Goal: Task Accomplishment & Management: Complete application form

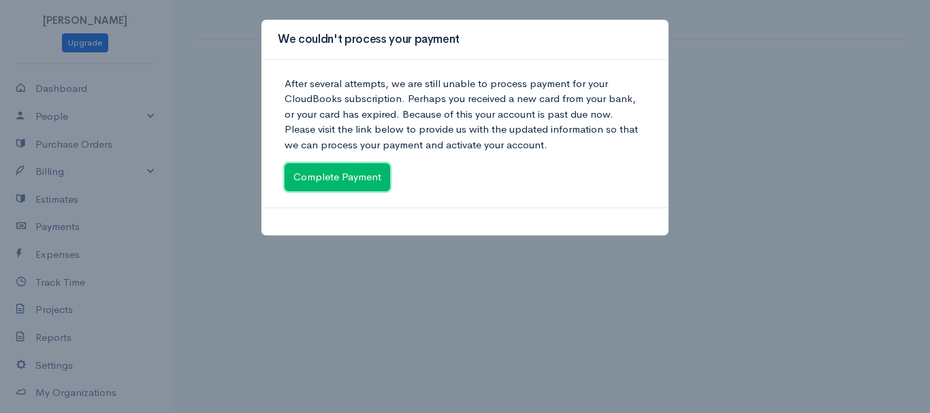
click at [337, 182] on link "Complete Payment" at bounding box center [336, 177] width 105 height 28
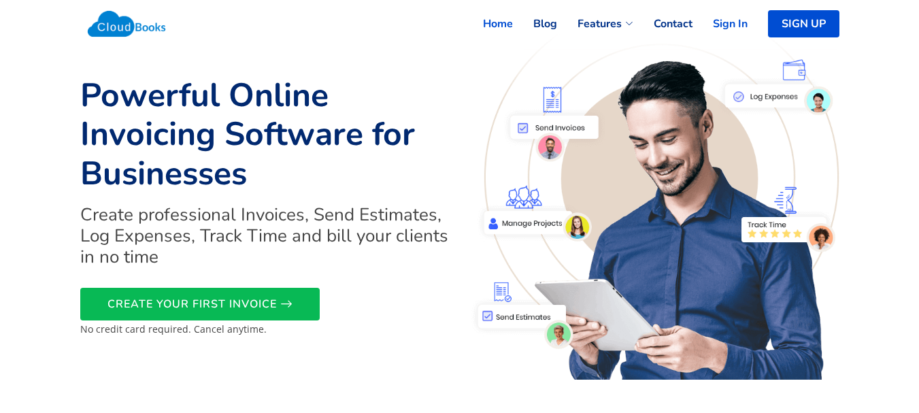
click at [734, 24] on link "Sign In" at bounding box center [720, 24] width 55 height 30
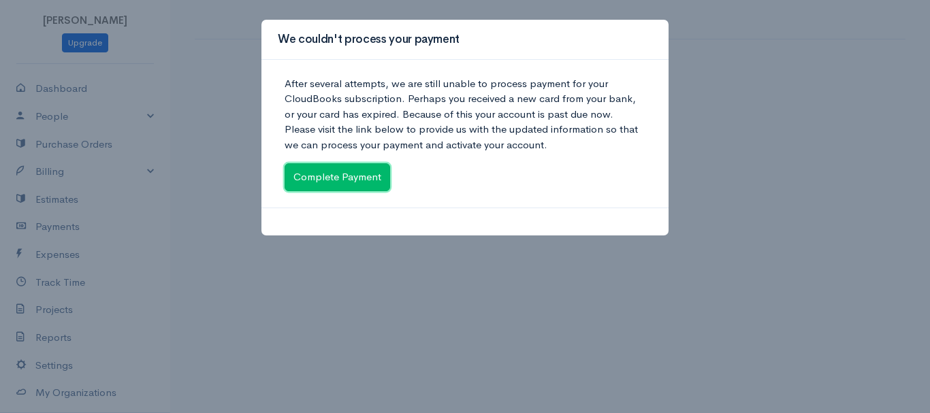
click at [347, 178] on link "Complete Payment" at bounding box center [336, 177] width 105 height 28
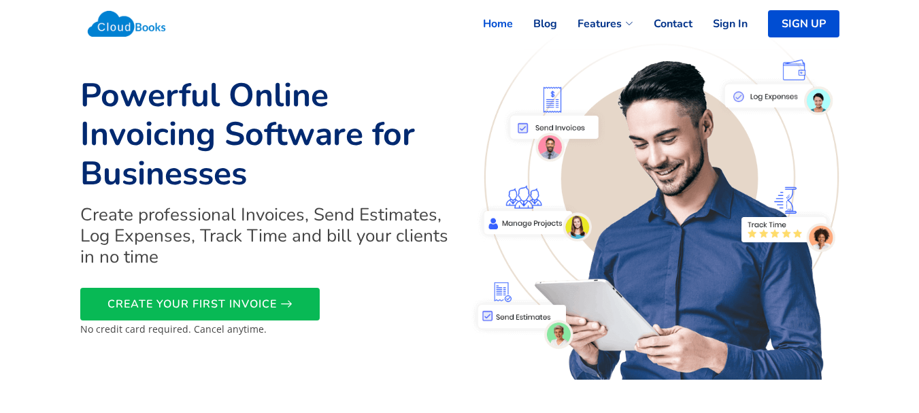
click at [740, 20] on link "Sign In" at bounding box center [720, 24] width 55 height 30
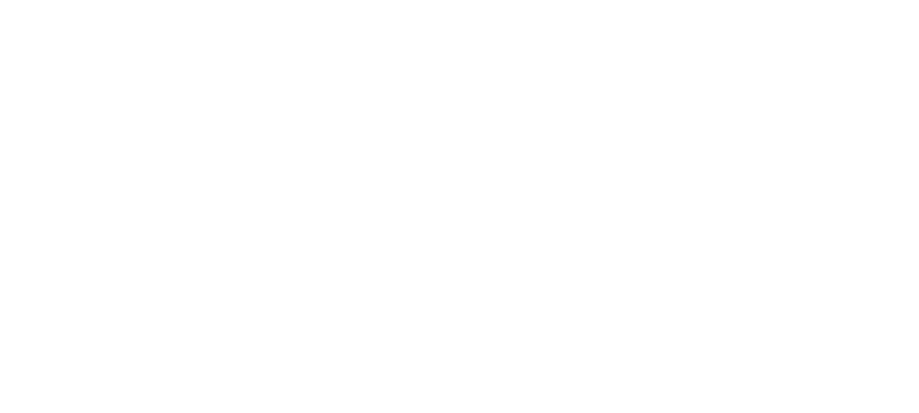
select select "90"
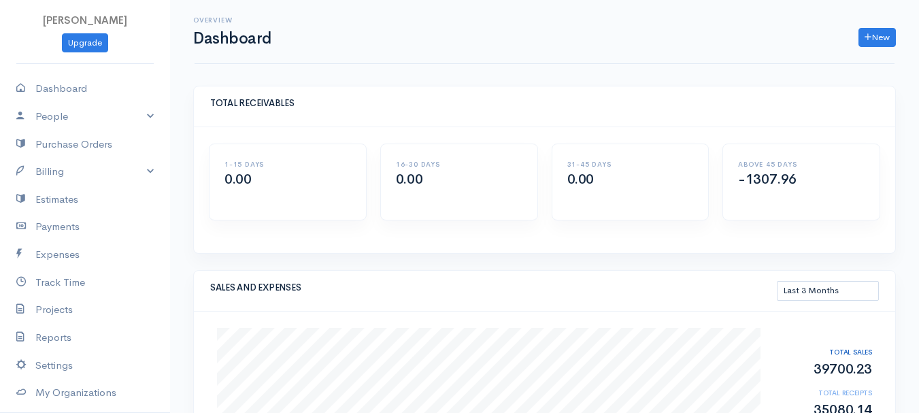
click at [67, 174] on link "Billing" at bounding box center [85, 172] width 170 height 28
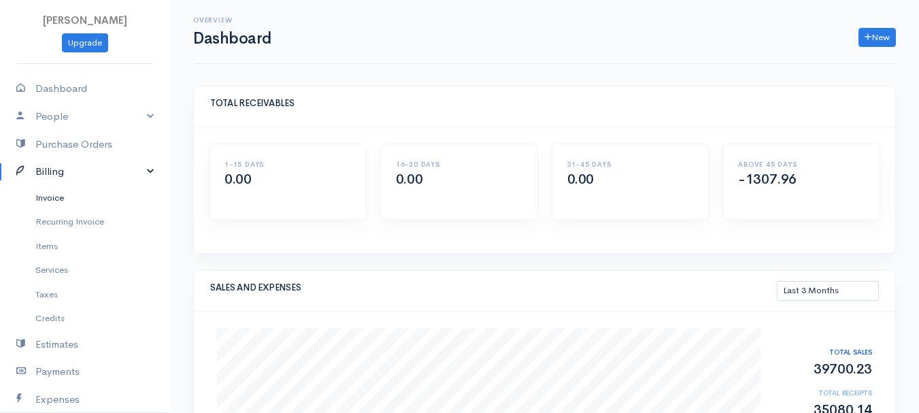
click at [61, 196] on link "Invoice" at bounding box center [85, 198] width 170 height 25
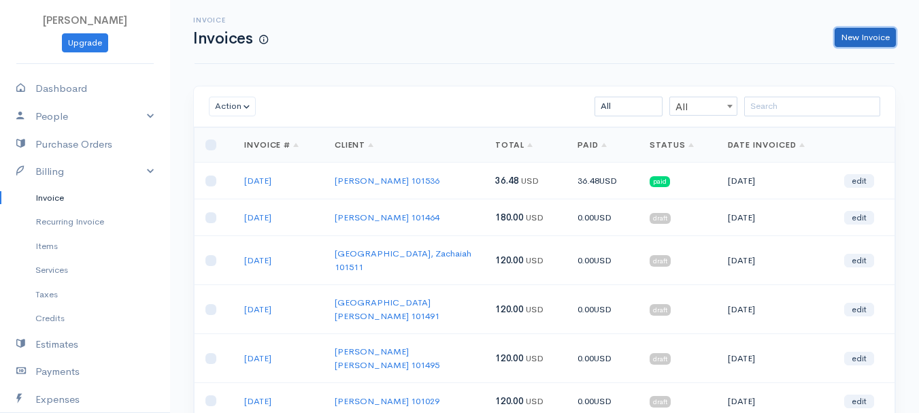
click at [843, 37] on link "New Invoice" at bounding box center [865, 38] width 61 height 20
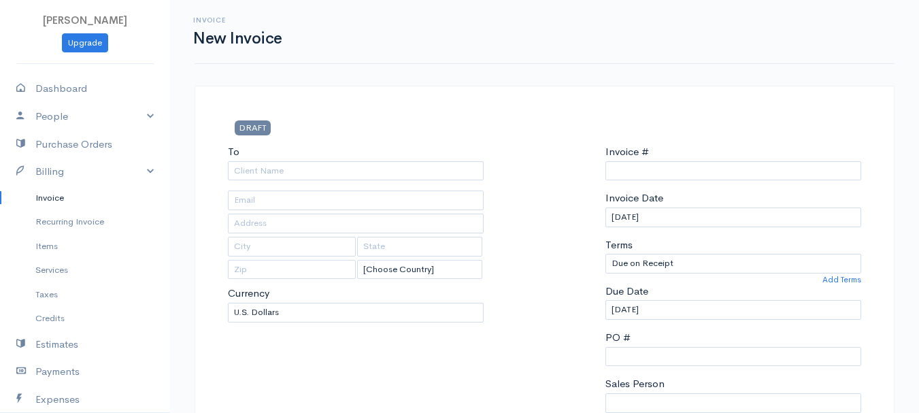
select select "[GEOGRAPHIC_DATA]"
type input "0011212024"
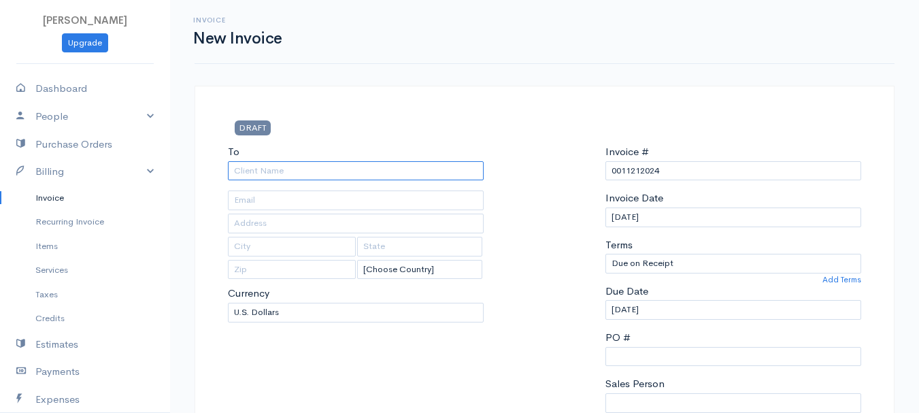
click at [267, 171] on input "To" at bounding box center [356, 171] width 256 height 20
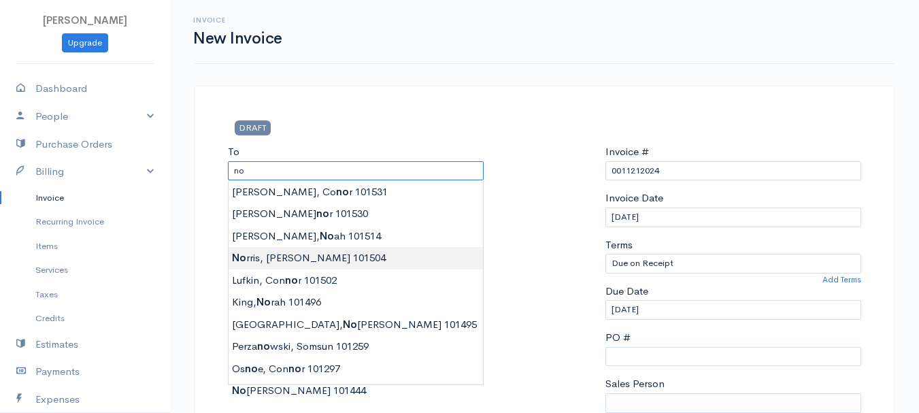
type input "Norris, Cora Lee 101504"
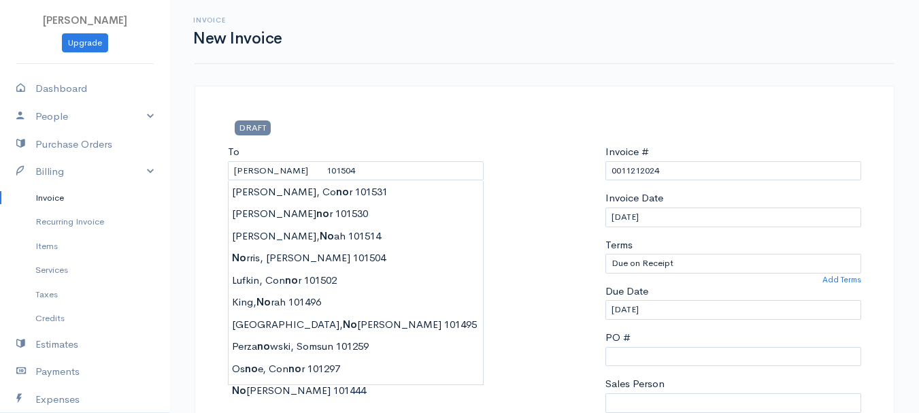
type input "54 Forest Ave #1"
type input "Bangor"
type input "Maine"
type input "04401"
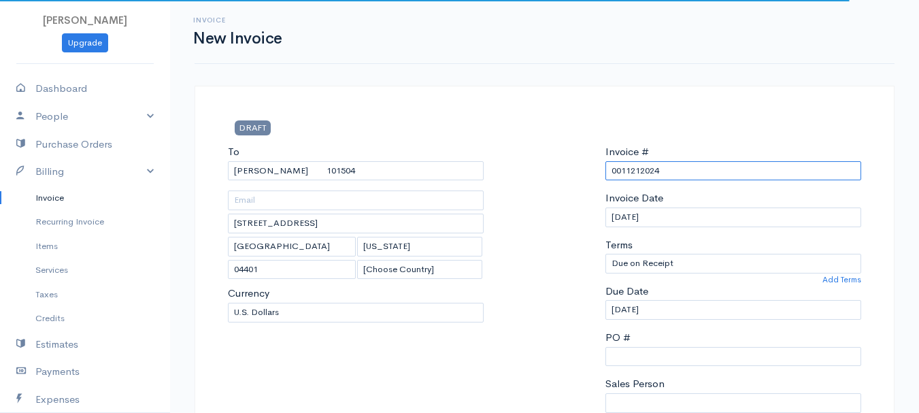
click at [646, 165] on input "0011212024" at bounding box center [734, 171] width 256 height 20
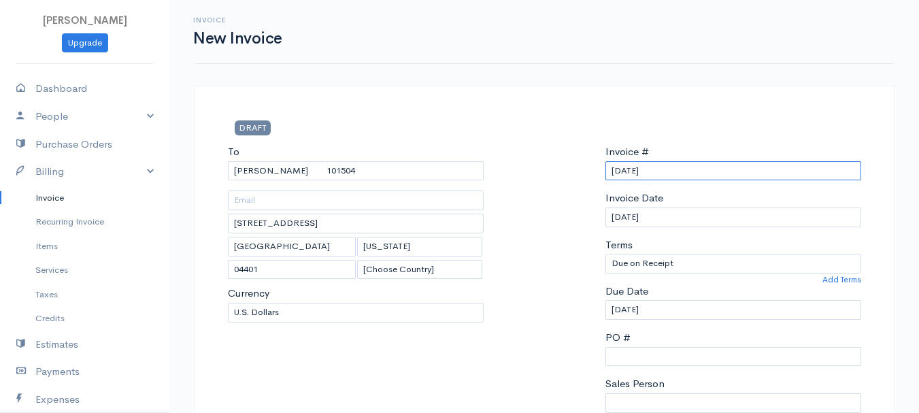
drag, startPoint x: 664, startPoint y: 173, endPoint x: 587, endPoint y: 177, distance: 77.0
click at [587, 177] on div "To Norris, Cora Lee 101504 54 Forest Ave #1 Bangor Maine 04401 [Choose Country]…" at bounding box center [544, 306] width 647 height 325
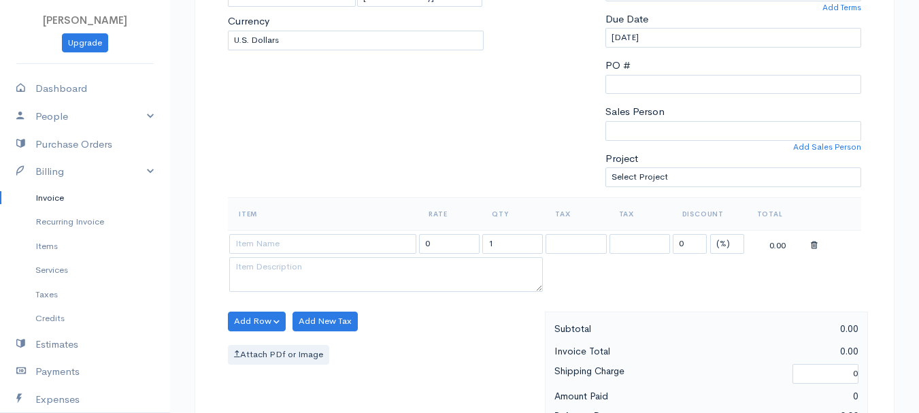
type input "8-12-25"
click at [723, 242] on select "(%) Flat" at bounding box center [728, 244] width 34 height 20
select select "2"
click at [711, 234] on select "(%) Flat" at bounding box center [728, 244] width 34 height 20
click at [502, 241] on input "1" at bounding box center [513, 244] width 61 height 20
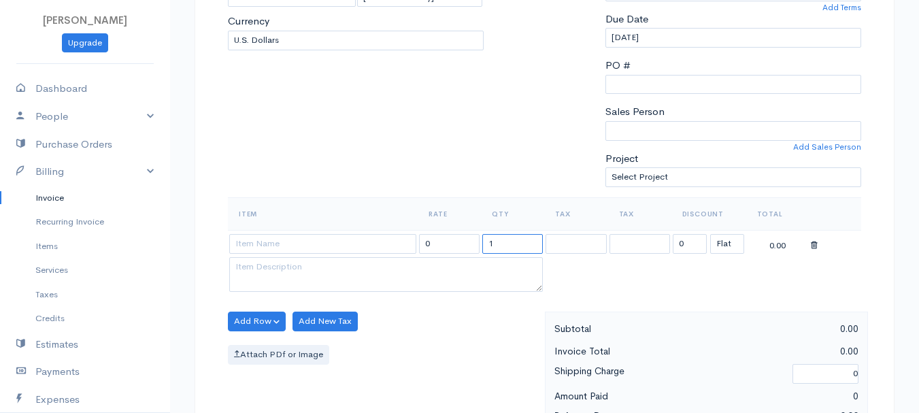
click at [502, 241] on input "1" at bounding box center [513, 244] width 61 height 20
type input "2"
click at [288, 244] on input at bounding box center [322, 244] width 187 height 20
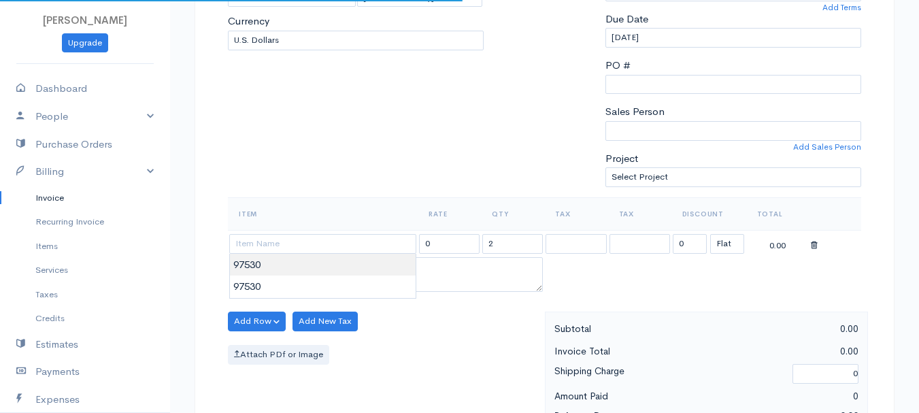
type input "97530"
type input "60.00"
click at [290, 271] on body "beth woodbrey-johnson Upgrade Dashboard People Clients Vendors Staff Users Purc…" at bounding box center [459, 316] width 919 height 1177
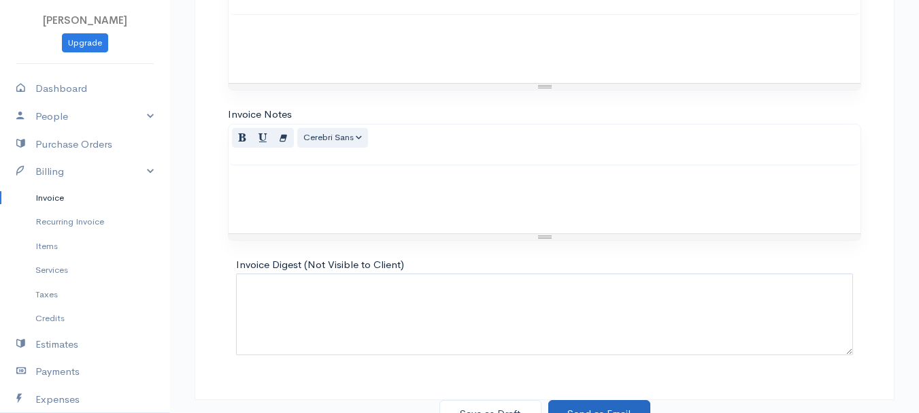
scroll to position [764, 0]
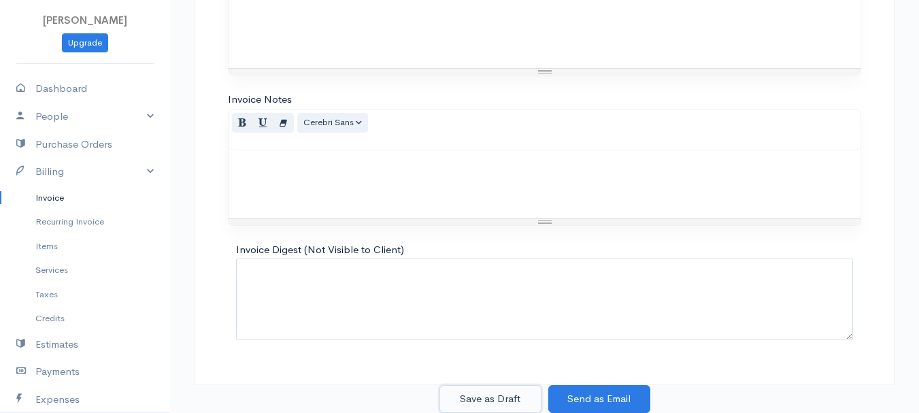
click at [503, 393] on button "Save as Draft" at bounding box center [491, 399] width 102 height 28
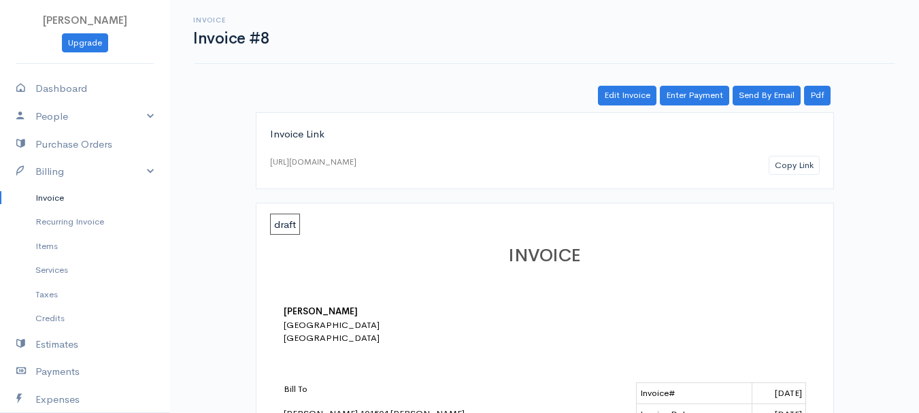
click at [54, 199] on link "Invoice" at bounding box center [85, 198] width 170 height 25
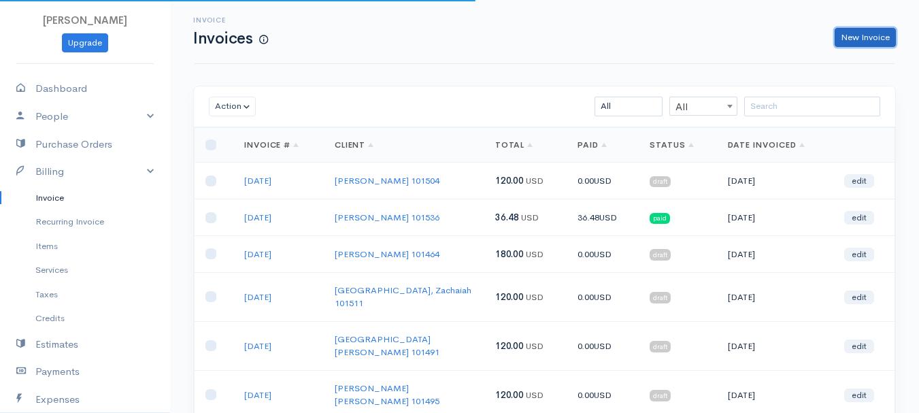
click at [871, 35] on link "New Invoice" at bounding box center [865, 38] width 61 height 20
select select "[GEOGRAPHIC_DATA]"
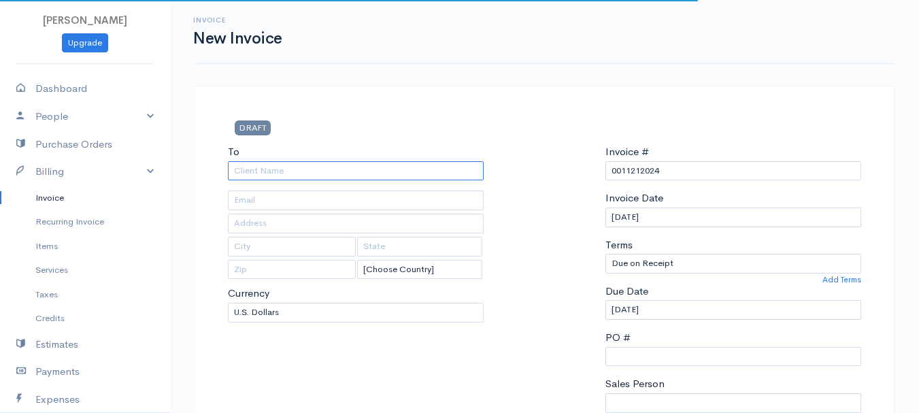
click at [282, 174] on input "To" at bounding box center [356, 171] width 256 height 20
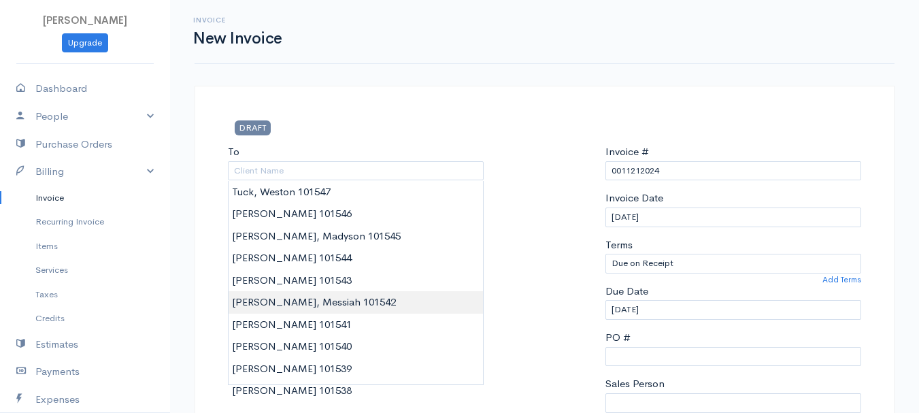
type input "Miller, Messiah 101542"
type input "563 Finson Road"
type input "Bangor"
type input "Maine"
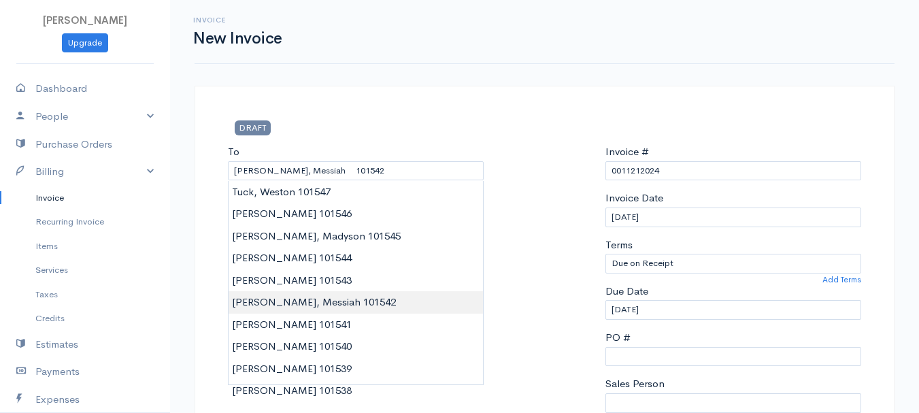
type input "04401"
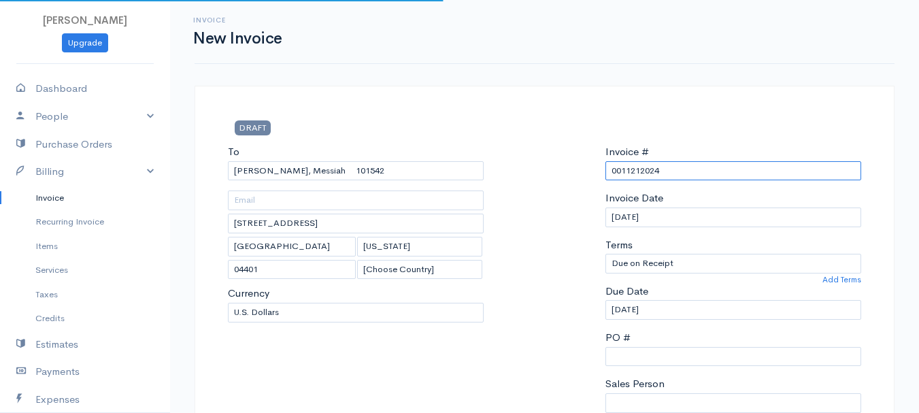
click at [619, 163] on input "0011212024" at bounding box center [734, 171] width 256 height 20
paste input "8-12-25"
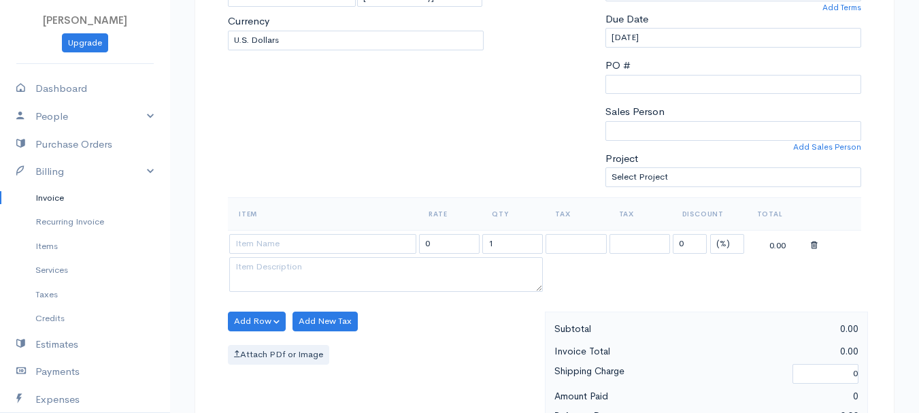
type input "8-12-25"
drag, startPoint x: 723, startPoint y: 242, endPoint x: 725, endPoint y: 253, distance: 11.0
click at [723, 242] on select "(%) Flat" at bounding box center [728, 244] width 34 height 20
select select "2"
click at [711, 234] on select "(%) Flat" at bounding box center [728, 244] width 34 height 20
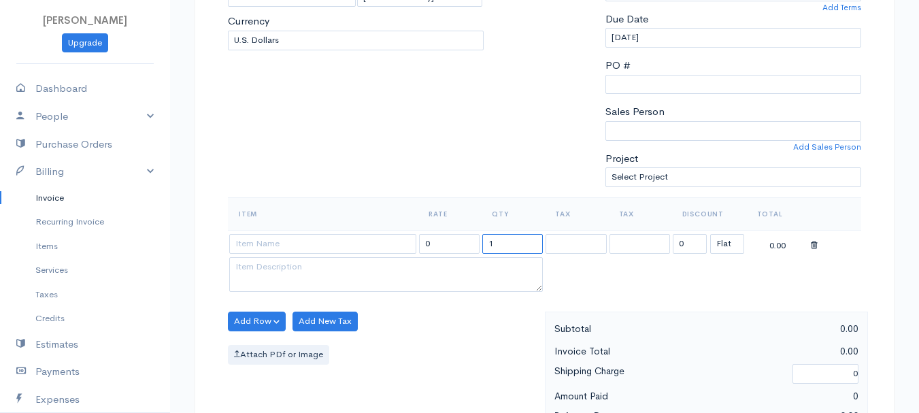
click at [501, 248] on input "1" at bounding box center [513, 244] width 61 height 20
type input "2"
click at [285, 242] on input at bounding box center [322, 244] width 187 height 20
type input "97530"
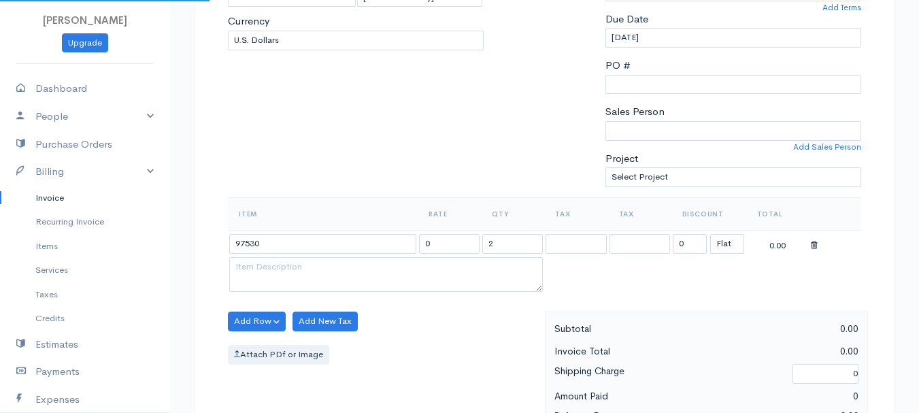
type input "60.00"
click at [286, 263] on body "beth woodbrey-johnson Upgrade Dashboard People Clients Vendors Staff Users Purc…" at bounding box center [459, 316] width 919 height 1177
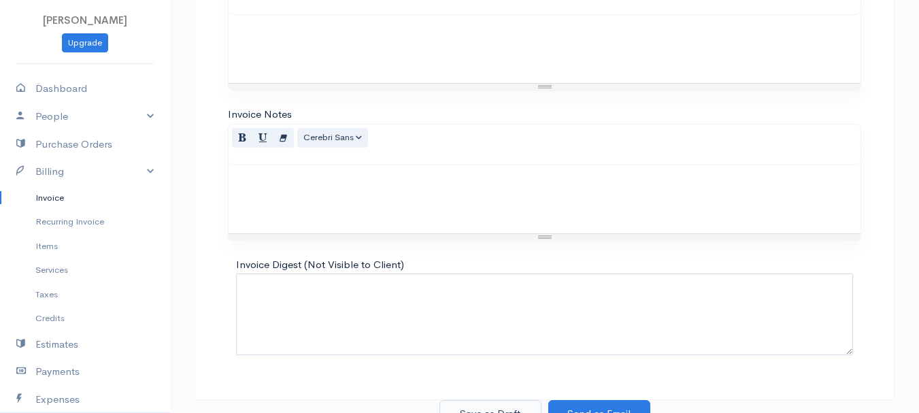
scroll to position [764, 0]
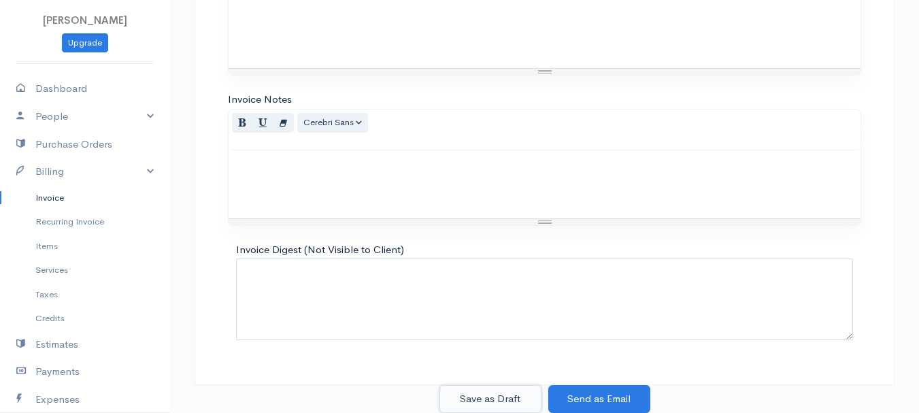
click at [492, 394] on button "Save as Draft" at bounding box center [491, 399] width 102 height 28
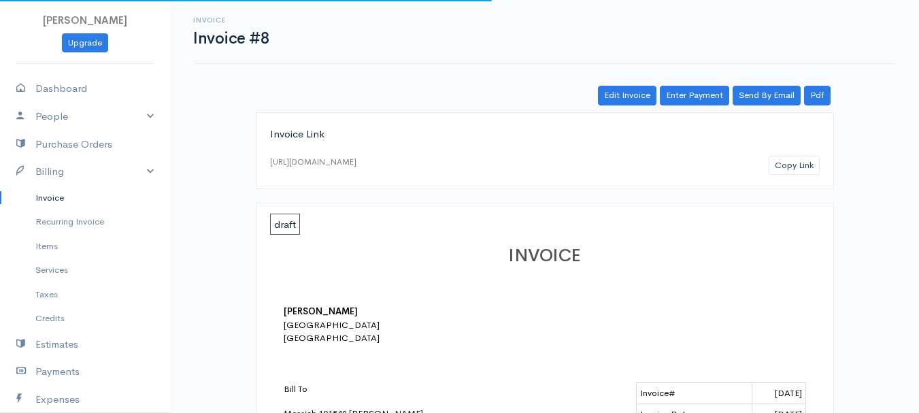
click at [35, 198] on link "Invoice" at bounding box center [85, 198] width 170 height 25
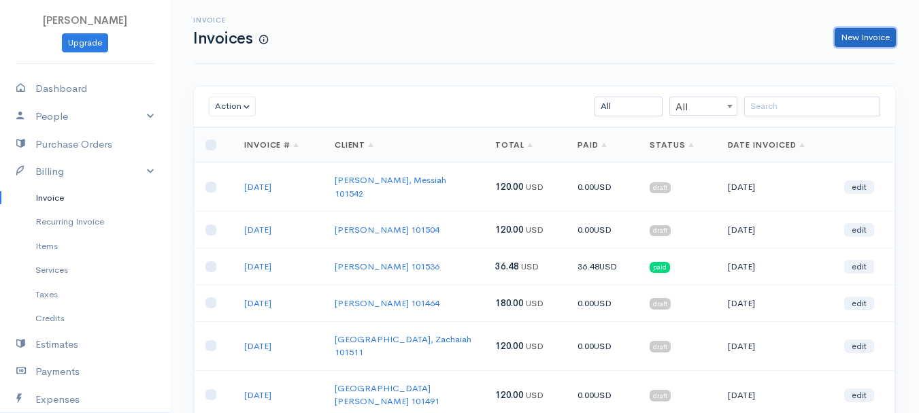
click at [872, 29] on link "New Invoice" at bounding box center [865, 38] width 61 height 20
click at [866, 38] on link "New Invoice" at bounding box center [865, 38] width 61 height 20
select select "[GEOGRAPHIC_DATA]"
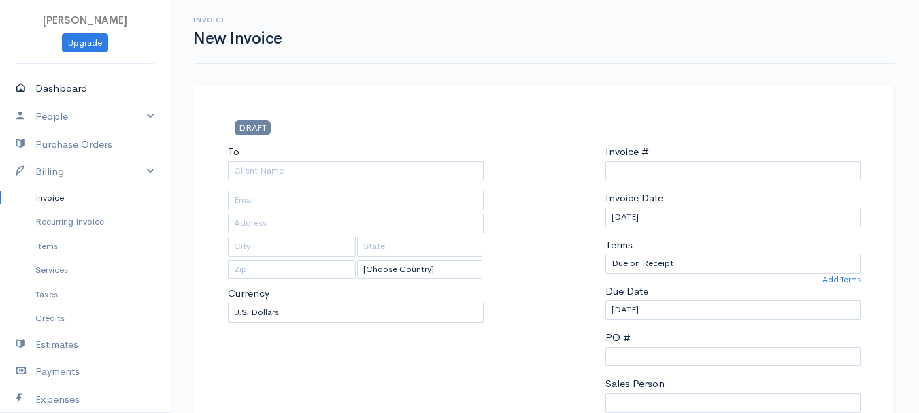
type input "0011212024"
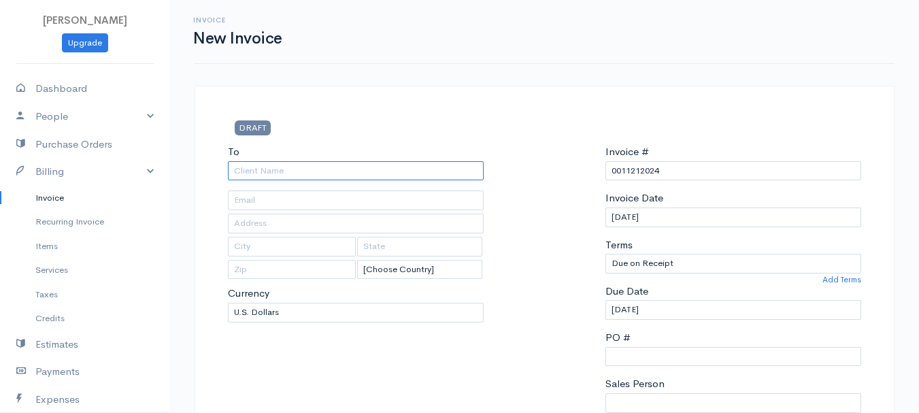
click at [281, 177] on input "To" at bounding box center [356, 171] width 256 height 20
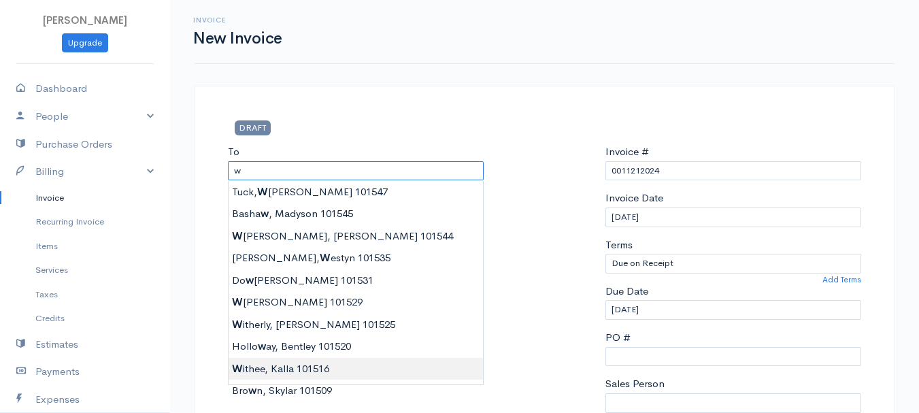
type input "Withee, Kalla 101516"
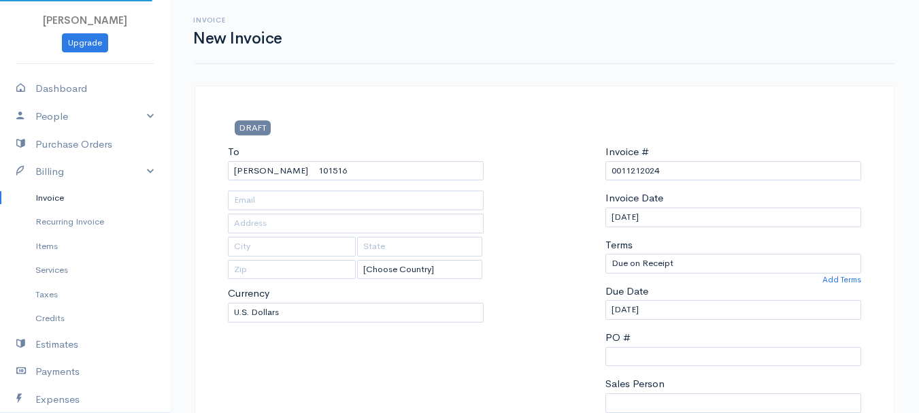
type input "119 Twitchell Road"
type input "Plymouth"
type input "Maine"
type input "04969"
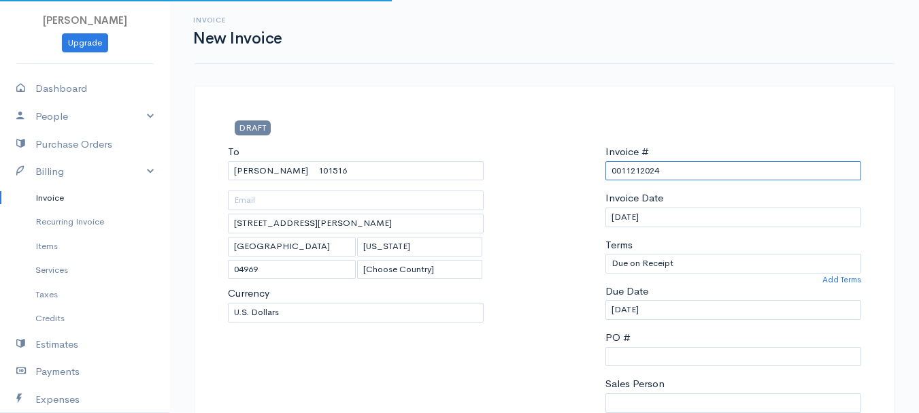
click at [633, 163] on input "0011212024" at bounding box center [734, 171] width 256 height 20
paste input "8-12-25"
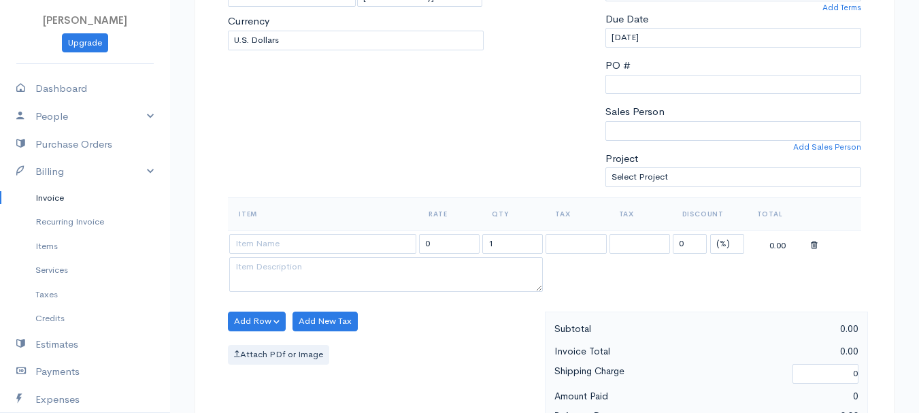
type input "8-12-25"
click at [735, 236] on select "(%) Flat" at bounding box center [728, 244] width 34 height 20
select select "2"
click at [711, 234] on select "(%) Flat" at bounding box center [728, 244] width 34 height 20
click at [518, 241] on input "1" at bounding box center [513, 244] width 61 height 20
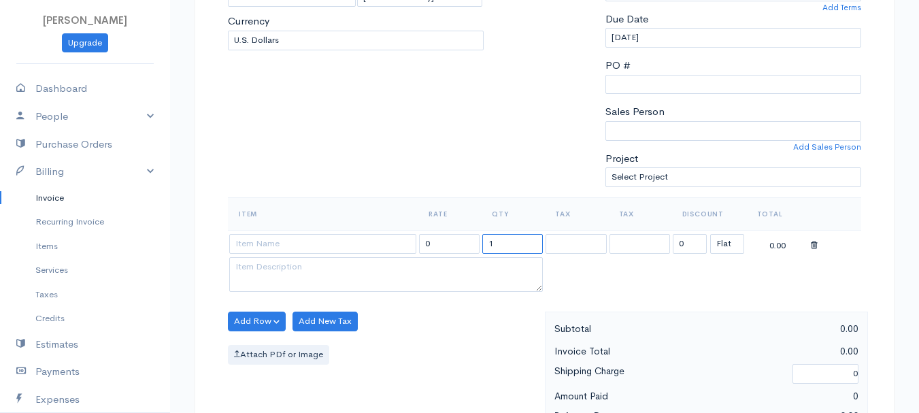
click at [518, 241] on input "1" at bounding box center [513, 244] width 61 height 20
type input "2"
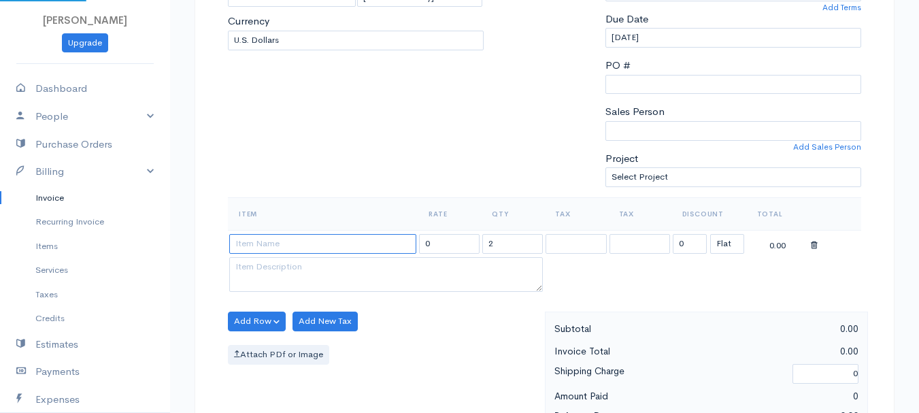
click at [267, 252] on input at bounding box center [322, 244] width 187 height 20
type input "97530"
type input "60.00"
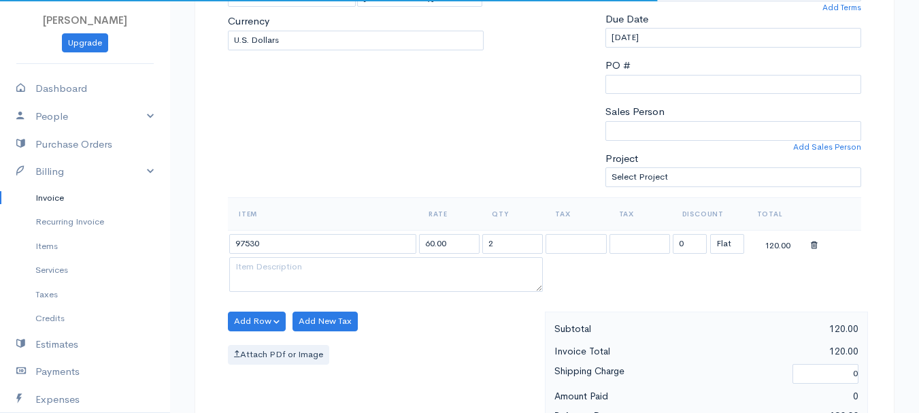
click at [273, 272] on body "beth woodbrey-johnson Upgrade Dashboard People Clients Vendors Staff Users Purc…" at bounding box center [459, 316] width 919 height 1177
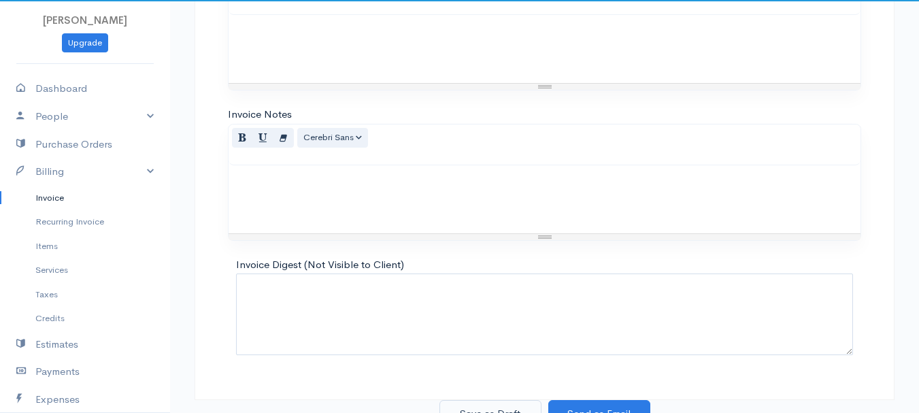
scroll to position [764, 0]
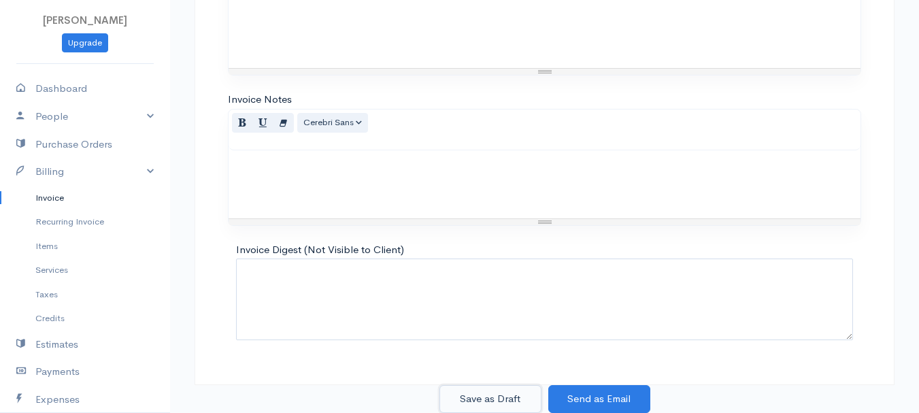
click at [476, 395] on button "Save as Draft" at bounding box center [491, 399] width 102 height 28
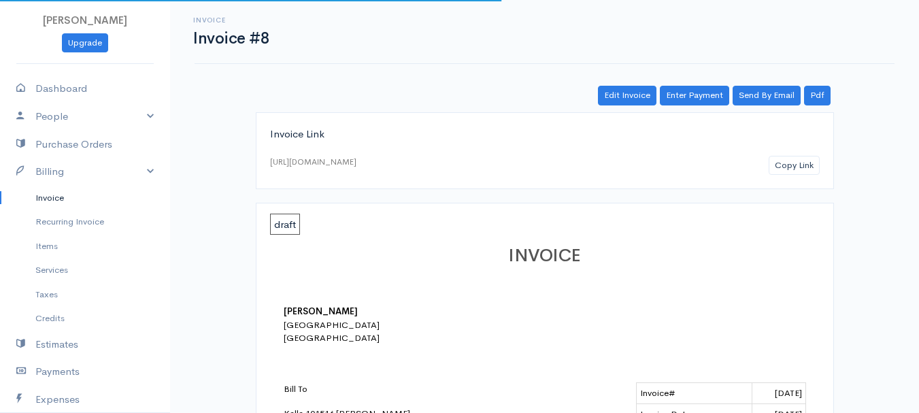
click at [44, 203] on link "Invoice" at bounding box center [85, 198] width 170 height 25
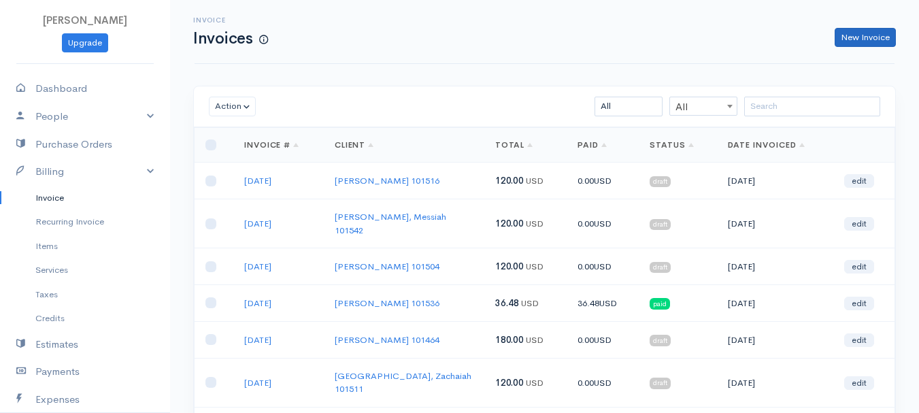
click at [872, 31] on div "Invoice Invoices New Invoice" at bounding box center [544, 31] width 717 height 31
click at [882, 29] on link "New Invoice" at bounding box center [865, 38] width 61 height 20
select select "[GEOGRAPHIC_DATA]"
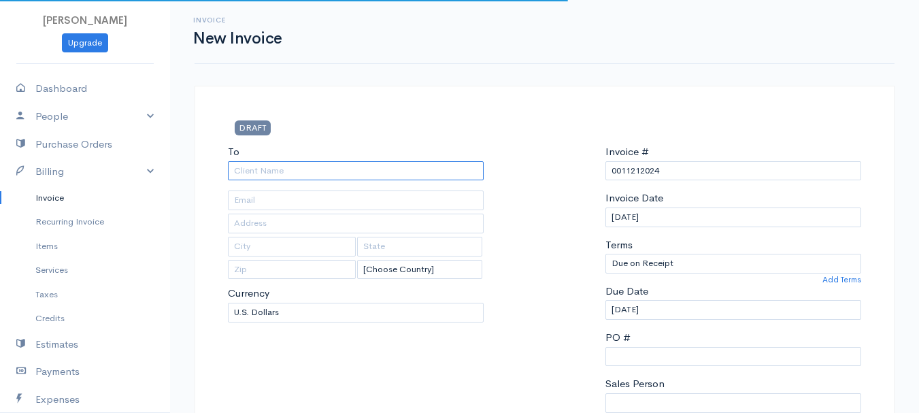
click at [290, 174] on input "To" at bounding box center [356, 171] width 256 height 20
type input "Frederick, Eli 101519"
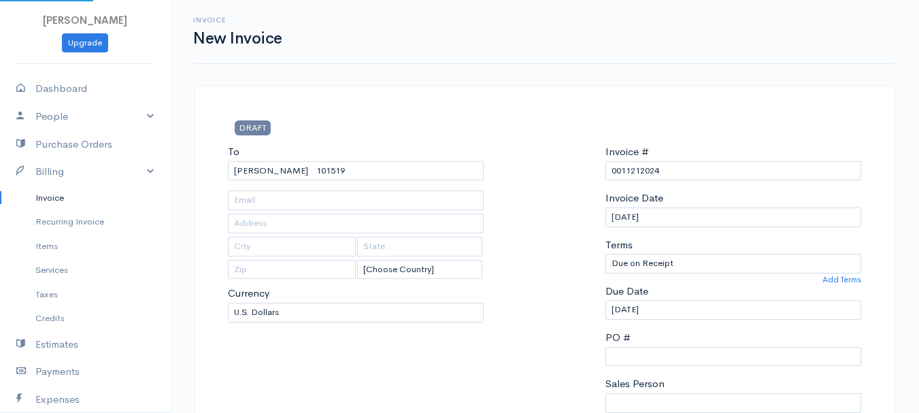
type input "4379 Bennoch Road"
type input "Alton"
type input "Maine"
type input "04468"
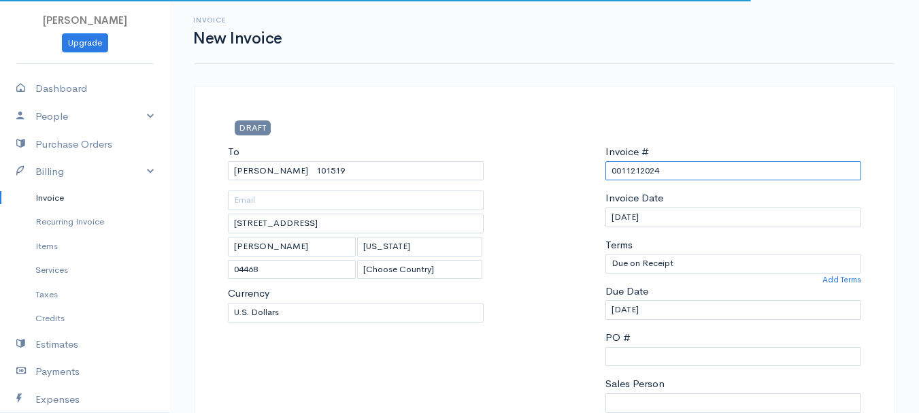
click at [631, 166] on input "0011212024" at bounding box center [734, 171] width 256 height 20
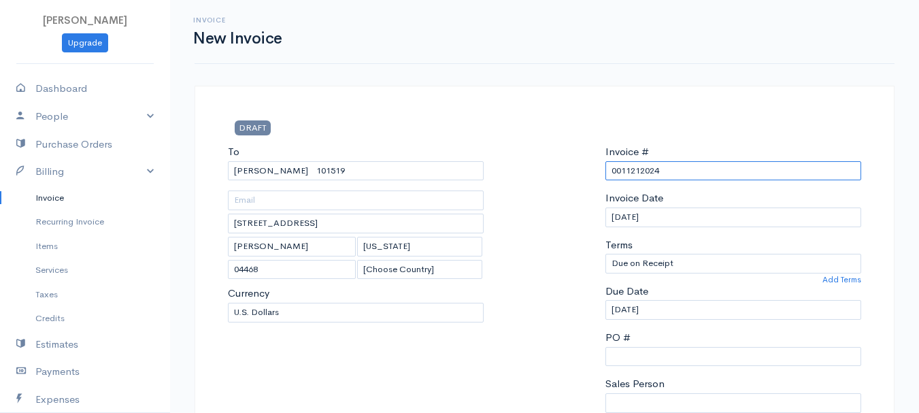
paste input "8-12-25"
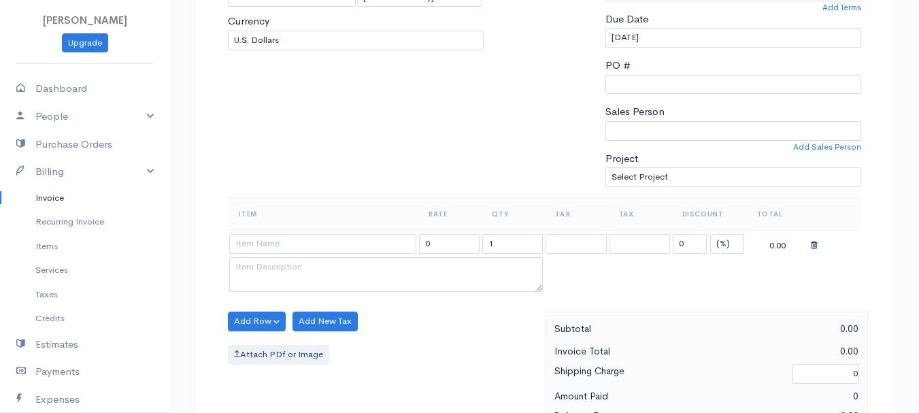
type input "8-12-25"
click at [728, 238] on select "(%) Flat" at bounding box center [728, 244] width 34 height 20
select select "2"
click at [711, 234] on select "(%) Flat" at bounding box center [728, 244] width 34 height 20
click at [497, 248] on input "1" at bounding box center [513, 244] width 61 height 20
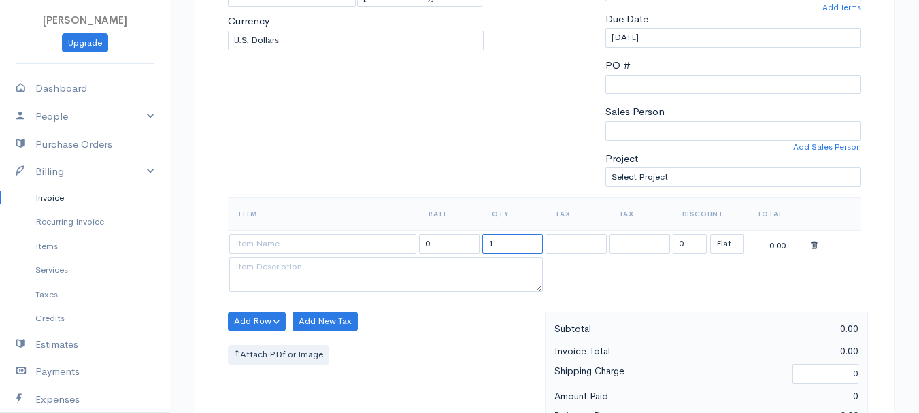
click at [497, 248] on input "1" at bounding box center [513, 244] width 61 height 20
type input "2"
click at [299, 241] on input at bounding box center [322, 244] width 187 height 20
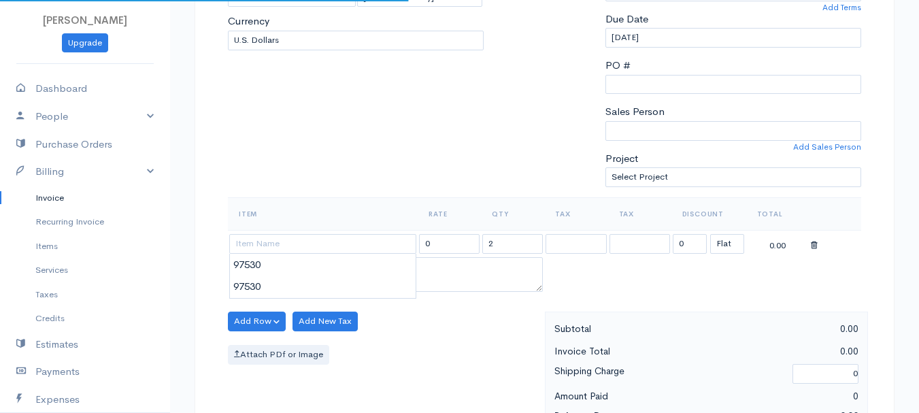
click at [293, 274] on body "beth woodbrey-johnson Upgrade Dashboard People Clients Vendors Staff Users Purc…" at bounding box center [459, 316] width 919 height 1177
type input "97530"
type input "60.00"
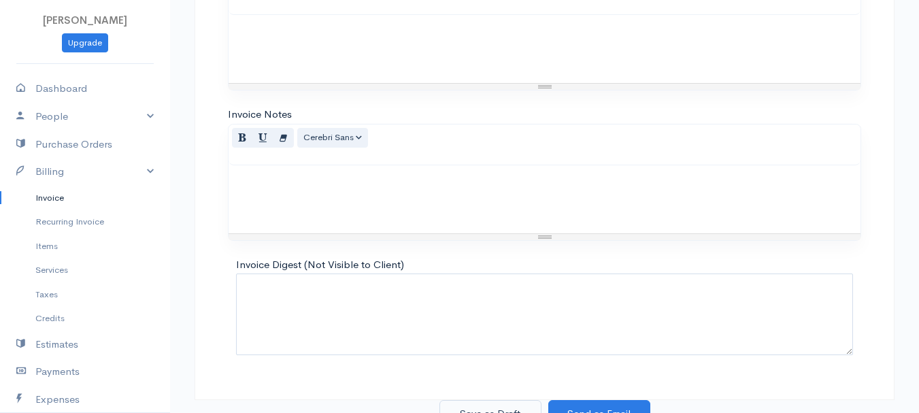
scroll to position [764, 0]
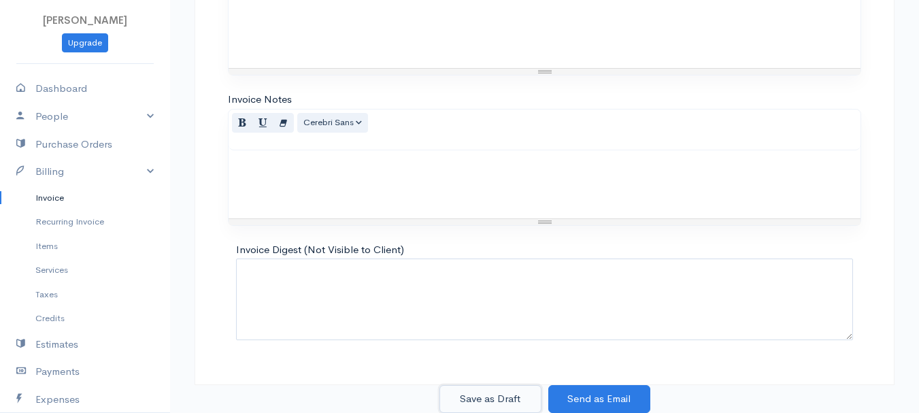
click at [511, 403] on button "Save as Draft" at bounding box center [491, 399] width 102 height 28
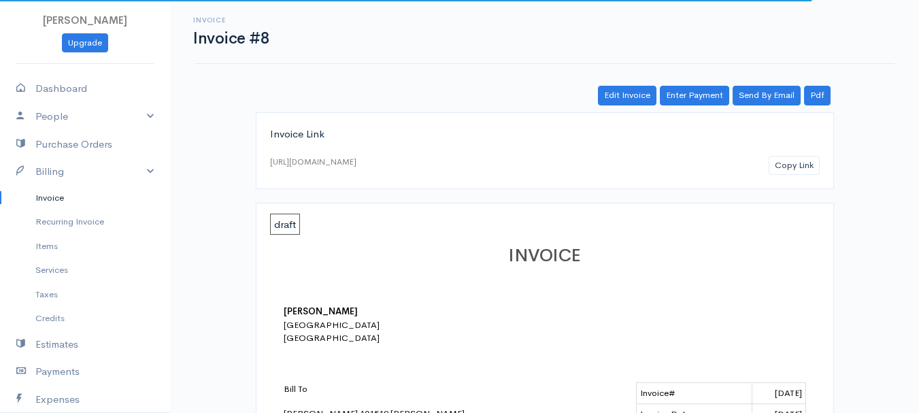
click at [45, 199] on link "Invoice" at bounding box center [85, 198] width 170 height 25
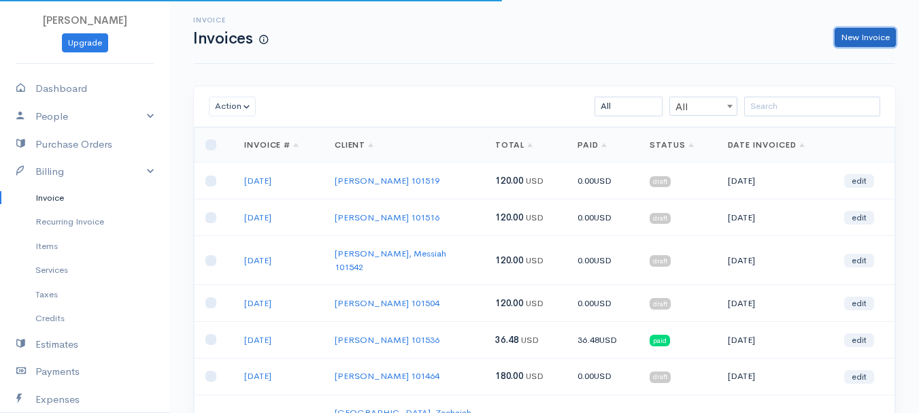
click at [860, 41] on link "New Invoice" at bounding box center [865, 38] width 61 height 20
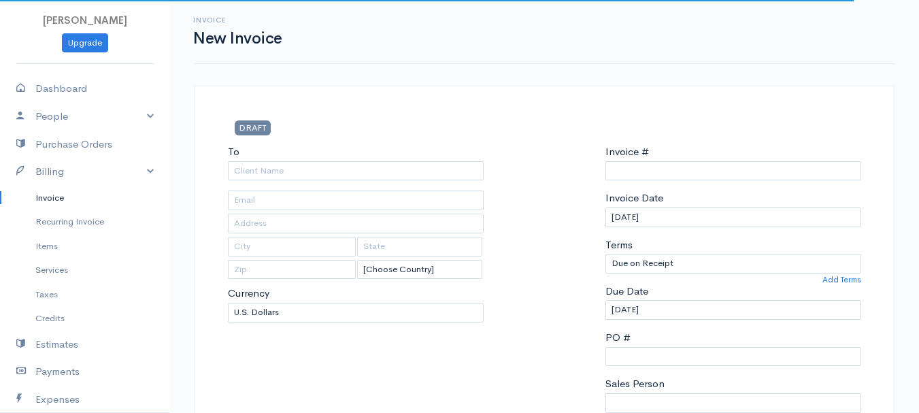
select select "[GEOGRAPHIC_DATA]"
select select "USD"
type input "0011212024"
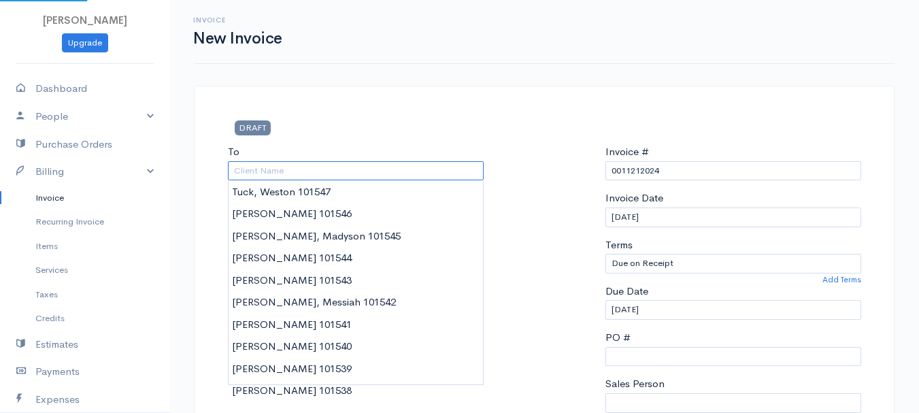
click at [274, 175] on input "To" at bounding box center [356, 171] width 256 height 20
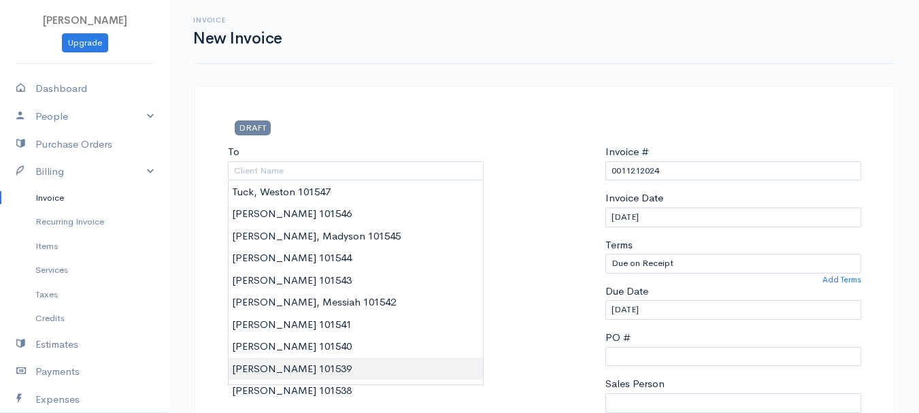
type input "Flores, Xavia 101539"
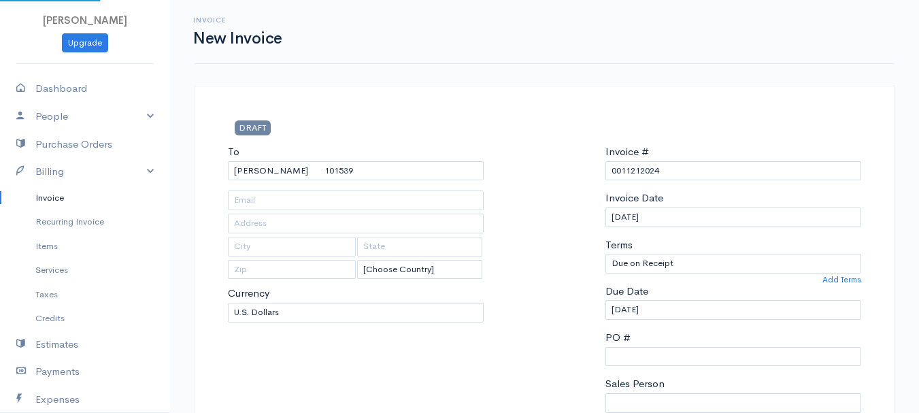
type input "142 Husson Avenue #8"
type input "Bangor"
type input "Maine"
type input "04401"
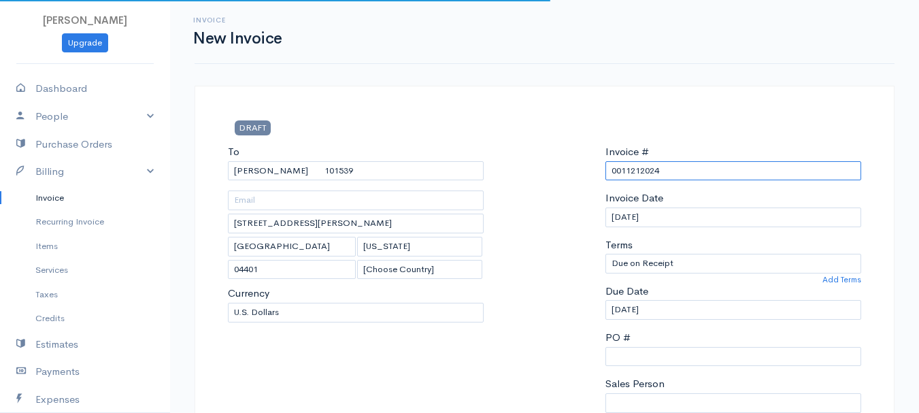
click at [630, 174] on input "0011212024" at bounding box center [734, 171] width 256 height 20
paste input "8-12-25"
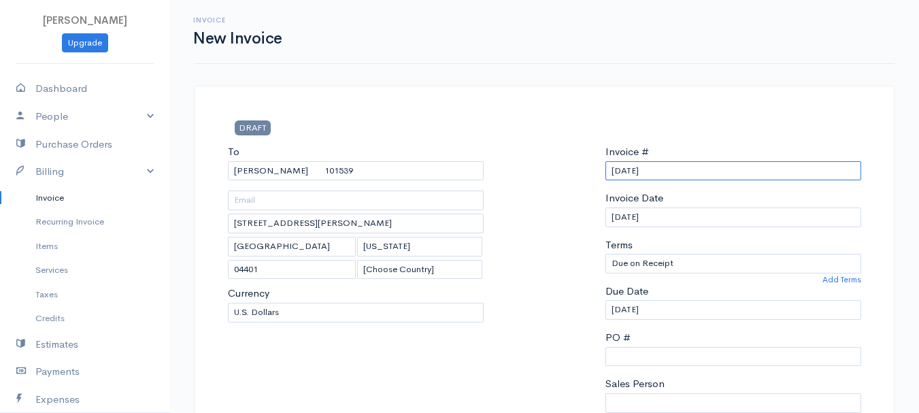
scroll to position [272, 0]
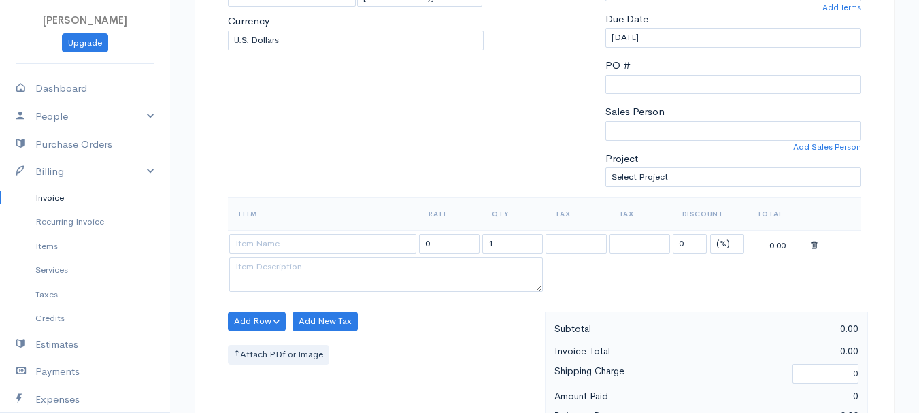
type input "8-12-25"
click at [734, 246] on select "(%) Flat" at bounding box center [728, 244] width 34 height 20
select select "2"
click at [711, 234] on select "(%) Flat" at bounding box center [728, 244] width 34 height 20
click at [493, 240] on input "1" at bounding box center [513, 244] width 61 height 20
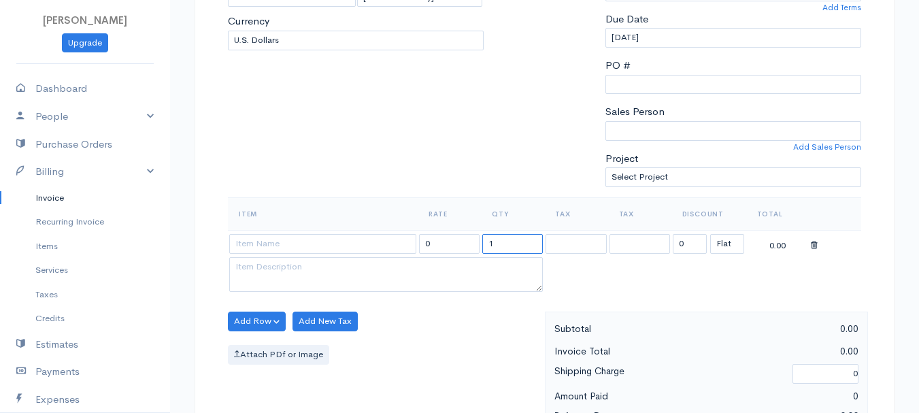
click at [493, 240] on input "1" at bounding box center [513, 244] width 61 height 20
type input "2"
click at [303, 246] on input at bounding box center [322, 244] width 187 height 20
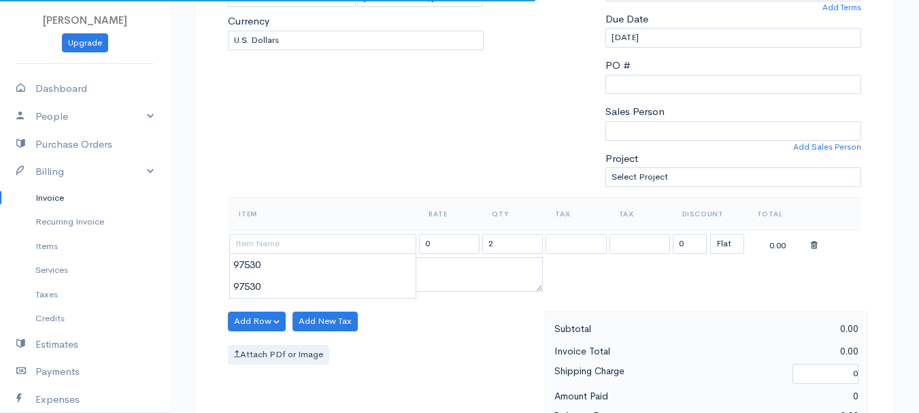
type input "97530"
type input "60.00"
click at [305, 270] on body "beth woodbrey-johnson Upgrade Dashboard People Clients Vendors Staff Users Purc…" at bounding box center [459, 316] width 919 height 1177
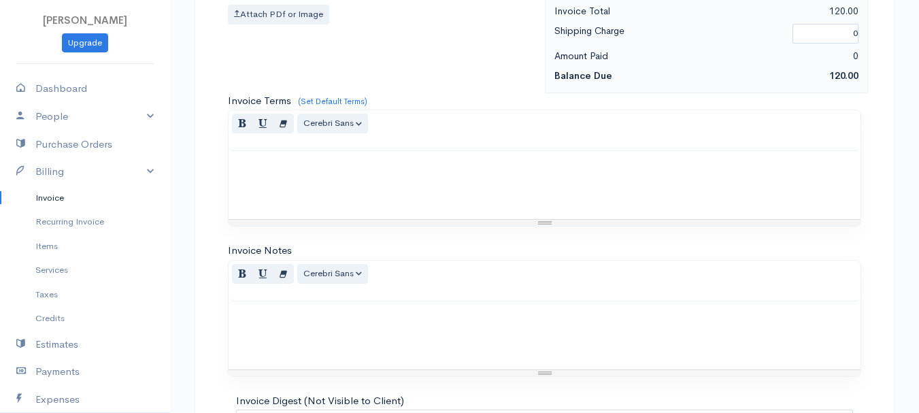
scroll to position [764, 0]
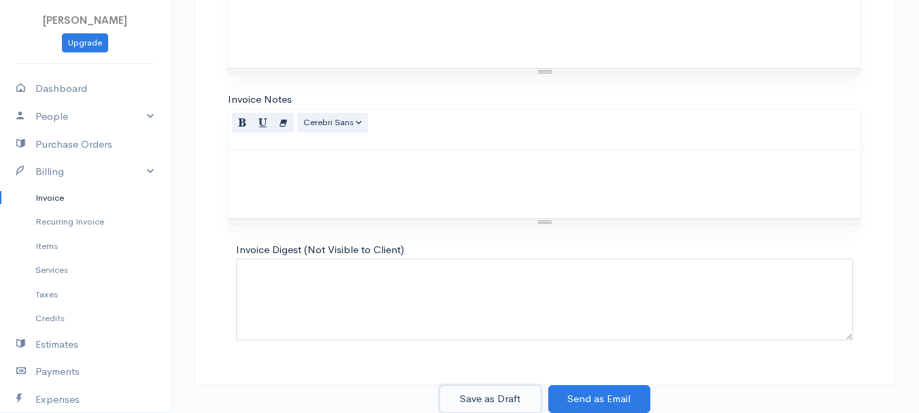
click at [492, 388] on button "Save as Draft" at bounding box center [491, 399] width 102 height 28
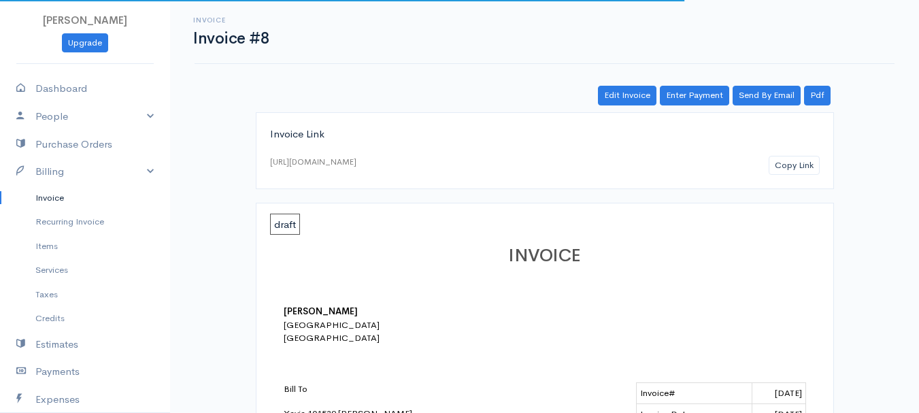
click at [49, 198] on link "Invoice" at bounding box center [85, 198] width 170 height 25
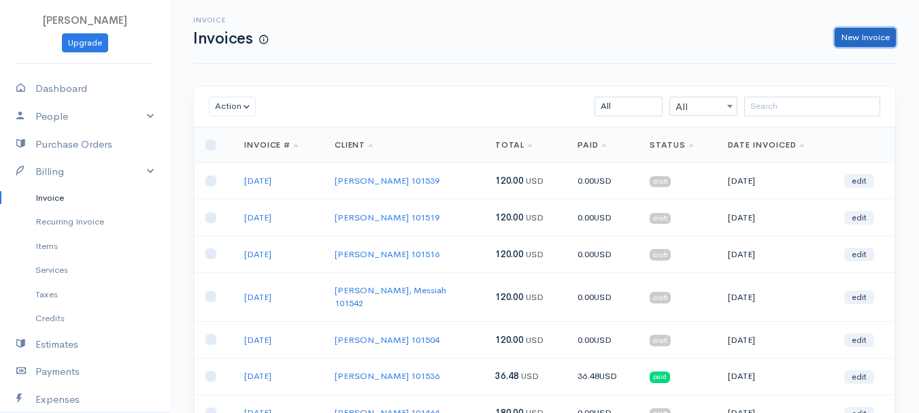
click at [878, 44] on link "New Invoice" at bounding box center [865, 38] width 61 height 20
select select "[GEOGRAPHIC_DATA]"
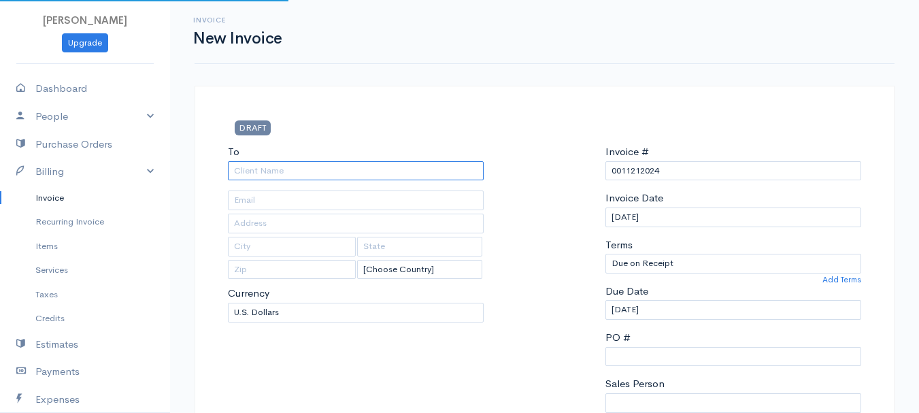
click at [319, 173] on input "To" at bounding box center [356, 171] width 256 height 20
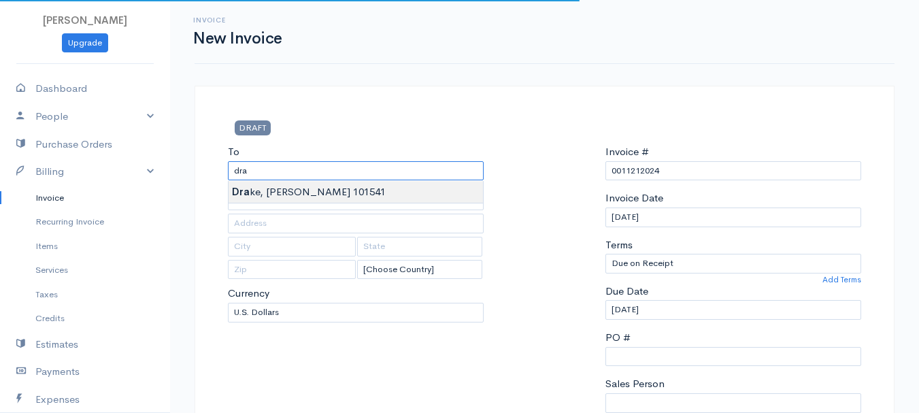
type input "Drake, Leila 101541"
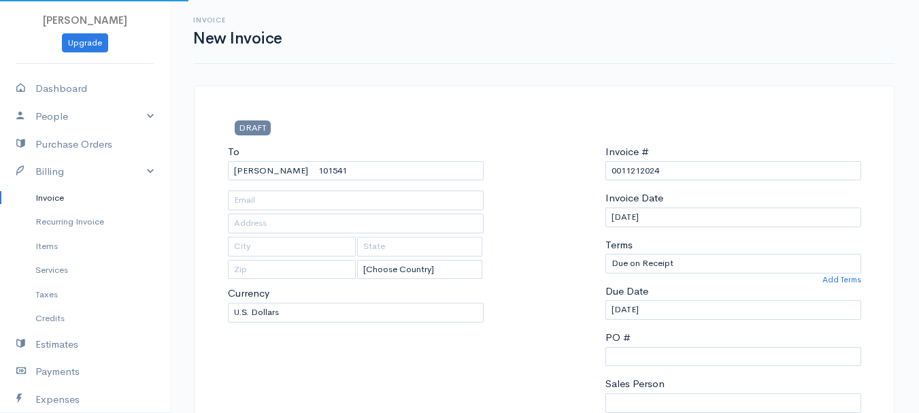
type input "382 Howard Street"
type input "Bangor"
type input "Maine"
type input "04401"
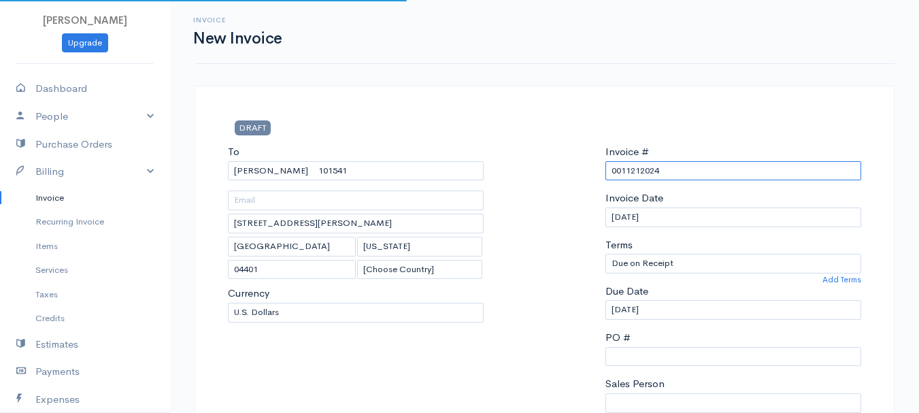
click at [632, 171] on input "0011212024" at bounding box center [734, 171] width 256 height 20
paste input "8-12-25"
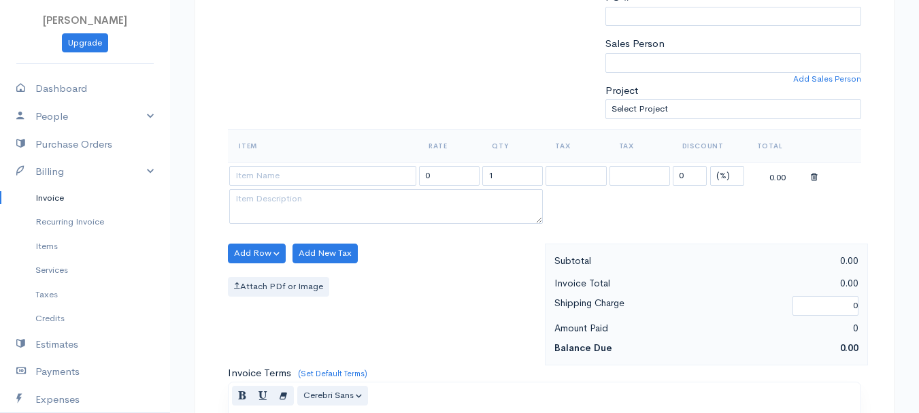
type input "8-12-25"
click at [729, 176] on select "(%) Flat" at bounding box center [728, 176] width 34 height 20
select select "2"
click at [711, 166] on select "(%) Flat" at bounding box center [728, 176] width 34 height 20
click at [500, 174] on input "1" at bounding box center [513, 176] width 61 height 20
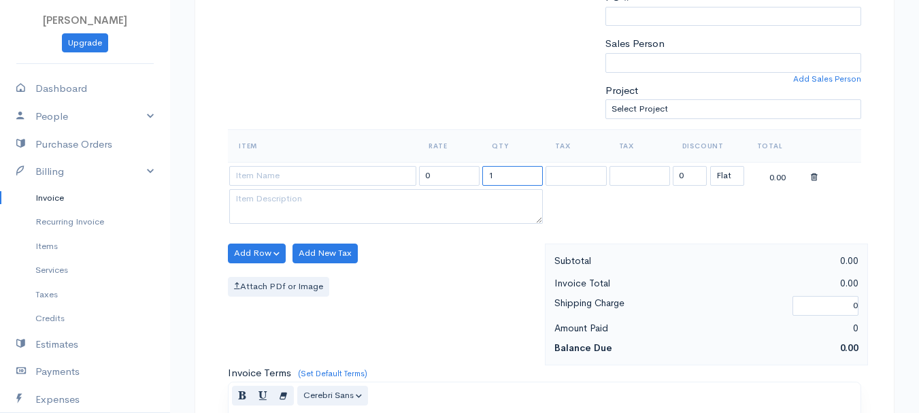
click at [500, 174] on input "1" at bounding box center [513, 176] width 61 height 20
type input "4"
click at [331, 176] on input at bounding box center [322, 176] width 187 height 20
type input "97530"
type input "60.00"
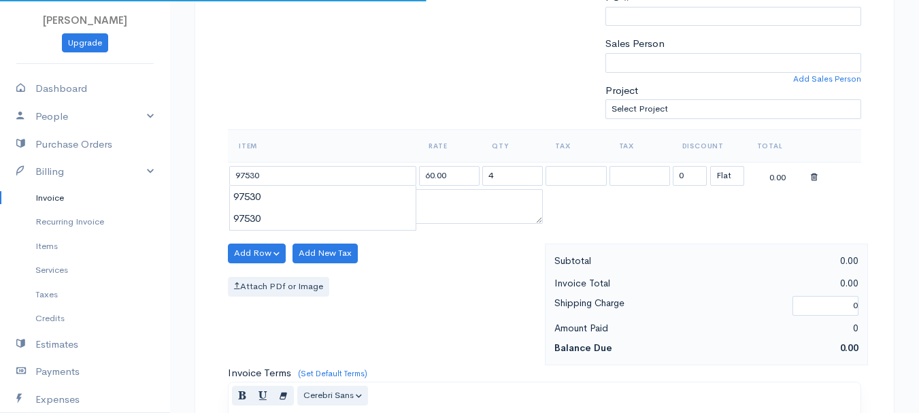
click at [327, 197] on body "beth woodbrey-johnson Upgrade Dashboard People Clients Vendors Staff Users Purc…" at bounding box center [459, 248] width 919 height 1177
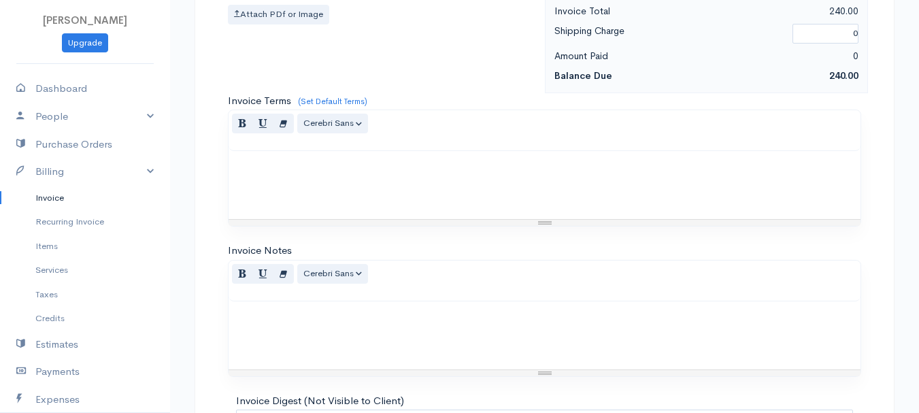
scroll to position [764, 0]
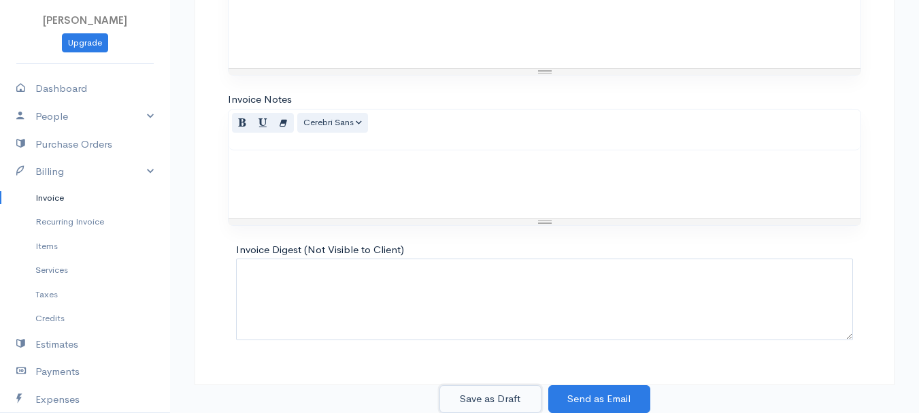
click at [464, 387] on button "Save as Draft" at bounding box center [491, 399] width 102 height 28
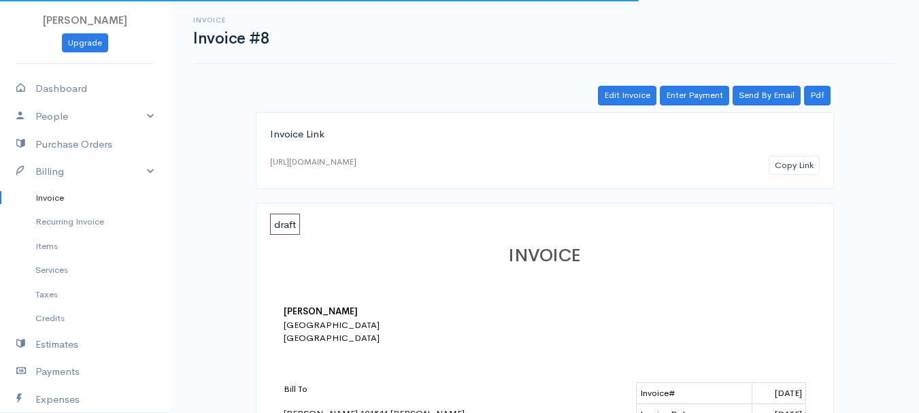
click at [44, 193] on link "Invoice" at bounding box center [85, 198] width 170 height 25
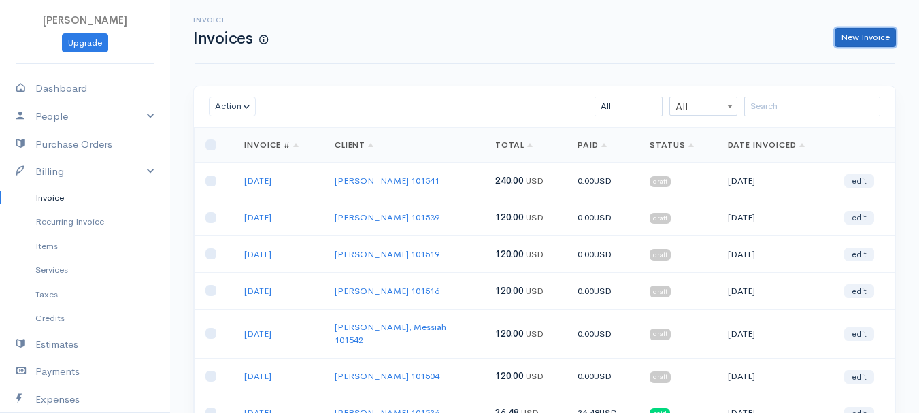
click at [885, 29] on link "New Invoice" at bounding box center [865, 38] width 61 height 20
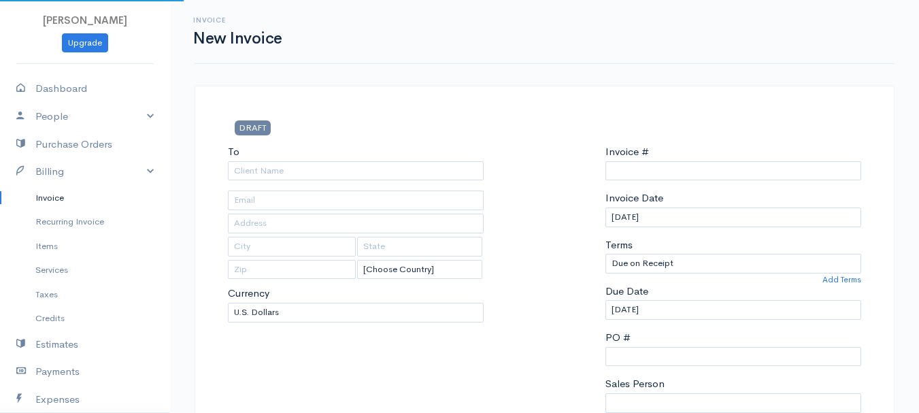
select select "[GEOGRAPHIC_DATA]"
select select "USD"
type input "0011212024"
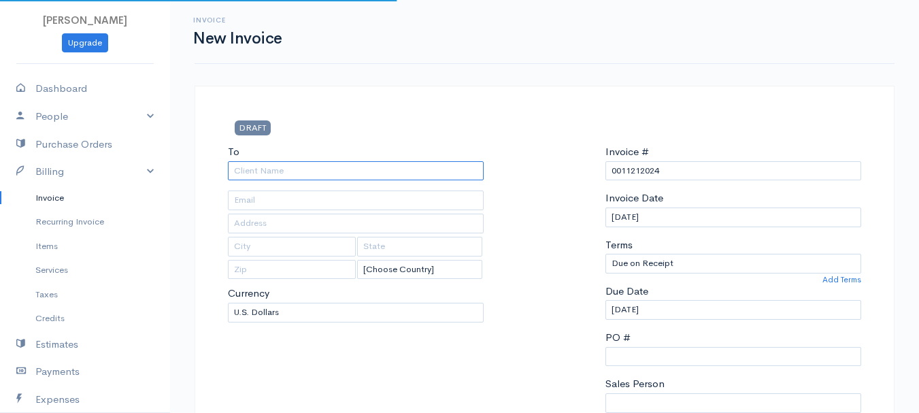
click at [257, 172] on input "To" at bounding box center [356, 171] width 256 height 20
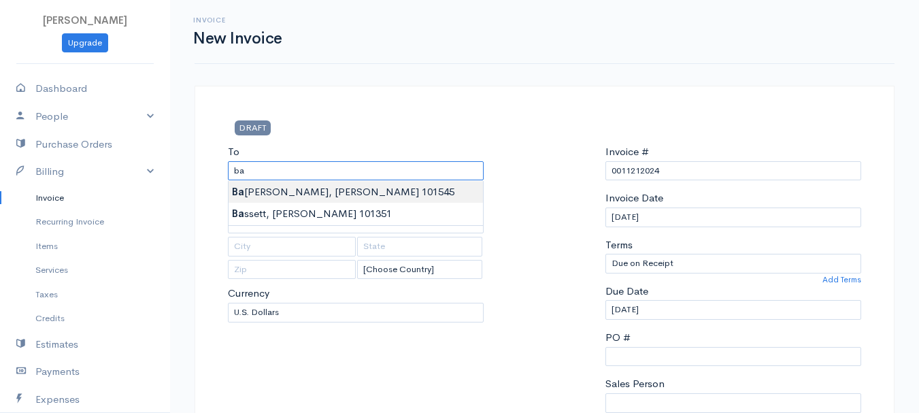
type input "Bashaw, Madyson 101545"
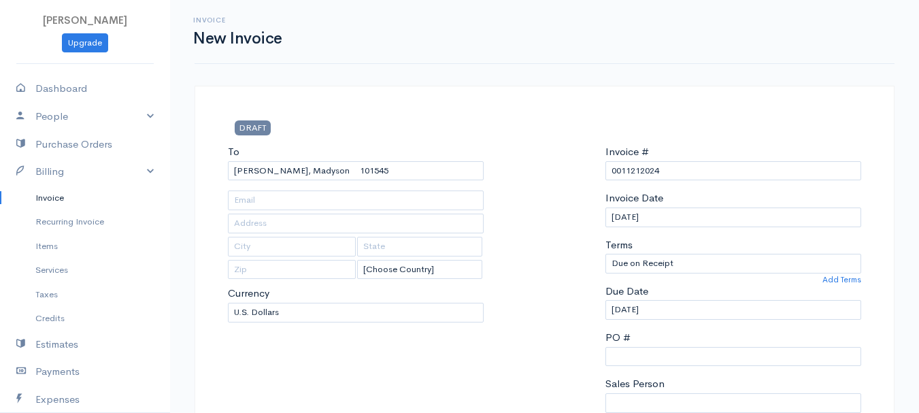
type input "623 Lakins Road"
type input "Stetson"
type input "Maine"
type input "04488"
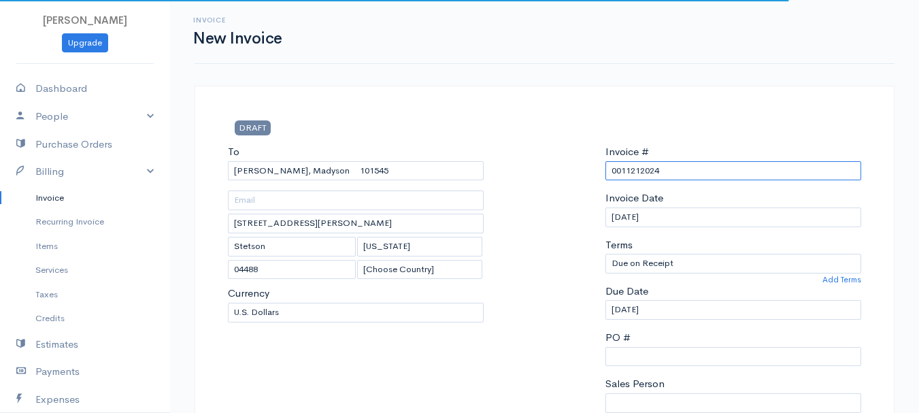
click at [622, 165] on input "0011212024" at bounding box center [734, 171] width 256 height 20
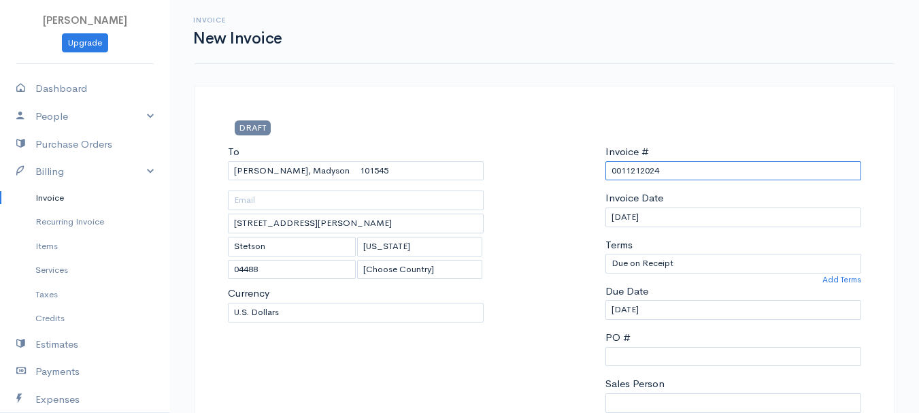
click at [642, 172] on input "0011212024" at bounding box center [734, 171] width 256 height 20
drag, startPoint x: 657, startPoint y: 170, endPoint x: 545, endPoint y: 168, distance: 111.6
click at [545, 168] on div "To Bashaw, Madyson 101545 623 Lakins Road Stetson Maine 04488 [Choose Country] …" at bounding box center [544, 306] width 647 height 325
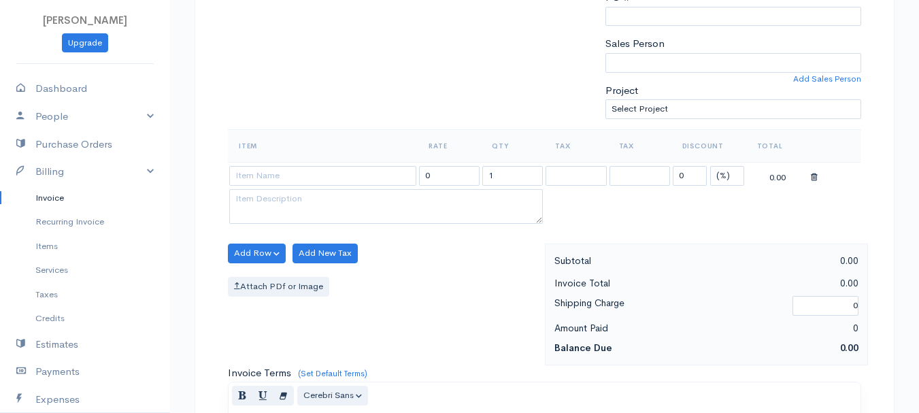
type input "8-12-25"
drag, startPoint x: 736, startPoint y: 176, endPoint x: 724, endPoint y: 185, distance: 15.0
click at [736, 176] on select "(%) Flat" at bounding box center [728, 176] width 34 height 20
select select "2"
click at [711, 166] on select "(%) Flat" at bounding box center [728, 176] width 34 height 20
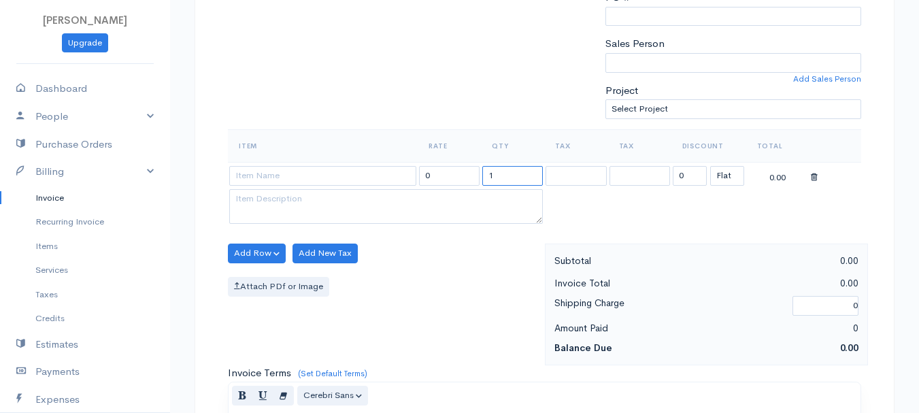
click at [503, 179] on input "1" at bounding box center [513, 176] width 61 height 20
type input "2"
click at [266, 182] on input at bounding box center [322, 176] width 187 height 20
type input "97530"
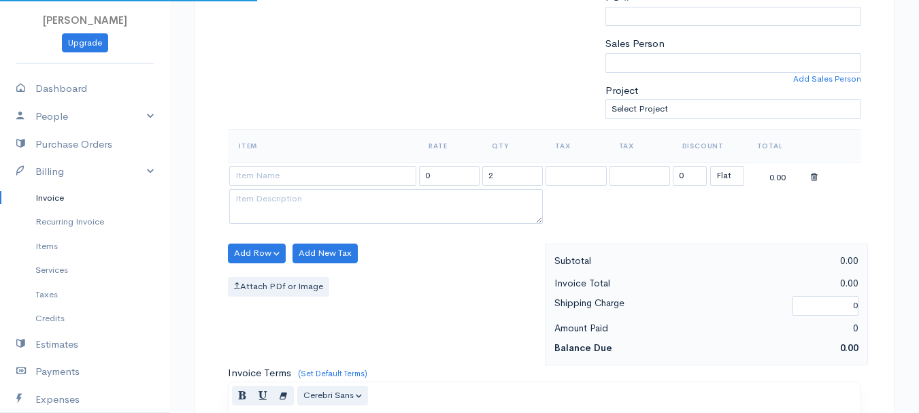
type input "60.00"
click at [266, 203] on body "beth woodbrey-johnson Upgrade Dashboard People Clients Vendors Staff Users Purc…" at bounding box center [459, 248] width 919 height 1177
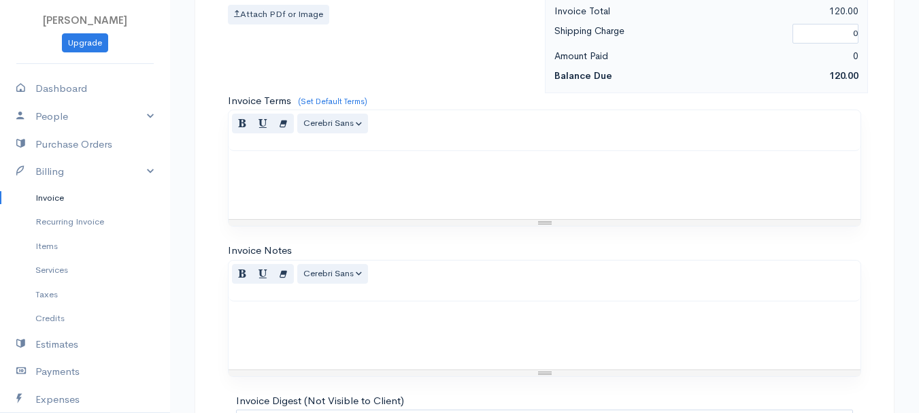
scroll to position [764, 0]
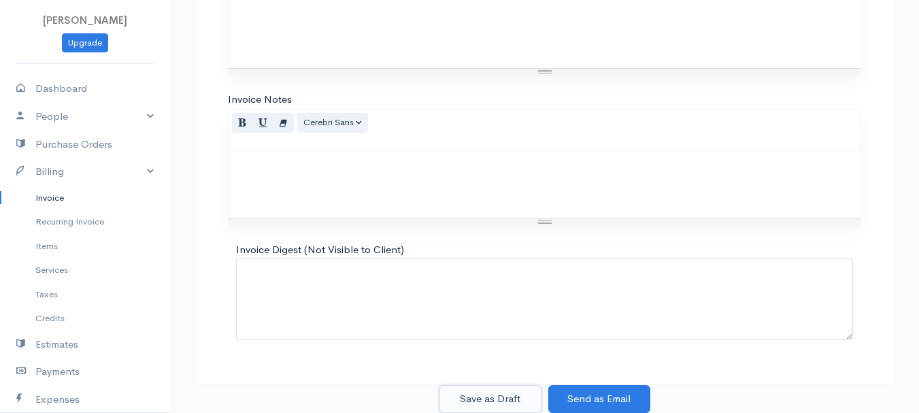
click at [488, 393] on button "Save as Draft" at bounding box center [491, 399] width 102 height 28
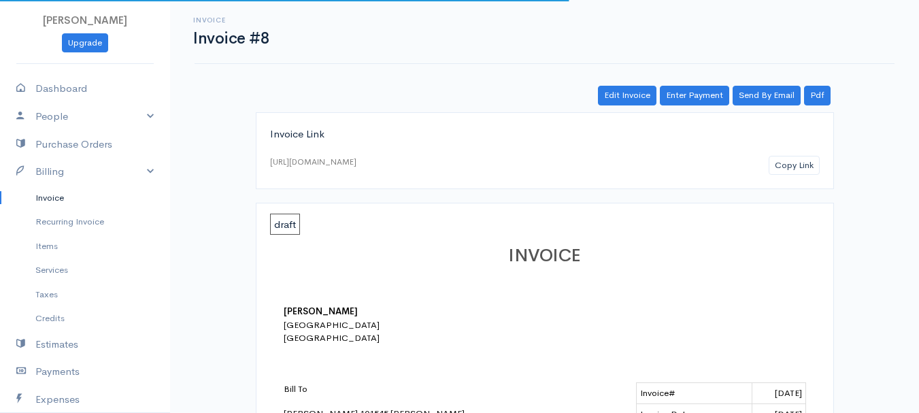
click at [59, 199] on link "Invoice" at bounding box center [85, 198] width 170 height 25
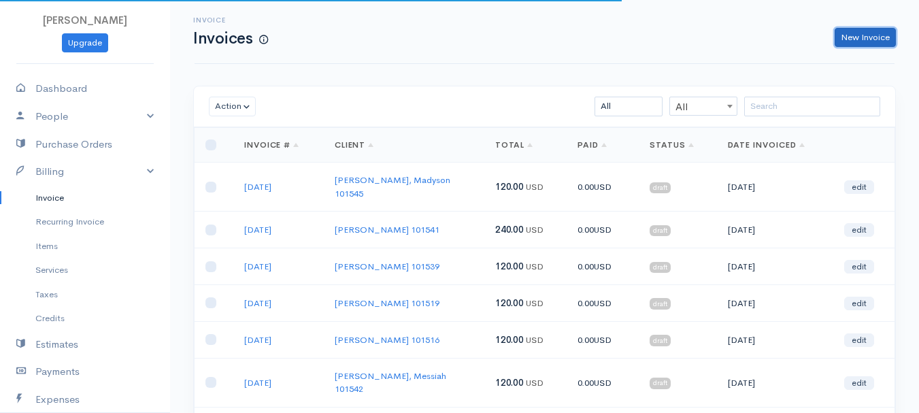
click at [877, 35] on link "New Invoice" at bounding box center [865, 38] width 61 height 20
select select "[GEOGRAPHIC_DATA]"
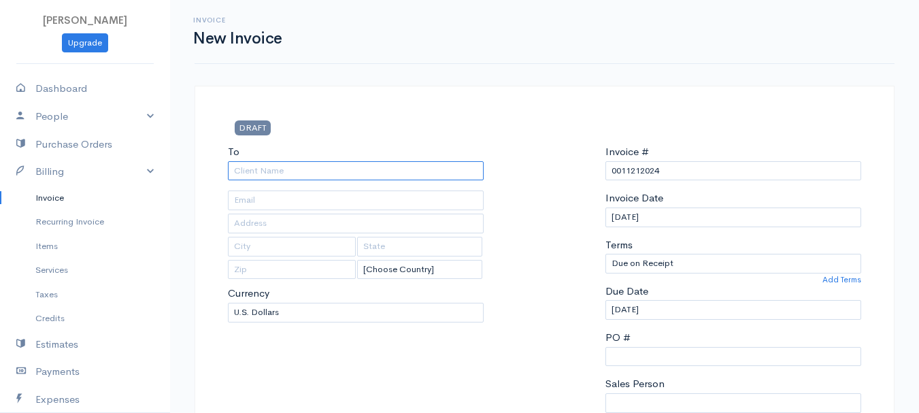
click at [292, 176] on input "To" at bounding box center [356, 171] width 256 height 20
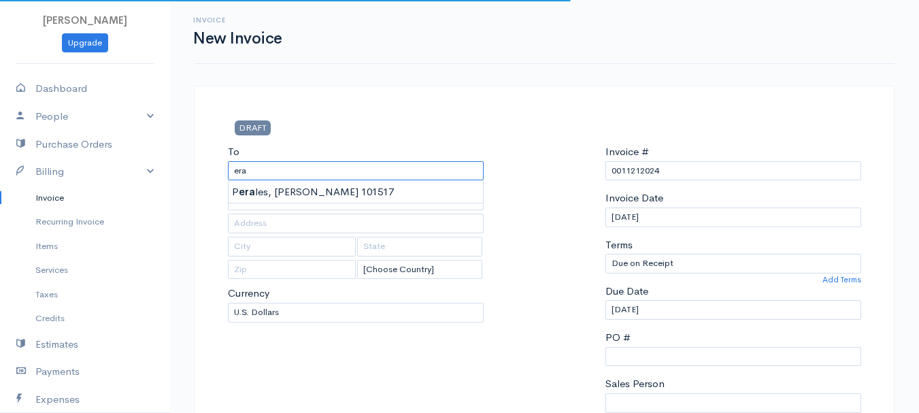
type input "Perales, Nicholas 101517"
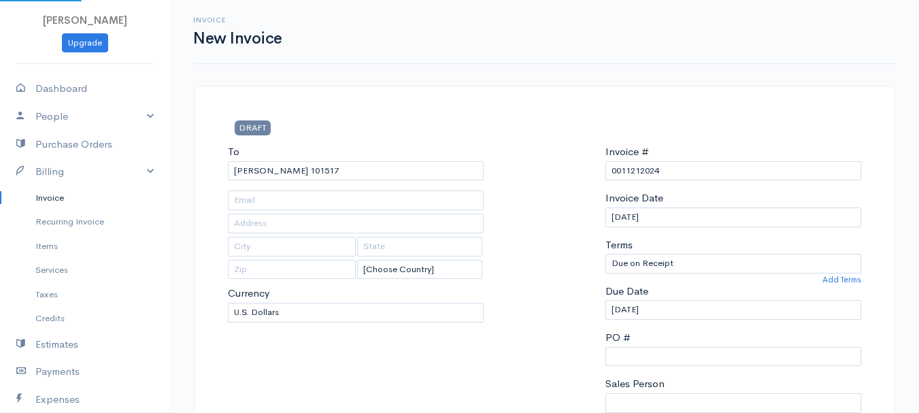
type input "11 Birch Hill Road"
type input "Orrington"
type input "Maine"
type input "04474"
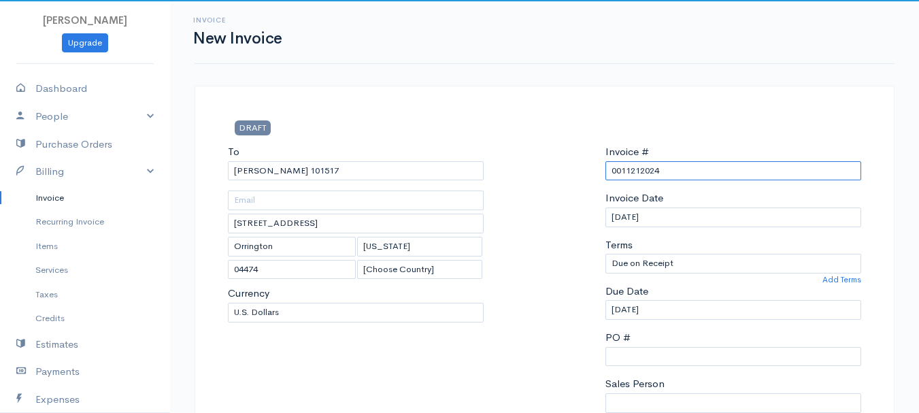
click at [634, 167] on input "0011212024" at bounding box center [734, 171] width 256 height 20
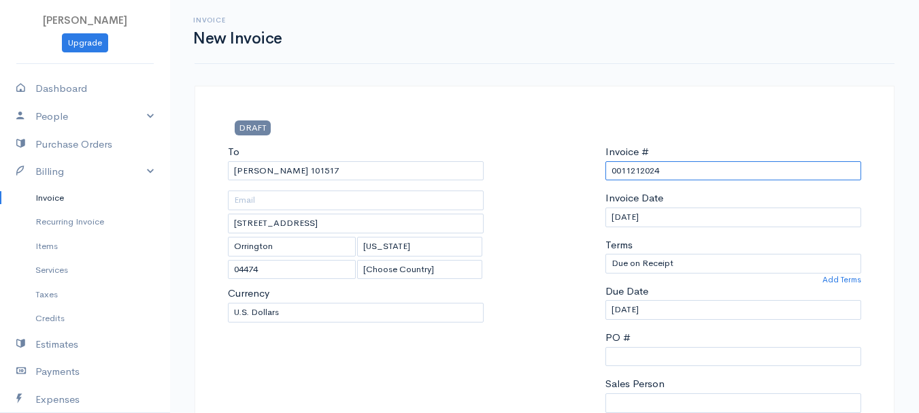
click at [634, 167] on input "0011212024" at bounding box center [734, 171] width 256 height 20
paste input "8-12-25"
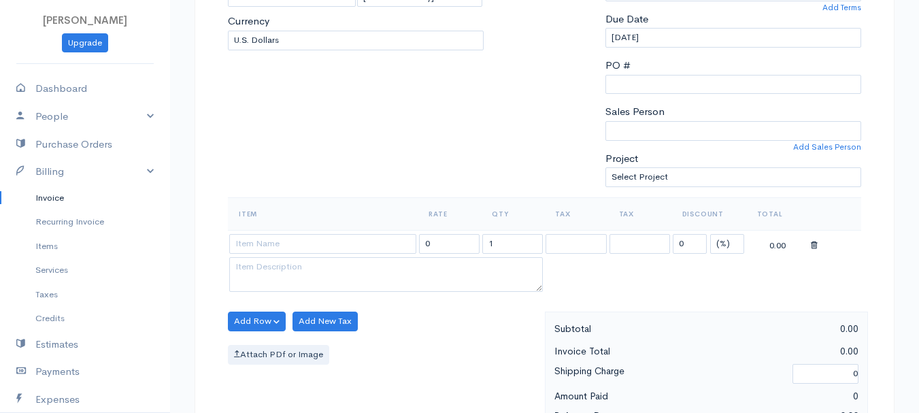
type input "8-12-25"
click at [723, 244] on select "(%) Flat" at bounding box center [728, 244] width 34 height 20
select select "2"
click at [711, 234] on select "(%) Flat" at bounding box center [728, 244] width 34 height 20
click at [525, 240] on input "1" at bounding box center [513, 244] width 61 height 20
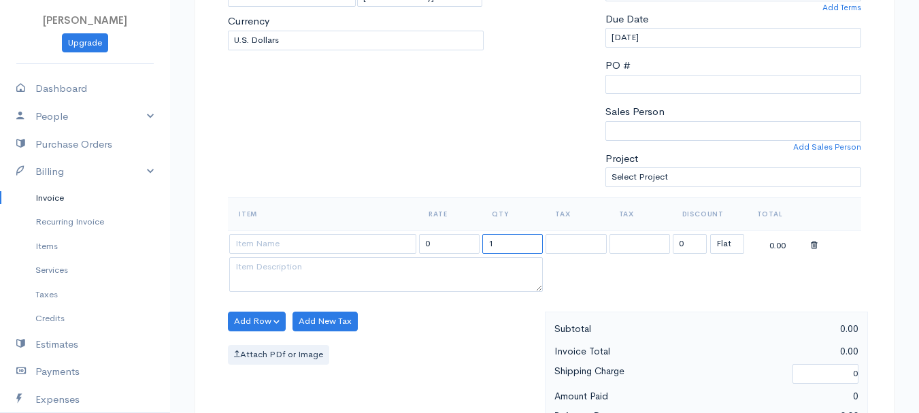
click at [525, 240] on input "1" at bounding box center [513, 244] width 61 height 20
type input "2"
click at [339, 240] on input at bounding box center [322, 244] width 187 height 20
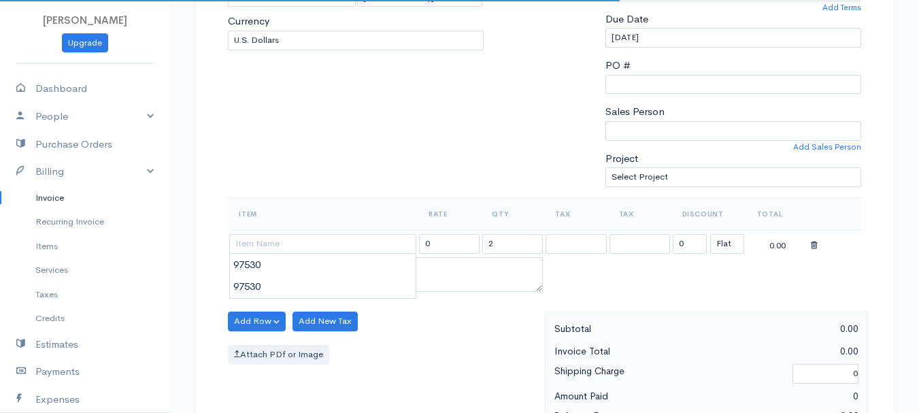
type input "97530"
type input "60.00"
click at [339, 280] on body "beth woodbrey-johnson Upgrade Dashboard People Clients Vendors Staff Users Purc…" at bounding box center [459, 316] width 919 height 1177
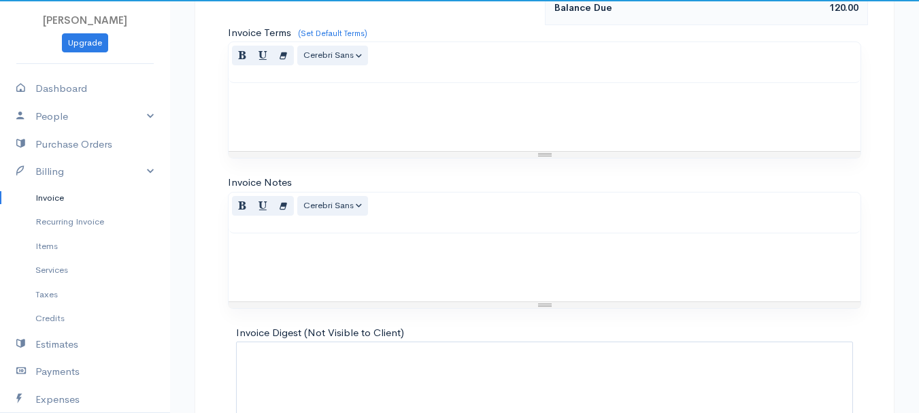
scroll to position [764, 0]
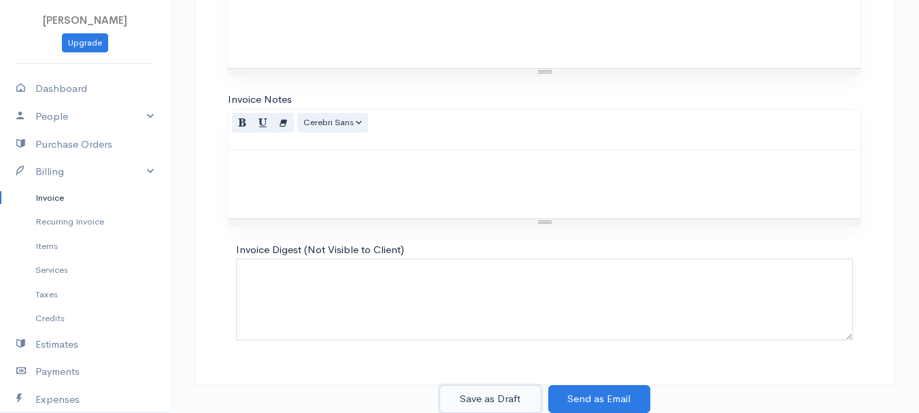
click at [491, 391] on button "Save as Draft" at bounding box center [491, 399] width 102 height 28
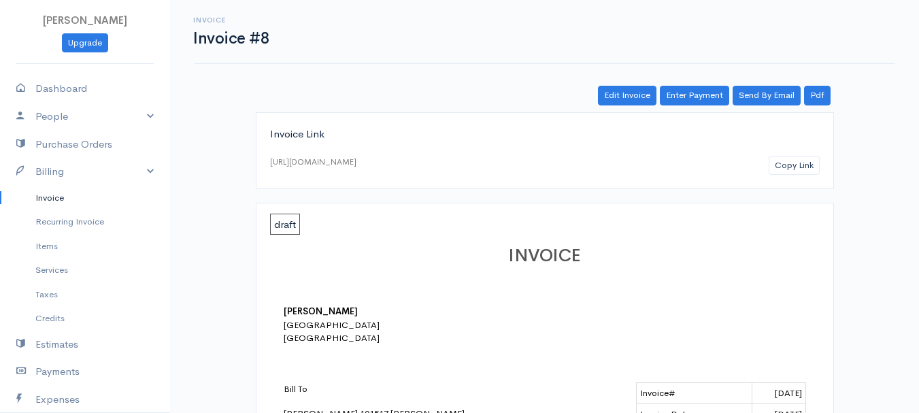
click at [50, 192] on link "Invoice" at bounding box center [85, 198] width 170 height 25
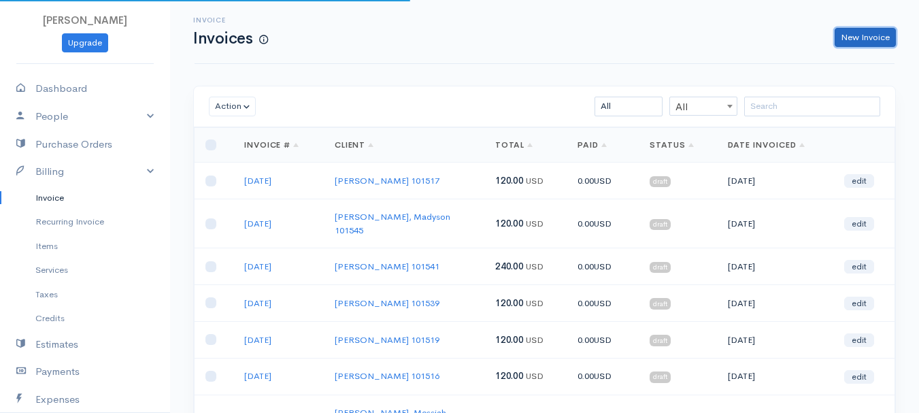
click at [855, 35] on link "New Invoice" at bounding box center [865, 38] width 61 height 20
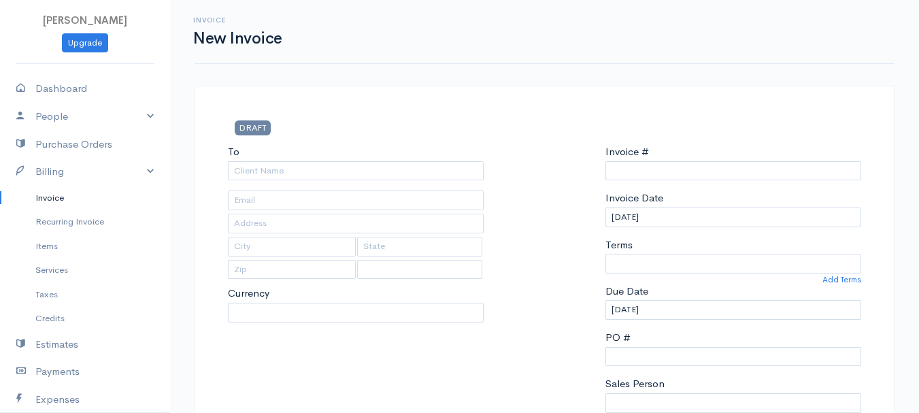
type input "0011212024"
select select "[GEOGRAPHIC_DATA]"
select select "USD"
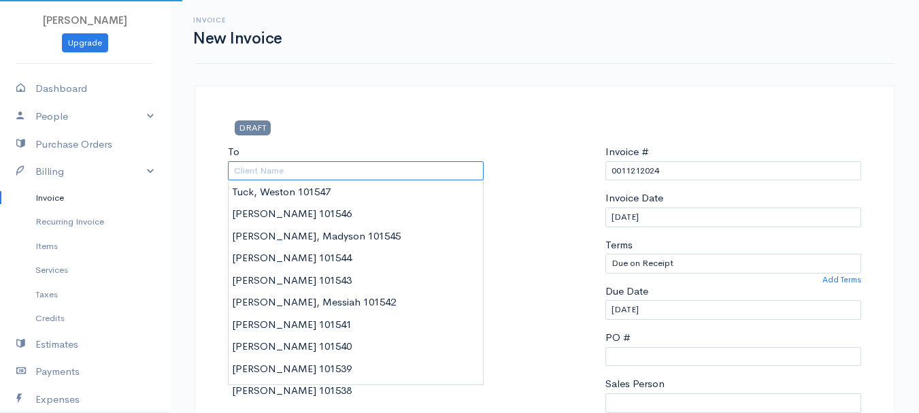
click at [278, 174] on input "To" at bounding box center [356, 171] width 256 height 20
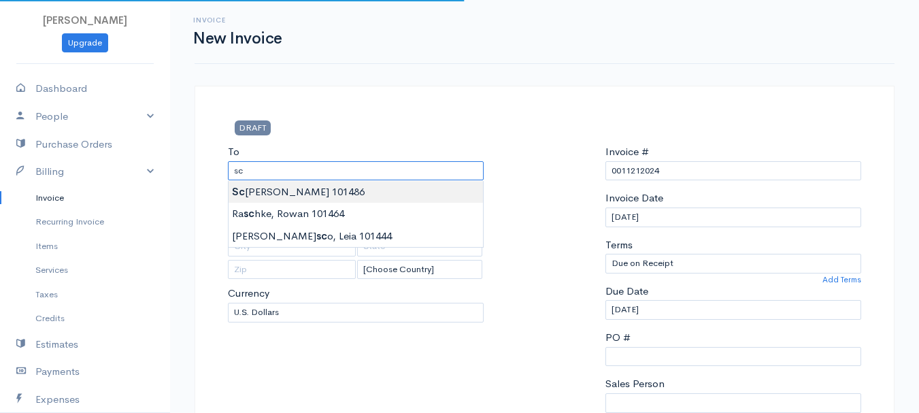
type input "Schoppe, Bennett 101486"
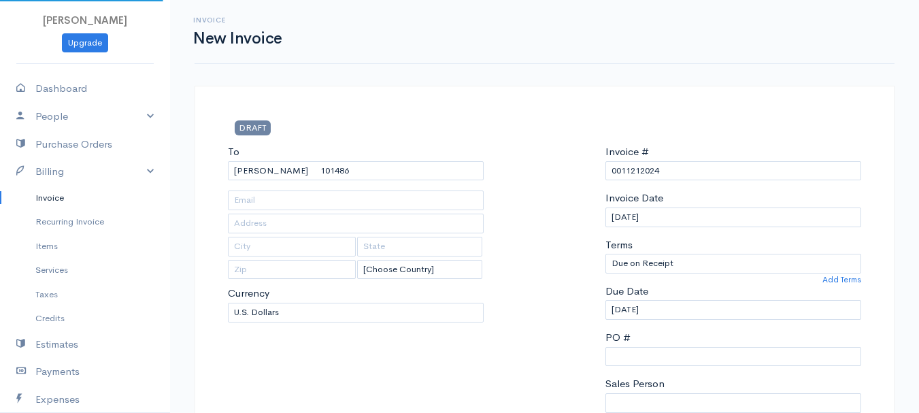
type input "82 Harlow Street"
type input "Brewer"
type input "Maine"
type input "04412"
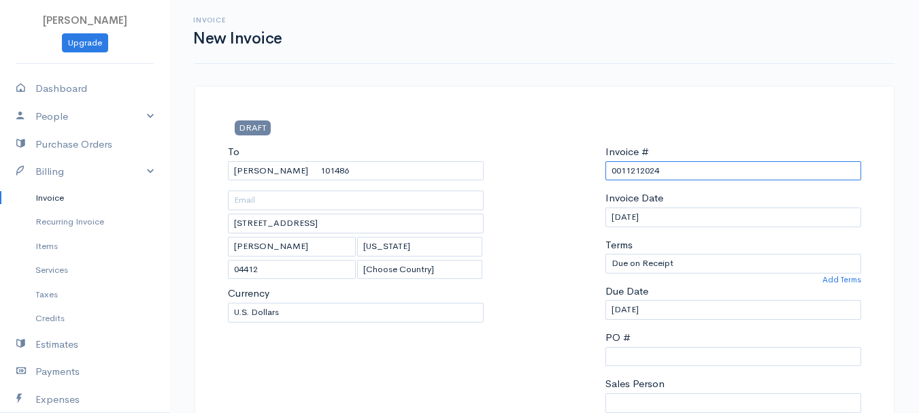
click at [632, 172] on input "0011212024" at bounding box center [734, 171] width 256 height 20
paste input "8-12-25"
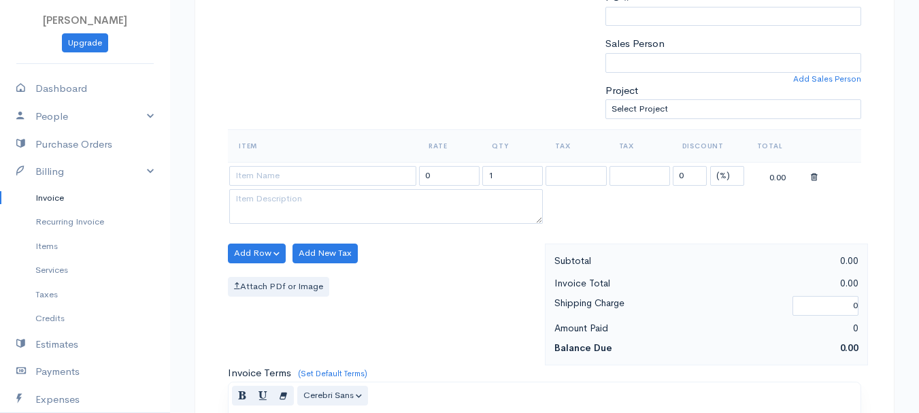
type input "8-12-25"
click at [728, 173] on select "(%) Flat" at bounding box center [728, 176] width 34 height 20
select select "2"
click at [711, 166] on select "(%) Flat" at bounding box center [728, 176] width 34 height 20
click at [512, 180] on input "1" at bounding box center [513, 176] width 61 height 20
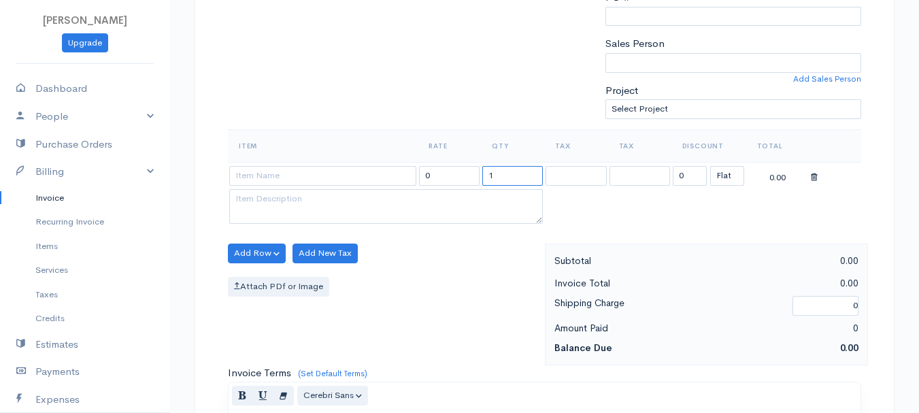
click at [512, 180] on input "1" at bounding box center [513, 176] width 61 height 20
click at [499, 177] on input "4" at bounding box center [513, 176] width 61 height 20
click at [508, 180] on input "43" at bounding box center [513, 176] width 61 height 20
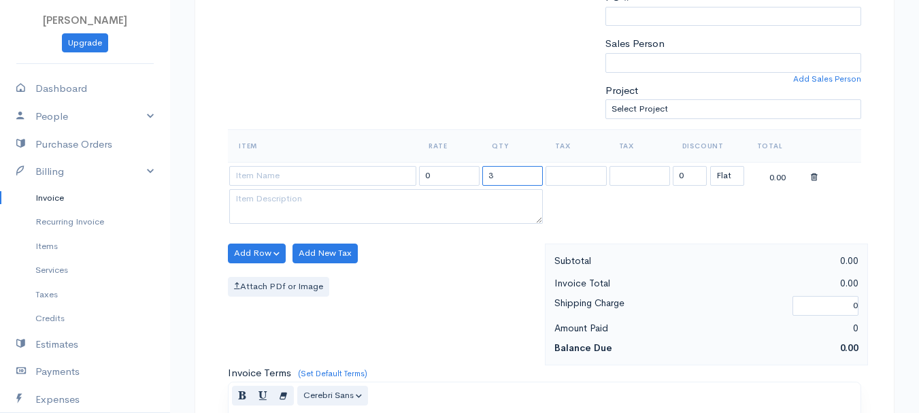
type input "3"
click at [316, 172] on input at bounding box center [322, 176] width 187 height 20
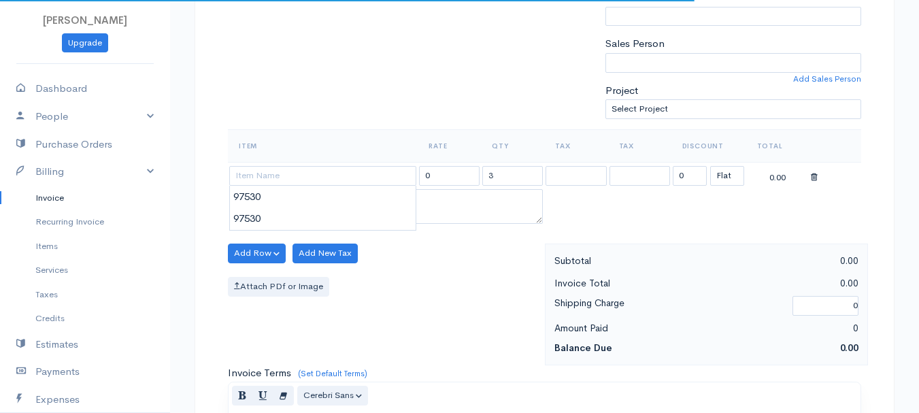
type input "97530"
type input "60.00"
click at [319, 203] on body "beth woodbrey-johnson Upgrade Dashboard People Clients Vendors Staff Users Purc…" at bounding box center [459, 248] width 919 height 1177
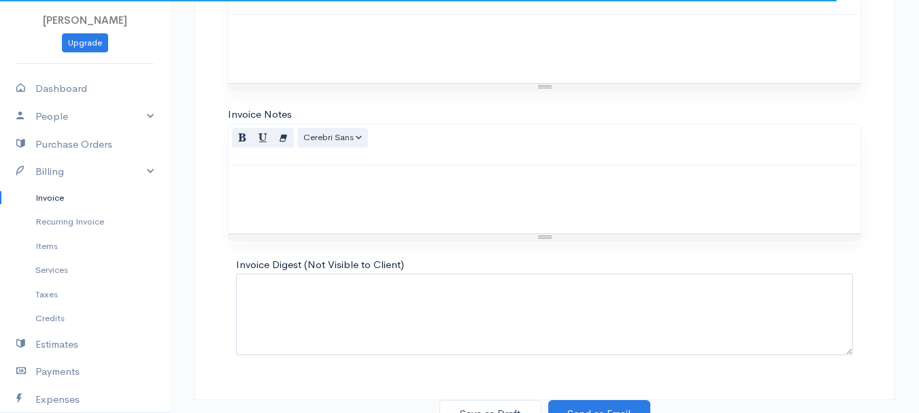
scroll to position [764, 0]
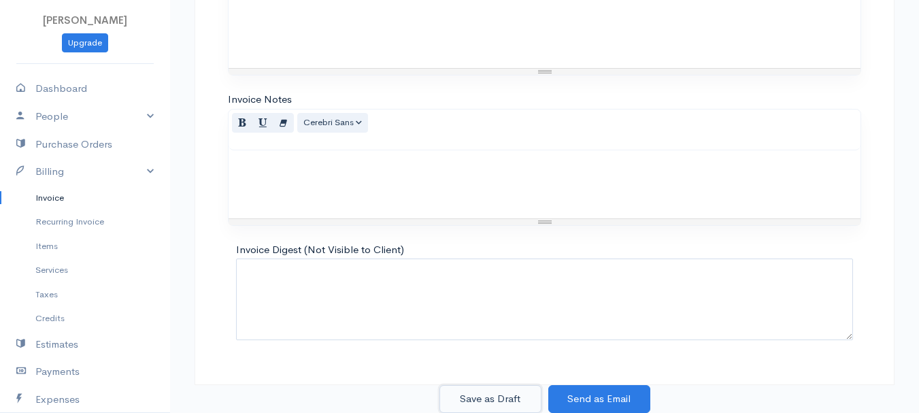
click at [480, 399] on button "Save as Draft" at bounding box center [491, 399] width 102 height 28
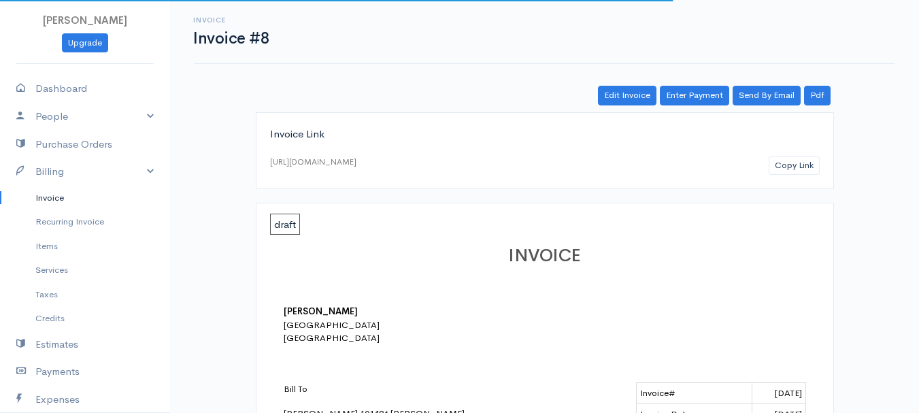
click at [45, 197] on link "Invoice" at bounding box center [85, 198] width 170 height 25
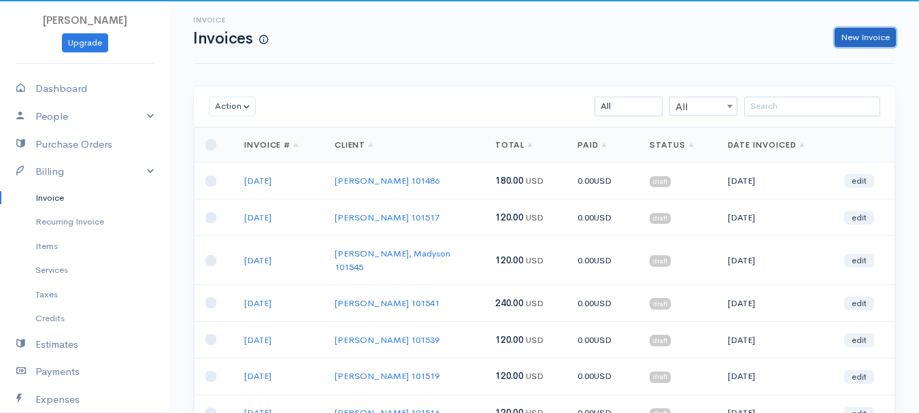
click at [862, 37] on link "New Invoice" at bounding box center [865, 38] width 61 height 20
select select "[GEOGRAPHIC_DATA]"
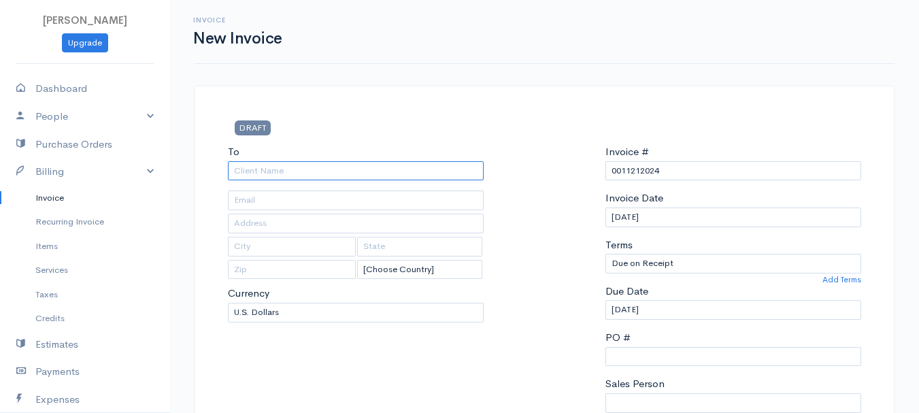
click at [289, 172] on input "To" at bounding box center [356, 171] width 256 height 20
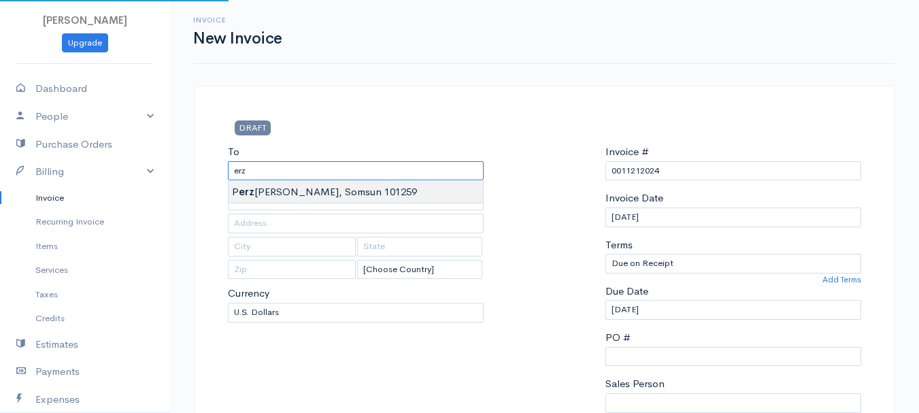
type input "Perzanowski, Somsun 101259"
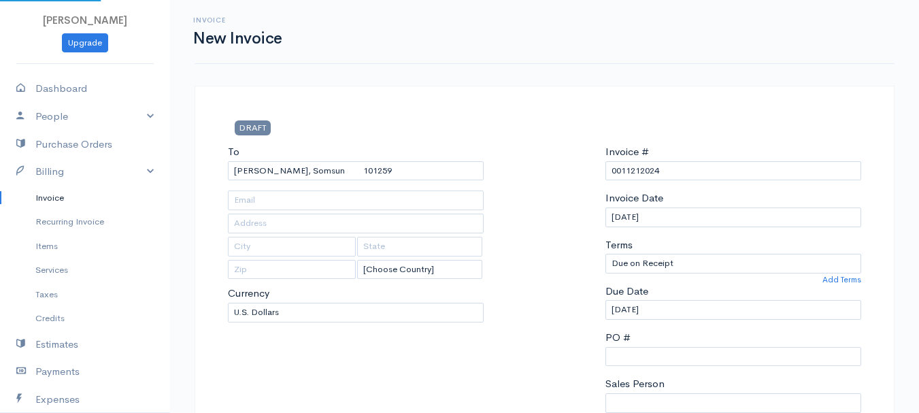
type input "623 Main Road North"
type input "Hampden"
type input "Maine"
type input "04444"
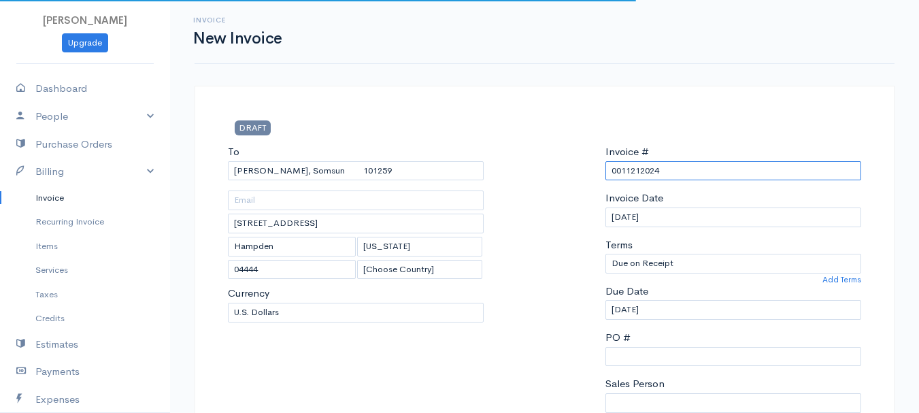
click at [636, 173] on input "0011212024" at bounding box center [734, 171] width 256 height 20
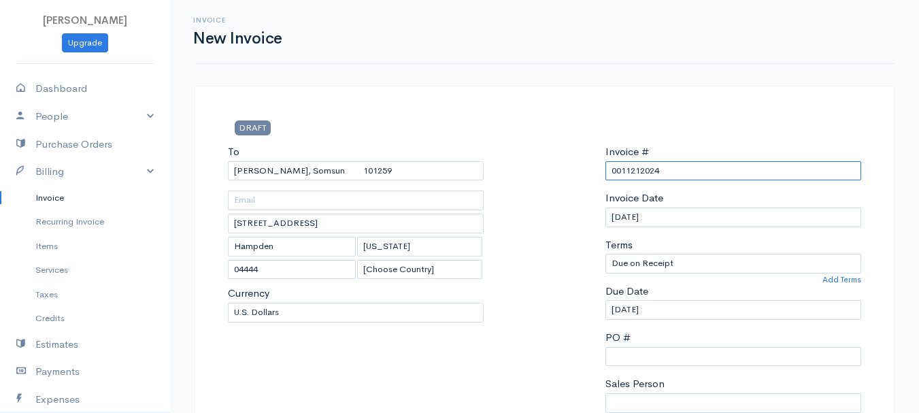
paste input "8-12-25"
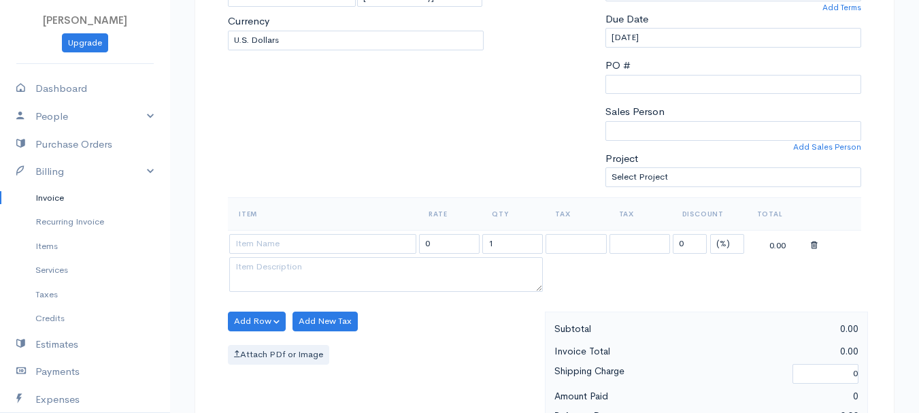
type input "8-12-25"
click at [721, 241] on select "(%) Flat" at bounding box center [728, 244] width 34 height 20
select select "2"
click at [711, 234] on select "(%) Flat" at bounding box center [728, 244] width 34 height 20
click at [503, 245] on input "1" at bounding box center [513, 244] width 61 height 20
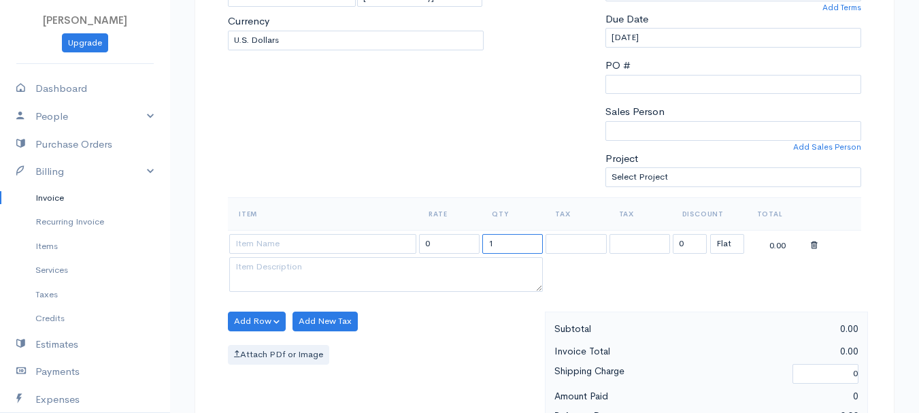
click at [503, 245] on input "1" at bounding box center [513, 244] width 61 height 20
type input "3"
click at [348, 242] on input at bounding box center [322, 244] width 187 height 20
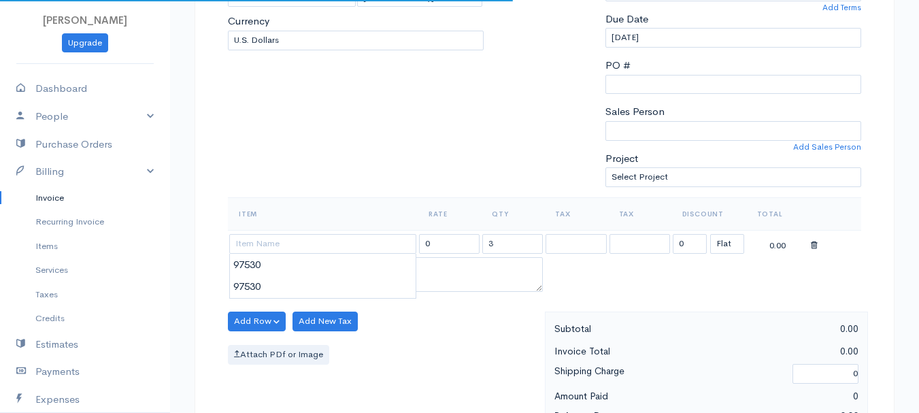
type input "97530"
type input "60.00"
click at [349, 268] on body "beth woodbrey-johnson Upgrade Dashboard People Clients Vendors Staff Users Purc…" at bounding box center [459, 316] width 919 height 1177
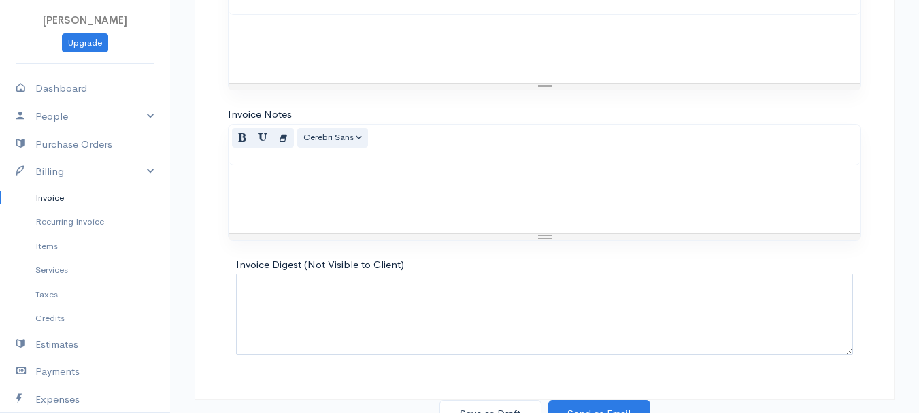
scroll to position [764, 0]
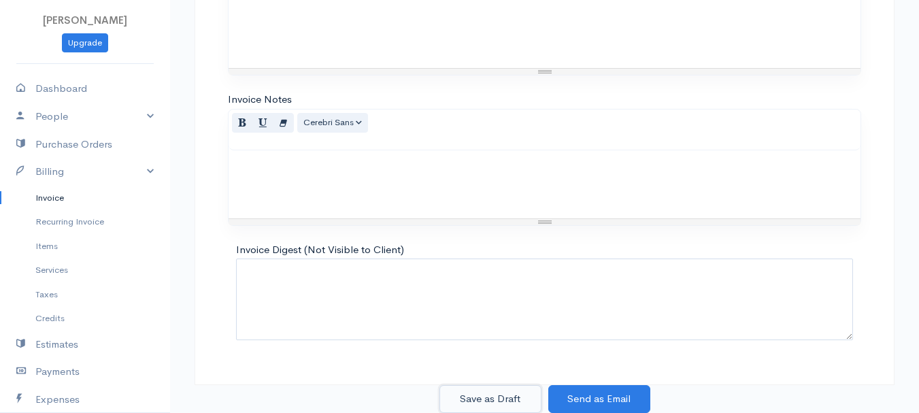
click at [494, 389] on button "Save as Draft" at bounding box center [491, 399] width 102 height 28
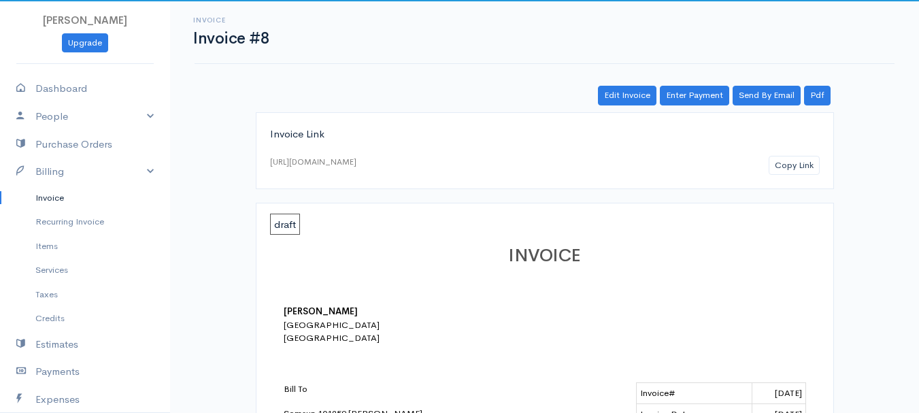
click at [45, 202] on link "Invoice" at bounding box center [85, 198] width 170 height 25
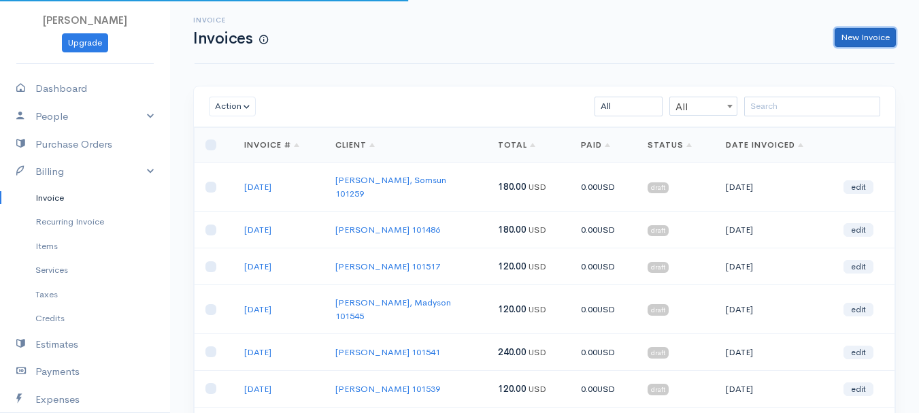
click at [879, 37] on link "New Invoice" at bounding box center [865, 38] width 61 height 20
select select "[GEOGRAPHIC_DATA]"
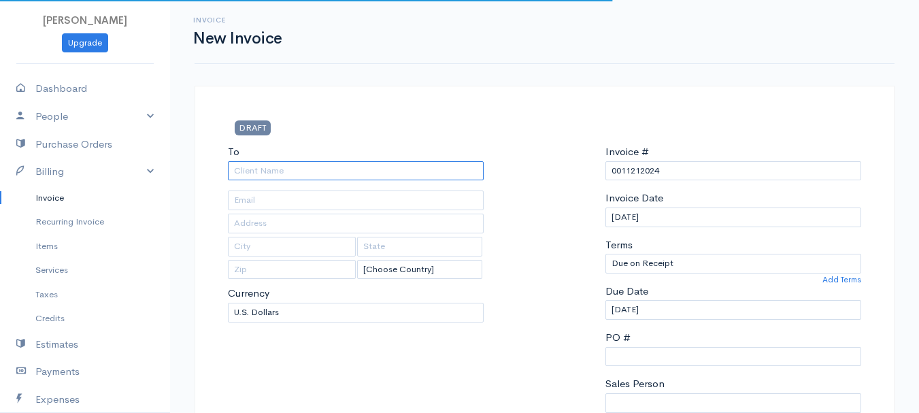
click at [239, 167] on input "To" at bounding box center [356, 171] width 256 height 20
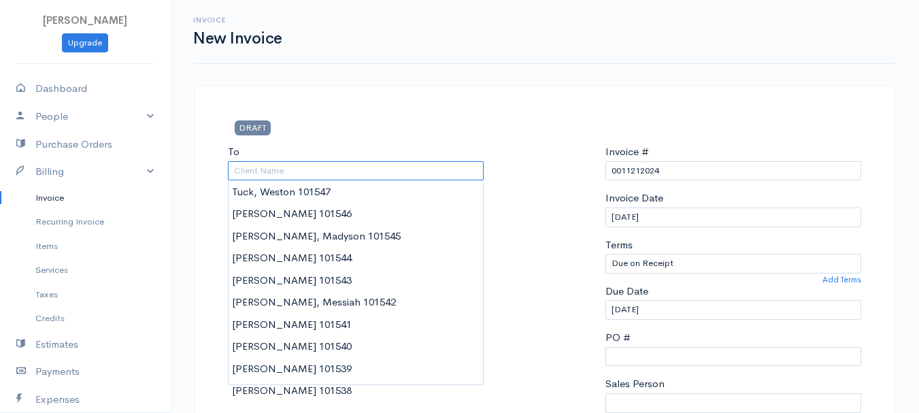
click at [247, 168] on input "To" at bounding box center [356, 171] width 256 height 20
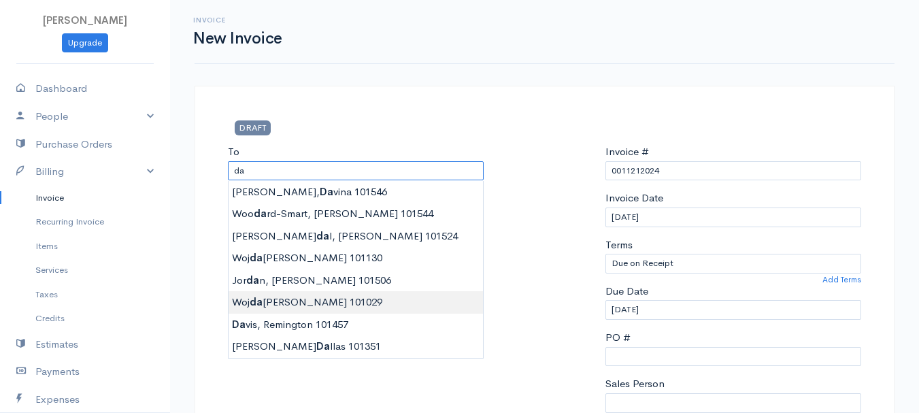
type input "Wojdakowski, Joshua 101029"
type input "38 Mt. Desert Drive"
type input "Bangor"
type input "Maine"
type input "04401"
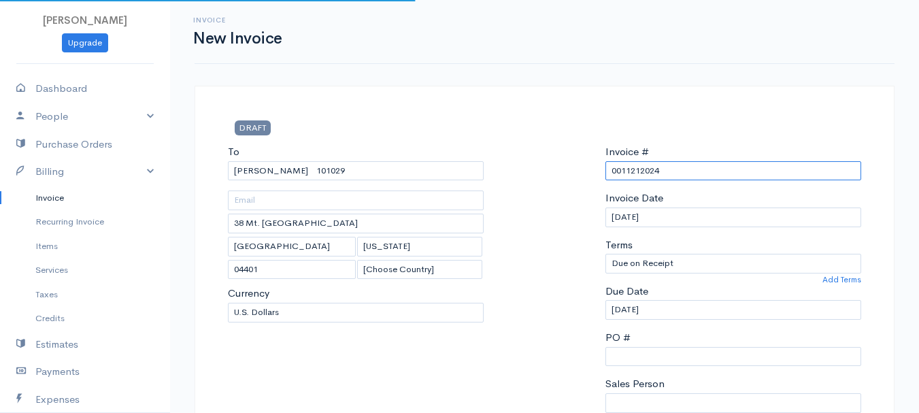
click at [629, 169] on input "0011212024" at bounding box center [734, 171] width 256 height 20
paste input "8-12-25"
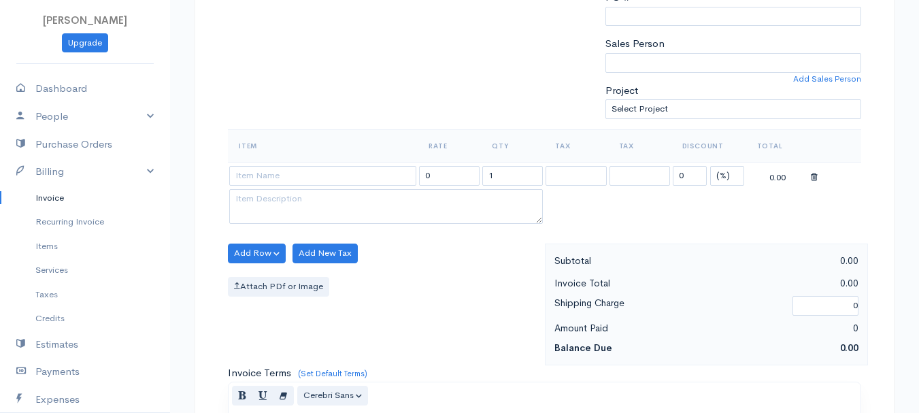
type input "8-12-25"
click at [732, 174] on select "(%) Flat" at bounding box center [728, 176] width 34 height 20
select select "2"
click at [711, 166] on select "(%) Flat" at bounding box center [728, 176] width 34 height 20
click at [516, 172] on input "1" at bounding box center [513, 176] width 61 height 20
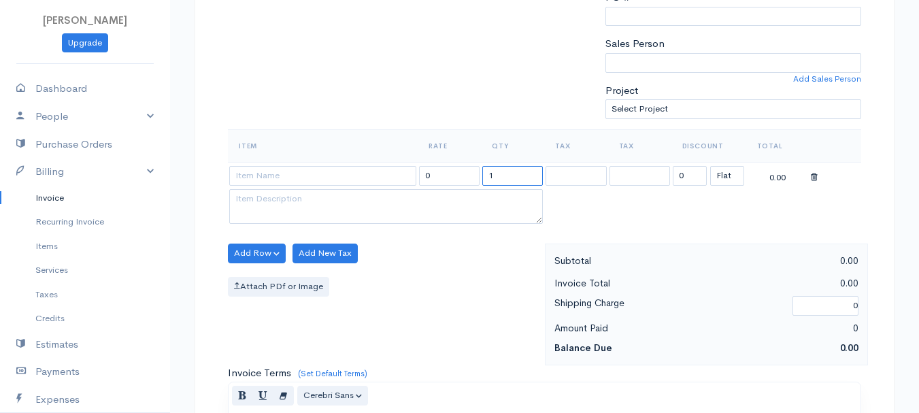
click at [516, 172] on input "1" at bounding box center [513, 176] width 61 height 20
type input "2"
click at [262, 176] on input at bounding box center [322, 176] width 187 height 20
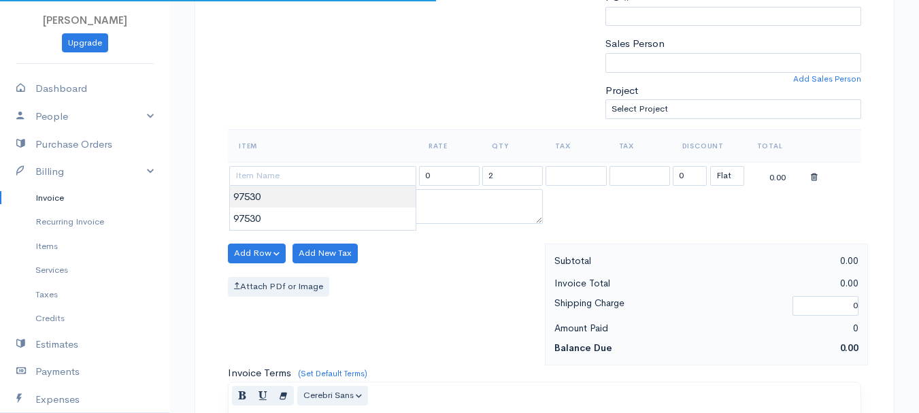
type input "97530"
type input "60.00"
click at [267, 201] on body "beth woodbrey-johnson Upgrade Dashboard People Clients Vendors Staff Users Purc…" at bounding box center [459, 248] width 919 height 1177
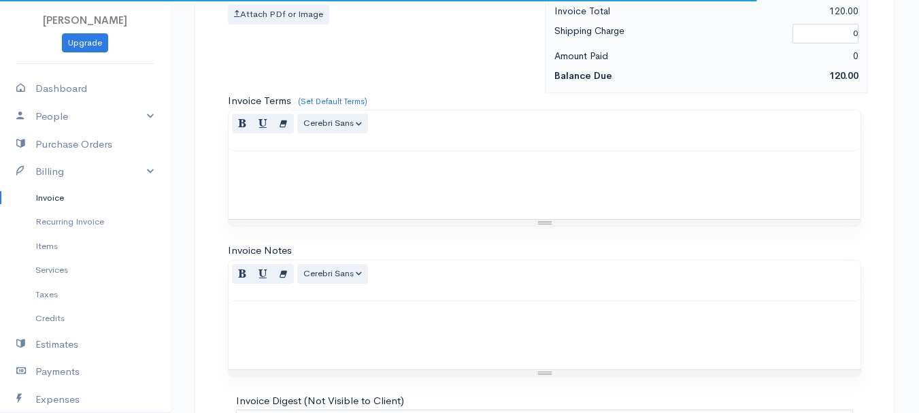
scroll to position [764, 0]
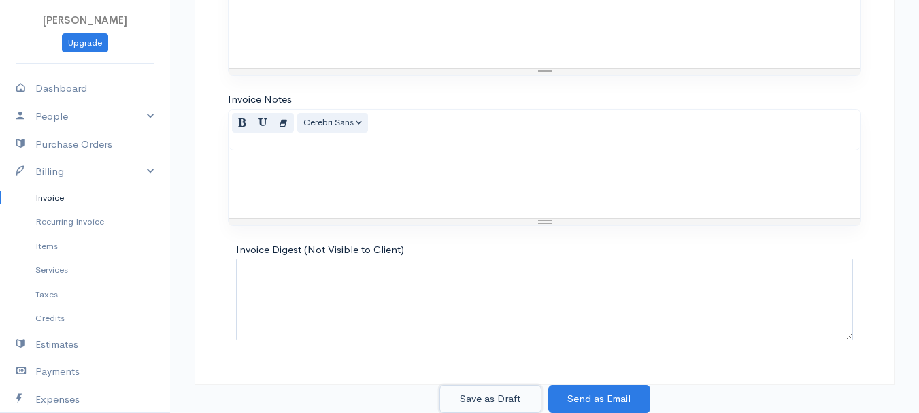
click at [485, 393] on button "Save as Draft" at bounding box center [491, 399] width 102 height 28
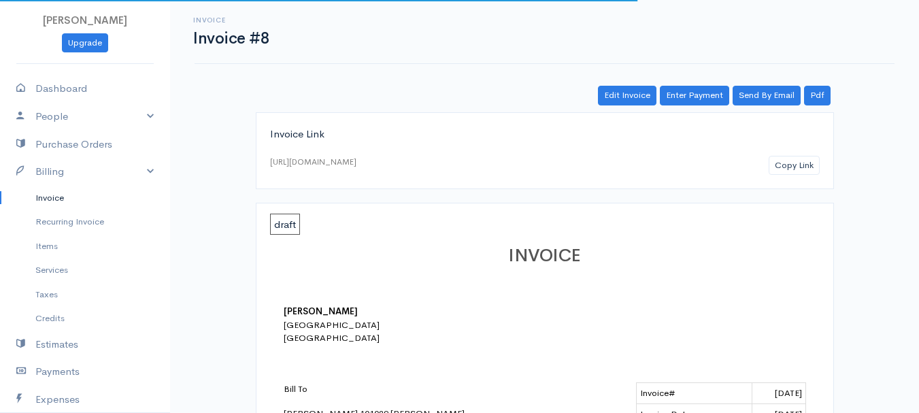
click at [57, 191] on link "Invoice" at bounding box center [85, 198] width 170 height 25
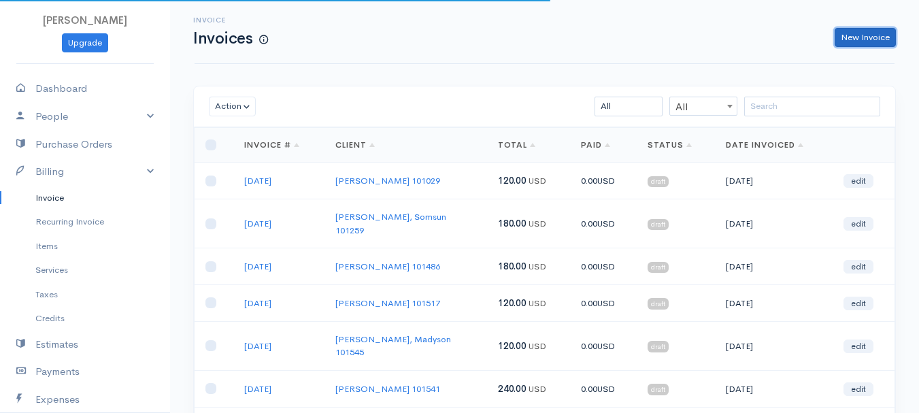
click at [865, 34] on link "New Invoice" at bounding box center [865, 38] width 61 height 20
select select "[GEOGRAPHIC_DATA]"
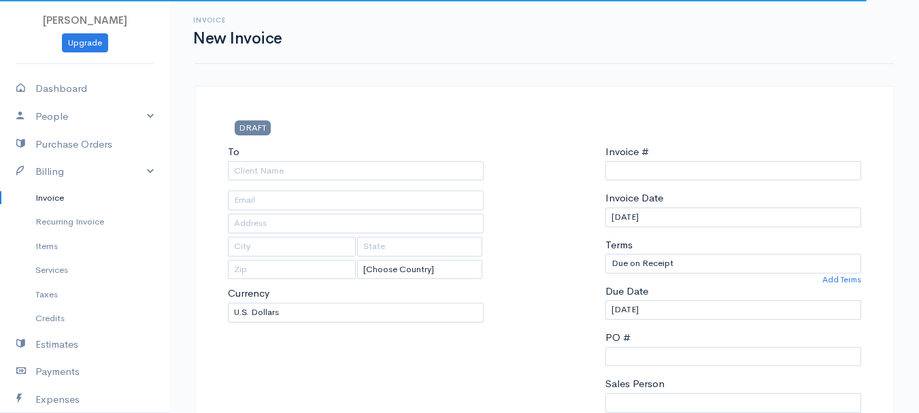
type input "0011212024"
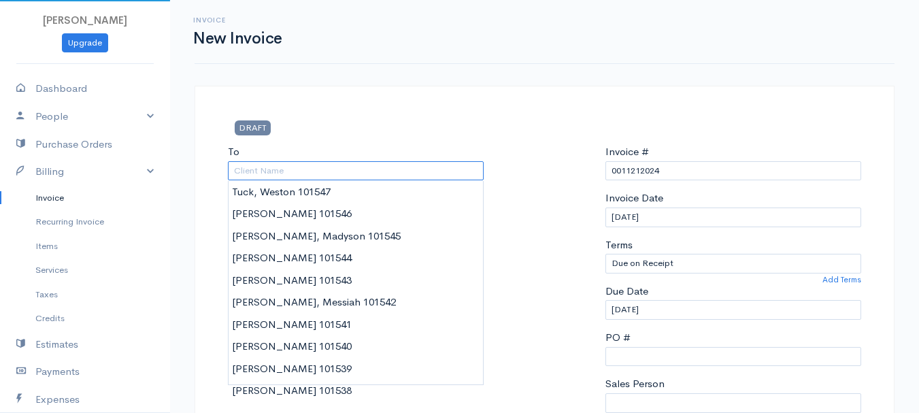
click at [386, 171] on input "To" at bounding box center [356, 171] width 256 height 20
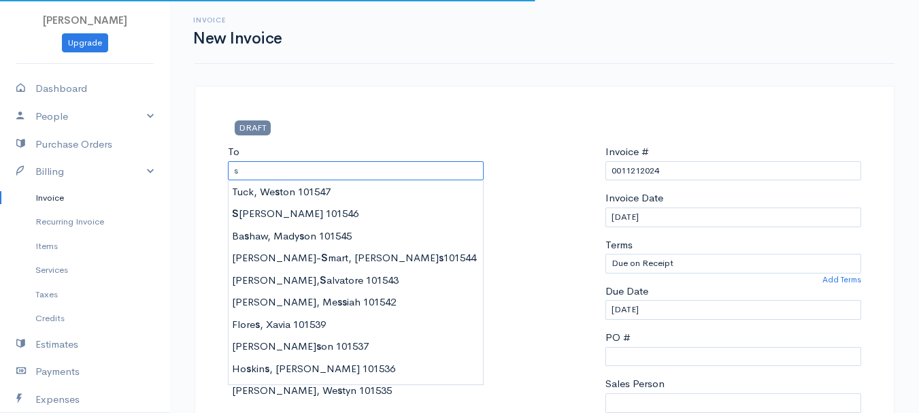
click at [386, 170] on input "s" at bounding box center [356, 171] width 256 height 20
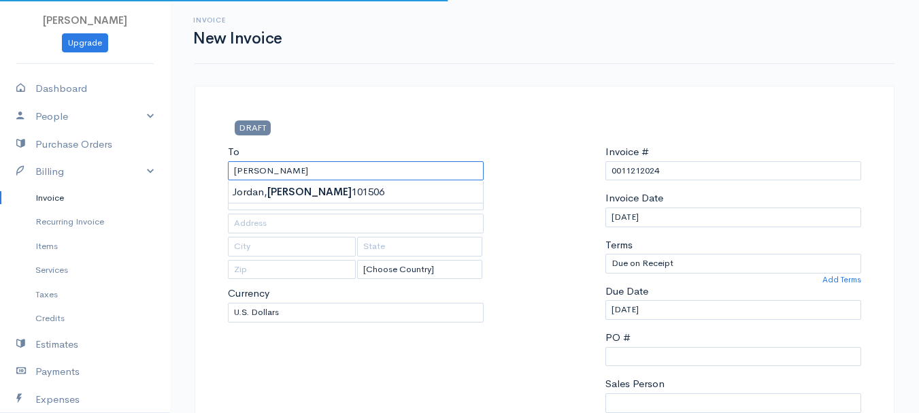
type input "Jordan, Tara 101506"
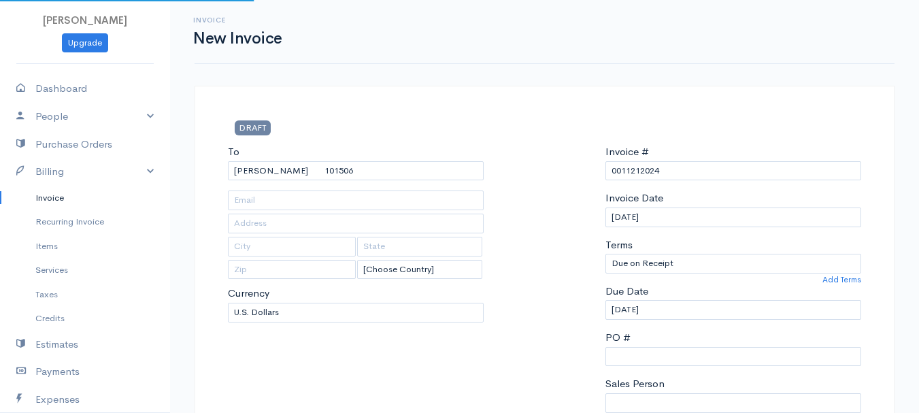
type input "44 West Street"
type input "Bangor"
type input "Maine"
type input "04401"
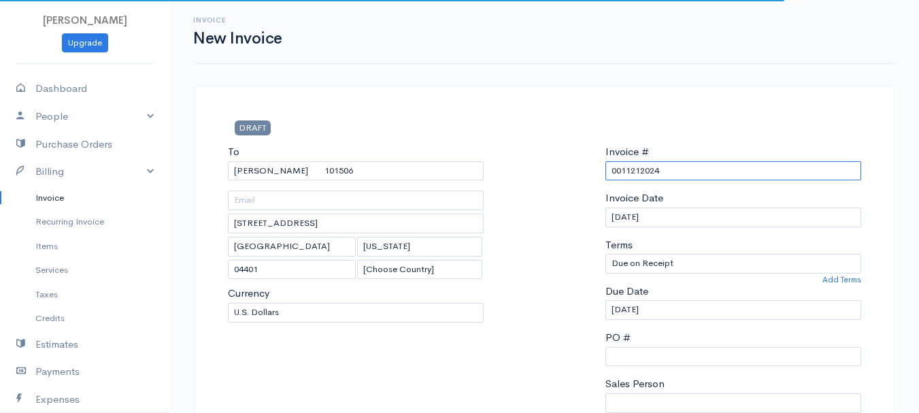
click at [630, 178] on input "0011212024" at bounding box center [734, 171] width 256 height 20
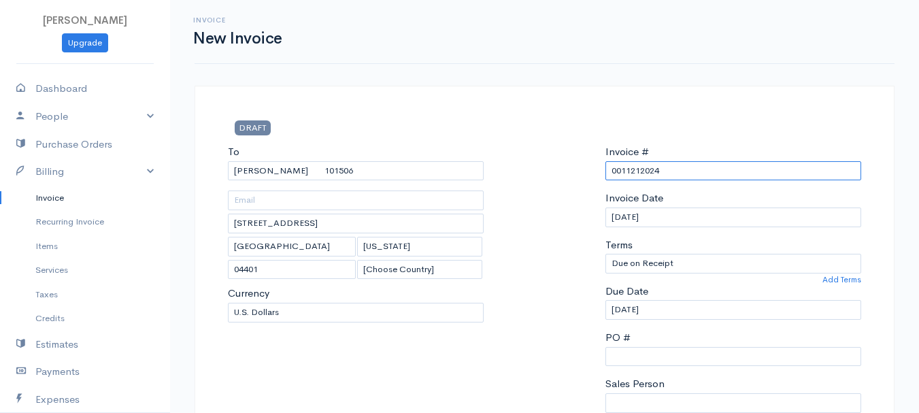
paste input "8-12-25"
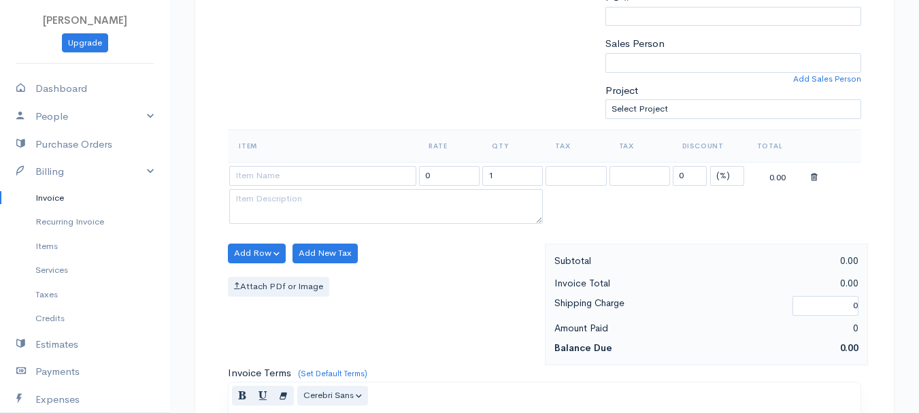
type input "8-12-25"
click at [725, 174] on select "(%) Flat" at bounding box center [728, 176] width 34 height 20
select select "2"
click at [711, 166] on select "(%) Flat" at bounding box center [728, 176] width 34 height 20
click at [515, 172] on input "1" at bounding box center [513, 176] width 61 height 20
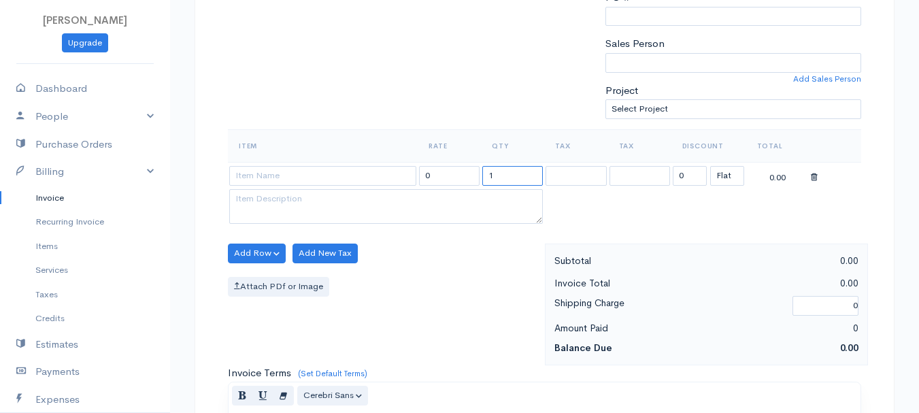
click at [515, 172] on input "1" at bounding box center [513, 176] width 61 height 20
type input "2"
click at [334, 169] on input at bounding box center [322, 176] width 187 height 20
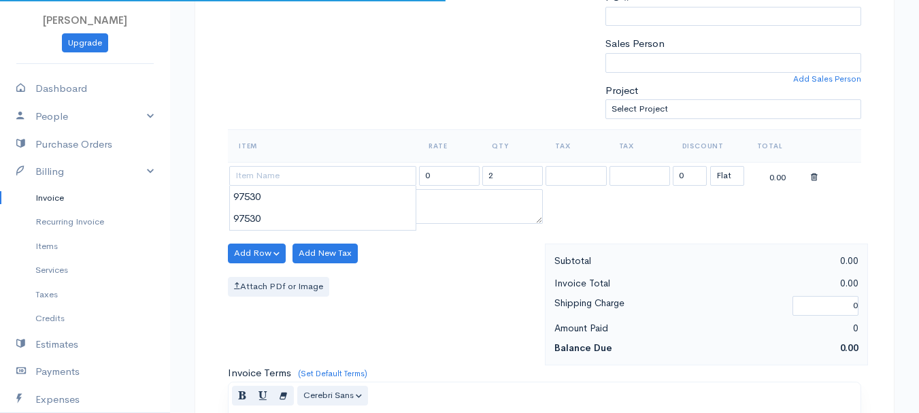
type input "97530"
type input "60.00"
click at [338, 199] on body "beth woodbrey-johnson Upgrade Dashboard People Clients Vendors Staff Users Purc…" at bounding box center [459, 248] width 919 height 1177
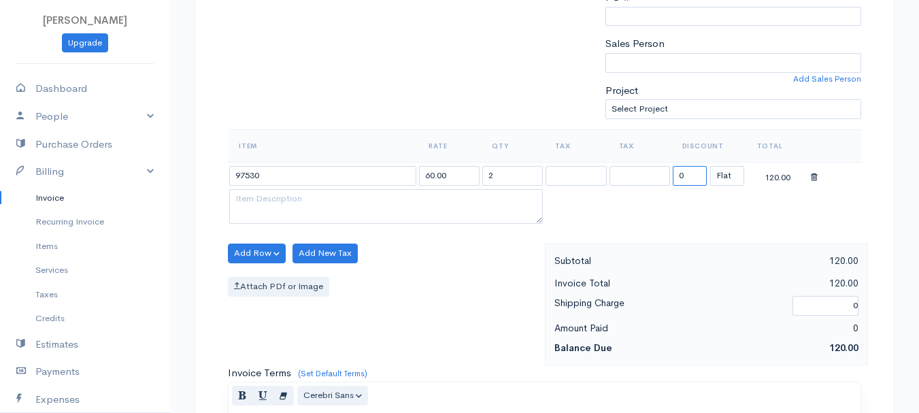
click at [696, 180] on input "0" at bounding box center [690, 176] width 34 height 20
click at [689, 177] on input "0" at bounding box center [690, 176] width 34 height 20
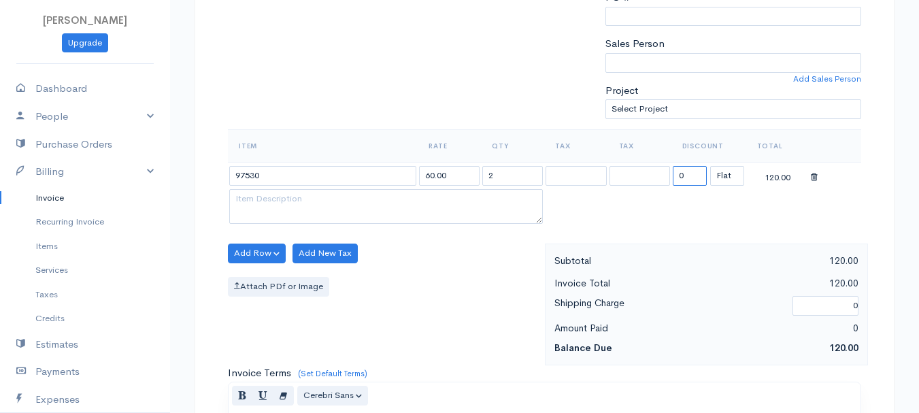
click at [681, 172] on input "0" at bounding box center [690, 176] width 34 height 20
type input "120"
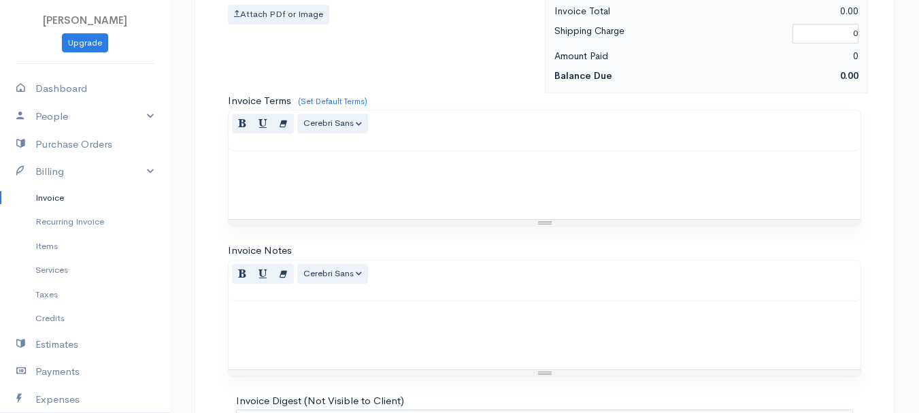
scroll to position [764, 0]
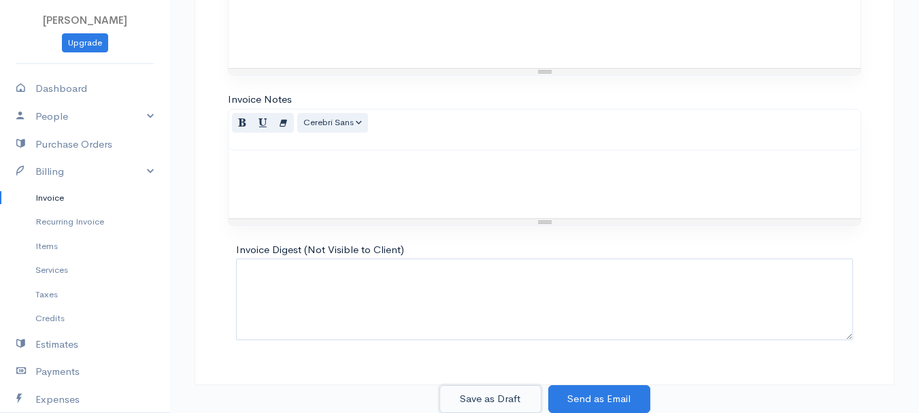
click at [485, 395] on button "Save as Draft" at bounding box center [491, 399] width 102 height 28
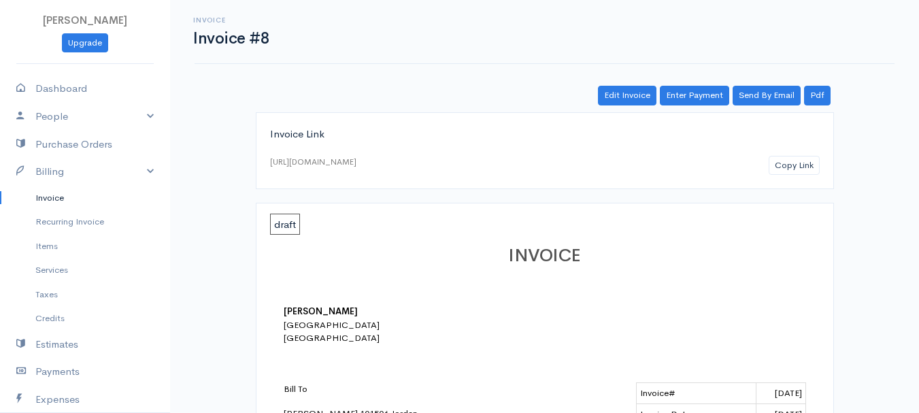
click at [59, 197] on link "Invoice" at bounding box center [85, 198] width 170 height 25
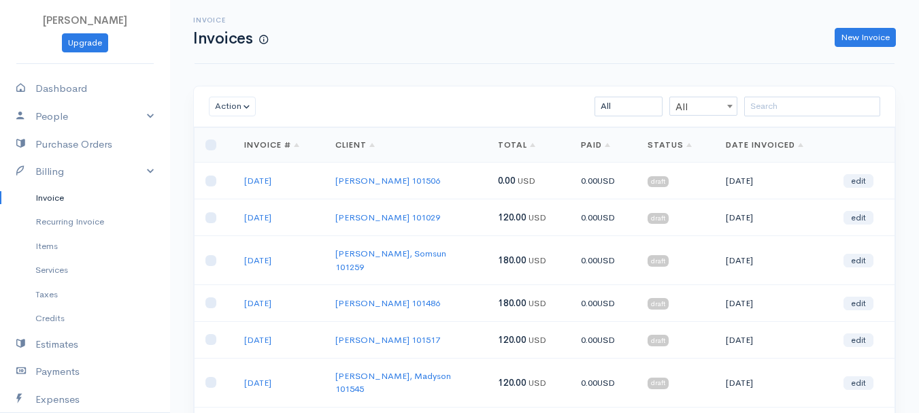
click at [863, 23] on div "Invoice Invoices New Invoice" at bounding box center [544, 31] width 717 height 31
click at [861, 32] on link "New Invoice" at bounding box center [865, 38] width 61 height 20
select select "[GEOGRAPHIC_DATA]"
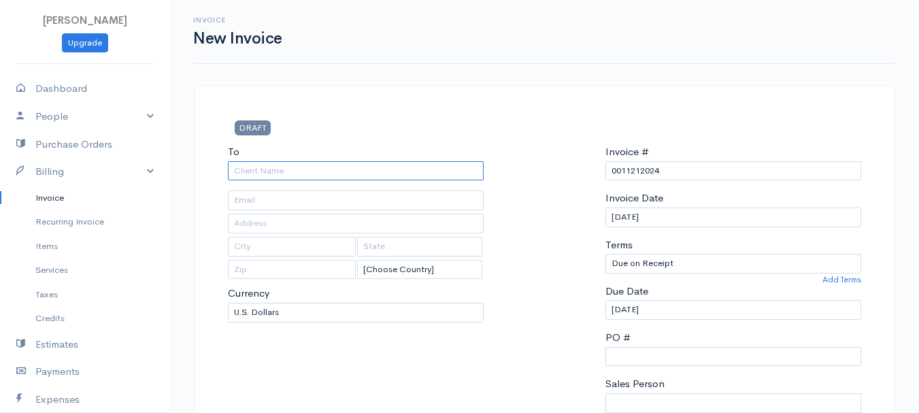
click at [269, 172] on input "To" at bounding box center [356, 171] width 256 height 20
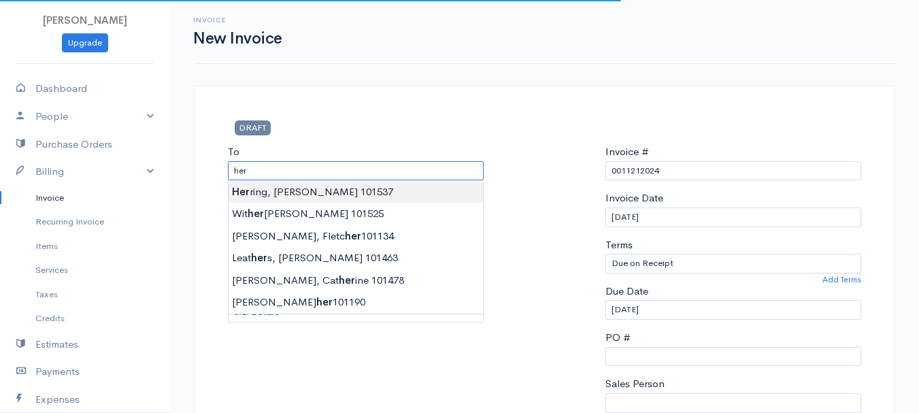
type input "Herring, Jackson 101537"
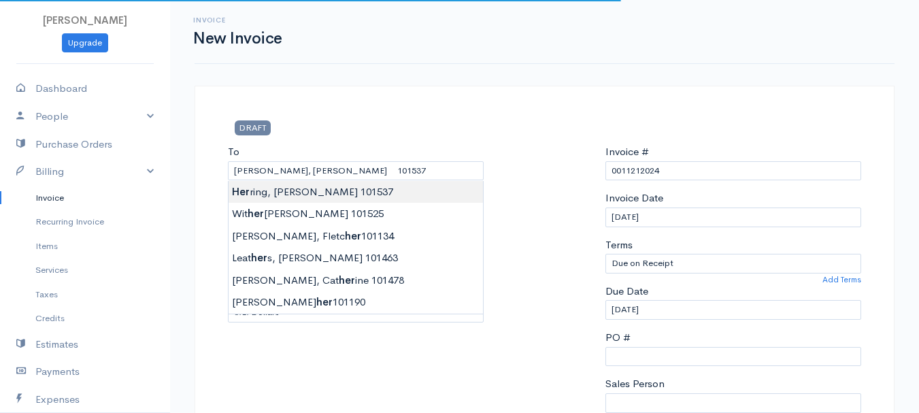
type input "11 Tremont Street"
type input "Brewer"
type input "Maine"
type input "04412"
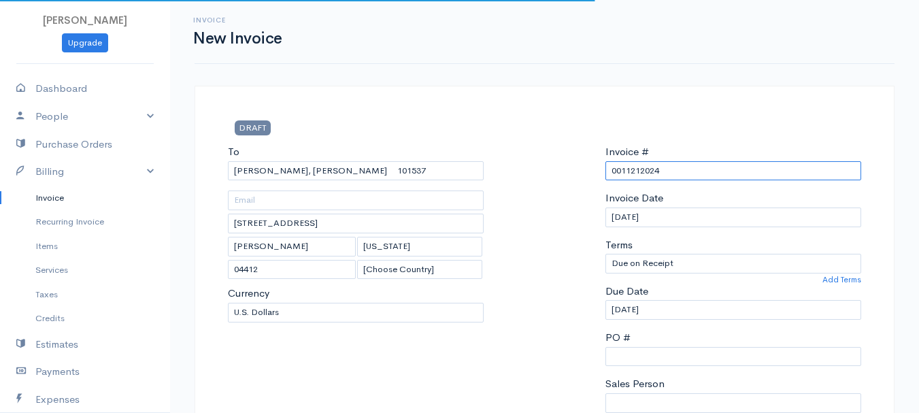
click at [643, 173] on input "0011212024" at bounding box center [734, 171] width 256 height 20
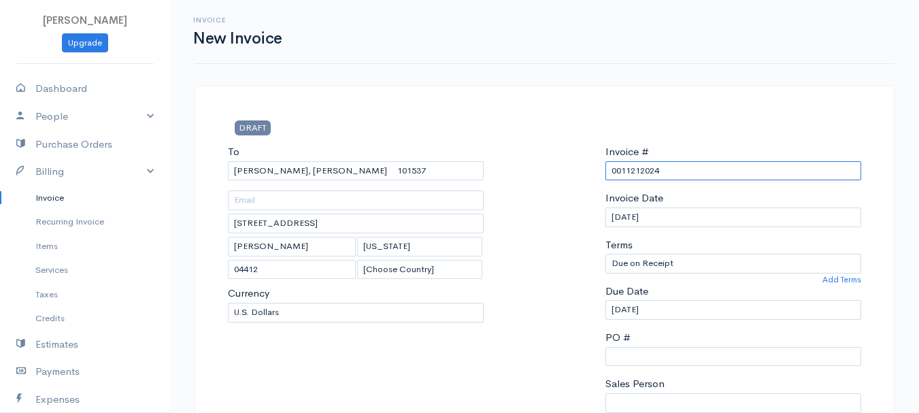
paste input "8-12-25"
click at [624, 169] on input "8-12-25" at bounding box center [734, 171] width 256 height 20
drag, startPoint x: 676, startPoint y: 167, endPoint x: 587, endPoint y: 170, distance: 89.2
click at [587, 170] on div "To Herring, Jackson 101537 11 Tremont Street Brewer Maine 04412 [Choose Country…" at bounding box center [544, 306] width 647 height 325
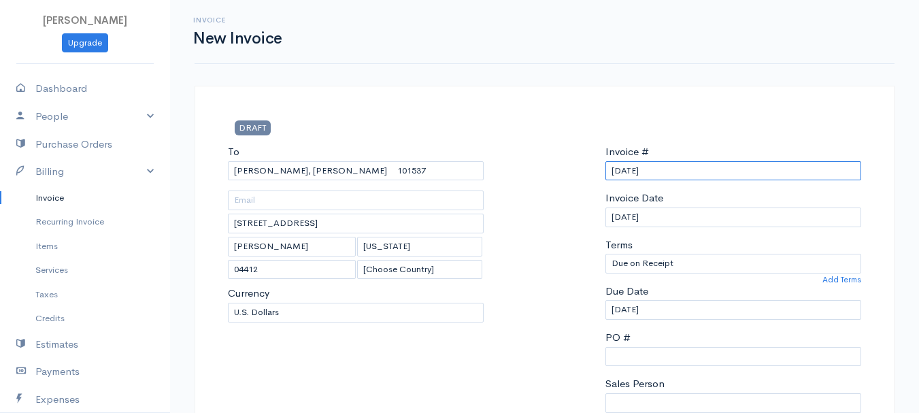
scroll to position [340, 0]
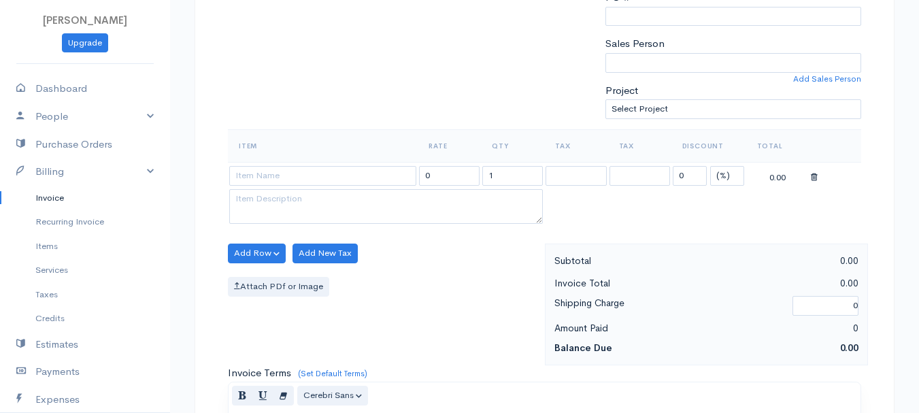
type input "8-13-25"
click at [719, 176] on select "(%) Flat" at bounding box center [728, 176] width 34 height 20
click at [723, 175] on select "(%) Flat" at bounding box center [728, 176] width 34 height 20
click at [724, 178] on select "(%) Flat" at bounding box center [728, 176] width 34 height 20
click at [495, 175] on input "1" at bounding box center [513, 176] width 61 height 20
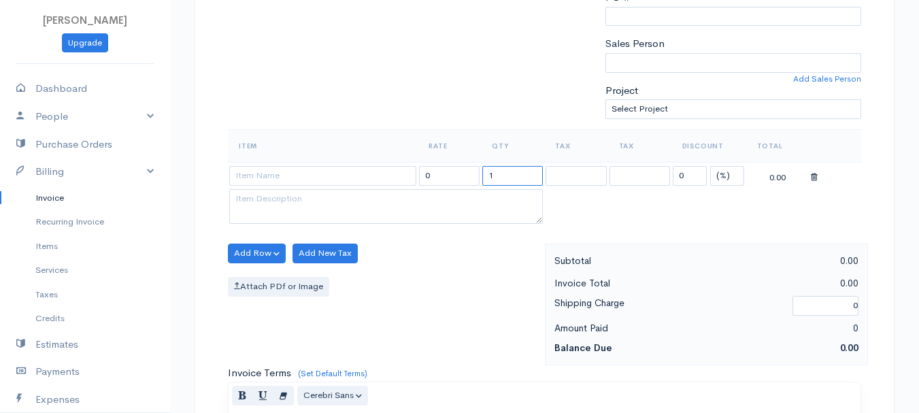
click at [495, 175] on input "1" at bounding box center [513, 176] width 61 height 20
click at [725, 177] on select "(%) Flat" at bounding box center [728, 176] width 34 height 20
select select "2"
click at [711, 166] on select "(%) Flat" at bounding box center [728, 176] width 34 height 20
click at [510, 178] on input "1" at bounding box center [513, 176] width 61 height 20
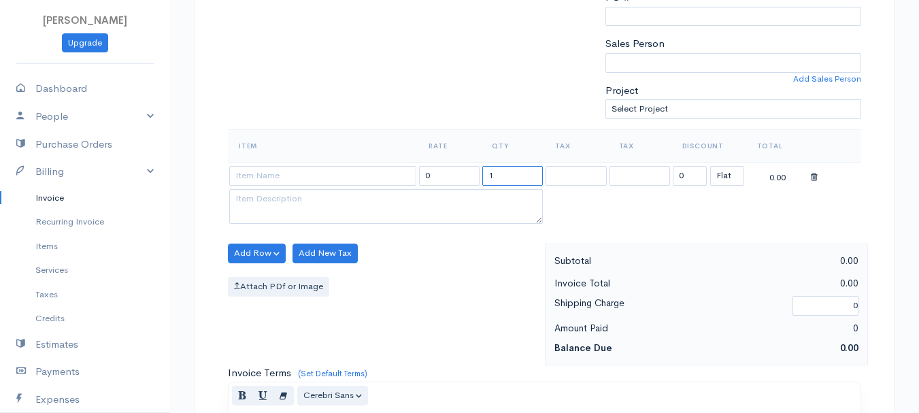
click at [510, 178] on input "1" at bounding box center [513, 176] width 61 height 20
type input "2"
click at [327, 182] on input at bounding box center [322, 176] width 187 height 20
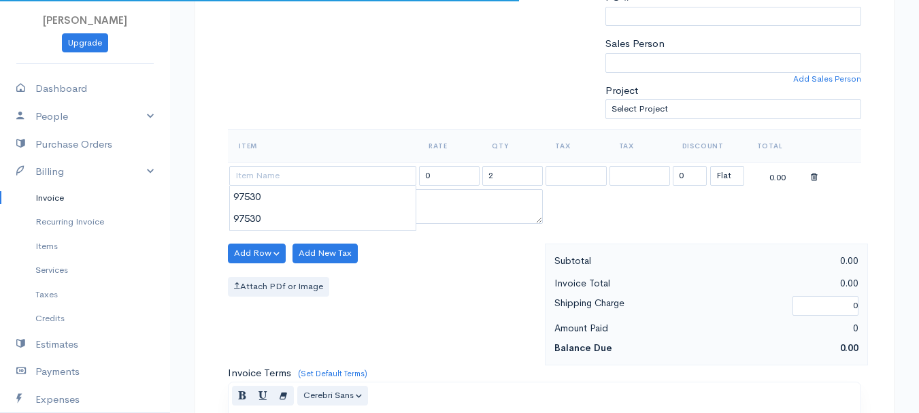
type input "97530"
type input "60.00"
click at [329, 213] on body "beth woodbrey-johnson Upgrade Dashboard People Clients Vendors Staff Users Purc…" at bounding box center [459, 248] width 919 height 1177
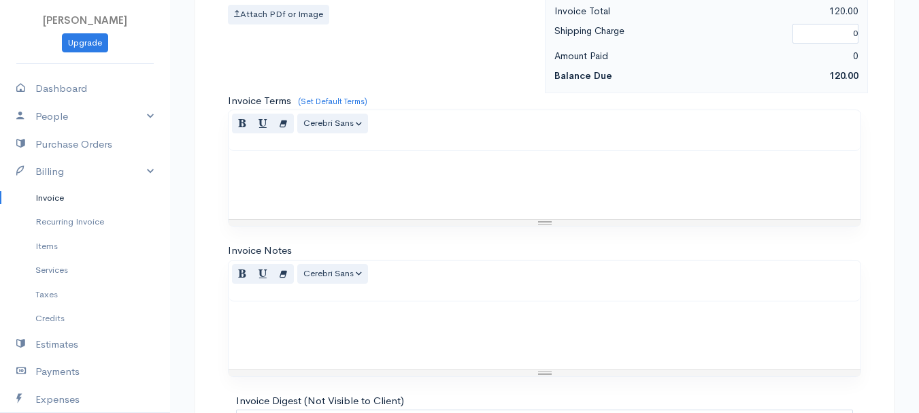
scroll to position [764, 0]
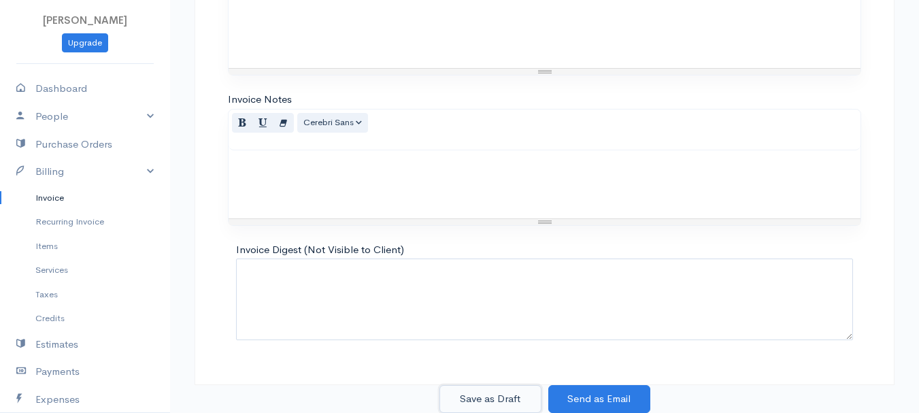
click at [500, 401] on button "Save as Draft" at bounding box center [491, 399] width 102 height 28
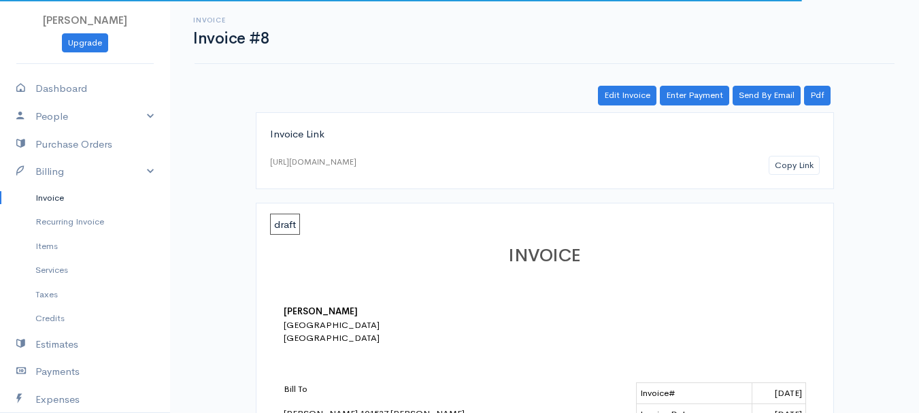
click at [50, 203] on link "Invoice" at bounding box center [85, 198] width 170 height 25
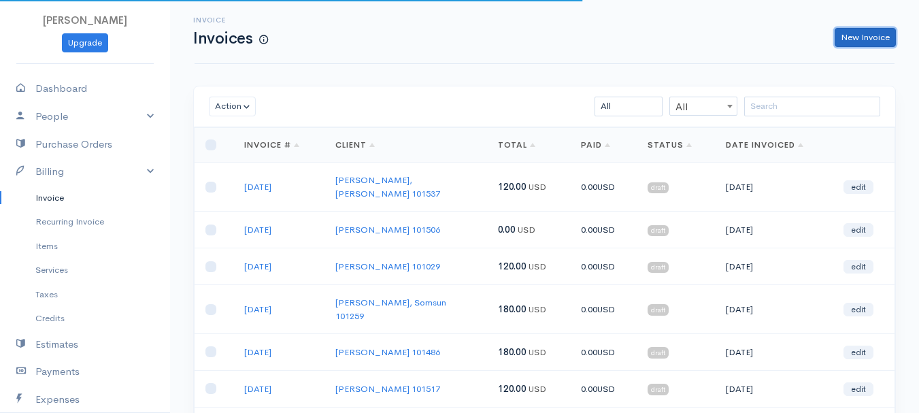
click at [860, 42] on link "New Invoice" at bounding box center [865, 38] width 61 height 20
select select "[GEOGRAPHIC_DATA]"
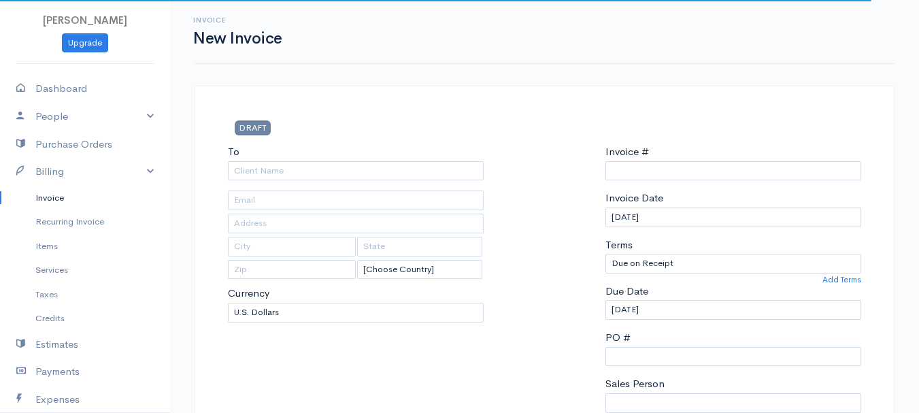
type input "0011212024"
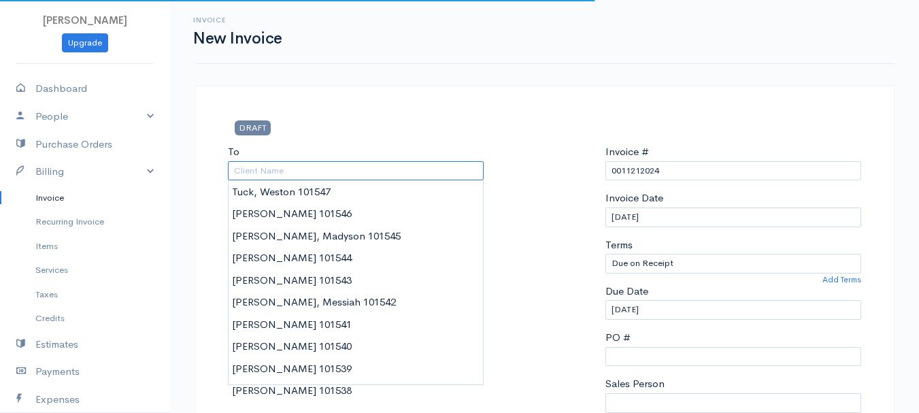
click at [340, 170] on input "To" at bounding box center [356, 171] width 256 height 20
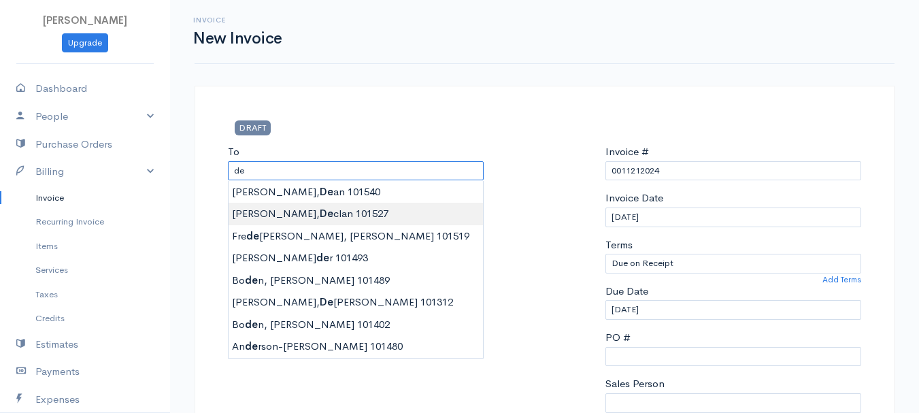
type input "Jandreau, Declan 101527"
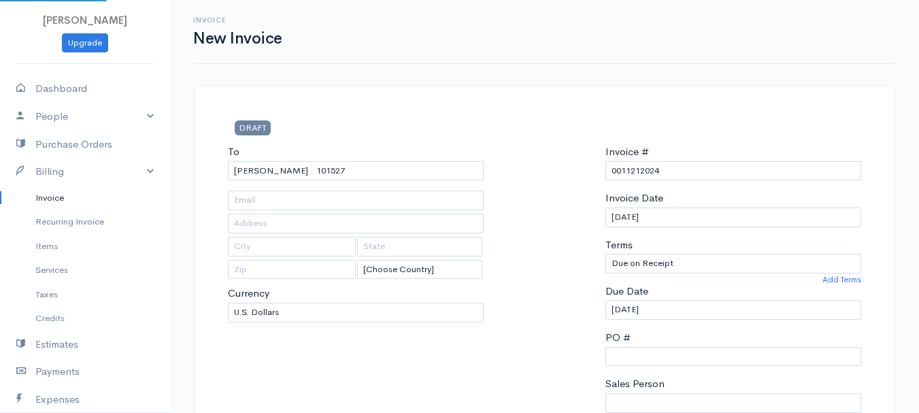
type input "199 Eaton Ridge Drive"
type input "Holden"
type input "Maine"
type input "04429"
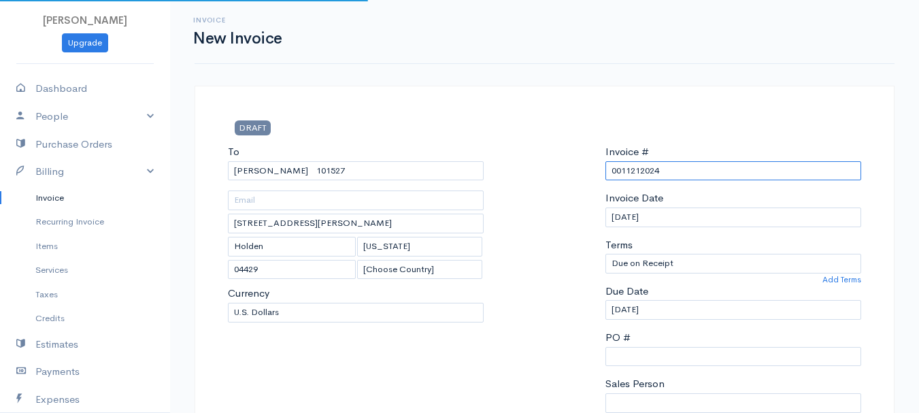
click at [649, 167] on input "0011212024" at bounding box center [734, 171] width 256 height 20
paste input "8-13-25"
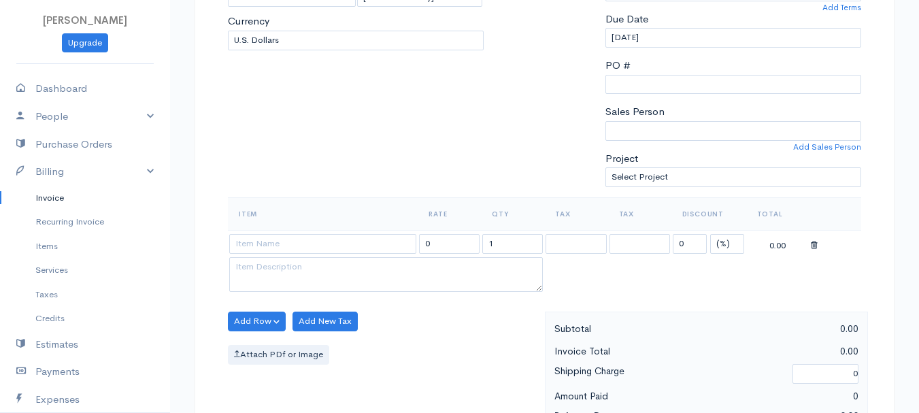
type input "8-13-25"
click at [729, 245] on select "(%) Flat" at bounding box center [728, 244] width 34 height 20
select select "2"
click at [711, 234] on select "(%) Flat" at bounding box center [728, 244] width 34 height 20
click at [683, 245] on input "0" at bounding box center [690, 244] width 34 height 20
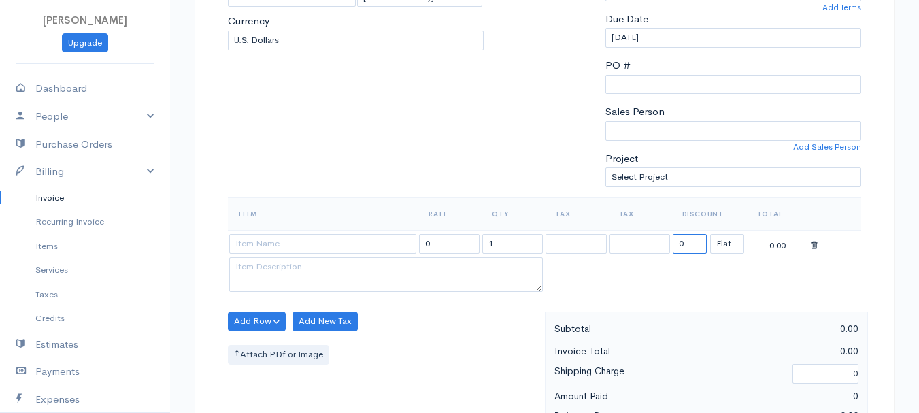
click at [683, 245] on input "0" at bounding box center [690, 244] width 34 height 20
type input "70"
click at [515, 246] on input "1" at bounding box center [513, 244] width 61 height 20
type input "2"
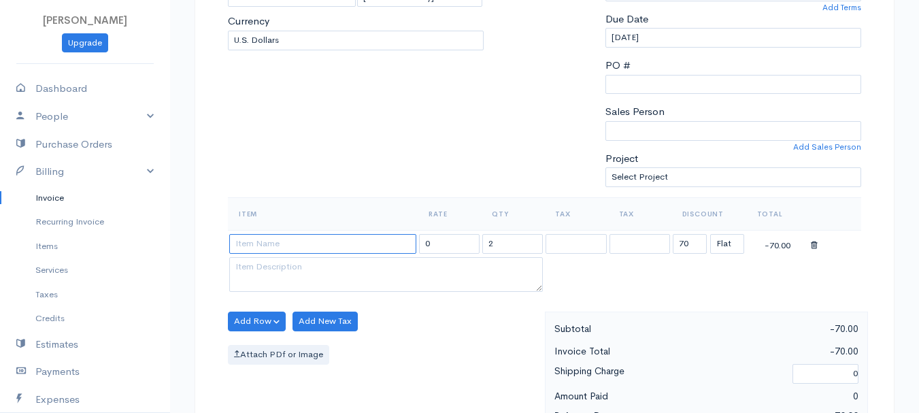
click at [370, 246] on input at bounding box center [322, 244] width 187 height 20
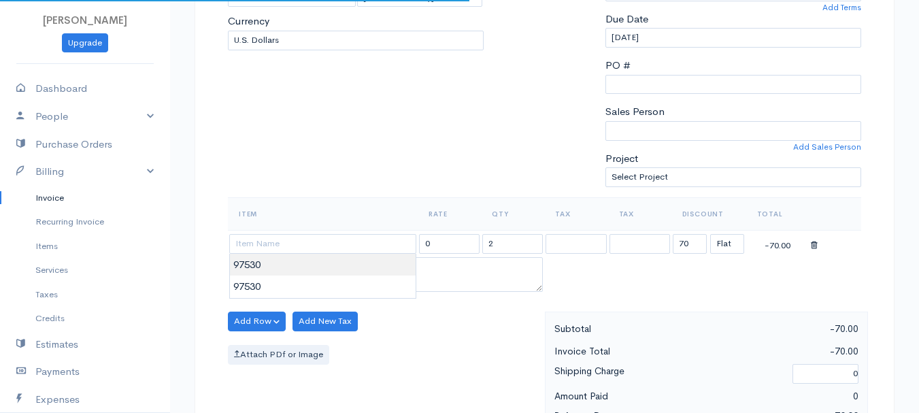
type input "97530"
type input "60.00"
click at [372, 267] on body "beth woodbrey-johnson Upgrade Dashboard People Clients Vendors Staff Users Purc…" at bounding box center [459, 316] width 919 height 1177
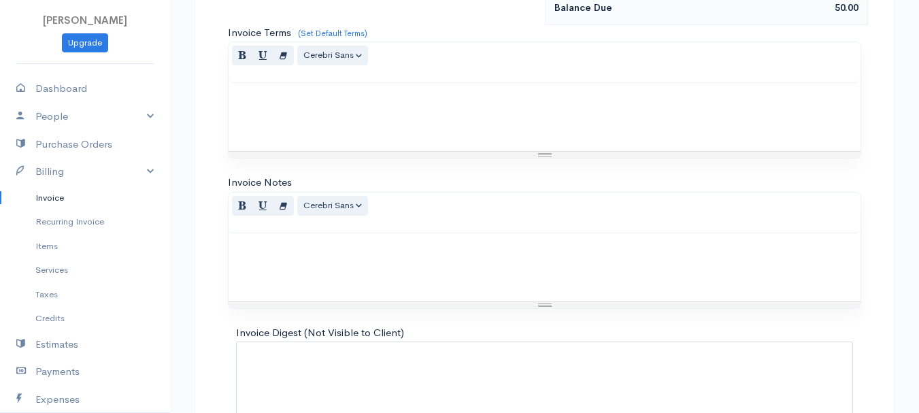
scroll to position [764, 0]
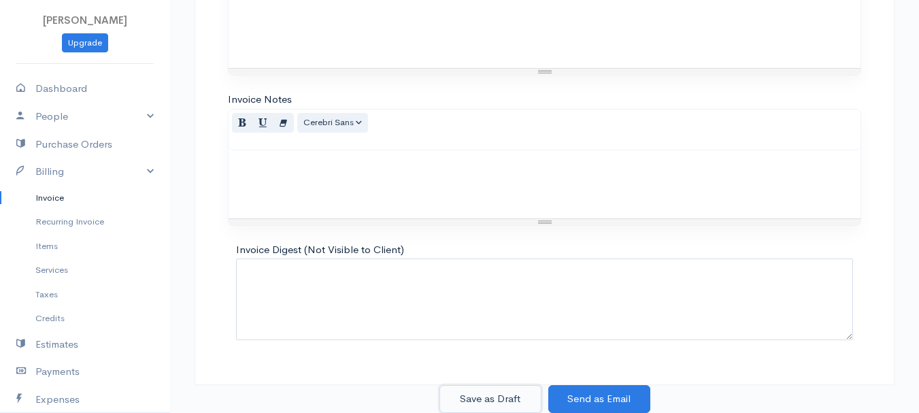
click at [490, 397] on button "Save as Draft" at bounding box center [491, 399] width 102 height 28
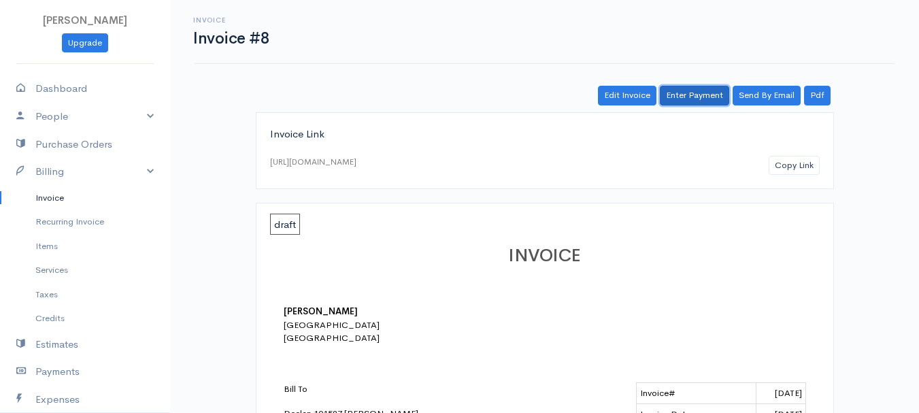
click at [698, 98] on link "Enter Payment" at bounding box center [694, 96] width 69 height 20
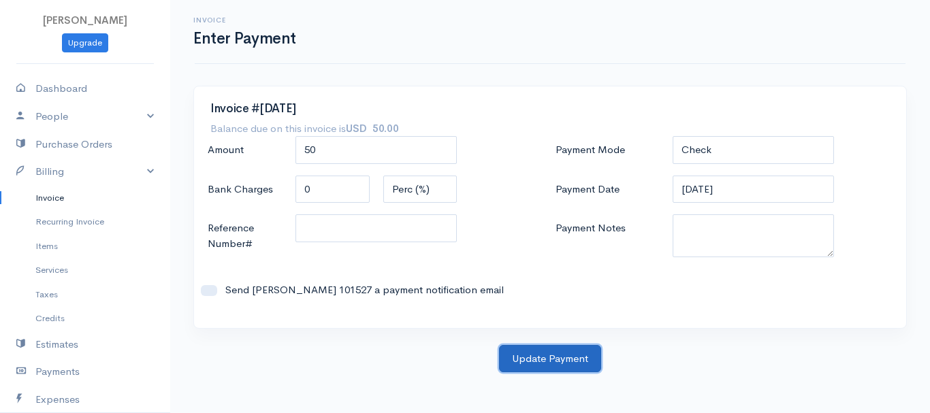
click at [551, 359] on button "Update Payment" at bounding box center [550, 359] width 102 height 28
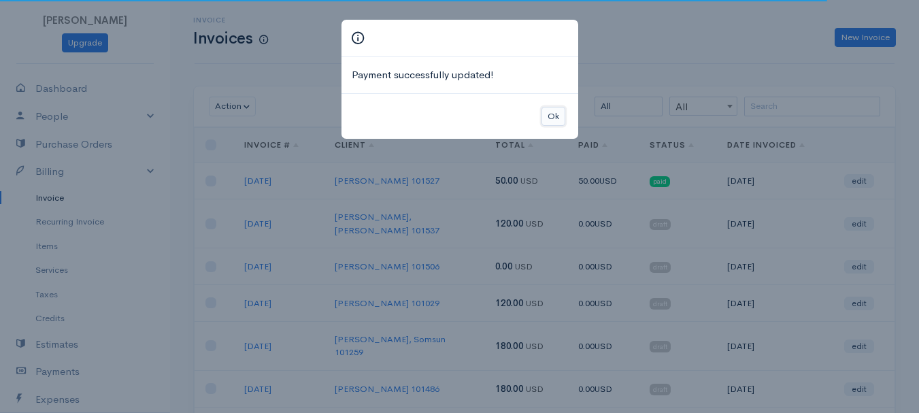
click at [547, 110] on button "Ok" at bounding box center [554, 117] width 24 height 20
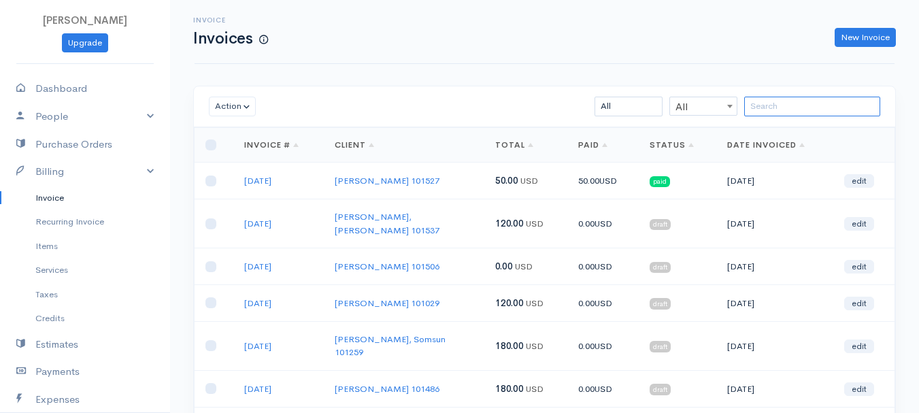
click at [809, 110] on input "search" at bounding box center [813, 107] width 136 height 20
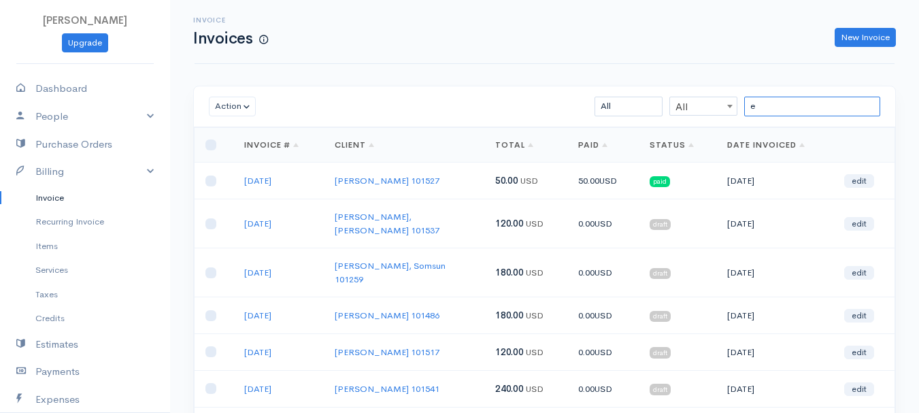
type input "e"
click at [841, 48] on div "Invoice Invoices New Invoice" at bounding box center [545, 32] width 700 height 64
click at [850, 38] on link "New Invoice" at bounding box center [865, 38] width 61 height 20
select select "[GEOGRAPHIC_DATA]"
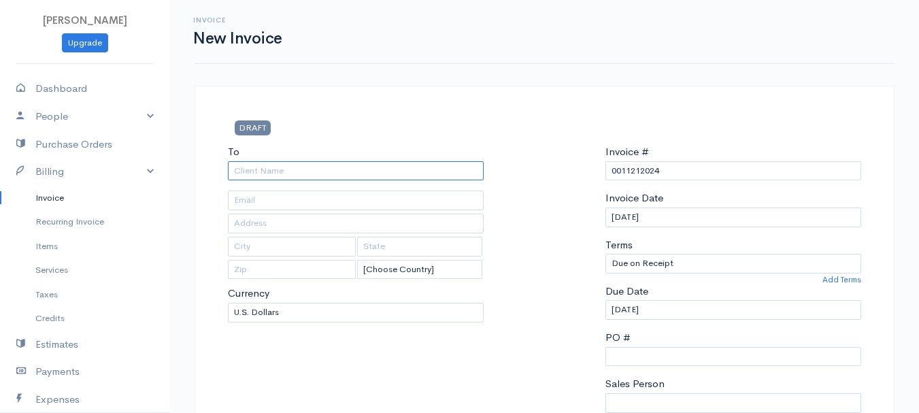
click at [314, 172] on input "To" at bounding box center [356, 171] width 256 height 20
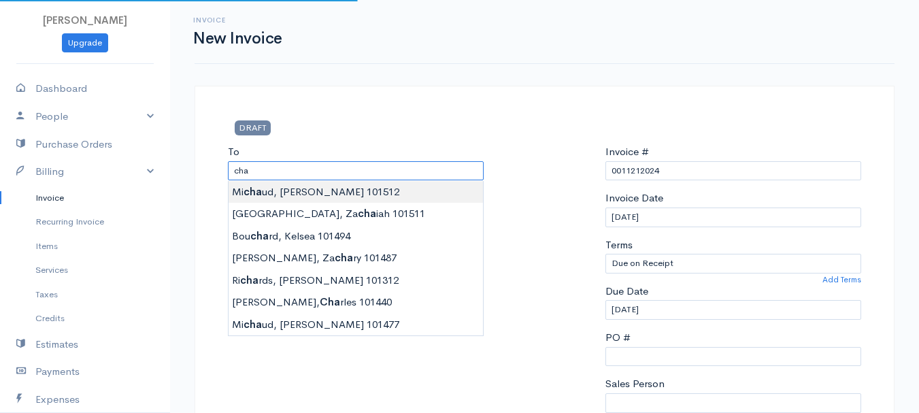
type input "Michaud, Elliott 101512"
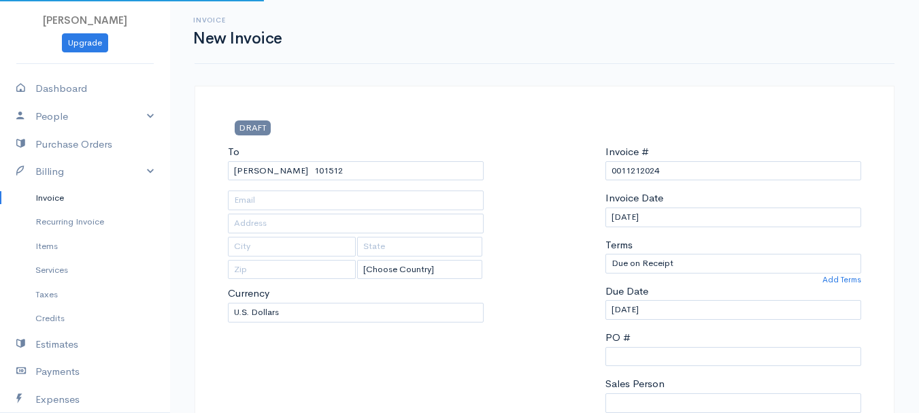
type input "547 Main Road North"
type input "Hampden"
type input "Maine"
type input "04444"
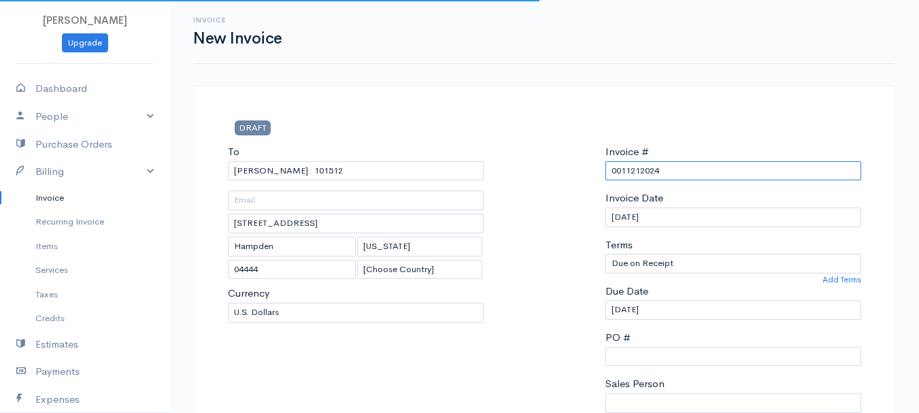
click at [669, 165] on input "0011212024" at bounding box center [734, 171] width 256 height 20
paste input "8-13-25"
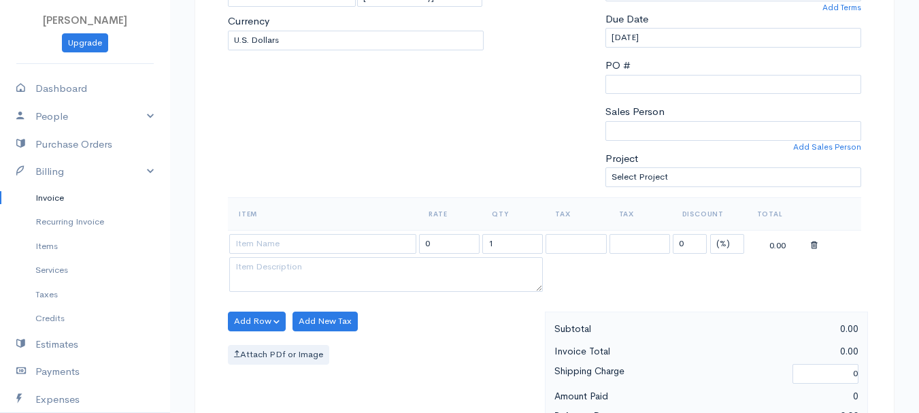
type input "8-13-25"
click at [730, 244] on select "(%) Flat" at bounding box center [728, 244] width 34 height 20
select select "2"
click at [711, 234] on select "(%) Flat" at bounding box center [728, 244] width 34 height 20
click at [508, 248] on input "1" at bounding box center [513, 244] width 61 height 20
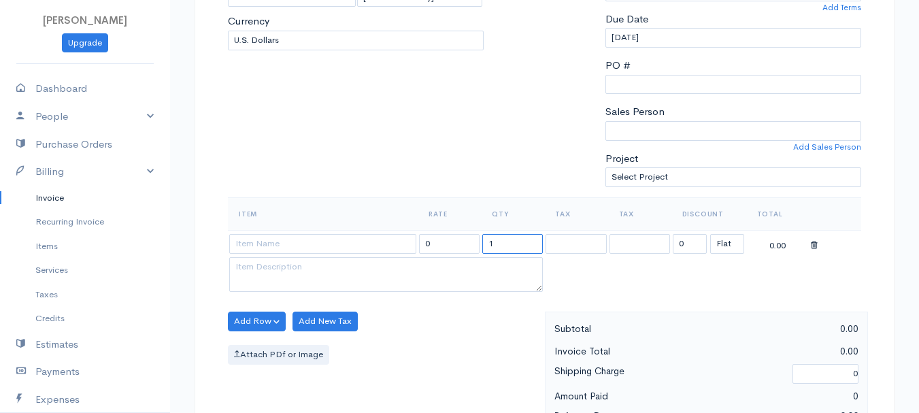
click at [508, 248] on input "1" at bounding box center [513, 244] width 61 height 20
type input "2"
click at [280, 245] on input at bounding box center [322, 244] width 187 height 20
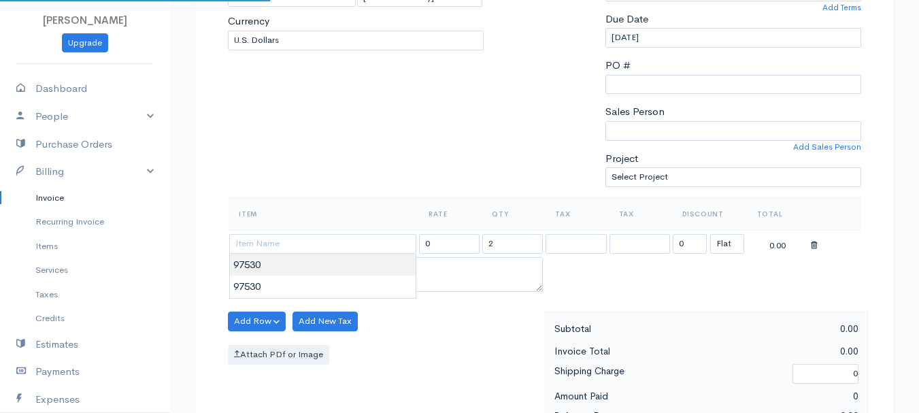
type input "97530"
type input "60.00"
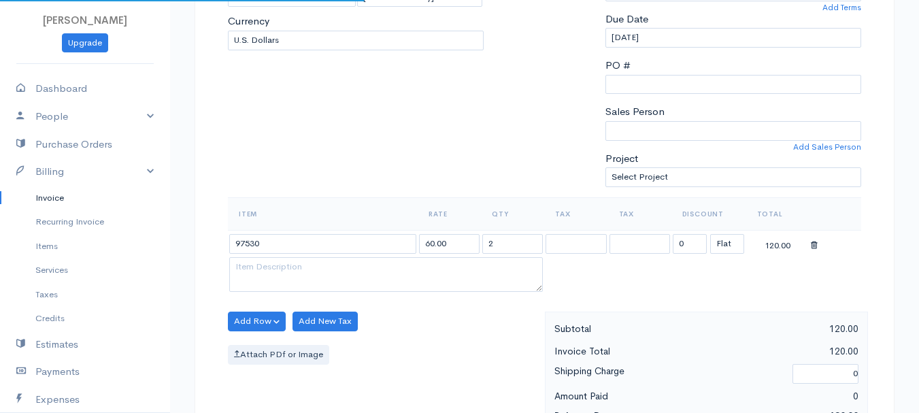
click at [283, 268] on body "beth woodbrey-johnson Upgrade Dashboard People Clients Vendors Staff Users Purc…" at bounding box center [459, 316] width 919 height 1177
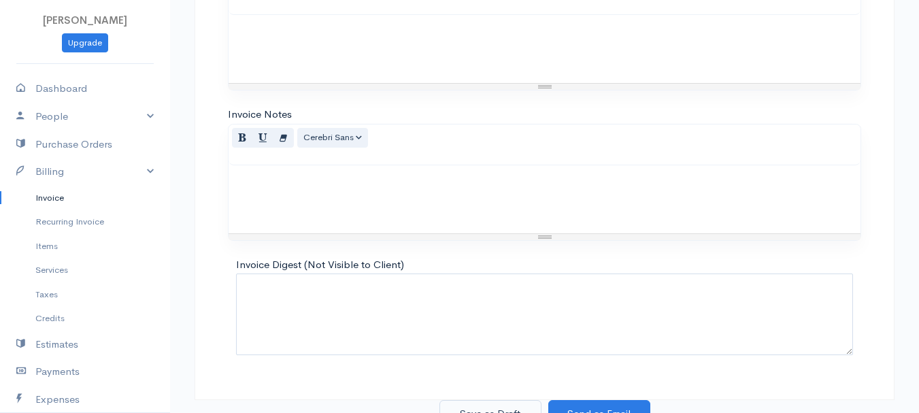
scroll to position [764, 0]
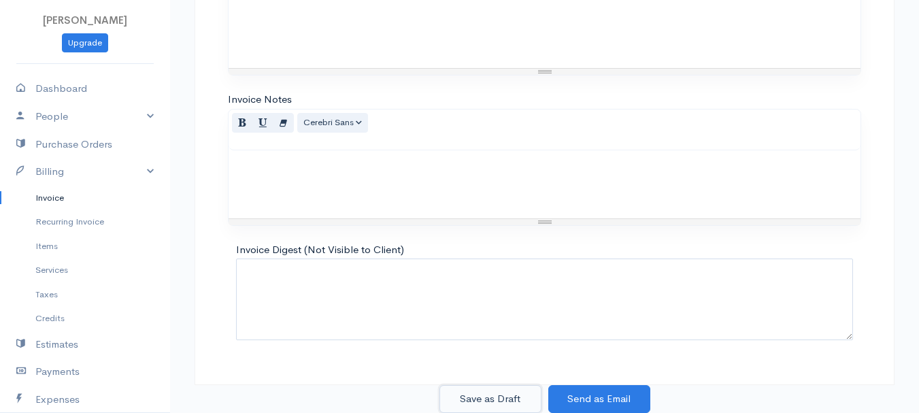
click at [479, 393] on button "Save as Draft" at bounding box center [491, 399] width 102 height 28
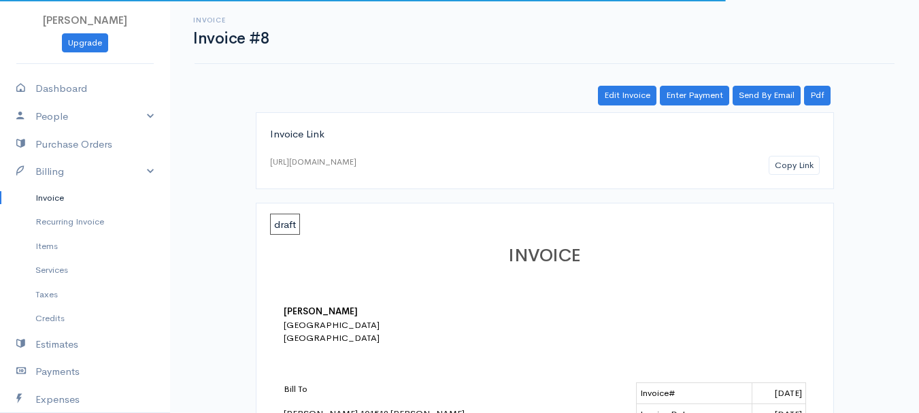
click at [42, 197] on link "Invoice" at bounding box center [85, 198] width 170 height 25
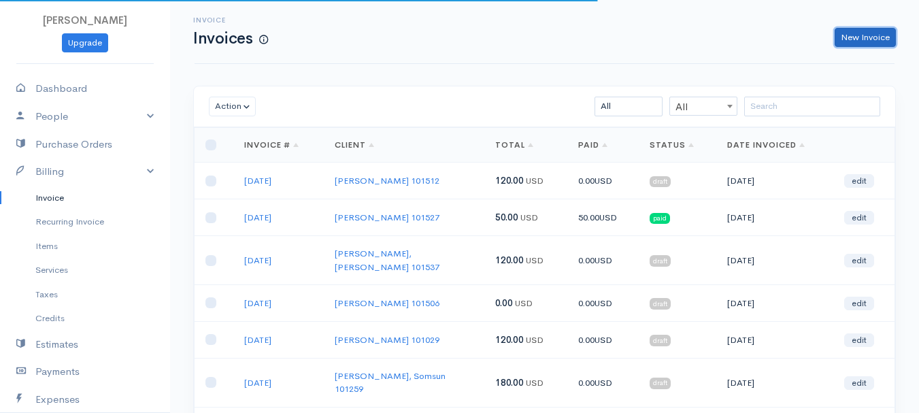
click at [876, 33] on link "New Invoice" at bounding box center [865, 38] width 61 height 20
select select "[GEOGRAPHIC_DATA]"
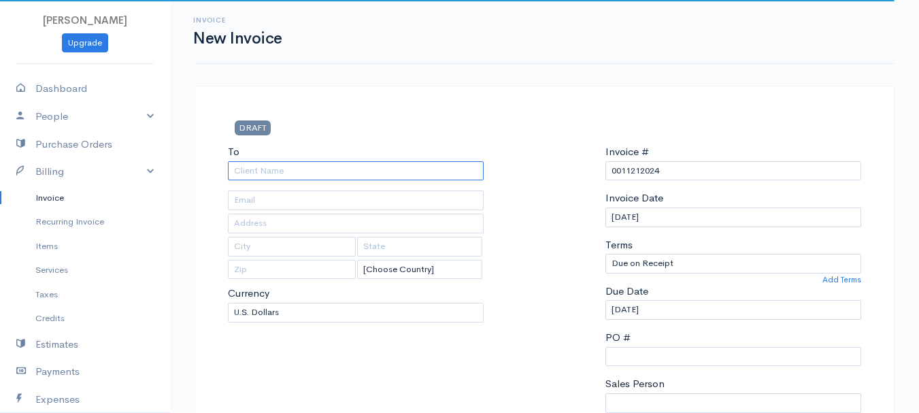
click at [316, 174] on input "To" at bounding box center [356, 171] width 256 height 20
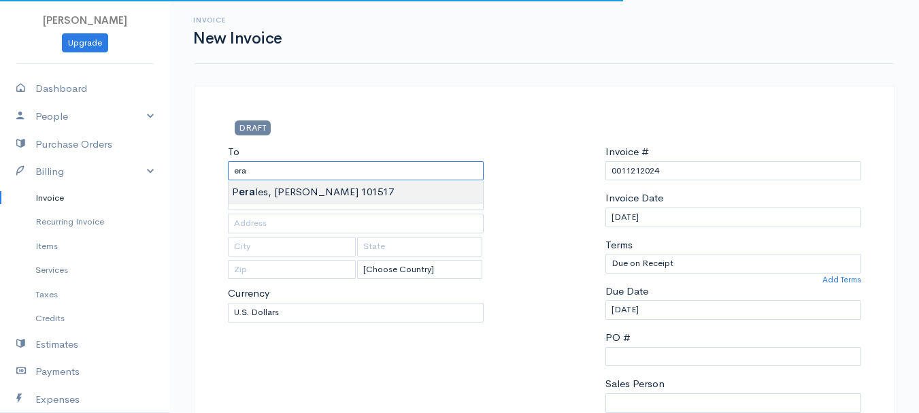
type input "Perales, Nicholas 101517"
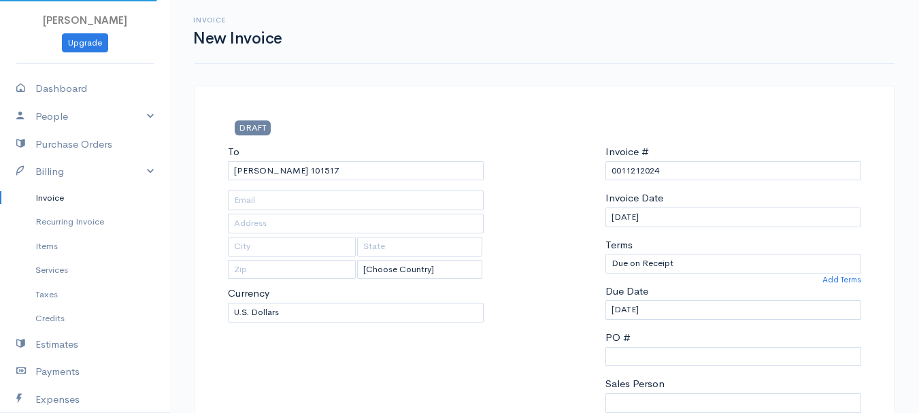
type input "11 Birch Hill Road"
type input "Orrington"
type input "Maine"
type input "04474"
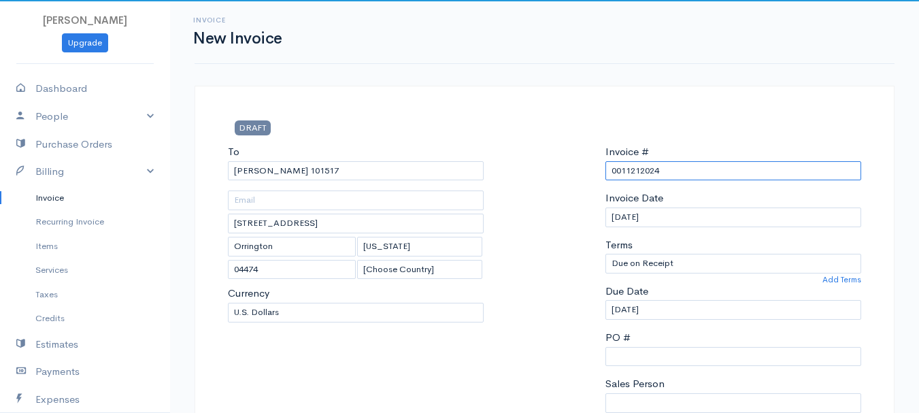
click at [636, 178] on input "0011212024" at bounding box center [734, 171] width 256 height 20
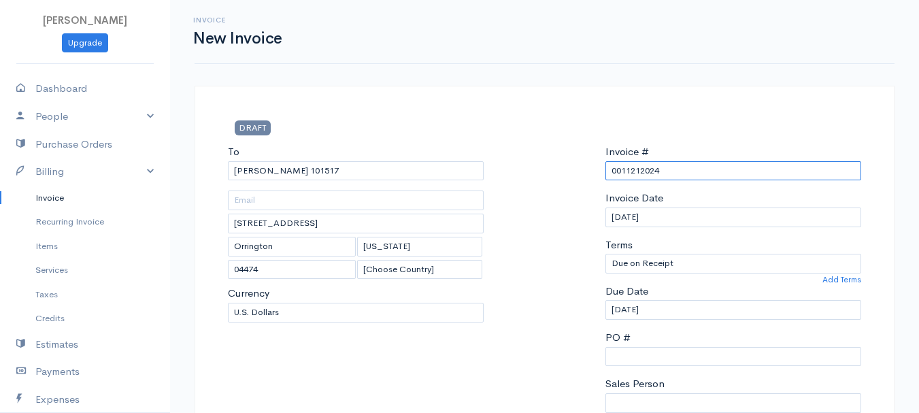
click at [636, 178] on input "0011212024" at bounding box center [734, 171] width 256 height 20
paste input "8-13-25"
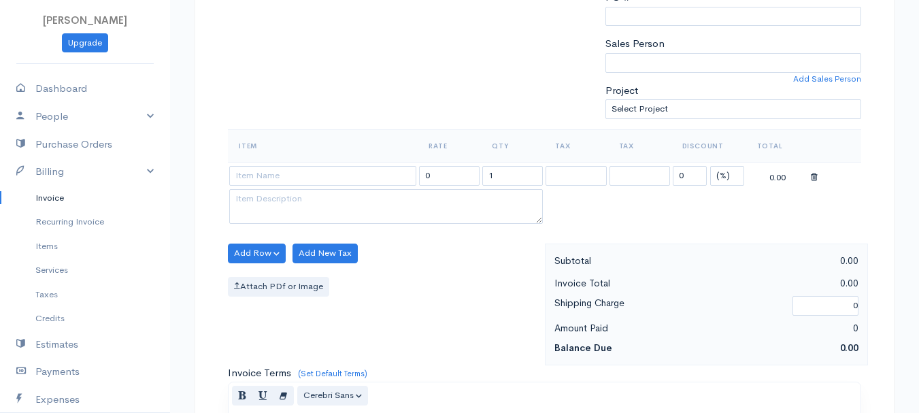
type input "8-13-25"
click at [727, 179] on select "(%) Flat" at bounding box center [728, 176] width 34 height 20
select select "2"
click at [711, 166] on select "(%) Flat" at bounding box center [728, 176] width 34 height 20
click at [521, 177] on input "1" at bounding box center [513, 176] width 61 height 20
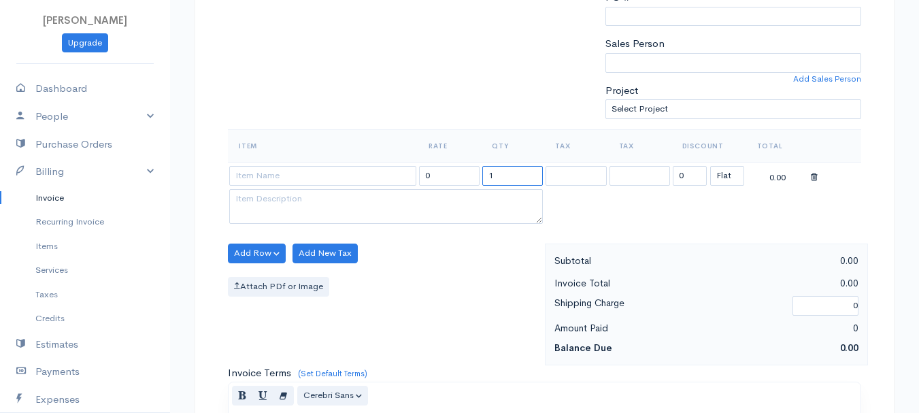
click at [521, 177] on input "1" at bounding box center [513, 176] width 61 height 20
type input "2"
click at [306, 177] on input at bounding box center [322, 176] width 187 height 20
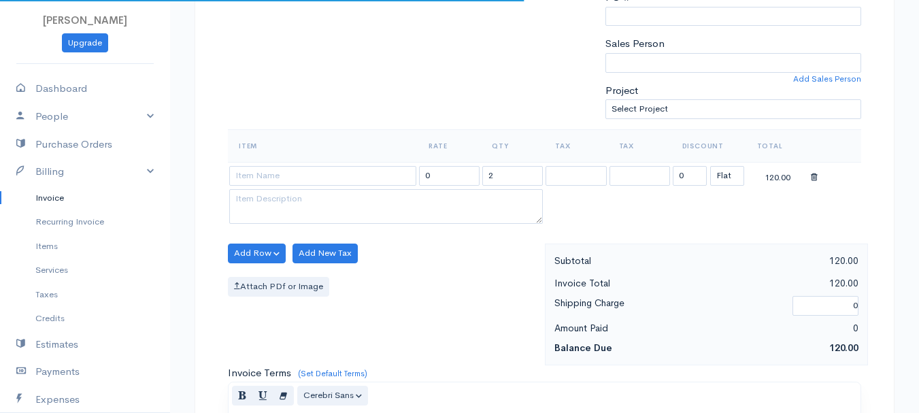
type input "97530"
type input "60.00"
click at [314, 195] on body "beth woodbrey-johnson Upgrade Dashboard People Clients Vendors Staff Users Purc…" at bounding box center [459, 248] width 919 height 1177
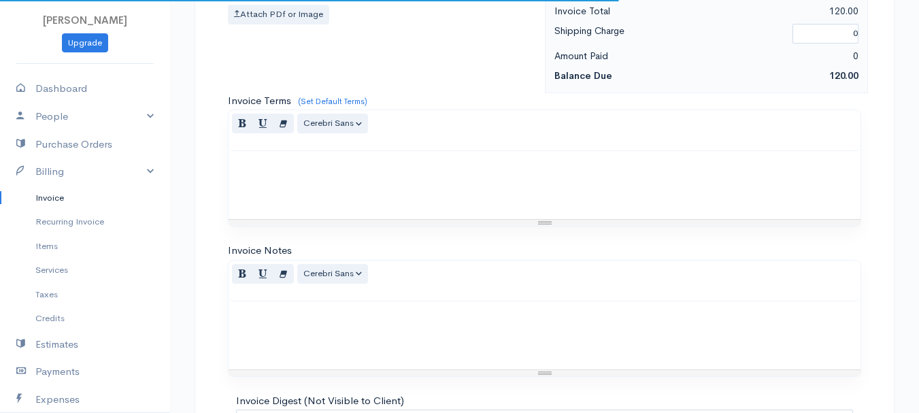
scroll to position [764, 0]
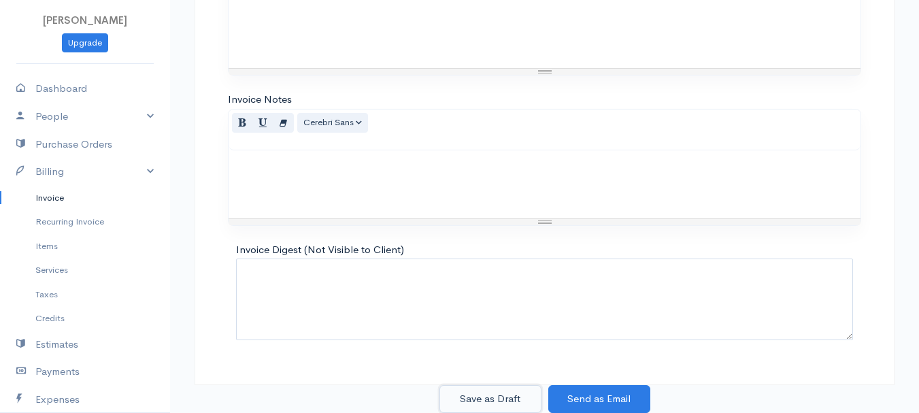
click at [499, 389] on button "Save as Draft" at bounding box center [491, 399] width 102 height 28
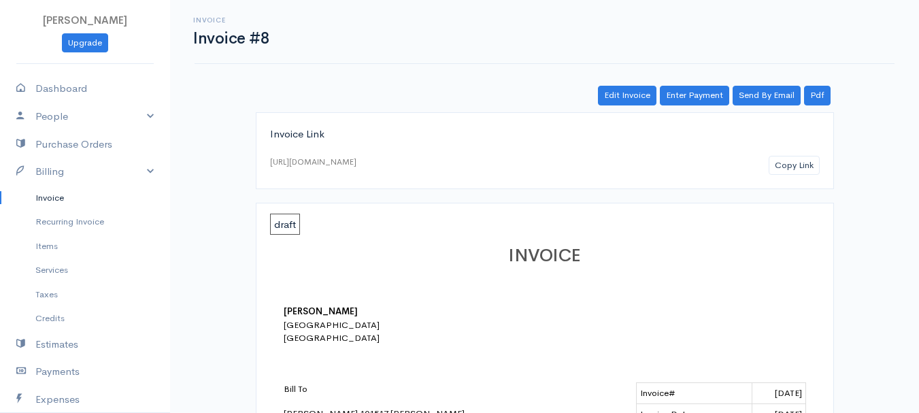
click at [44, 197] on link "Invoice" at bounding box center [85, 198] width 170 height 25
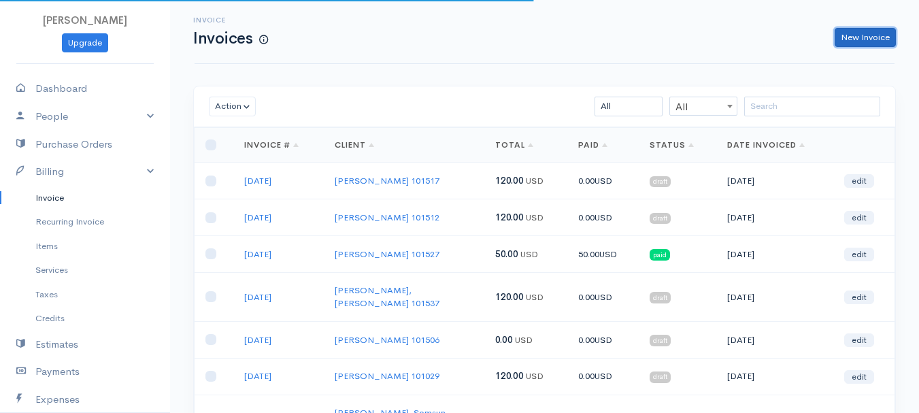
click at [875, 40] on link "New Invoice" at bounding box center [865, 38] width 61 height 20
select select "[GEOGRAPHIC_DATA]"
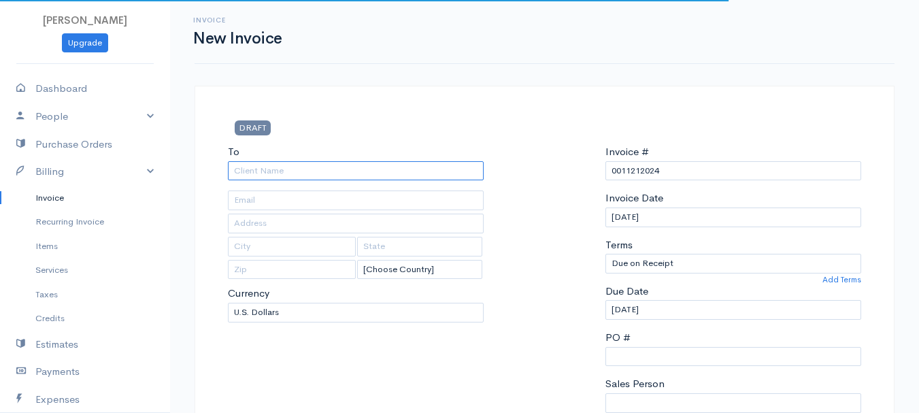
click at [246, 173] on input "To" at bounding box center [356, 171] width 256 height 20
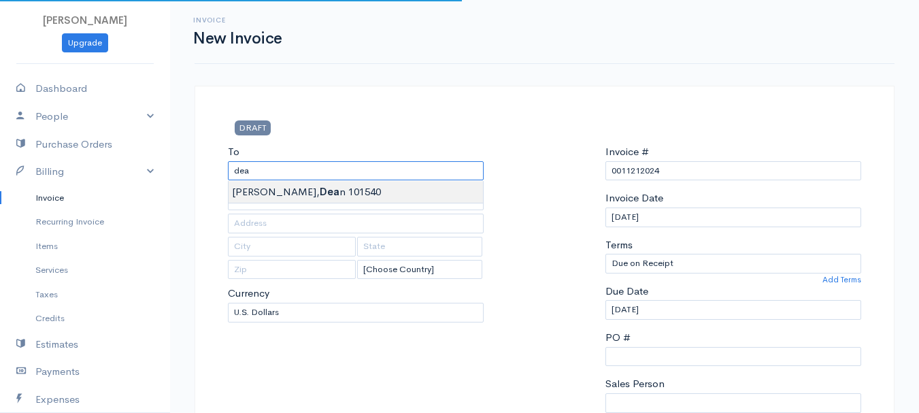
type input "Philbrick, Dean 101540"
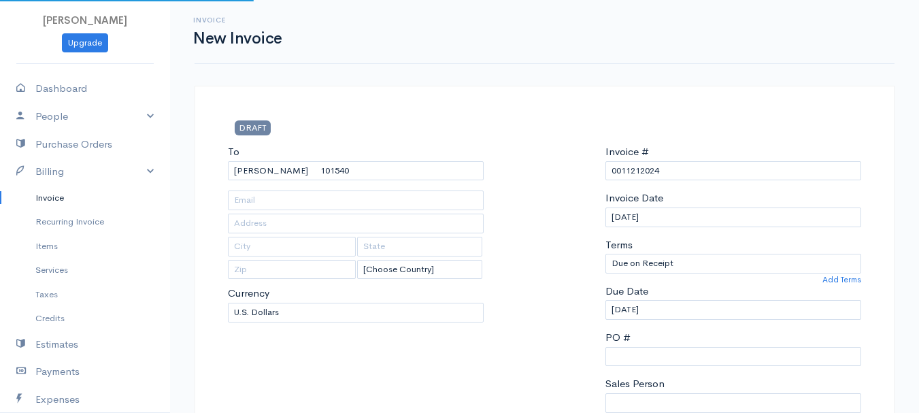
type input "11 South Main Road"
type input "Frankfort"
type input "Maine"
type input "04438"
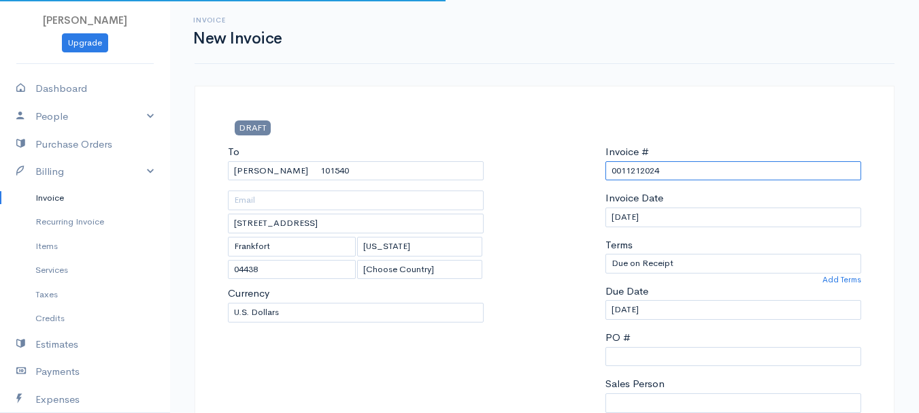
click at [652, 168] on input "0011212024" at bounding box center [734, 171] width 256 height 20
paste input "8-13-25"
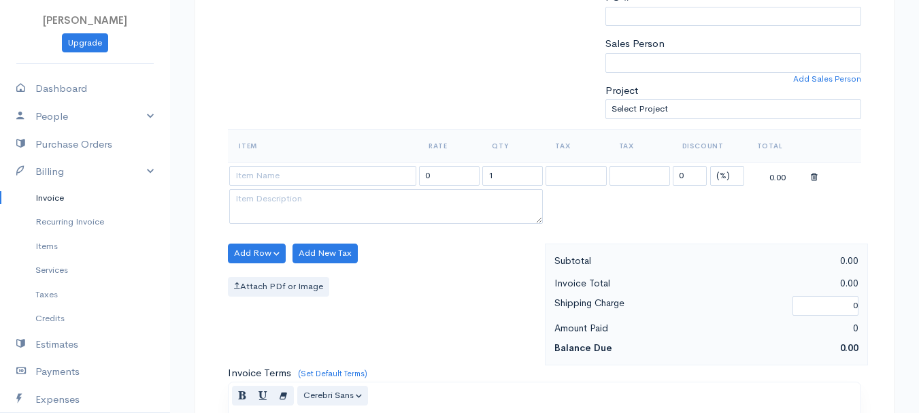
type input "8-13-25"
click at [728, 176] on select "(%) Flat" at bounding box center [728, 176] width 34 height 20
select select "2"
click at [711, 166] on select "(%) Flat" at bounding box center [728, 176] width 34 height 20
click at [323, 186] on td at bounding box center [323, 175] width 190 height 27
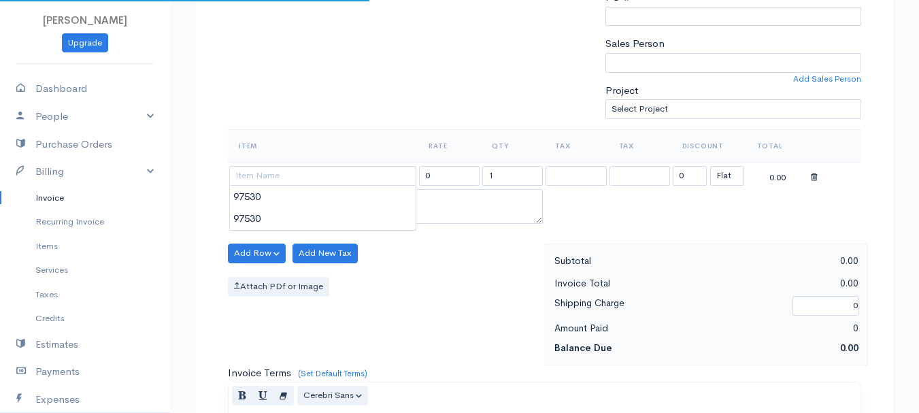
type input "97530"
click at [319, 202] on body "beth woodbrey-johnson Upgrade Dashboard People Clients Vendors Staff Users Purc…" at bounding box center [459, 248] width 919 height 1177
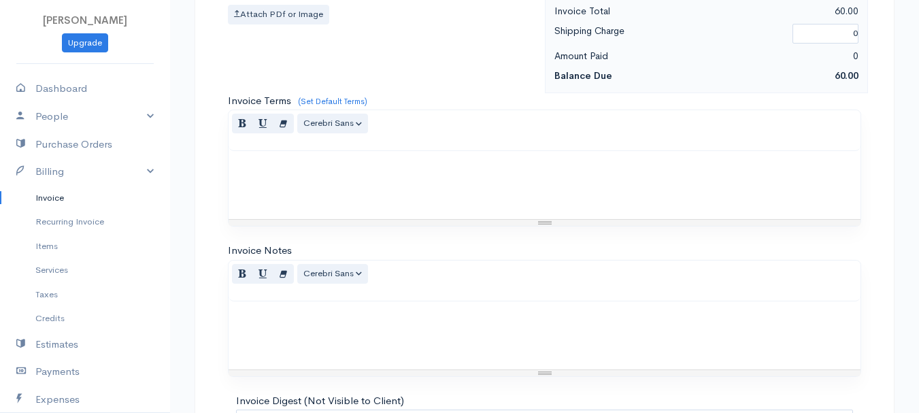
scroll to position [764, 0]
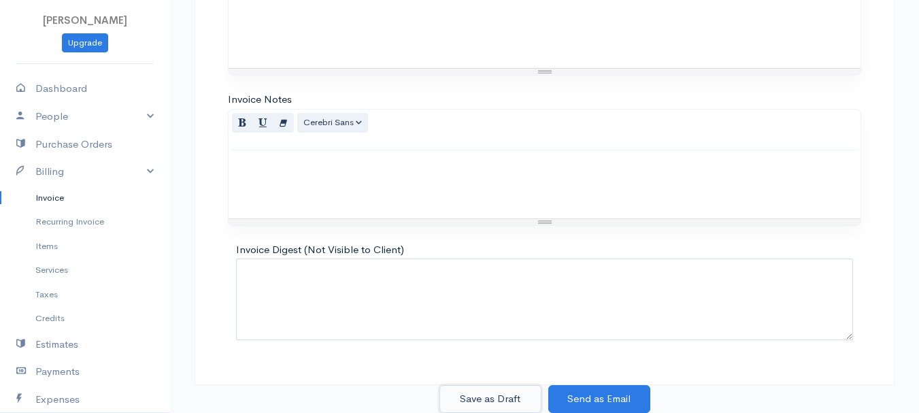
click at [485, 391] on button "Save as Draft" at bounding box center [491, 399] width 102 height 28
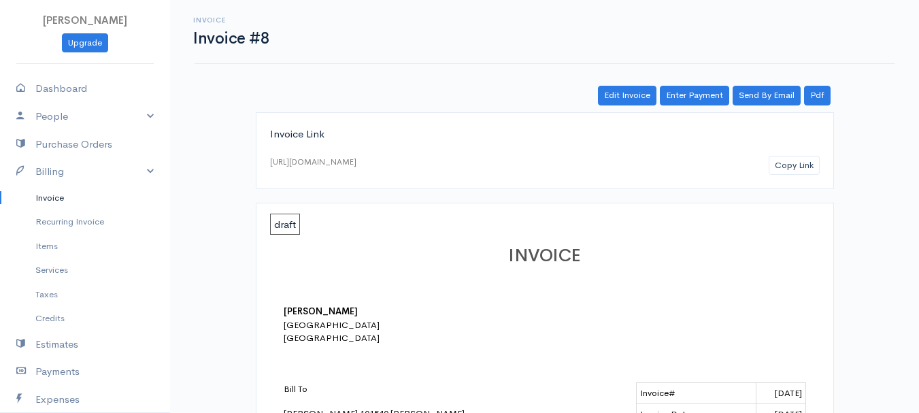
click at [56, 195] on link "Invoice" at bounding box center [85, 198] width 170 height 25
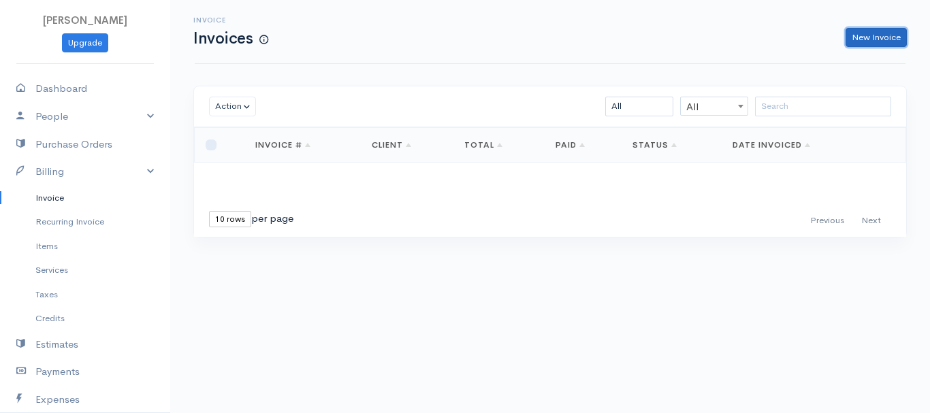
drag, startPoint x: 873, startPoint y: 37, endPoint x: 776, endPoint y: 65, distance: 101.2
click at [873, 37] on link "New Invoice" at bounding box center [875, 38] width 61 height 20
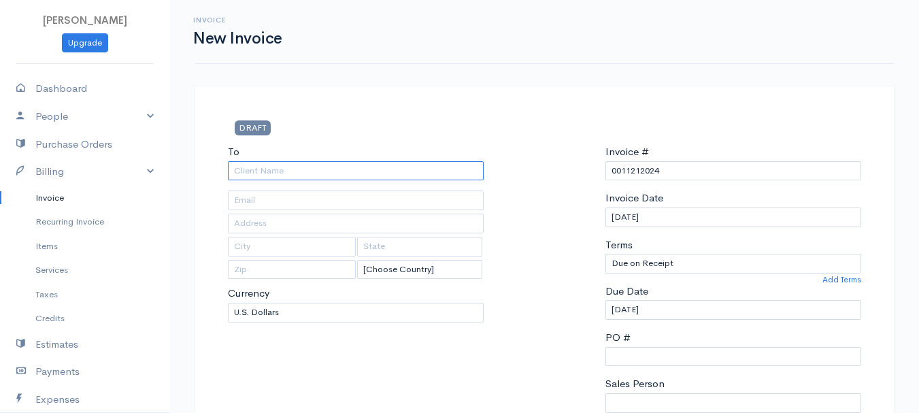
click at [282, 167] on input "To" at bounding box center [356, 171] width 256 height 20
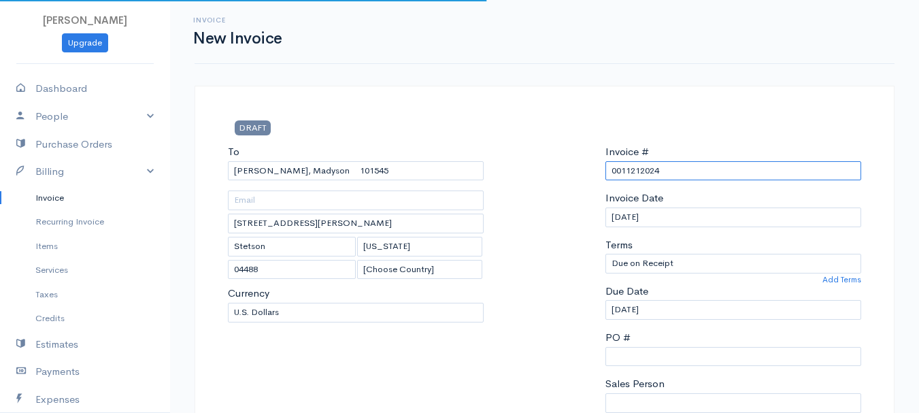
click at [627, 166] on input "0011212024" at bounding box center [734, 171] width 256 height 20
click at [627, 165] on input "0011212024" at bounding box center [734, 171] width 256 height 20
paste input "8-13-25"
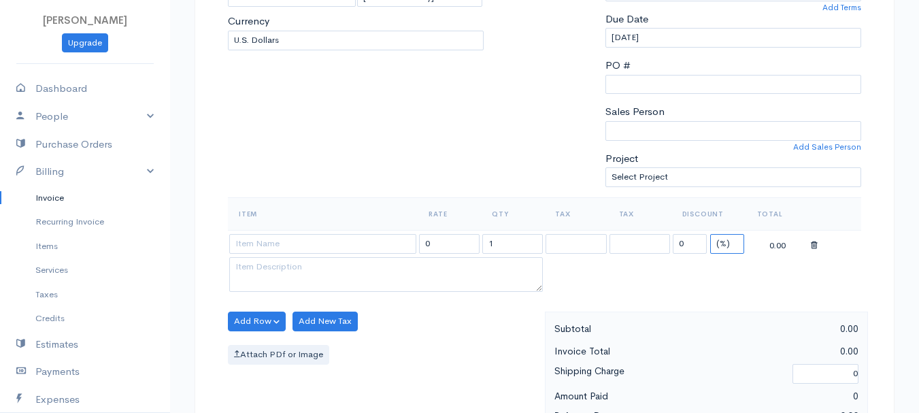
click at [723, 245] on select "(%) Flat" at bounding box center [728, 244] width 34 height 20
click at [711, 234] on select "(%) Flat" at bounding box center [728, 244] width 34 height 20
click at [481, 246] on td "1" at bounding box center [512, 243] width 63 height 27
click at [480, 245] on td "0" at bounding box center [449, 243] width 63 height 27
click at [520, 242] on input "1" at bounding box center [513, 244] width 61 height 20
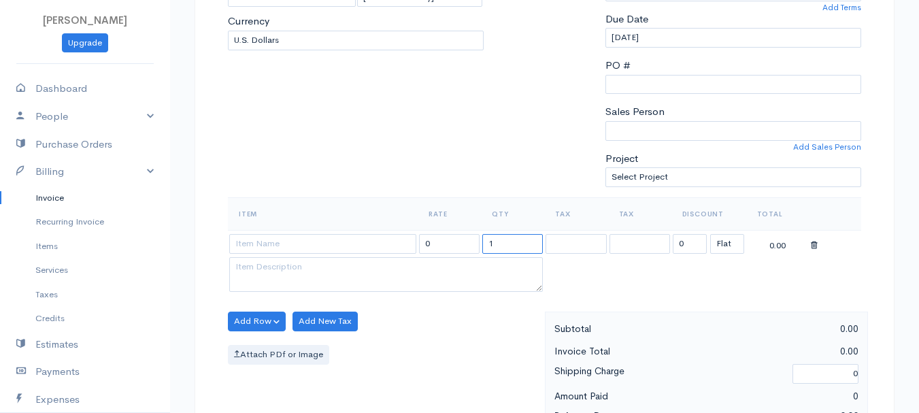
click at [520, 242] on input "1" at bounding box center [513, 244] width 61 height 20
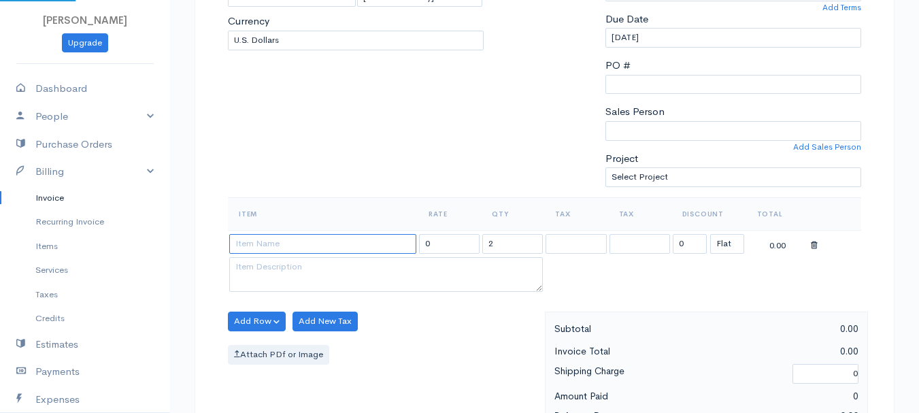
click at [311, 237] on input at bounding box center [322, 244] width 187 height 20
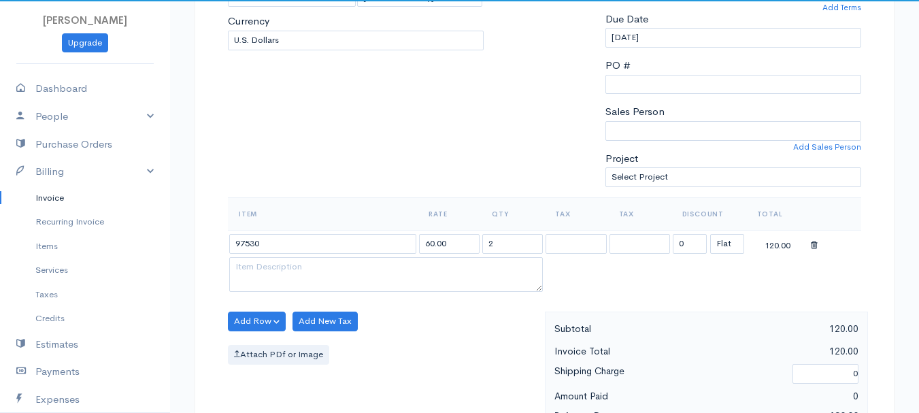
click at [309, 272] on body "beth woodbrey-johnson Upgrade Dashboard People Clients Vendors Staff Users Purc…" at bounding box center [459, 316] width 919 height 1177
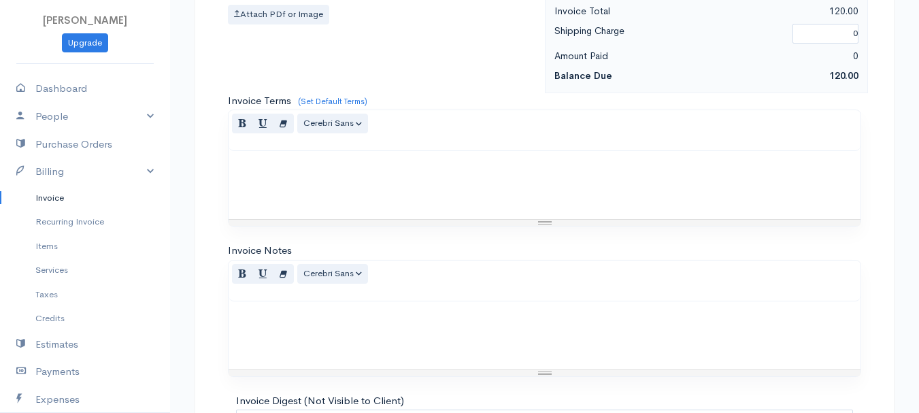
scroll to position [764, 0]
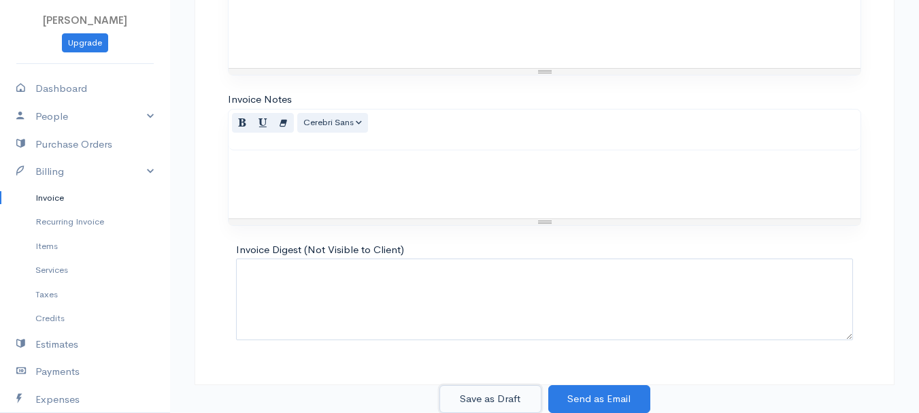
click at [492, 394] on button "Save as Draft" at bounding box center [491, 399] width 102 height 28
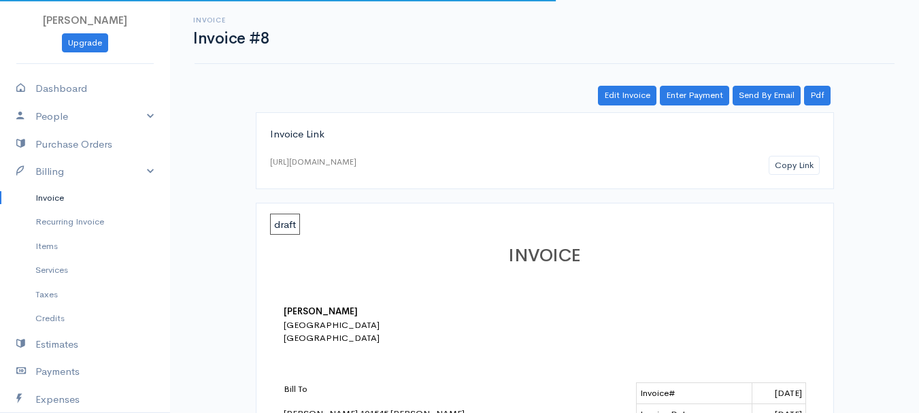
click at [55, 201] on link "Invoice" at bounding box center [85, 198] width 170 height 25
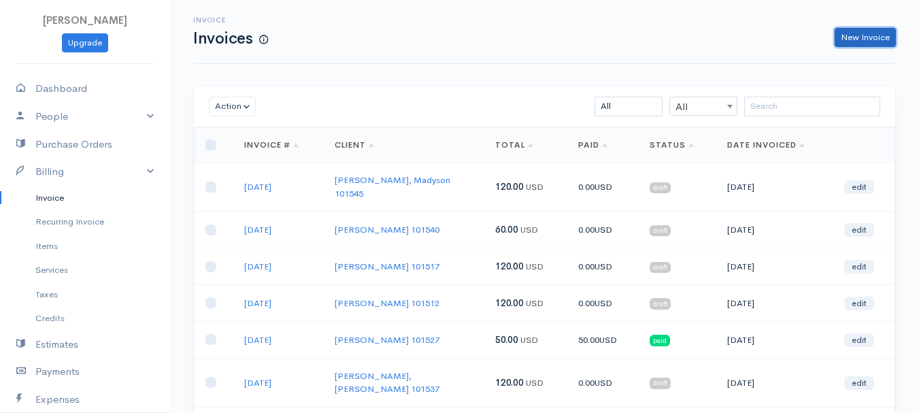
click at [866, 35] on link "New Invoice" at bounding box center [865, 38] width 61 height 20
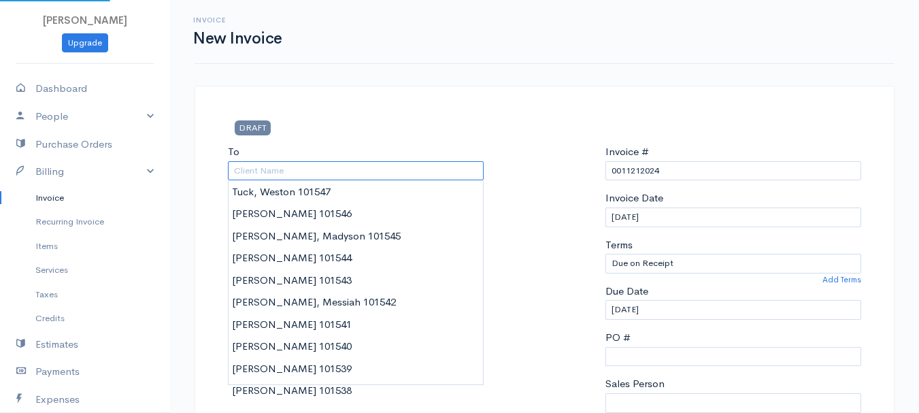
click at [243, 167] on input "To" at bounding box center [356, 171] width 256 height 20
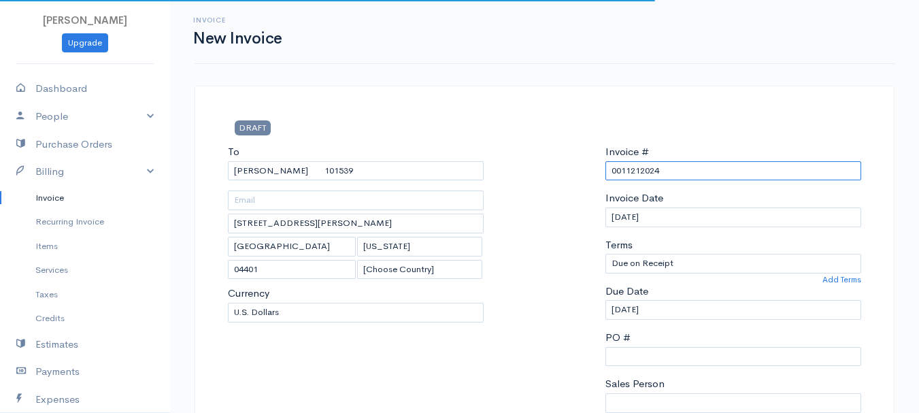
click at [635, 169] on input "0011212024" at bounding box center [734, 171] width 256 height 20
paste input "8-13-25"
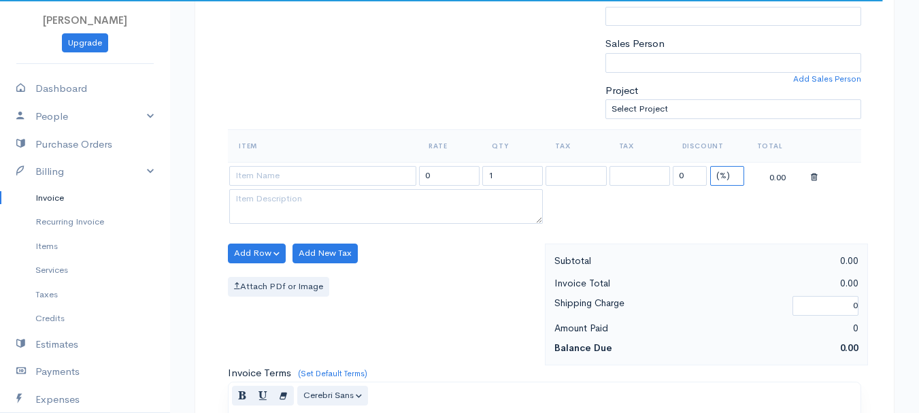
click at [728, 173] on select "(%) Flat" at bounding box center [728, 176] width 34 height 20
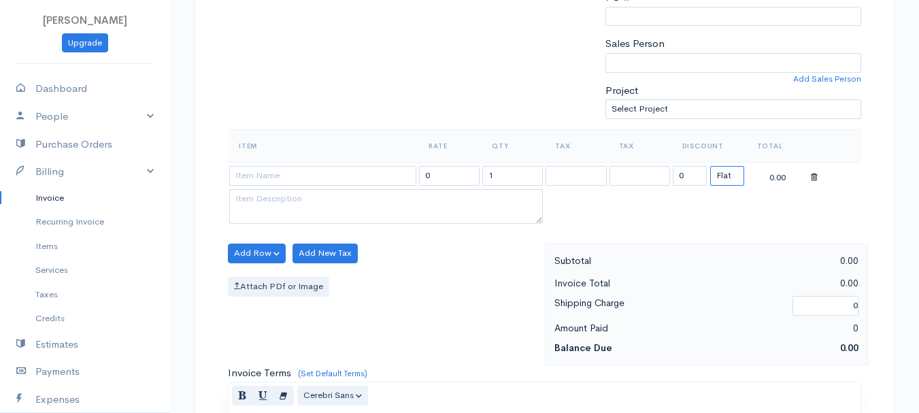
click at [711, 166] on select "(%) Flat" at bounding box center [728, 176] width 34 height 20
click at [487, 172] on input "1" at bounding box center [513, 176] width 61 height 20
click at [274, 167] on input at bounding box center [322, 176] width 187 height 20
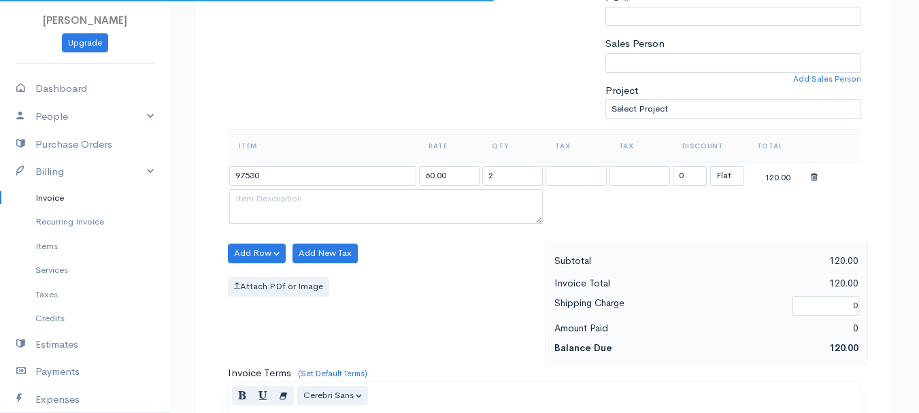
click at [269, 206] on body "beth woodbrey-johnson Upgrade Dashboard People Clients Vendors Staff Users Purc…" at bounding box center [459, 248] width 919 height 1177
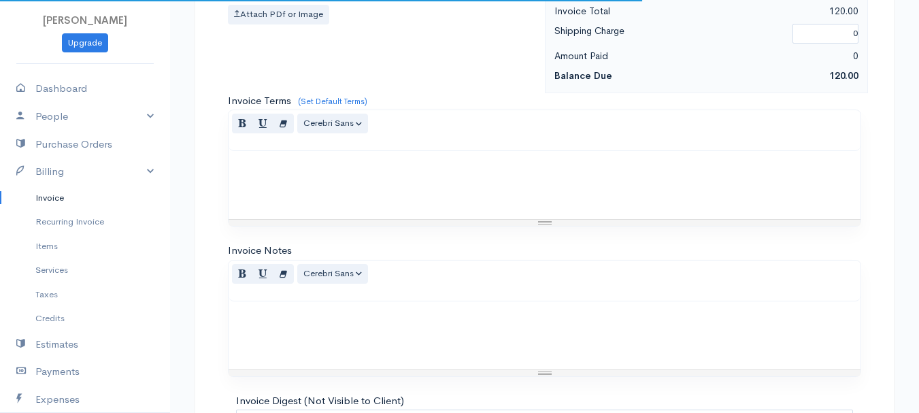
scroll to position [764, 0]
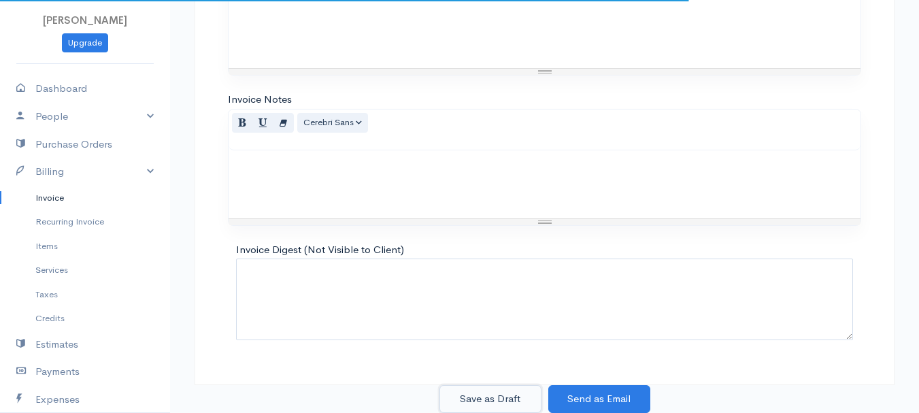
click at [513, 404] on button "Save as Draft" at bounding box center [491, 399] width 102 height 28
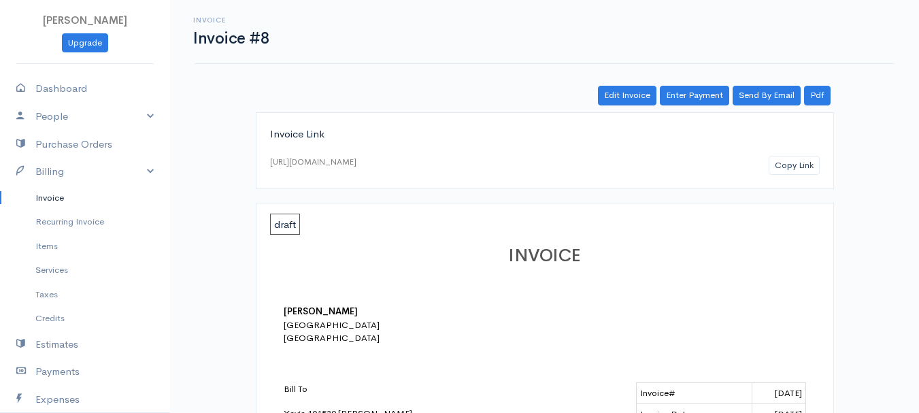
click at [43, 201] on link "Invoice" at bounding box center [85, 198] width 170 height 25
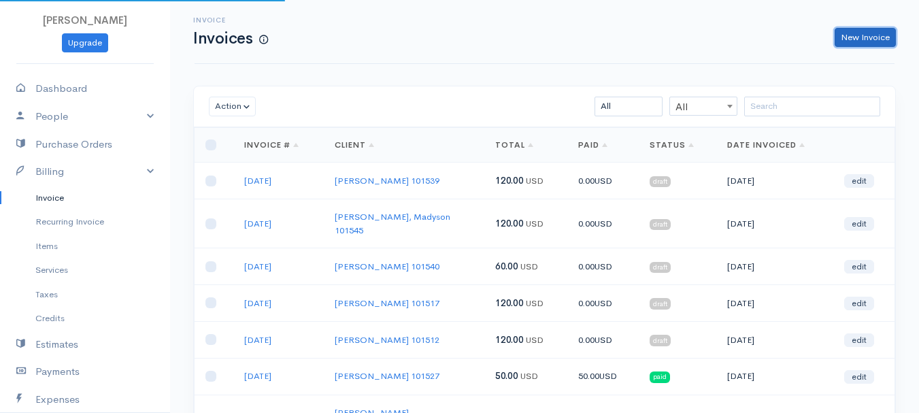
click at [892, 29] on link "New Invoice" at bounding box center [865, 38] width 61 height 20
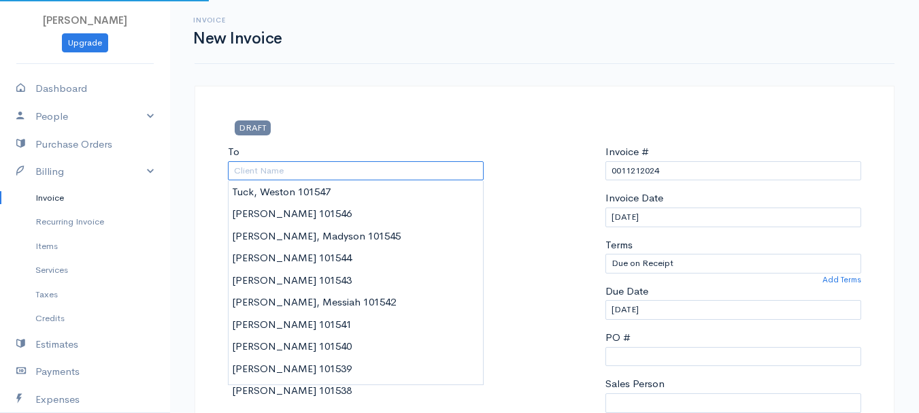
click at [276, 172] on input "To" at bounding box center [356, 171] width 256 height 20
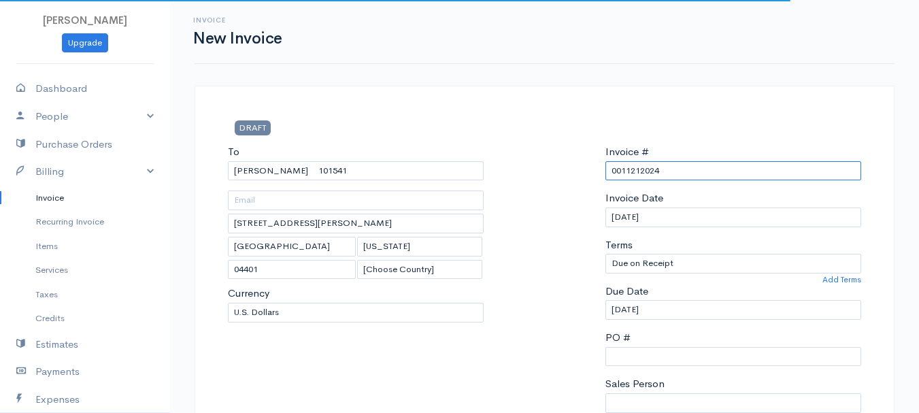
click at [640, 172] on input "0011212024" at bounding box center [734, 171] width 256 height 20
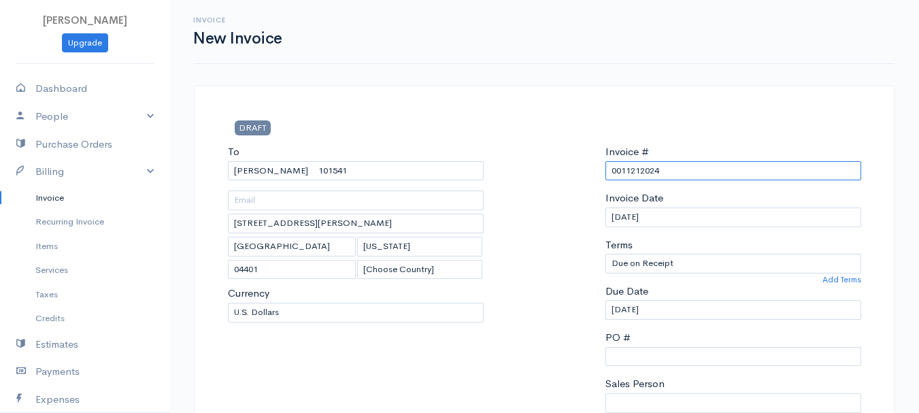
paste input "8-13-25"
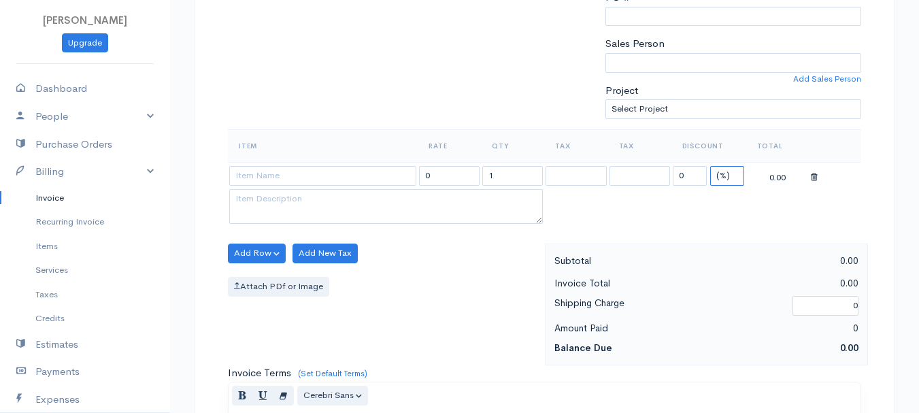
click at [726, 172] on select "(%) Flat" at bounding box center [728, 176] width 34 height 20
click at [711, 166] on select "(%) Flat" at bounding box center [728, 176] width 34 height 20
click at [497, 184] on input "1" at bounding box center [513, 176] width 61 height 20
click at [322, 177] on input at bounding box center [322, 176] width 187 height 20
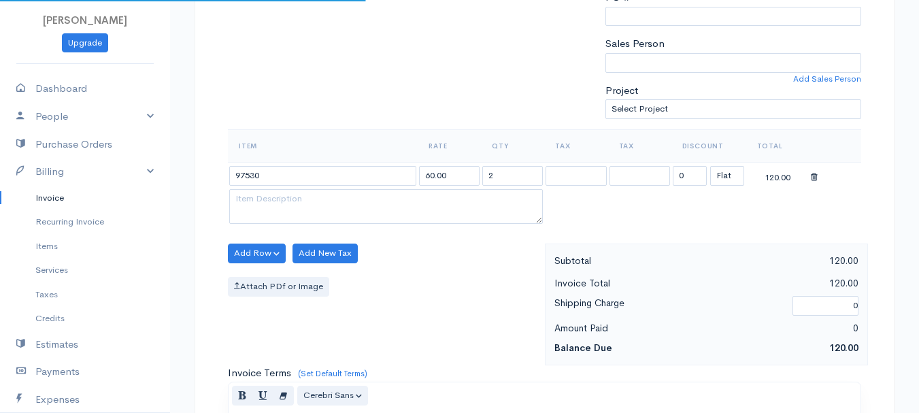
click at [317, 211] on body "beth woodbrey-johnson Upgrade Dashboard People Clients Vendors Staff Users Purc…" at bounding box center [459, 248] width 919 height 1177
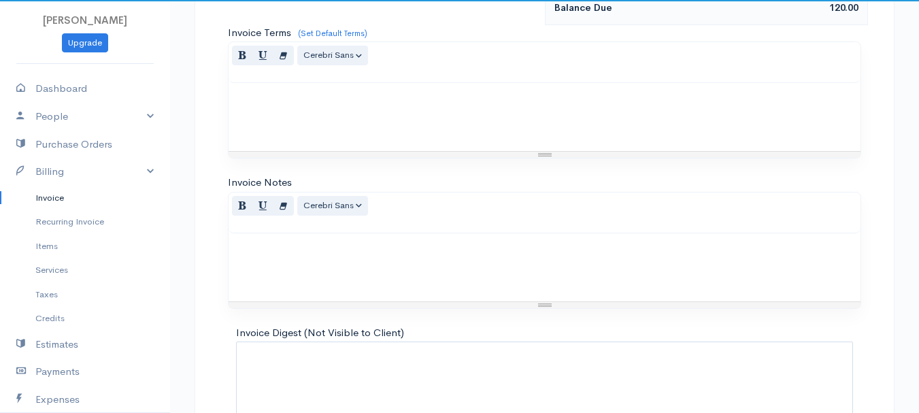
scroll to position [764, 0]
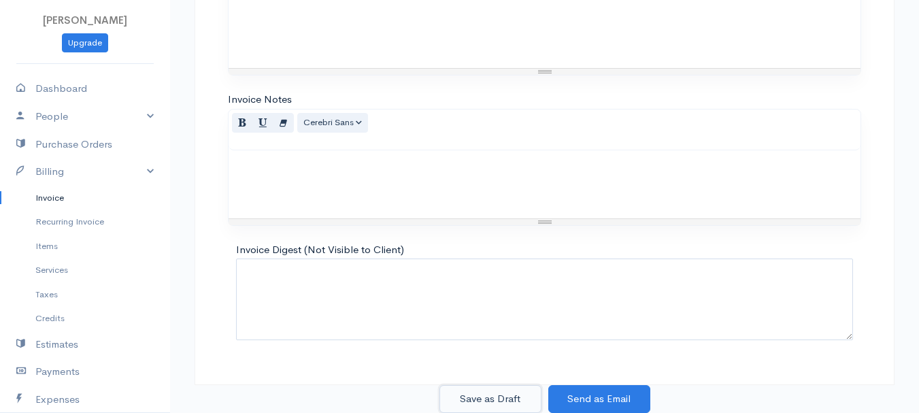
click at [476, 397] on button "Save as Draft" at bounding box center [491, 399] width 102 height 28
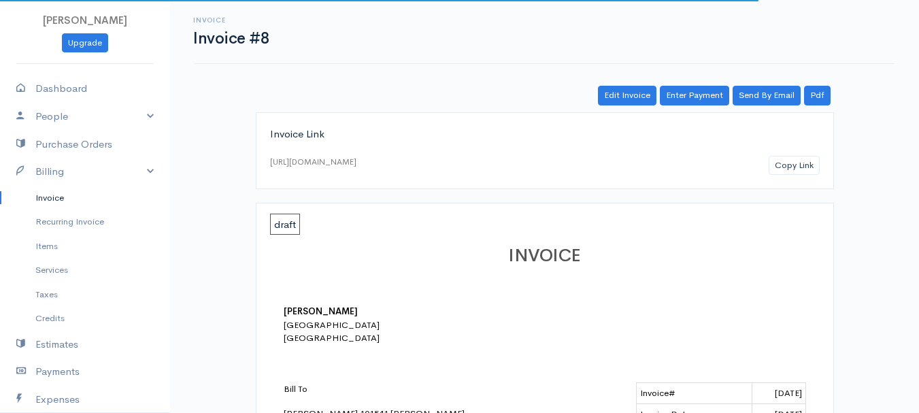
click at [42, 196] on link "Invoice" at bounding box center [85, 198] width 170 height 25
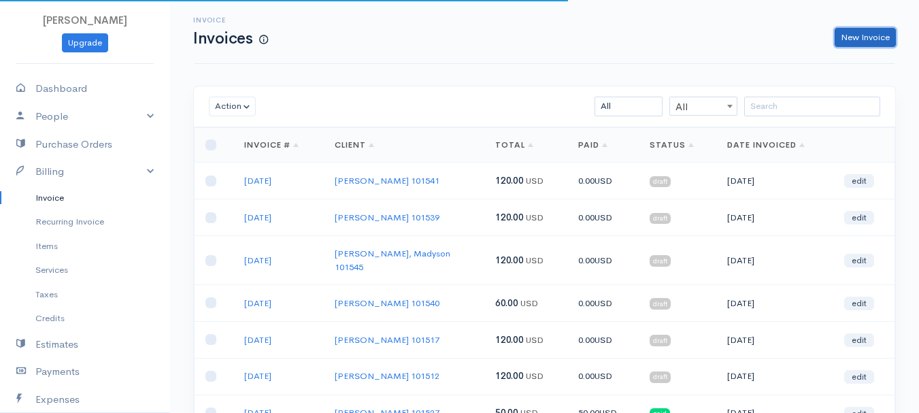
click at [876, 36] on link "New Invoice" at bounding box center [865, 38] width 61 height 20
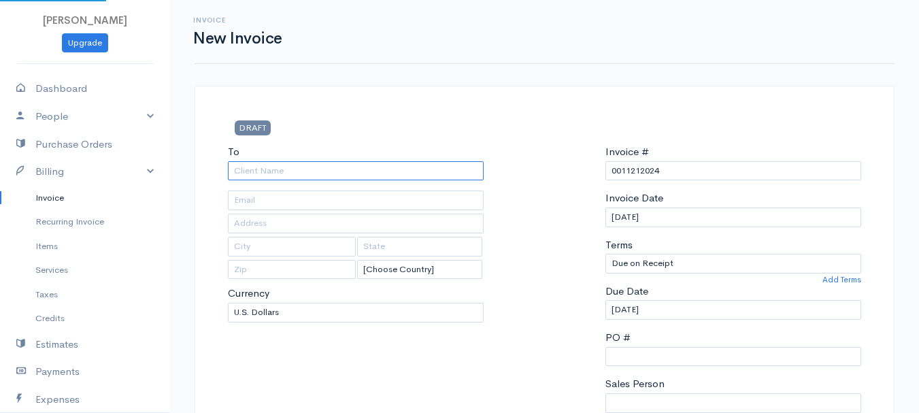
click at [265, 174] on input "To" at bounding box center [356, 171] width 256 height 20
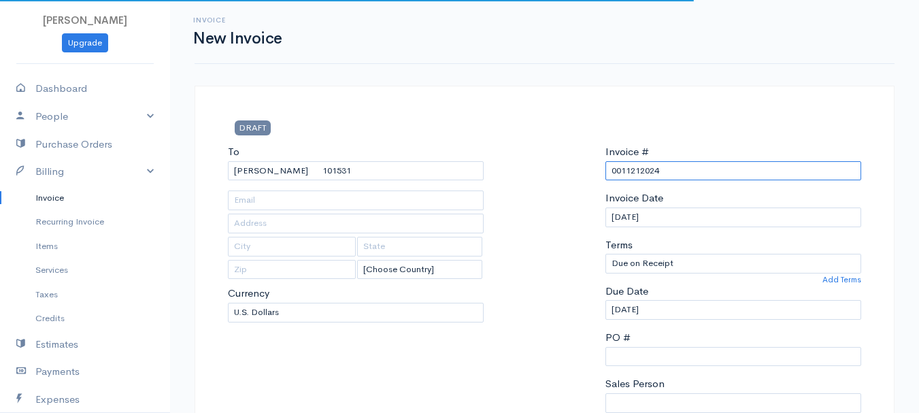
click at [645, 171] on input "0011212024" at bounding box center [734, 171] width 256 height 20
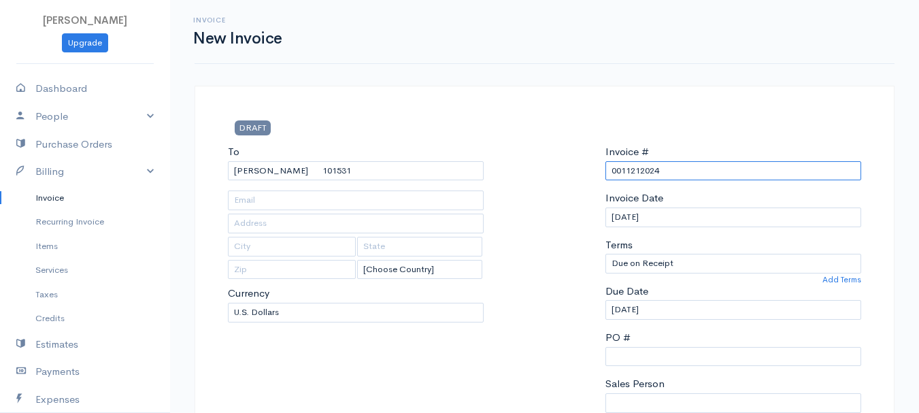
paste input "8-13-25"
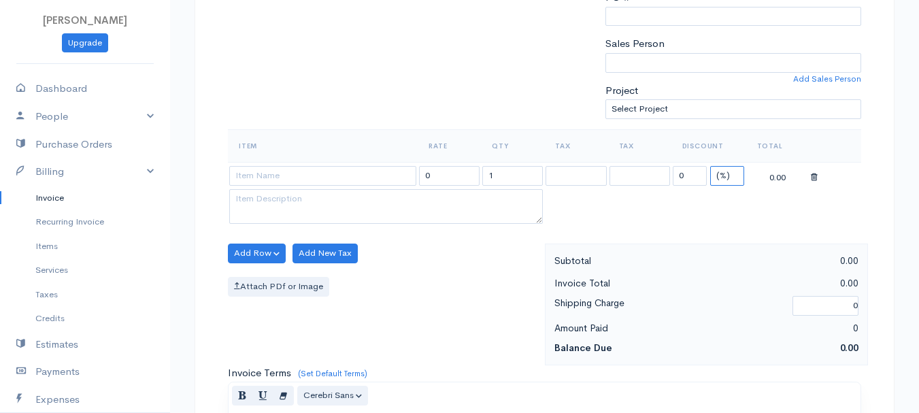
click at [725, 180] on select "(%) Flat" at bounding box center [728, 176] width 34 height 20
click at [711, 166] on select "(%) Flat" at bounding box center [728, 176] width 34 height 20
click at [527, 174] on input "1" at bounding box center [513, 176] width 61 height 20
click at [287, 175] on input at bounding box center [322, 176] width 187 height 20
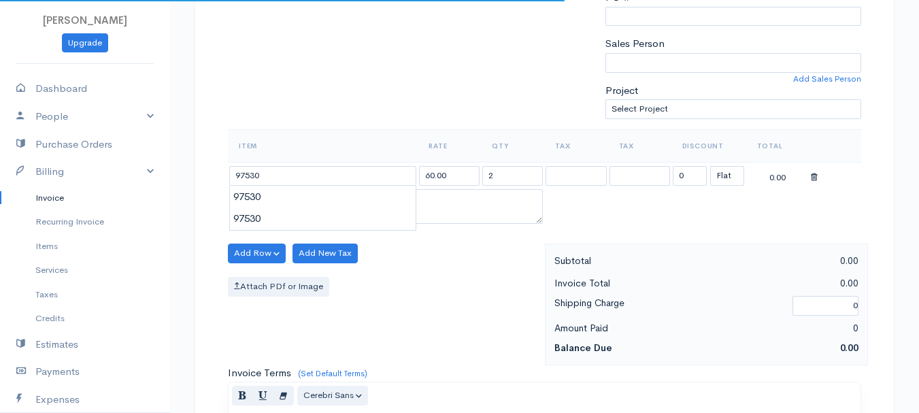
click at [289, 197] on body "beth woodbrey-johnson Upgrade Dashboard People Clients Vendors Staff Users Purc…" at bounding box center [459, 248] width 919 height 1177
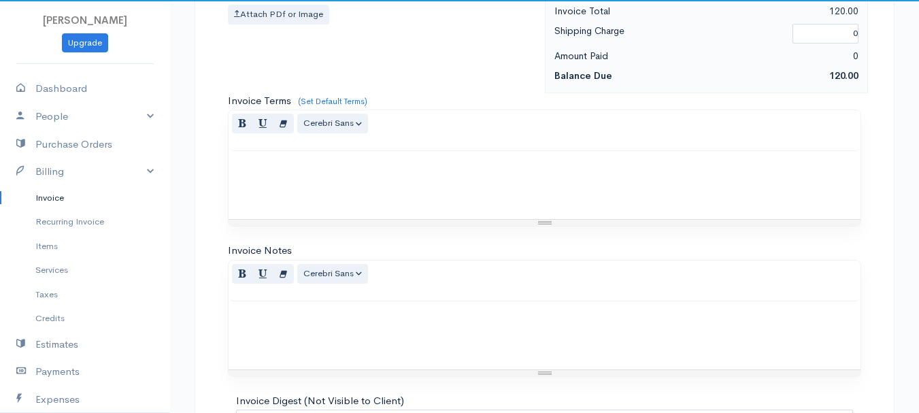
scroll to position [764, 0]
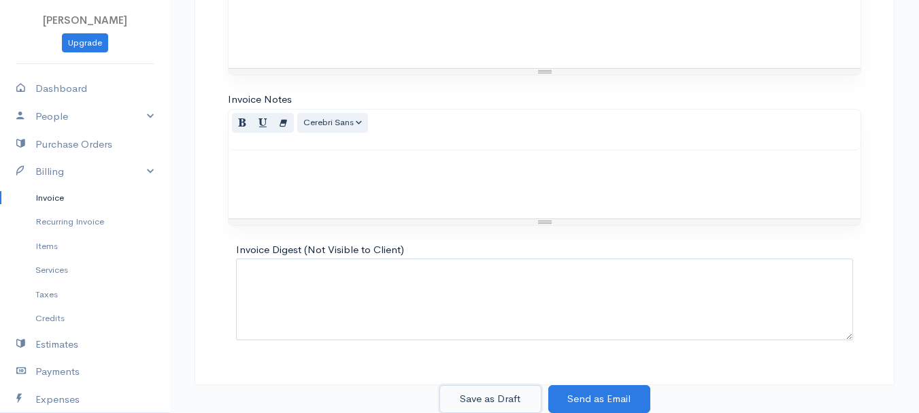
click at [498, 397] on button "Save as Draft" at bounding box center [491, 399] width 102 height 28
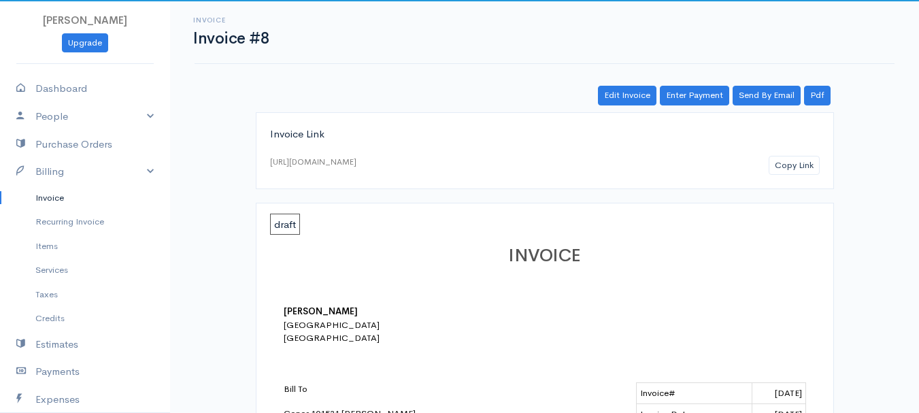
click at [49, 199] on link "Invoice" at bounding box center [85, 198] width 170 height 25
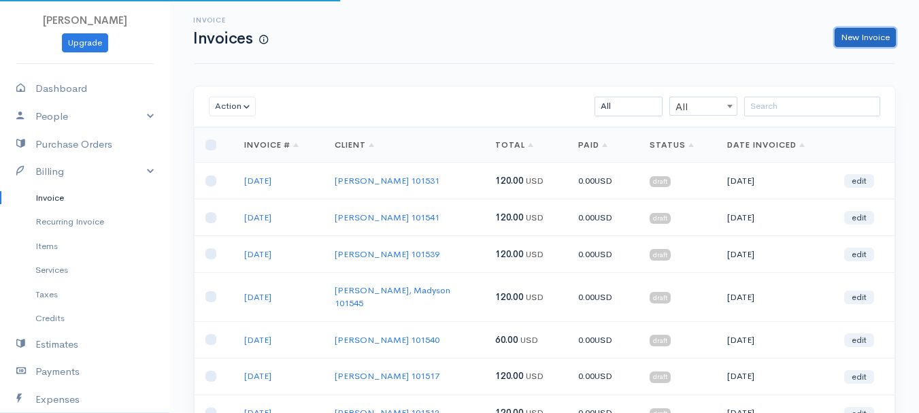
click at [853, 28] on link "New Invoice" at bounding box center [865, 38] width 61 height 20
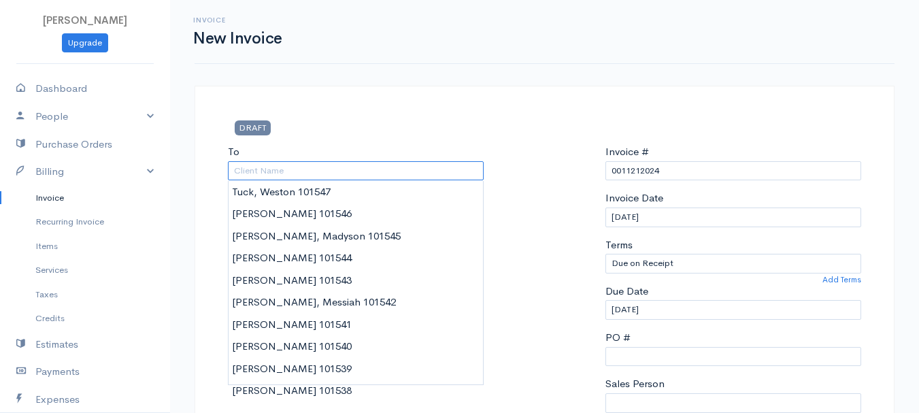
click at [355, 175] on input "To" at bounding box center [356, 171] width 256 height 20
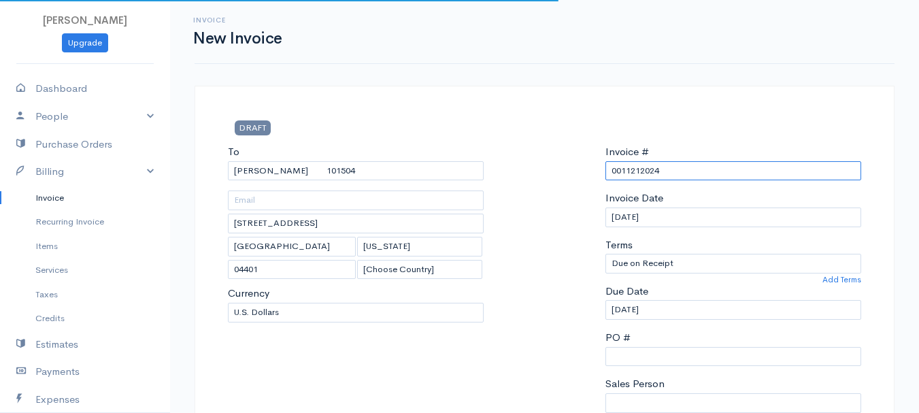
click at [644, 170] on input "0011212024" at bounding box center [734, 171] width 256 height 20
click at [643, 170] on input "0011212024" at bounding box center [734, 171] width 256 height 20
paste input "8-13-25"
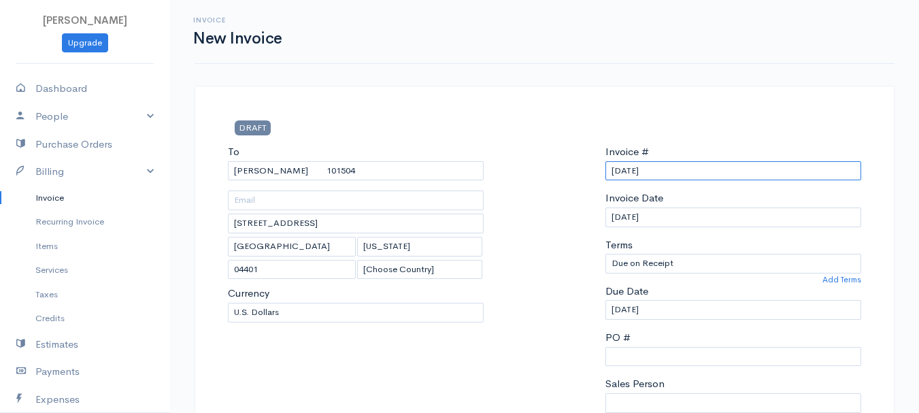
scroll to position [340, 0]
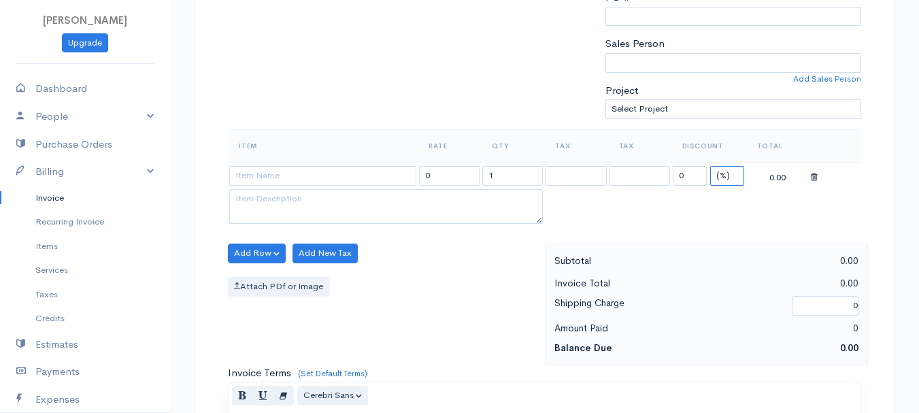
drag, startPoint x: 730, startPoint y: 177, endPoint x: 725, endPoint y: 182, distance: 7.2
click at [730, 177] on select "(%) Flat" at bounding box center [728, 176] width 34 height 20
click at [711, 166] on select "(%) Flat" at bounding box center [728, 176] width 34 height 20
click at [532, 174] on input "1" at bounding box center [513, 176] width 61 height 20
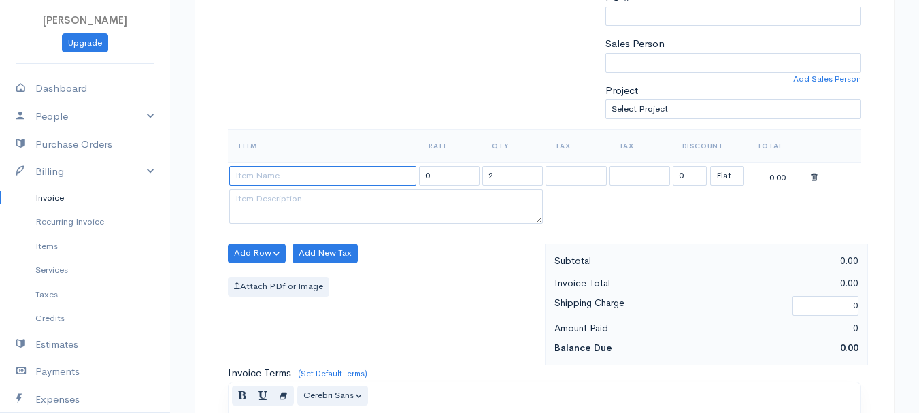
click at [355, 172] on input at bounding box center [322, 176] width 187 height 20
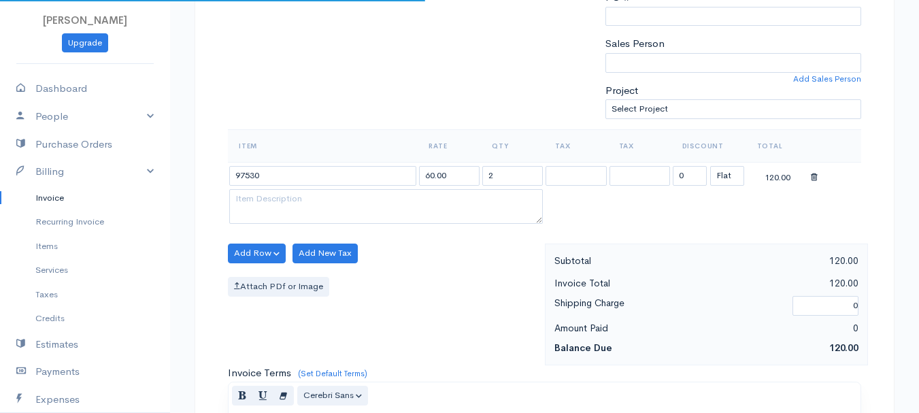
click at [356, 206] on body "beth woodbrey-johnson Upgrade Dashboard People Clients Vendors Staff Users Purc…" at bounding box center [459, 248] width 919 height 1177
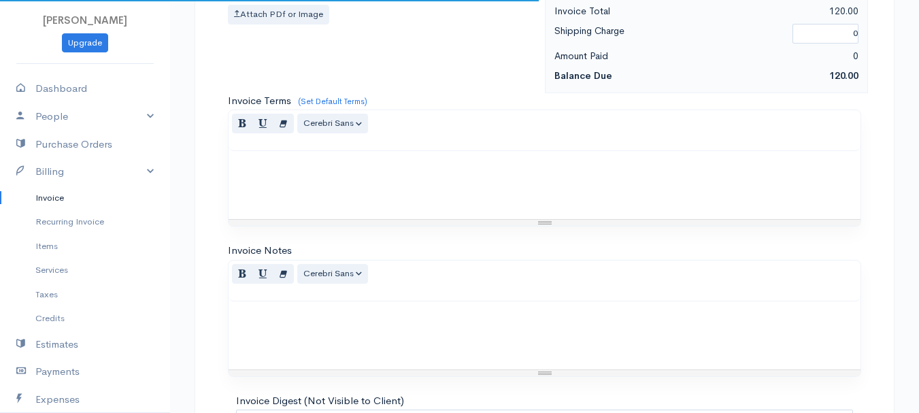
scroll to position [764, 0]
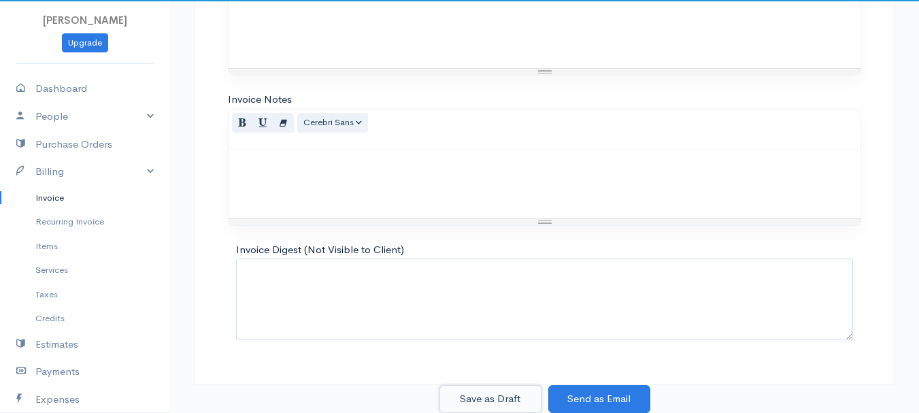
drag, startPoint x: 486, startPoint y: 397, endPoint x: 88, endPoint y: 201, distance: 444.1
click at [487, 397] on button "Save as Draft" at bounding box center [491, 399] width 102 height 28
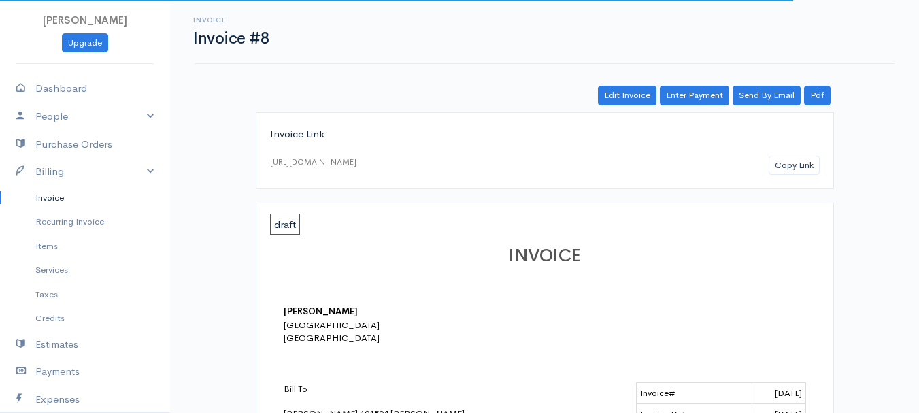
click at [48, 195] on link "Invoice" at bounding box center [85, 198] width 170 height 25
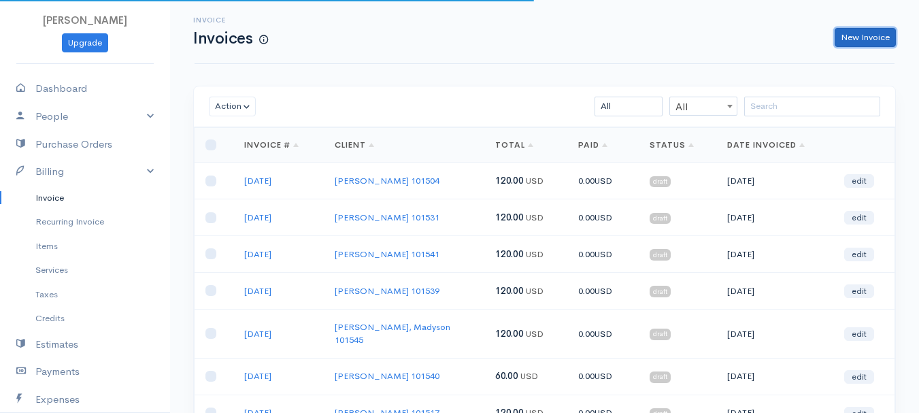
click at [879, 35] on link "New Invoice" at bounding box center [865, 38] width 61 height 20
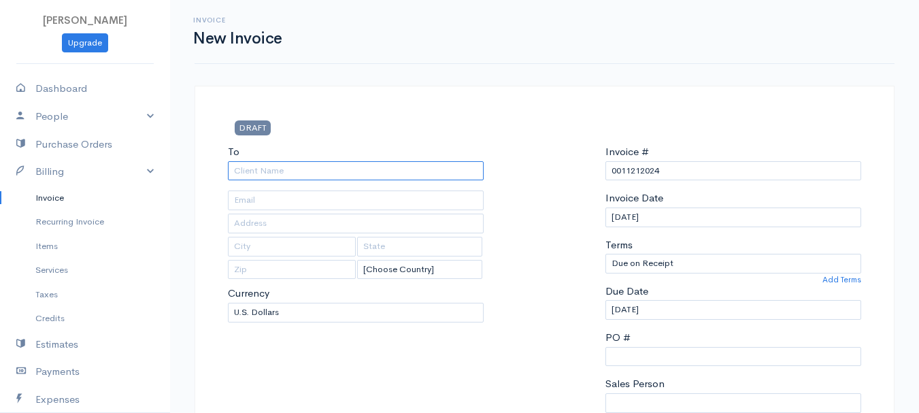
click at [284, 174] on input "To" at bounding box center [356, 171] width 256 height 20
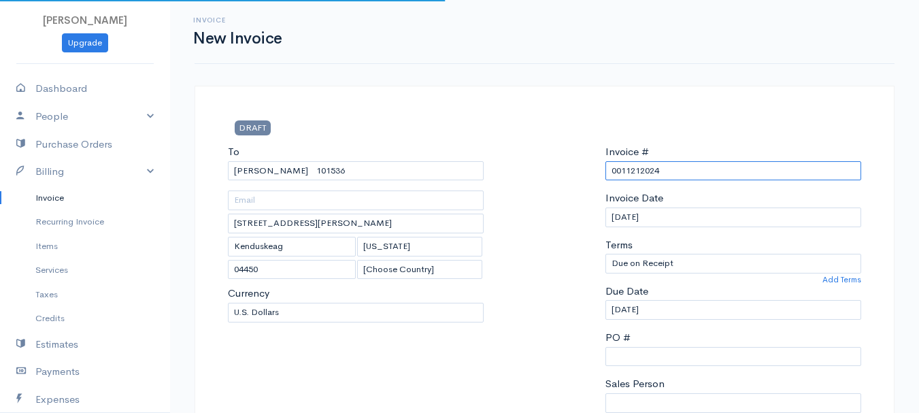
click at [630, 172] on input "0011212024" at bounding box center [734, 171] width 256 height 20
paste input "8-13-25"
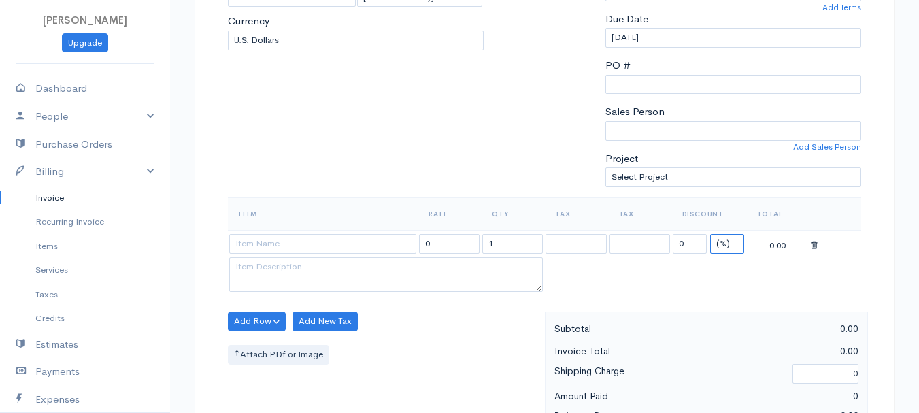
click at [728, 244] on select "(%) Flat" at bounding box center [728, 244] width 34 height 20
click at [711, 234] on select "(%) Flat" at bounding box center [728, 244] width 34 height 20
click at [508, 247] on input "1" at bounding box center [513, 244] width 61 height 20
click at [323, 245] on input at bounding box center [322, 244] width 187 height 20
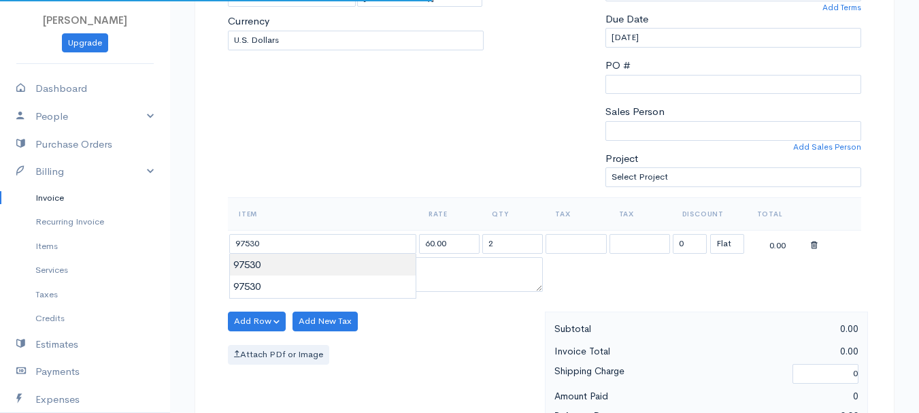
click at [316, 264] on body "beth woodbrey-johnson Upgrade Dashboard People Clients Vendors Staff Users Purc…" at bounding box center [459, 316] width 919 height 1177
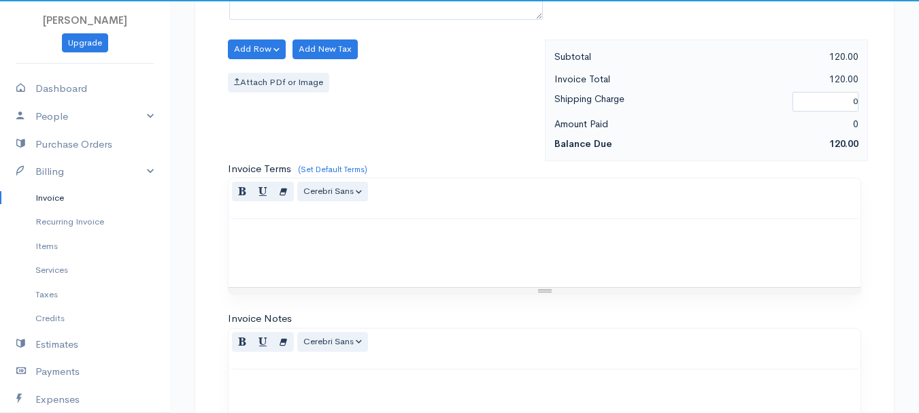
scroll to position [764, 0]
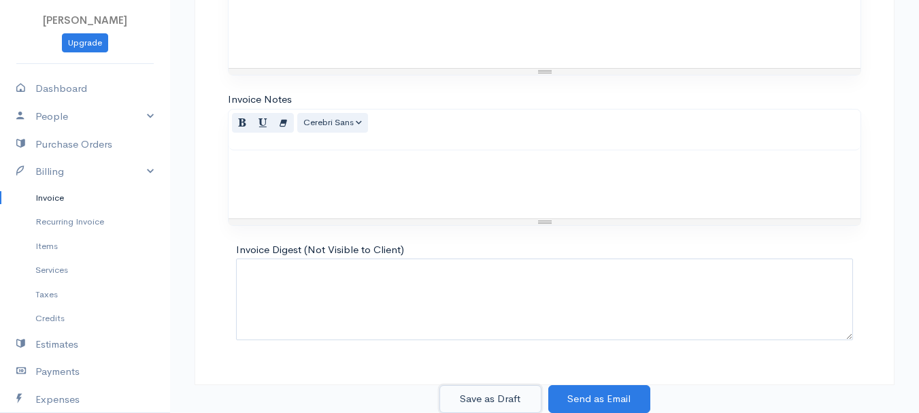
click at [514, 389] on button "Save as Draft" at bounding box center [491, 399] width 102 height 28
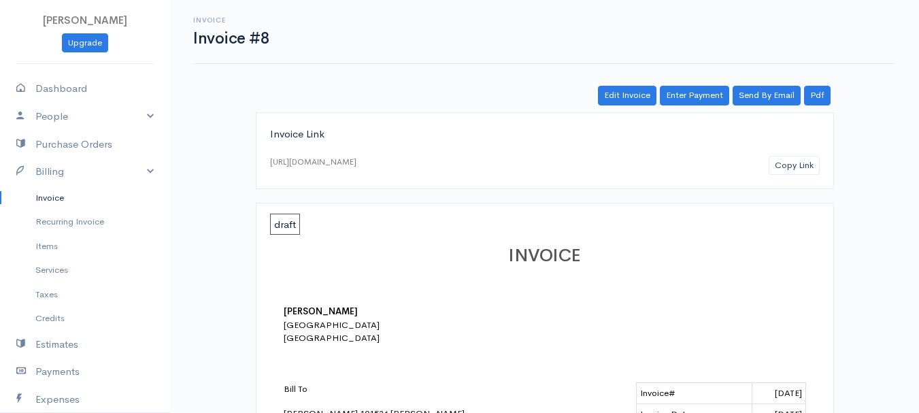
click at [51, 193] on link "Invoice" at bounding box center [85, 198] width 170 height 25
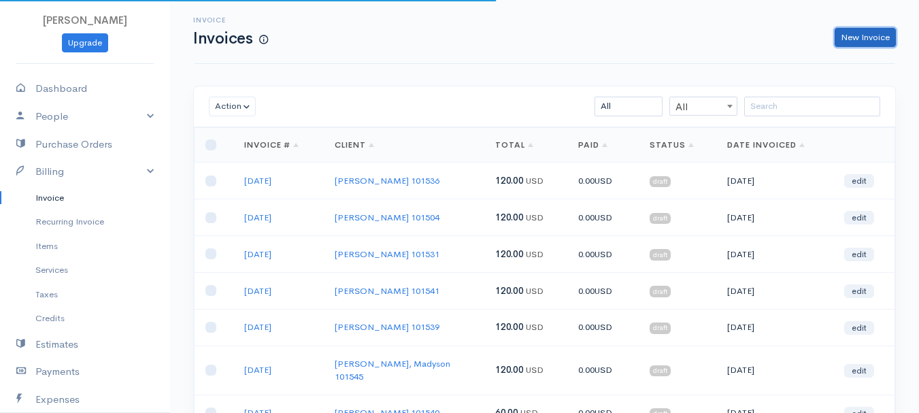
click at [858, 43] on link "New Invoice" at bounding box center [865, 38] width 61 height 20
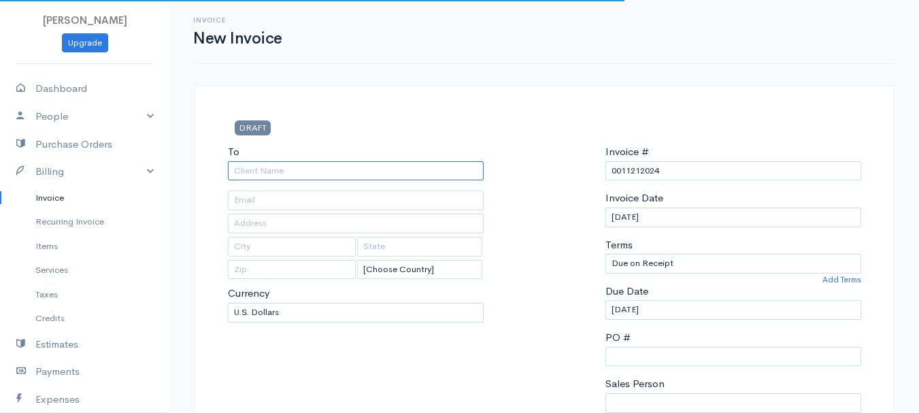
click at [252, 170] on input "To" at bounding box center [356, 171] width 256 height 20
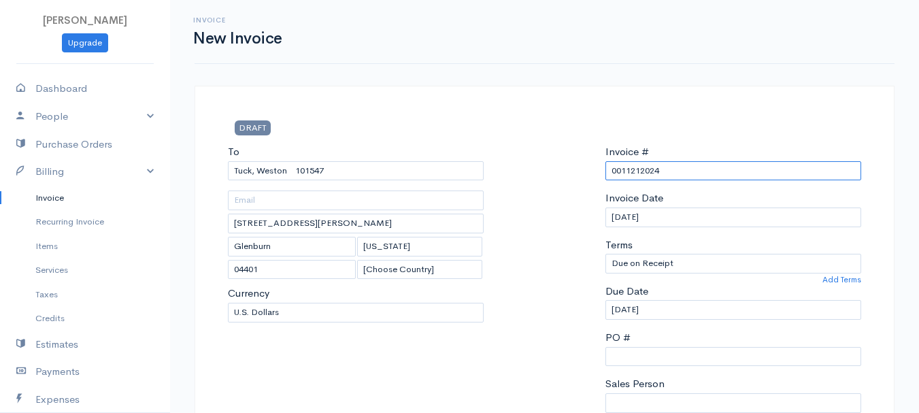
click at [646, 167] on input "0011212024" at bounding box center [734, 171] width 256 height 20
click at [645, 167] on input "0011212024" at bounding box center [734, 171] width 256 height 20
paste input "8-13-25"
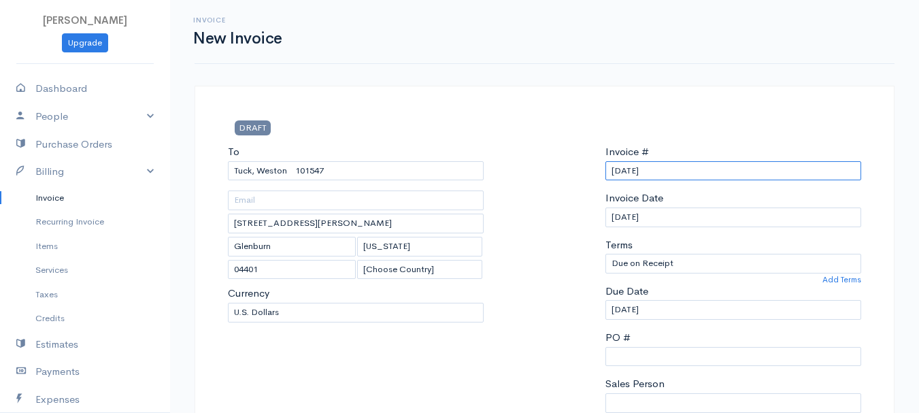
scroll to position [340, 0]
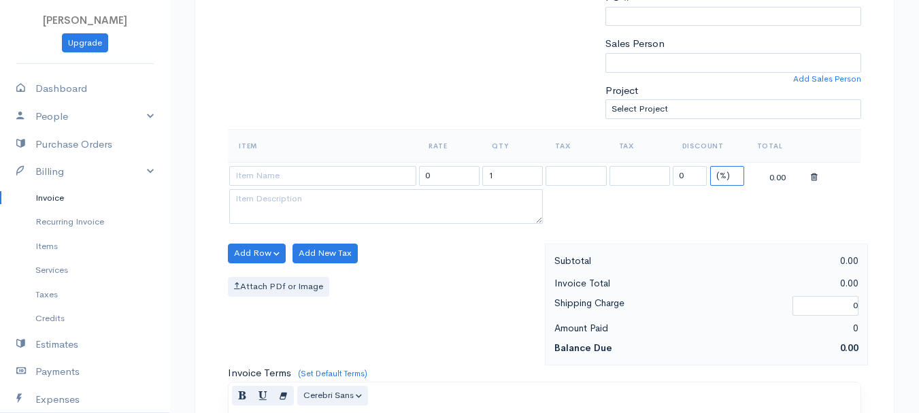
click at [725, 179] on select "(%) Flat" at bounding box center [728, 176] width 34 height 20
click at [711, 166] on select "(%) Flat" at bounding box center [728, 176] width 34 height 20
click at [506, 176] on input "1" at bounding box center [513, 176] width 61 height 20
click at [312, 172] on input at bounding box center [322, 176] width 187 height 20
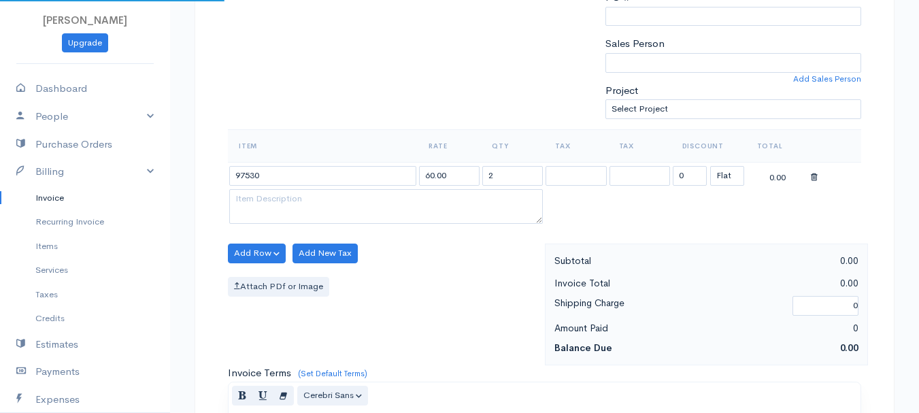
click at [320, 203] on body "beth woodbrey-johnson Upgrade Dashboard People Clients Vendors Staff Users Purc…" at bounding box center [459, 248] width 919 height 1177
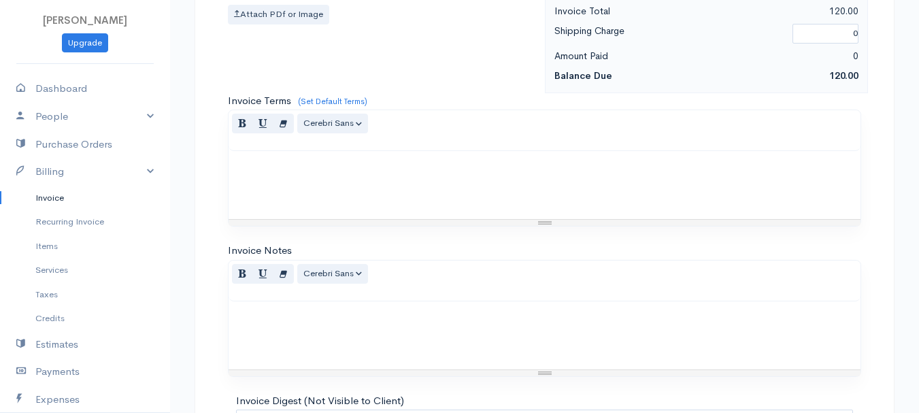
scroll to position [764, 0]
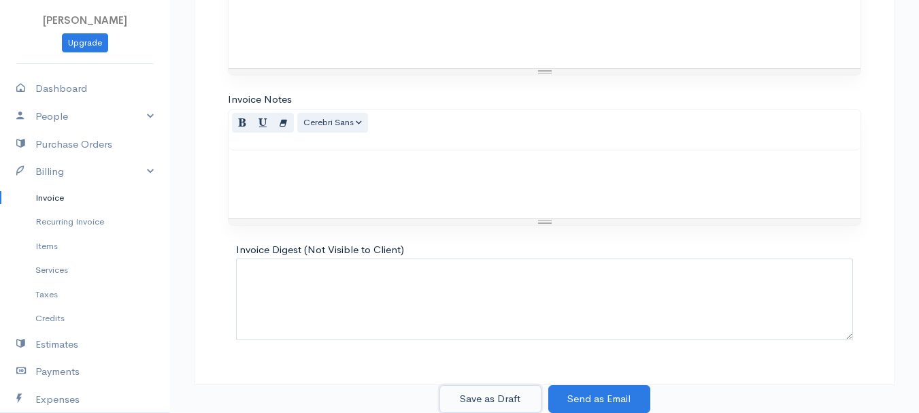
click at [483, 396] on button "Save as Draft" at bounding box center [491, 399] width 102 height 28
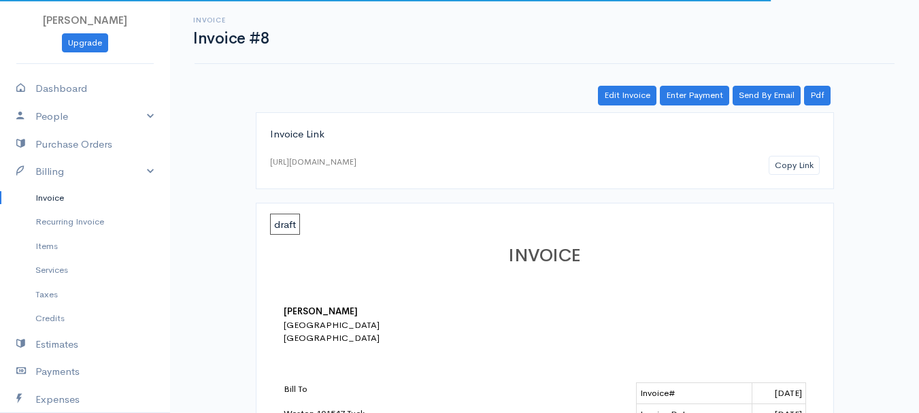
click at [42, 199] on link "Invoice" at bounding box center [85, 198] width 170 height 25
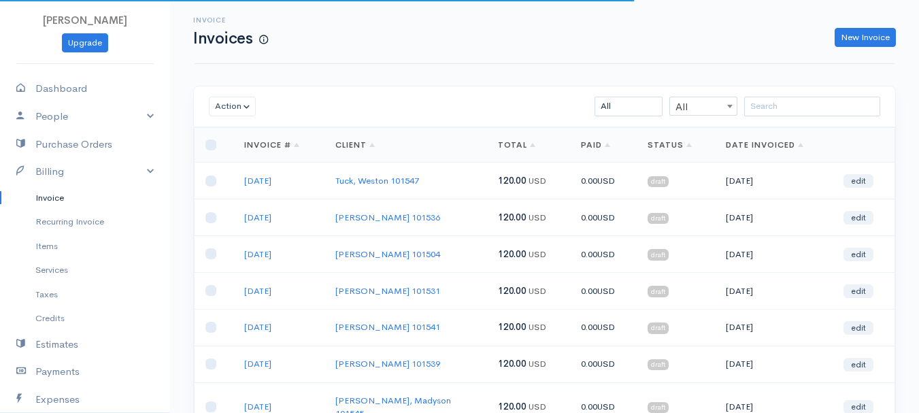
click at [852, 19] on div "Invoice Invoices New Invoice" at bounding box center [544, 31] width 717 height 31
click at [849, 35] on link "New Invoice" at bounding box center [865, 38] width 61 height 20
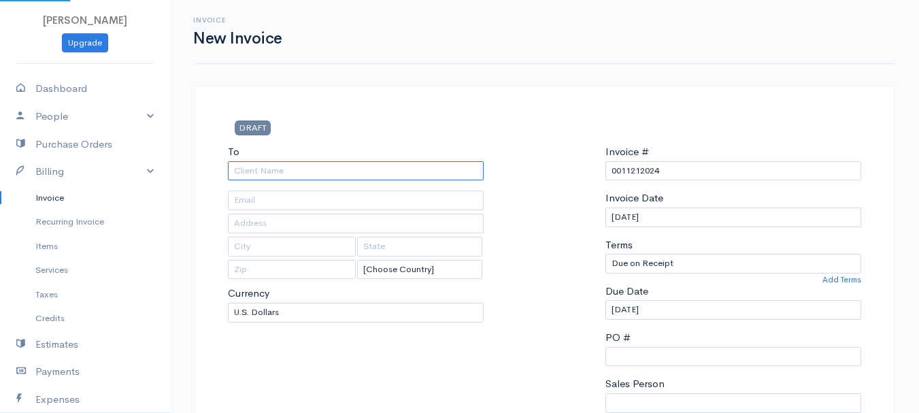
click at [257, 176] on input "To" at bounding box center [356, 171] width 256 height 20
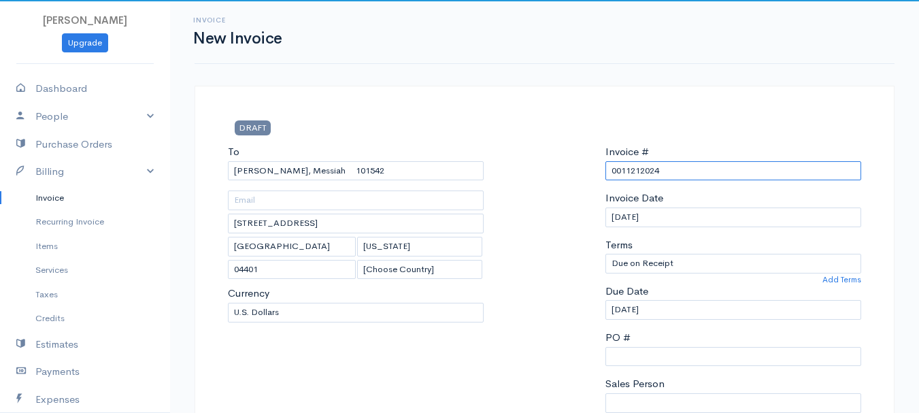
click at [634, 169] on input "0011212024" at bounding box center [734, 171] width 256 height 20
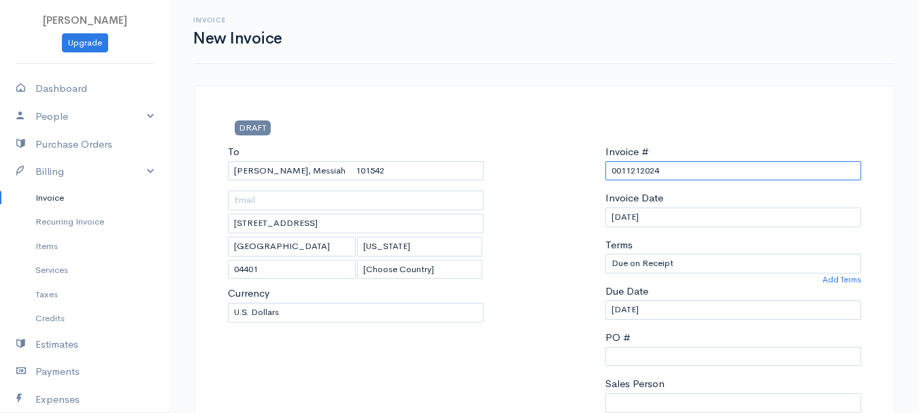
click at [634, 169] on input "0011212024" at bounding box center [734, 171] width 256 height 20
paste input "8-13-25"
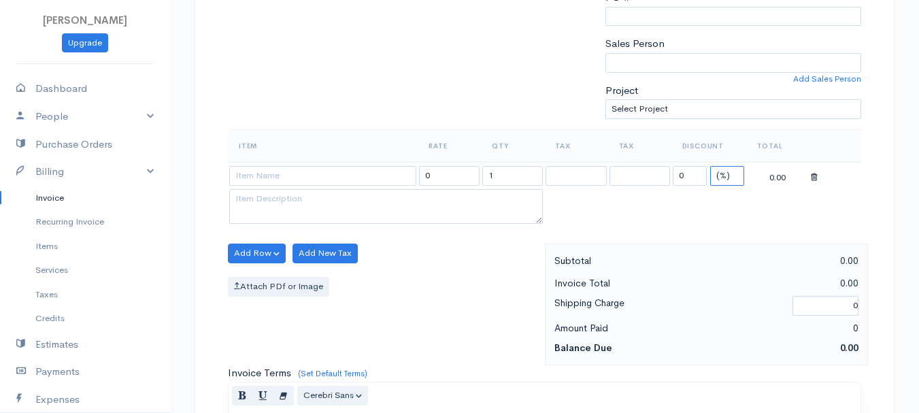
click at [723, 180] on select "(%) Flat" at bounding box center [728, 176] width 34 height 20
click at [711, 166] on select "(%) Flat" at bounding box center [728, 176] width 34 height 20
click at [482, 178] on td "1" at bounding box center [512, 175] width 63 height 27
click at [512, 178] on input "1" at bounding box center [513, 176] width 61 height 20
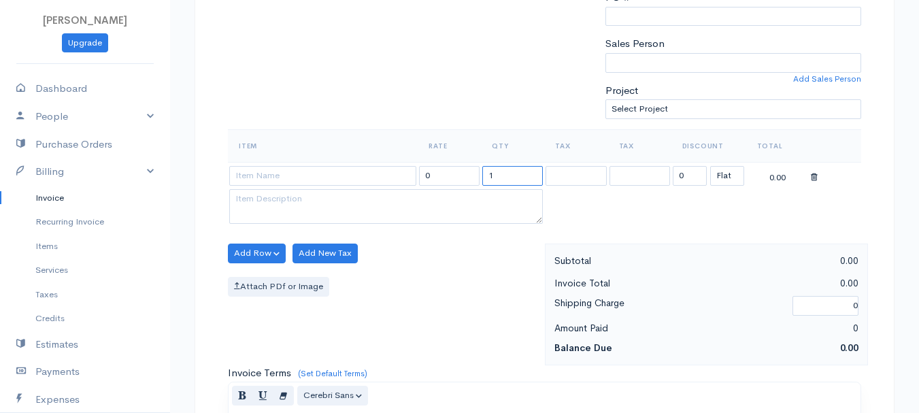
click at [512, 178] on input "1" at bounding box center [513, 176] width 61 height 20
click at [283, 178] on input at bounding box center [322, 176] width 187 height 20
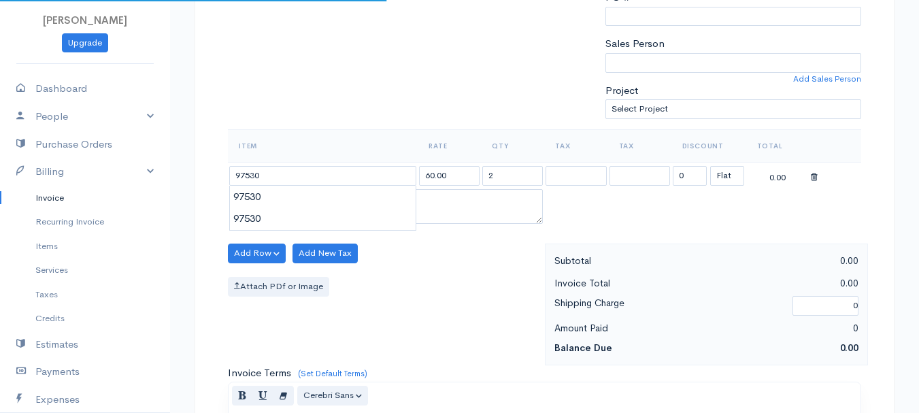
click at [282, 206] on body "beth woodbrey-johnson Upgrade Dashboard People Clients Vendors Staff Users Purc…" at bounding box center [459, 248] width 919 height 1177
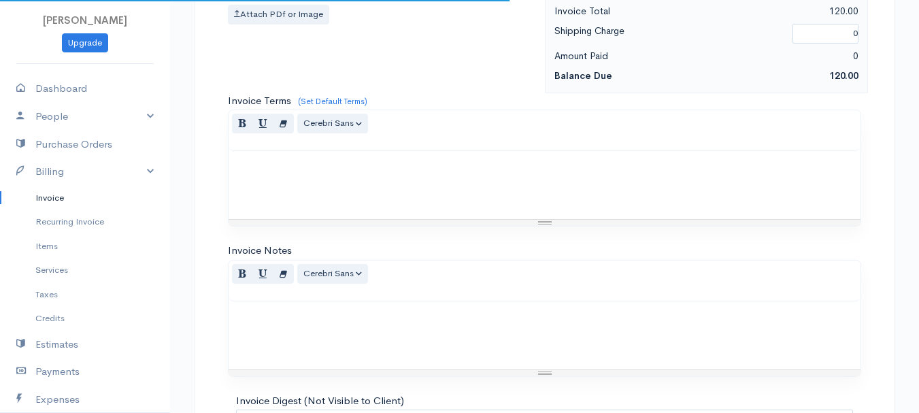
scroll to position [764, 0]
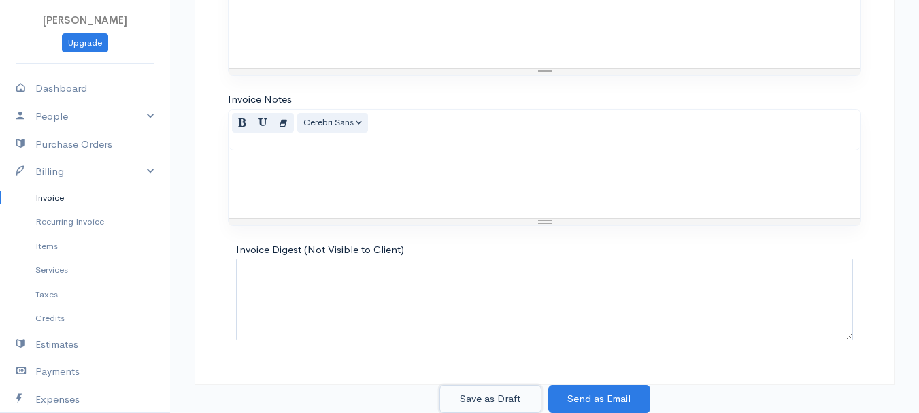
click at [483, 387] on button "Save as Draft" at bounding box center [491, 399] width 102 height 28
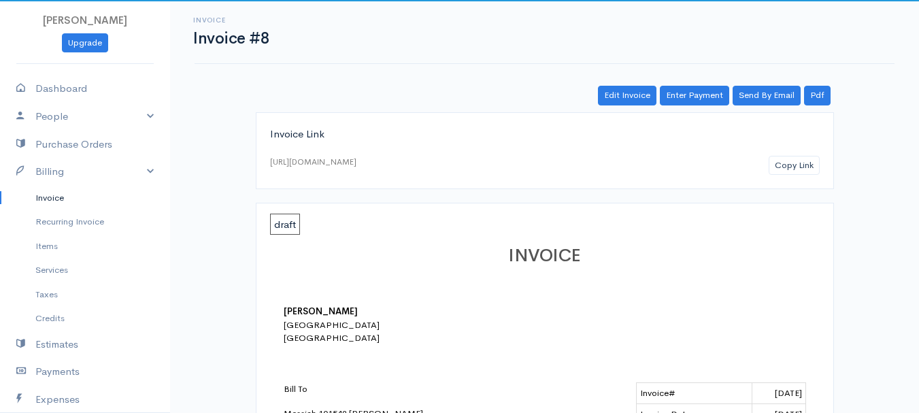
click at [54, 199] on link "Invoice" at bounding box center [85, 198] width 170 height 25
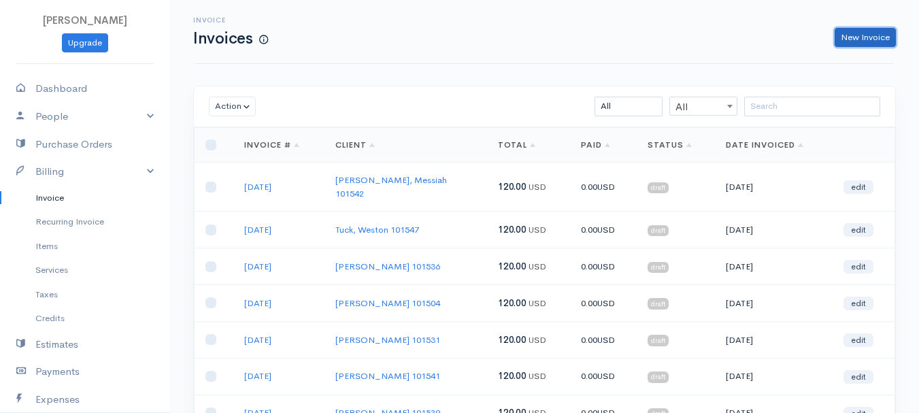
click at [858, 35] on link "New Invoice" at bounding box center [865, 38] width 61 height 20
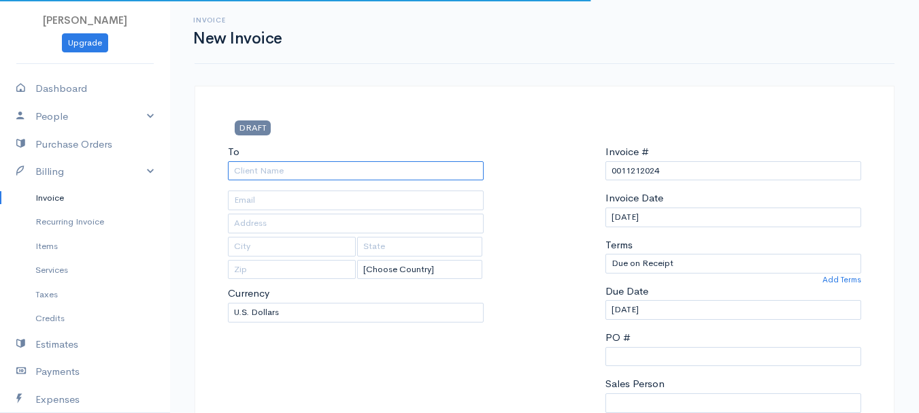
click at [309, 169] on input "To" at bounding box center [356, 171] width 256 height 20
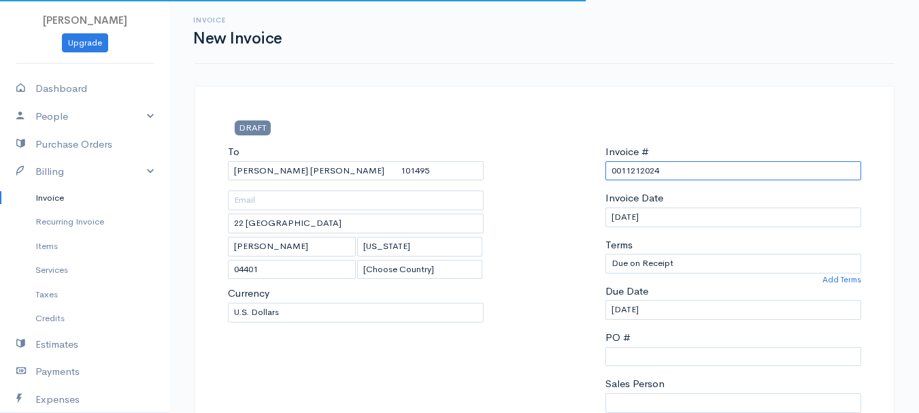
click at [627, 176] on input "0011212024" at bounding box center [734, 171] width 256 height 20
paste input "8-13-25"
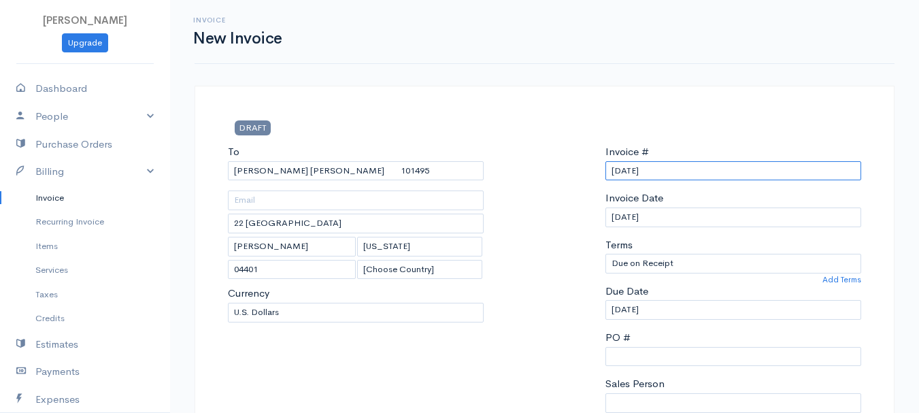
scroll to position [340, 0]
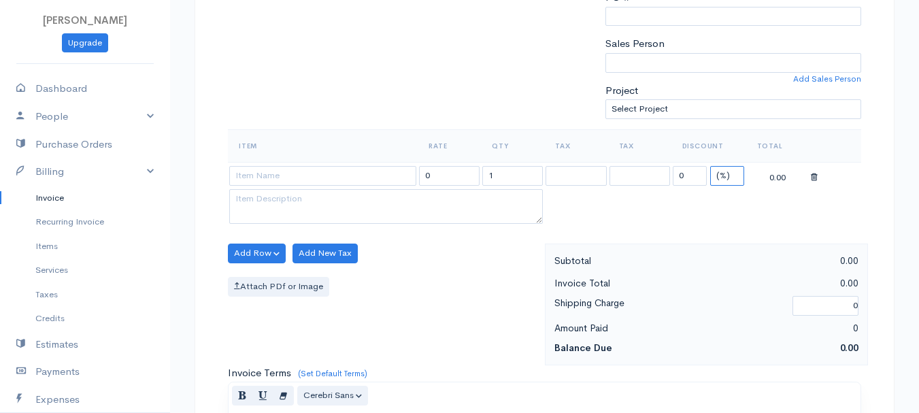
click at [730, 176] on select "(%) Flat" at bounding box center [728, 176] width 34 height 20
click at [711, 166] on select "(%) Flat" at bounding box center [728, 176] width 34 height 20
click at [533, 176] on input "1" at bounding box center [513, 176] width 61 height 20
click at [319, 172] on input at bounding box center [322, 176] width 187 height 20
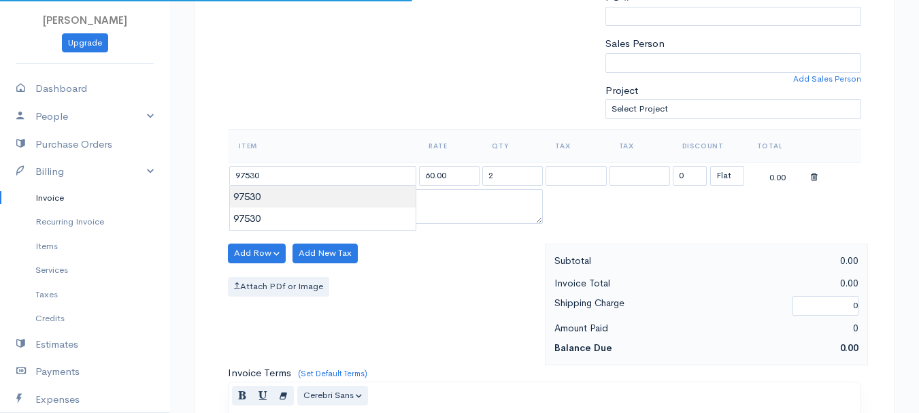
click at [317, 204] on body "beth woodbrey-johnson Upgrade Dashboard People Clients Vendors Staff Users Purc…" at bounding box center [459, 248] width 919 height 1177
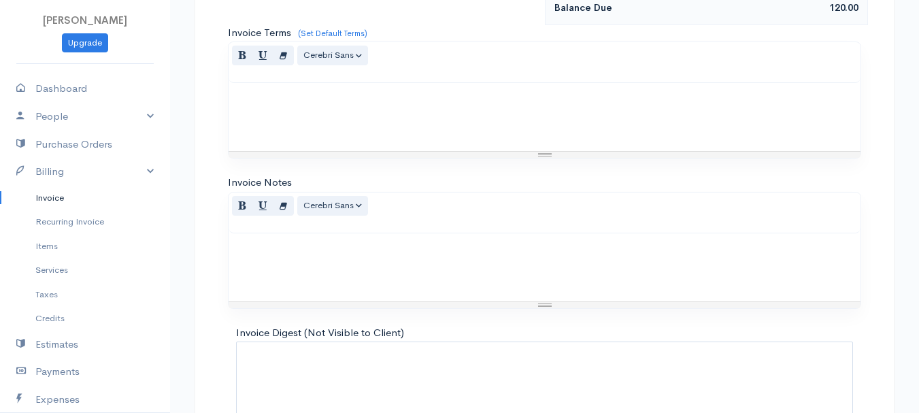
scroll to position [764, 0]
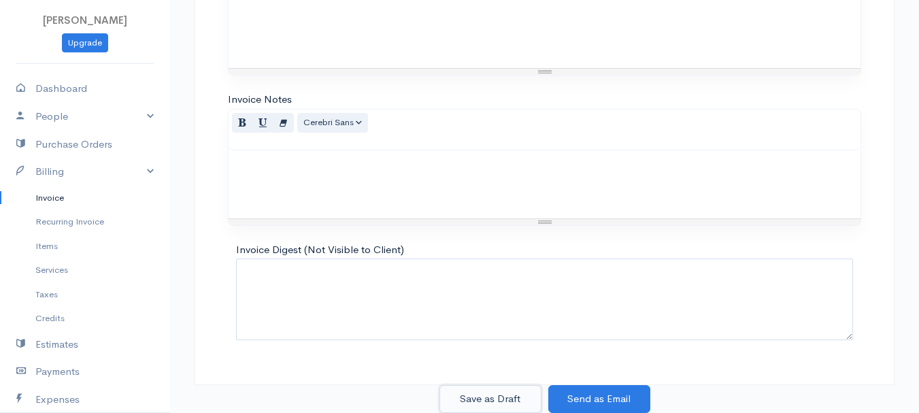
click at [490, 397] on button "Save as Draft" at bounding box center [491, 399] width 102 height 28
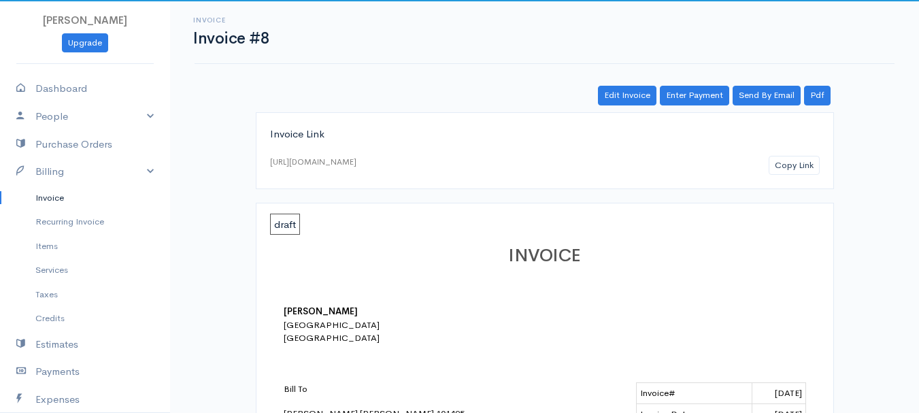
click at [56, 197] on link "Invoice" at bounding box center [85, 198] width 170 height 25
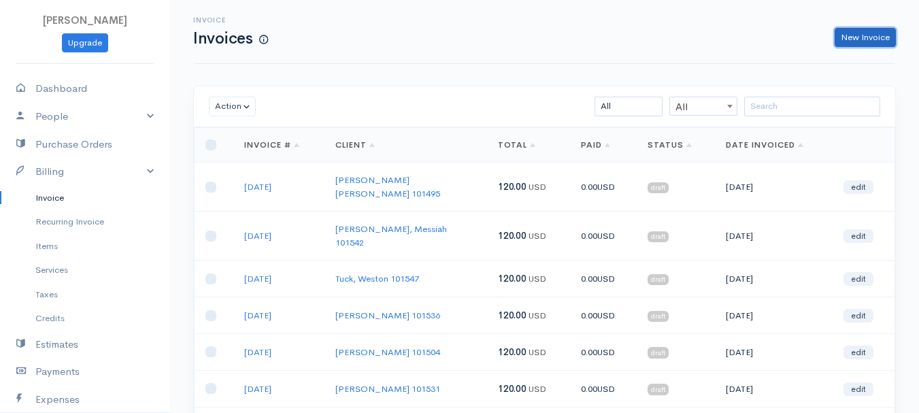
click at [845, 38] on link "New Invoice" at bounding box center [865, 38] width 61 height 20
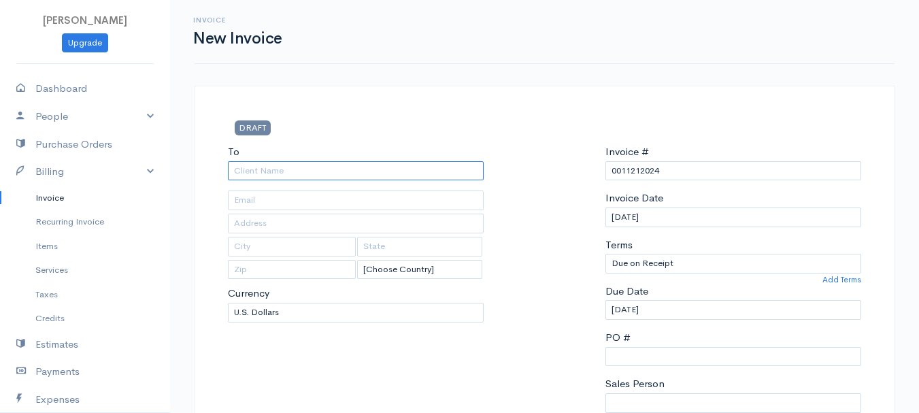
click at [272, 169] on input "To" at bounding box center [356, 171] width 256 height 20
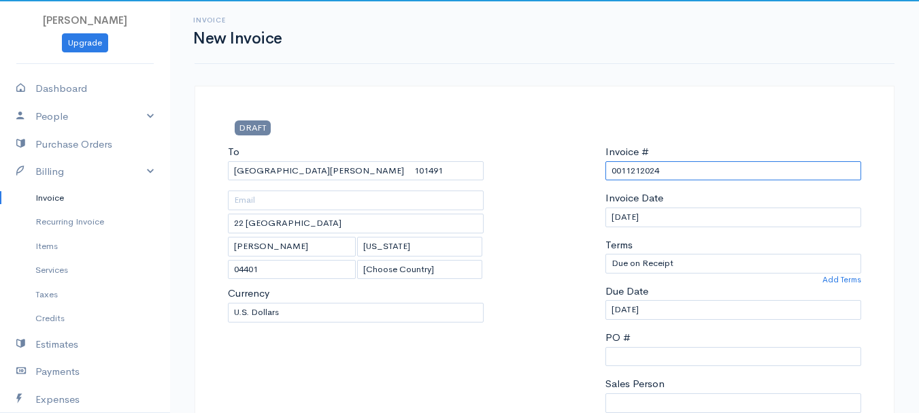
click at [644, 171] on input "0011212024" at bounding box center [734, 171] width 256 height 20
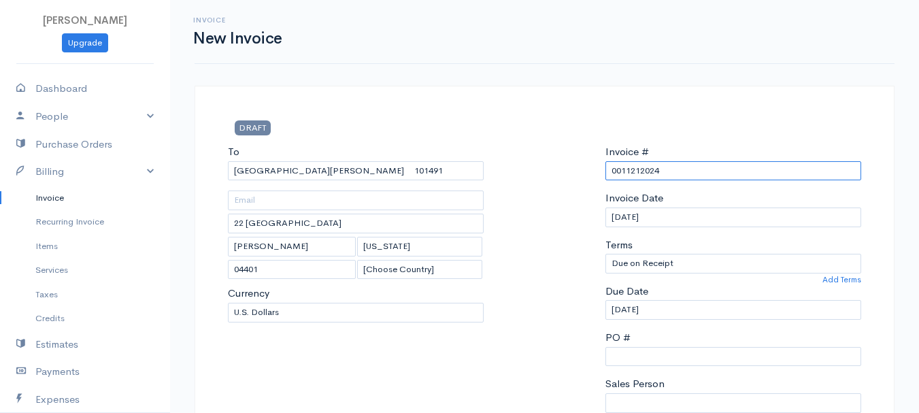
click at [644, 171] on input "0011212024" at bounding box center [734, 171] width 256 height 20
paste input "8-13-25"
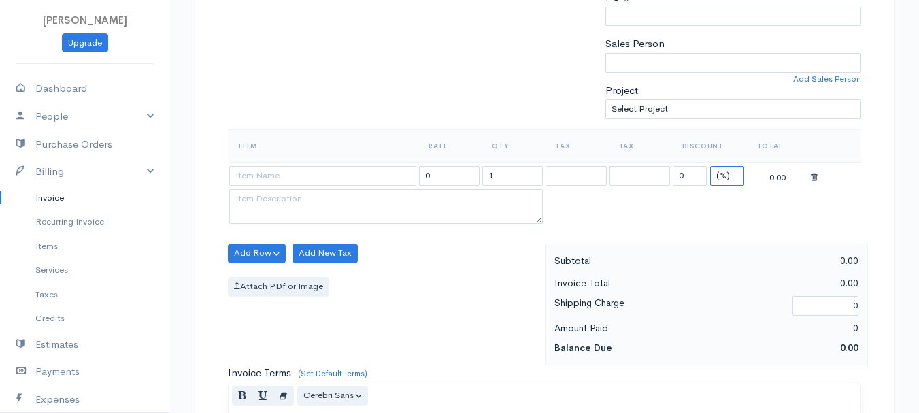
click at [725, 176] on select "(%) Flat" at bounding box center [728, 176] width 34 height 20
click at [711, 166] on select "(%) Flat" at bounding box center [728, 176] width 34 height 20
click at [517, 178] on input "1" at bounding box center [513, 176] width 61 height 20
click at [309, 174] on input at bounding box center [322, 176] width 187 height 20
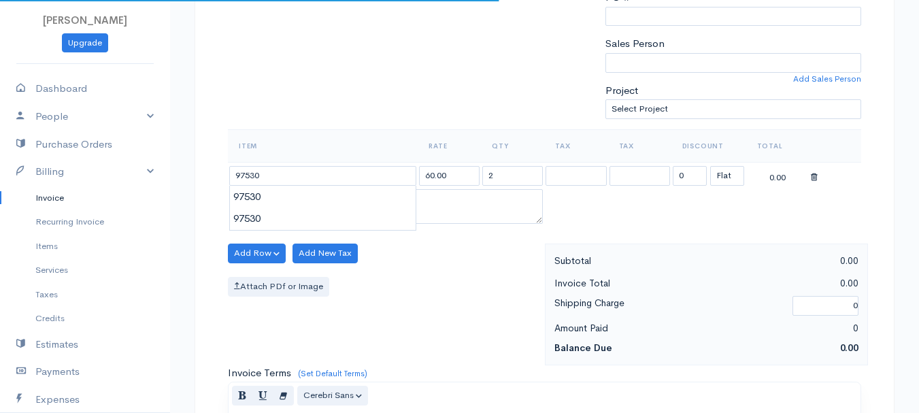
click at [299, 206] on body "beth woodbrey-johnson Upgrade Dashboard People Clients Vendors Staff Users Purc…" at bounding box center [459, 248] width 919 height 1177
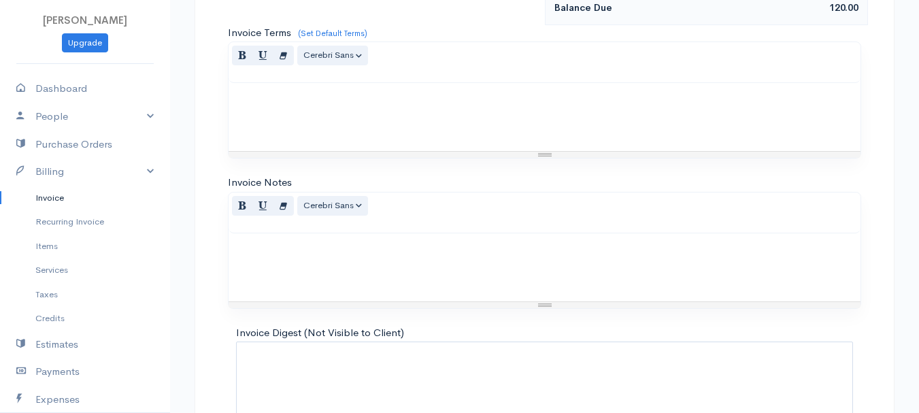
scroll to position [764, 0]
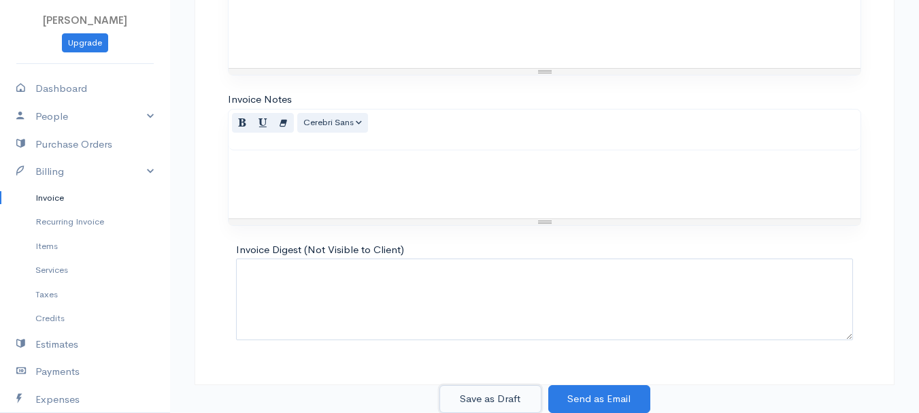
click at [497, 399] on button "Save as Draft" at bounding box center [491, 399] width 102 height 28
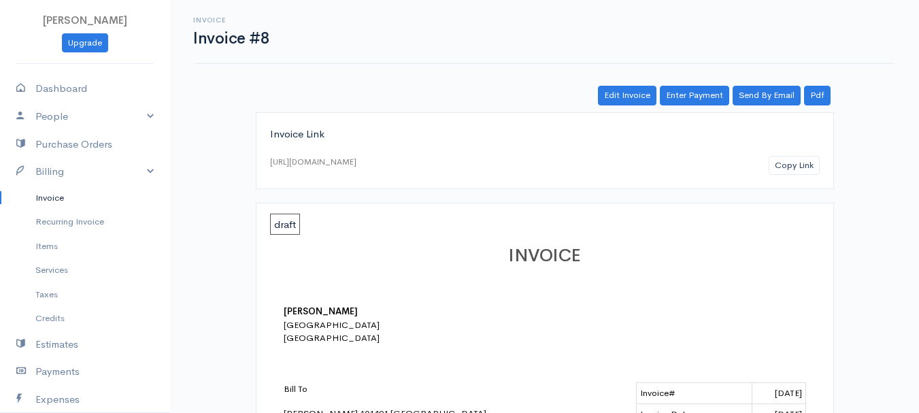
click at [48, 195] on link "Invoice" at bounding box center [85, 198] width 170 height 25
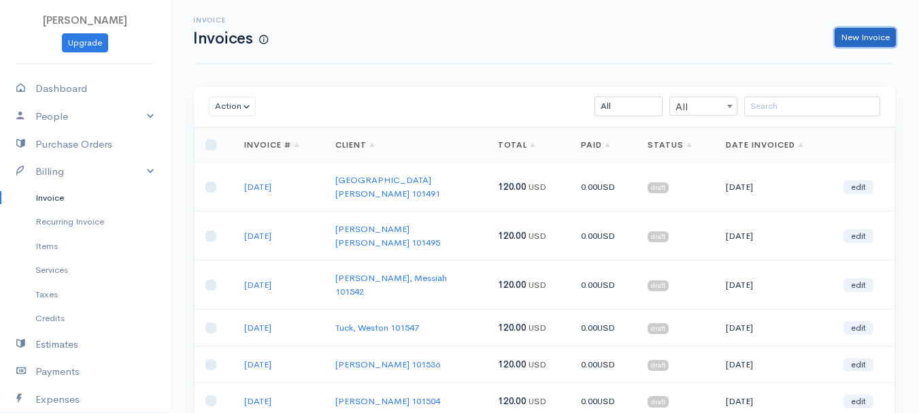
click at [880, 32] on link "New Invoice" at bounding box center [865, 38] width 61 height 20
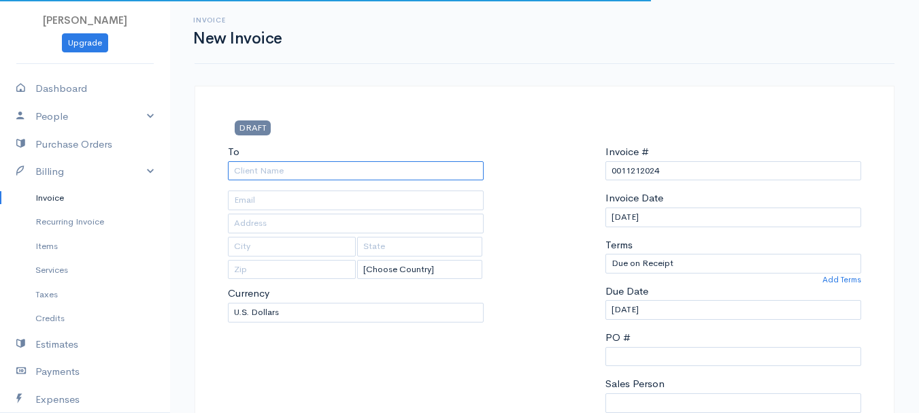
click at [263, 172] on input "To" at bounding box center [356, 171] width 256 height 20
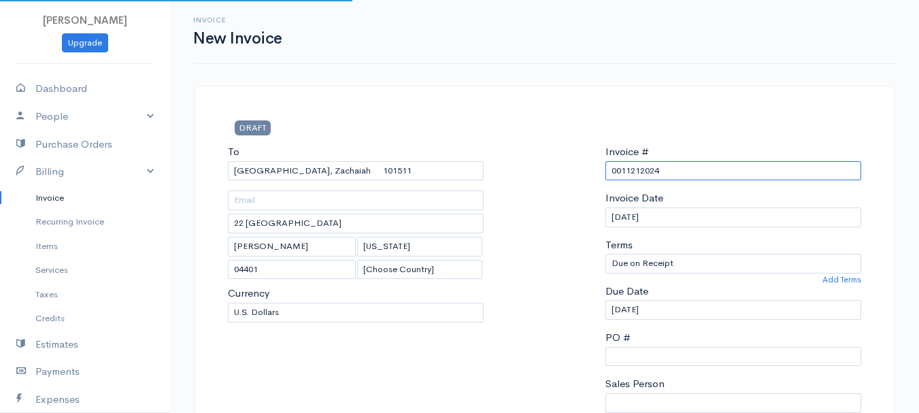
click at [636, 168] on input "0011212024" at bounding box center [734, 171] width 256 height 20
paste input "8-13-25"
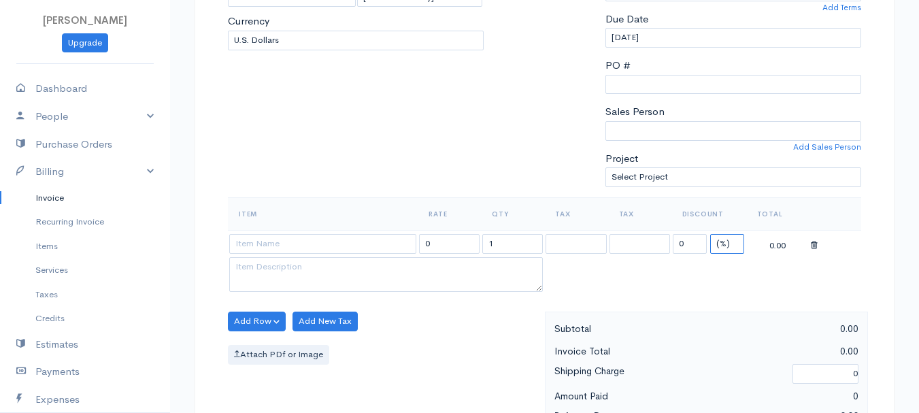
click at [734, 242] on select "(%) Flat" at bounding box center [728, 244] width 34 height 20
click at [711, 234] on select "(%) Flat" at bounding box center [728, 244] width 34 height 20
click at [517, 243] on input "1" at bounding box center [513, 244] width 61 height 20
click at [325, 244] on input at bounding box center [322, 244] width 187 height 20
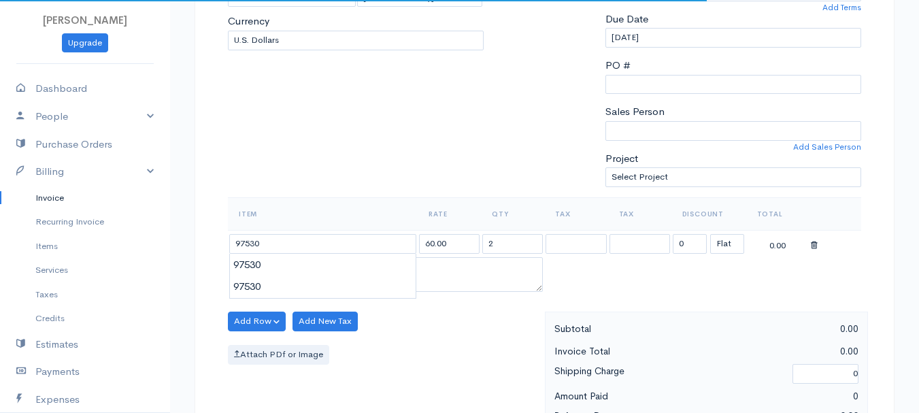
click at [327, 270] on body "beth woodbrey-johnson Upgrade Dashboard People Clients Vendors Staff Users Purc…" at bounding box center [459, 316] width 919 height 1177
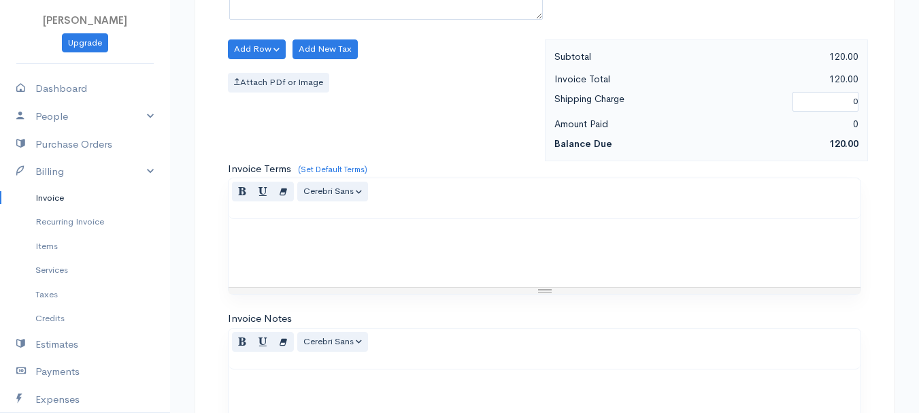
scroll to position [764, 0]
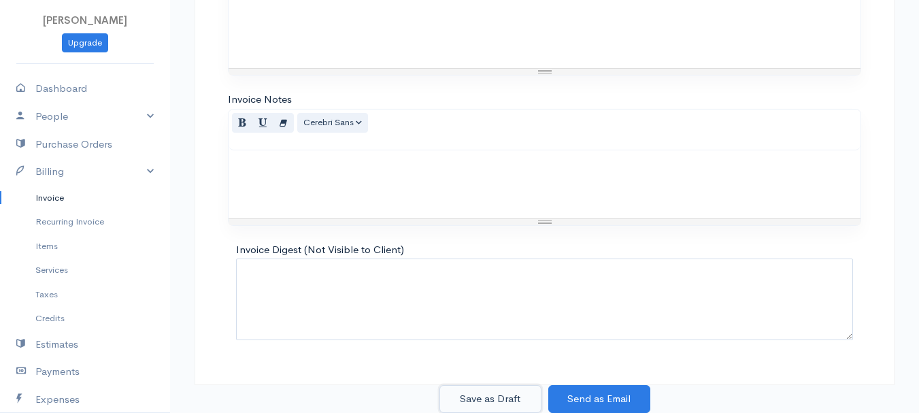
click at [494, 398] on button "Save as Draft" at bounding box center [491, 399] width 102 height 28
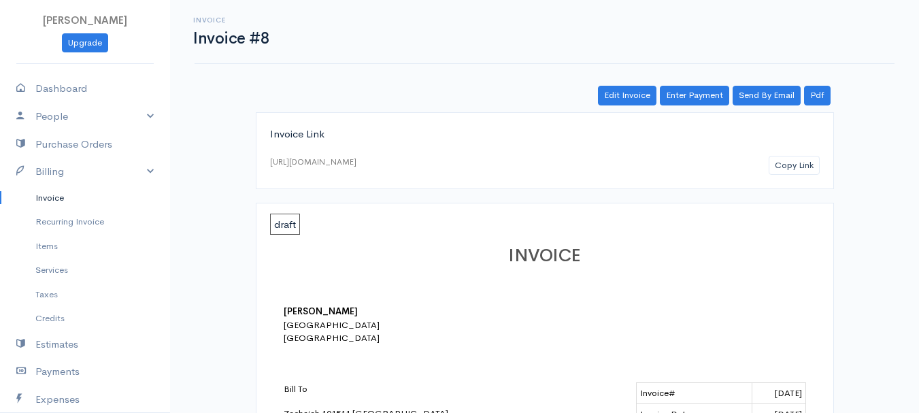
click at [44, 197] on link "Invoice" at bounding box center [85, 198] width 170 height 25
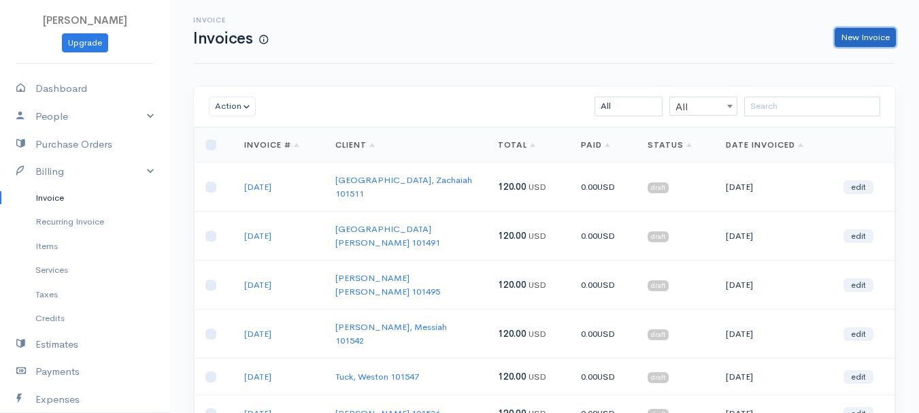
click at [875, 35] on link "New Invoice" at bounding box center [865, 38] width 61 height 20
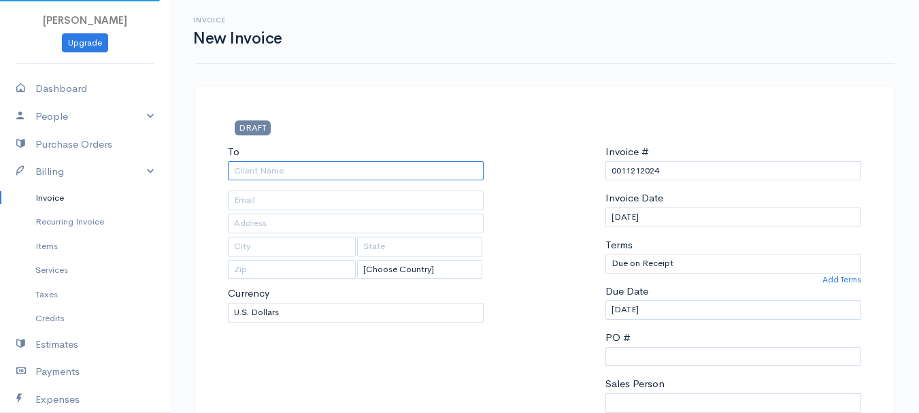
click at [267, 175] on input "To" at bounding box center [356, 171] width 256 height 20
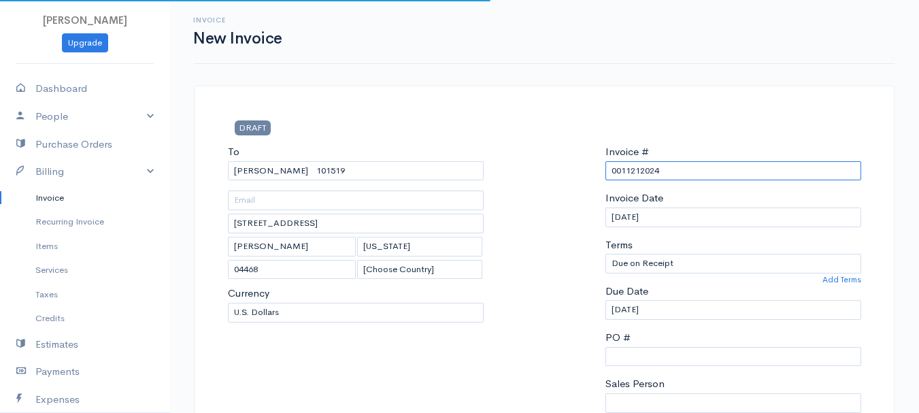
click at [655, 167] on input "0011212024" at bounding box center [734, 171] width 256 height 20
paste input "8-13-25"
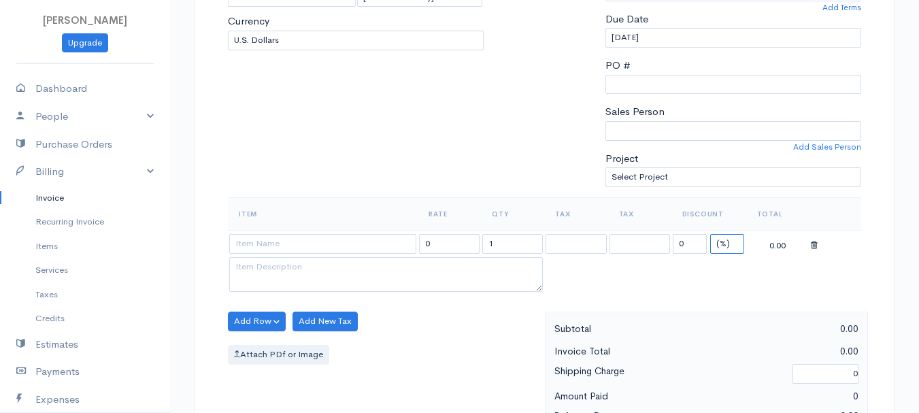
drag, startPoint x: 724, startPoint y: 238, endPoint x: 723, endPoint y: 248, distance: 10.9
click at [724, 238] on select "(%) Flat" at bounding box center [728, 244] width 34 height 20
click at [711, 234] on select "(%) Flat" at bounding box center [728, 244] width 34 height 20
click at [515, 248] on input "1" at bounding box center [513, 244] width 61 height 20
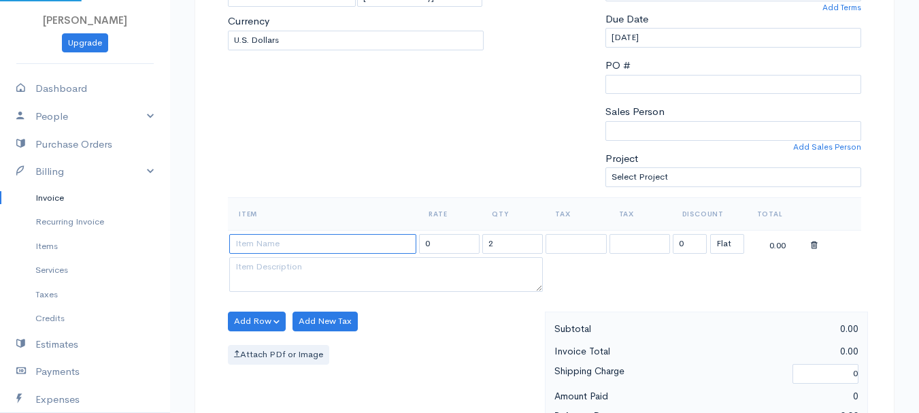
click at [291, 248] on input at bounding box center [322, 244] width 187 height 20
click at [299, 266] on body "beth woodbrey-johnson Upgrade Dashboard People Clients Vendors Staff Users Purc…" at bounding box center [459, 316] width 919 height 1177
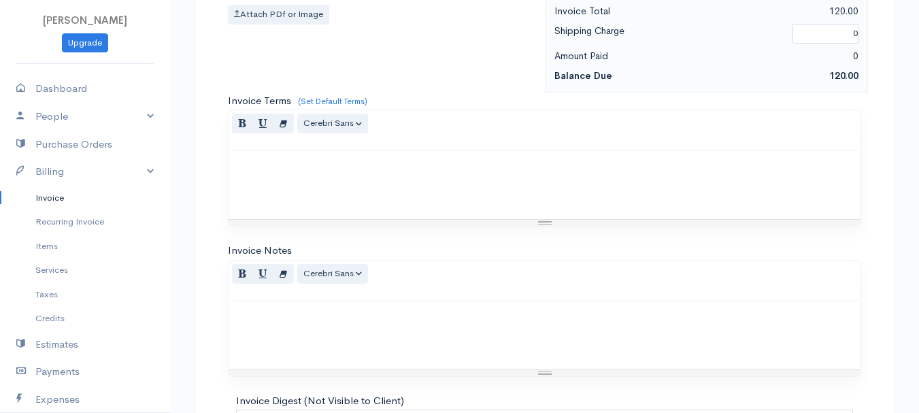
scroll to position [764, 0]
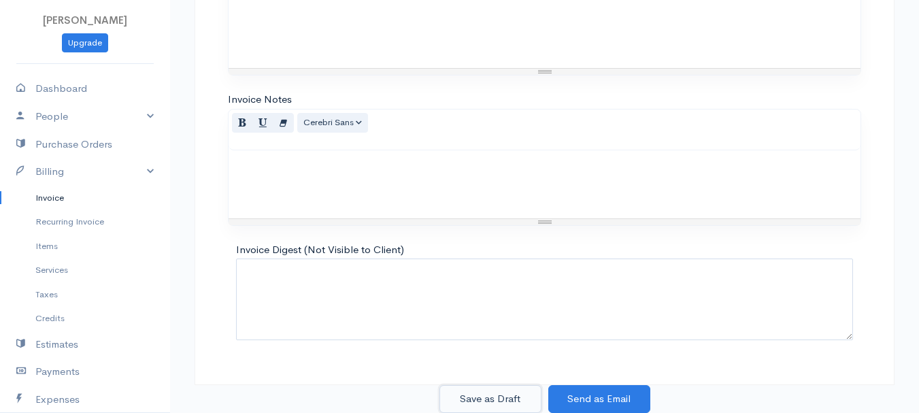
click at [485, 392] on button "Save as Draft" at bounding box center [491, 399] width 102 height 28
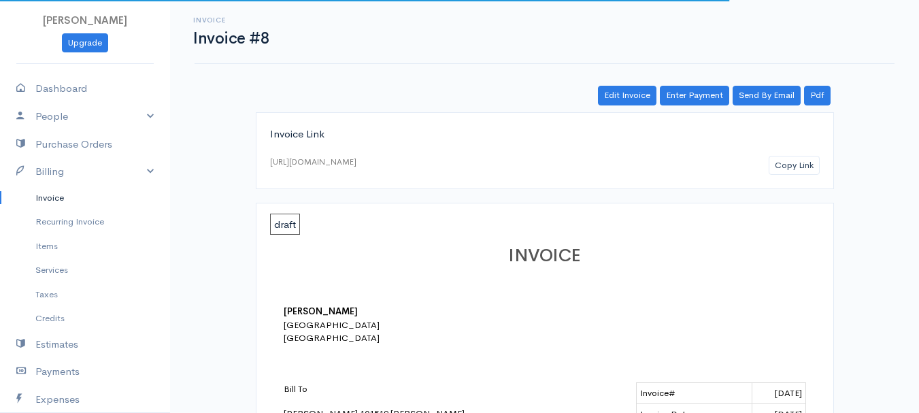
click at [52, 193] on link "Invoice" at bounding box center [85, 198] width 170 height 25
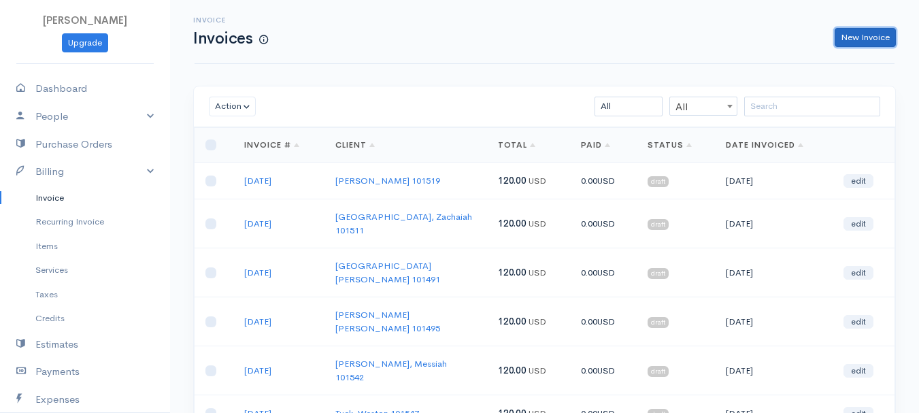
click at [889, 35] on link "New Invoice" at bounding box center [865, 38] width 61 height 20
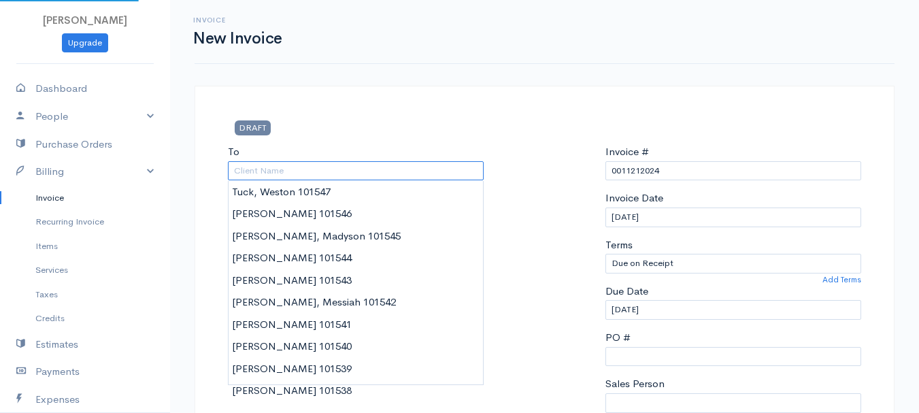
click at [304, 168] on input "To" at bounding box center [356, 171] width 256 height 20
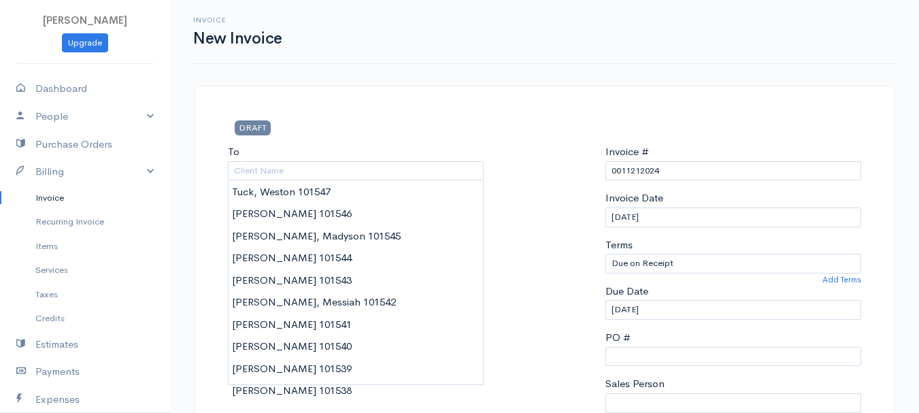
click at [51, 199] on link "Invoice" at bounding box center [85, 198] width 170 height 25
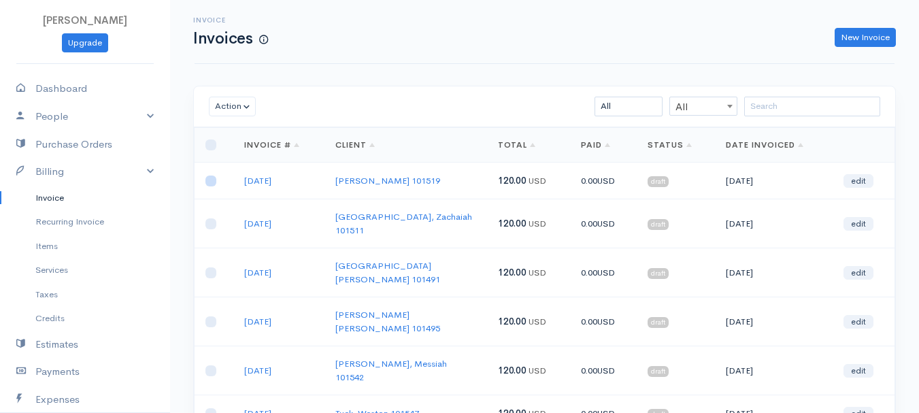
click at [213, 182] on input "checkbox" at bounding box center [211, 181] width 11 height 11
click at [234, 110] on button "Action" at bounding box center [232, 107] width 47 height 20
click at [241, 157] on link "Delete" at bounding box center [264, 158] width 108 height 24
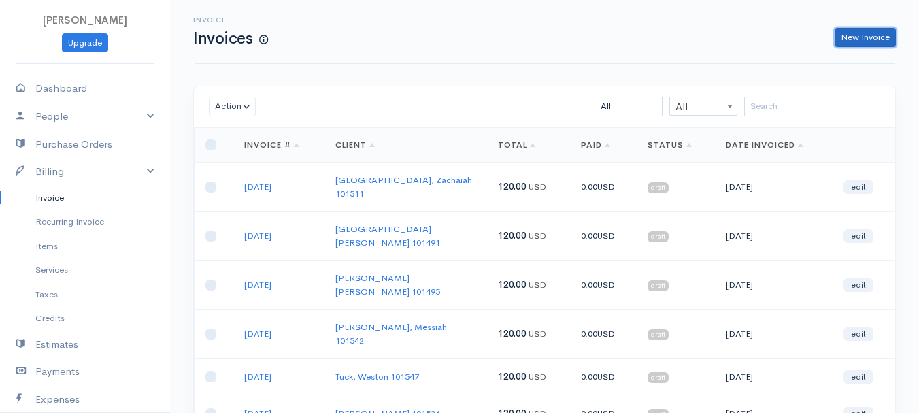
click at [853, 37] on link "New Invoice" at bounding box center [865, 38] width 61 height 20
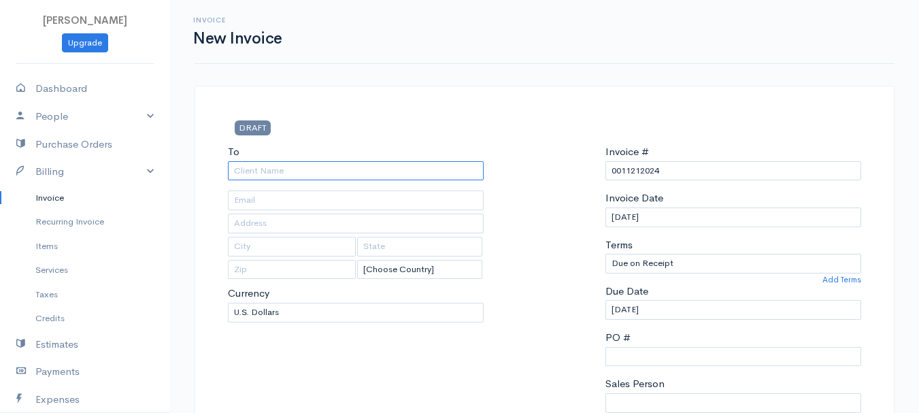
click at [251, 171] on input "To" at bounding box center [356, 171] width 256 height 20
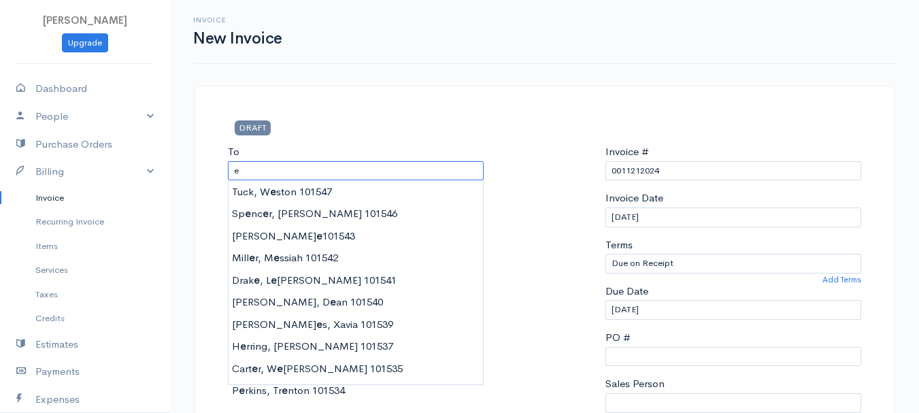
click at [251, 171] on input "e" at bounding box center [356, 171] width 256 height 20
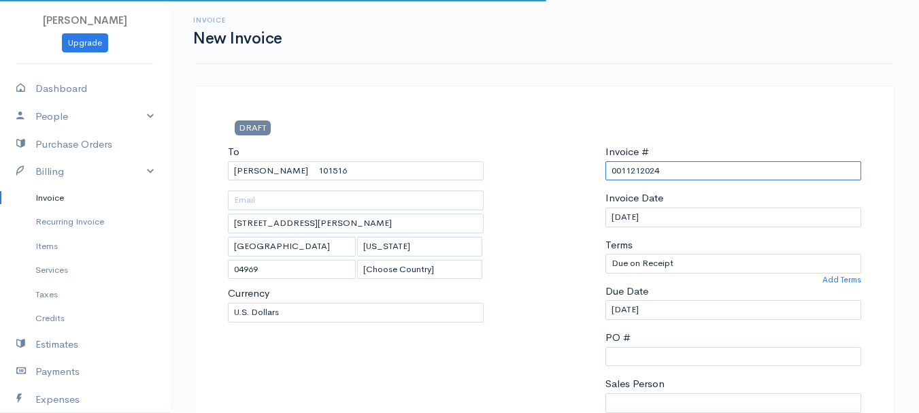
click at [637, 167] on input "0011212024" at bounding box center [734, 171] width 256 height 20
paste input "8-13-25"
click at [624, 175] on input "8-13-25" at bounding box center [734, 171] width 256 height 20
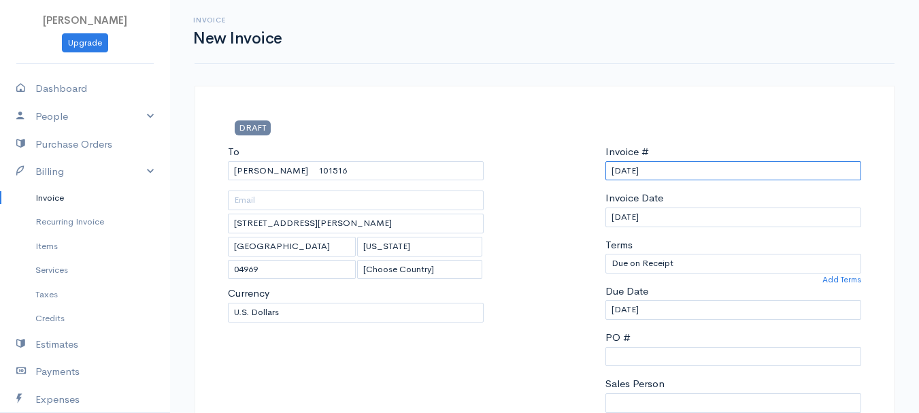
drag, startPoint x: 661, startPoint y: 172, endPoint x: 625, endPoint y: 171, distance: 35.4
click at [561, 171] on div "To Withee, Kalla 101516 119 Twitchell Road Plymouth Maine 04969 [Choose Country…" at bounding box center [544, 306] width 647 height 325
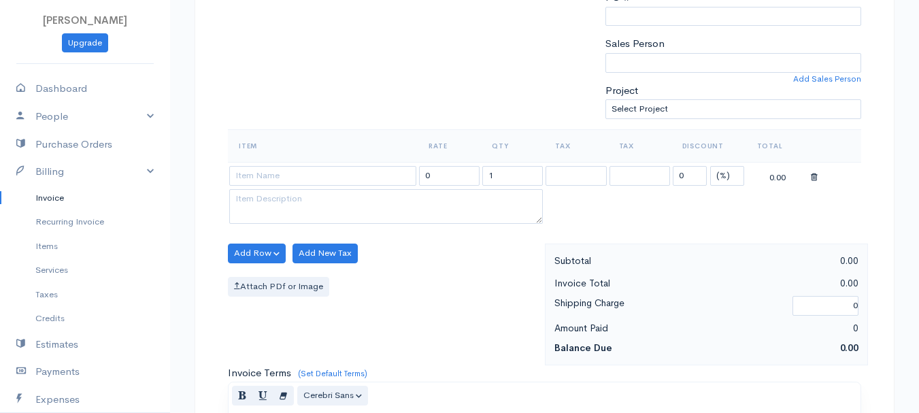
scroll to position [408, 0]
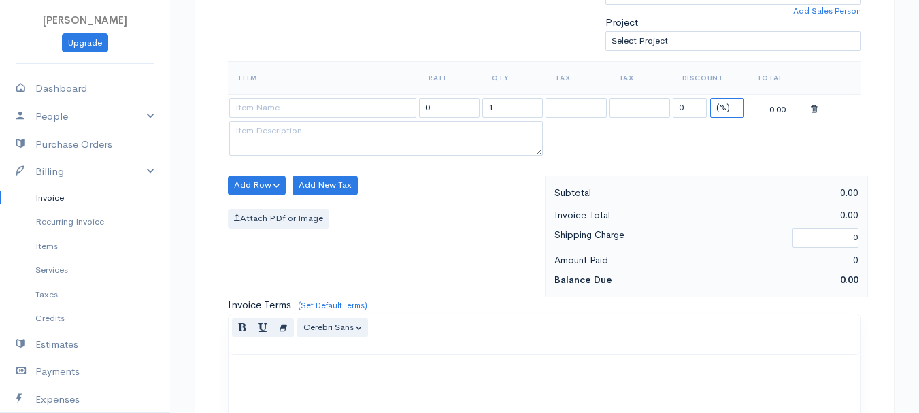
click at [726, 101] on select "(%) Flat" at bounding box center [728, 108] width 34 height 20
click at [711, 98] on select "(%) Flat" at bounding box center [728, 108] width 34 height 20
click at [521, 105] on input "1" at bounding box center [513, 108] width 61 height 20
click at [341, 97] on td at bounding box center [323, 107] width 190 height 27
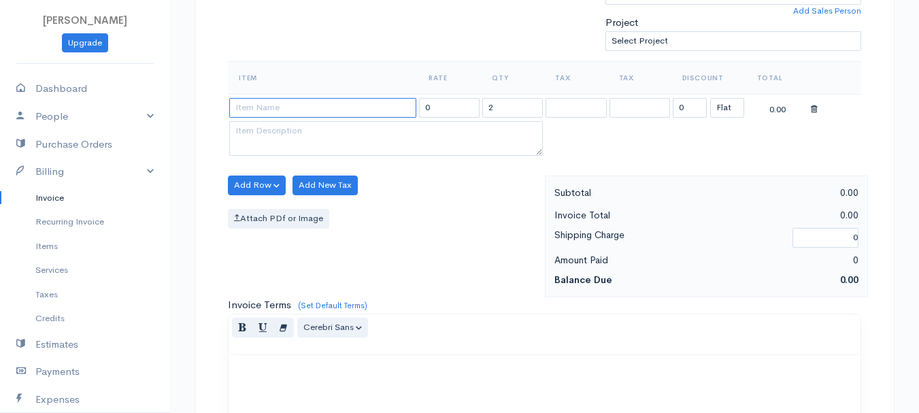
click at [338, 105] on input at bounding box center [322, 108] width 187 height 20
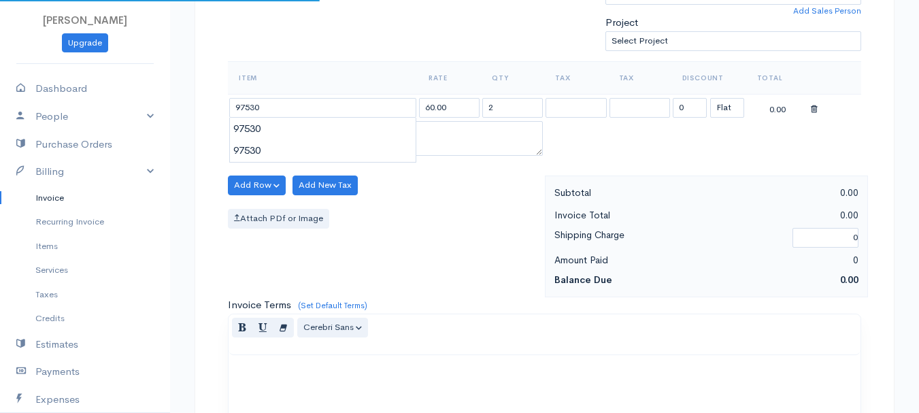
click at [337, 133] on body "beth woodbrey-johnson Upgrade Dashboard People Clients Vendors Staff Users Purc…" at bounding box center [459, 180] width 919 height 1177
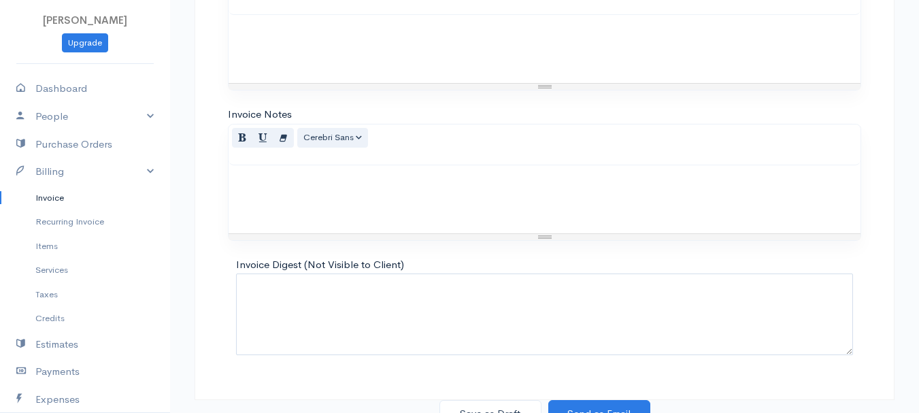
scroll to position [764, 0]
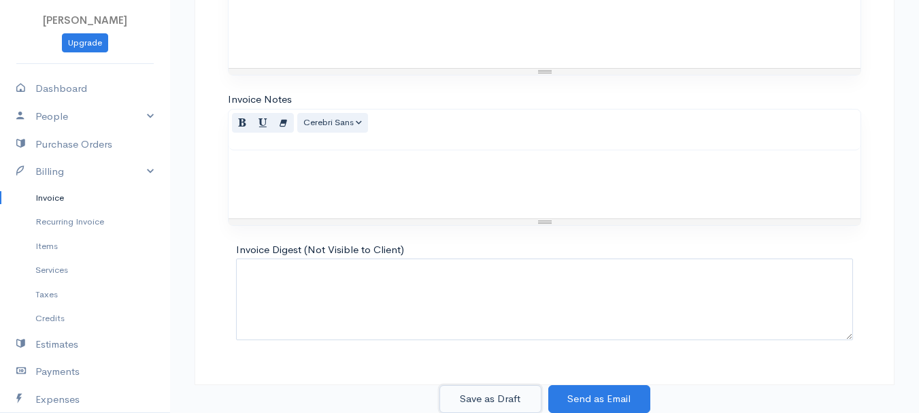
click at [490, 393] on button "Save as Draft" at bounding box center [491, 399] width 102 height 28
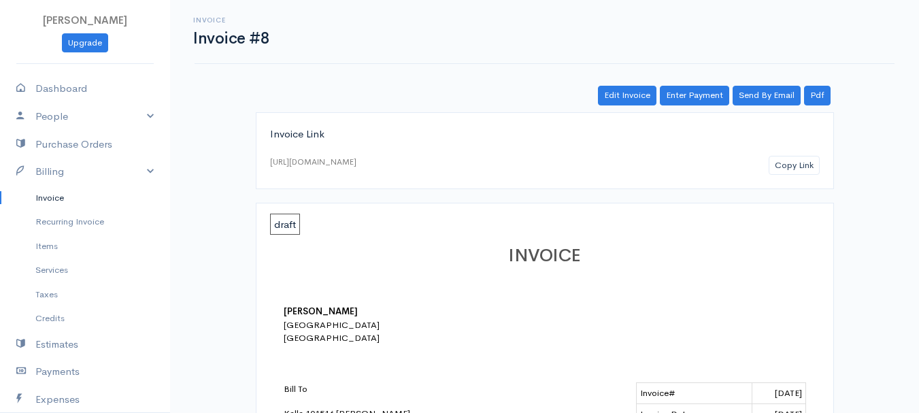
click at [79, 200] on link "Invoice" at bounding box center [85, 198] width 170 height 25
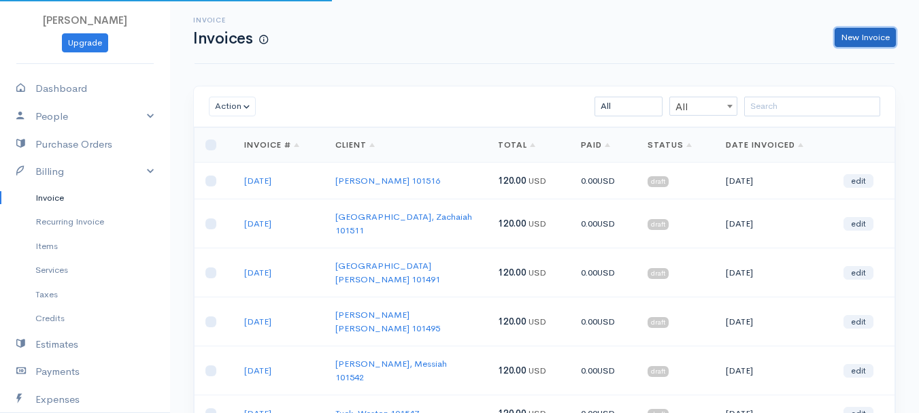
click at [860, 34] on link "New Invoice" at bounding box center [865, 38] width 61 height 20
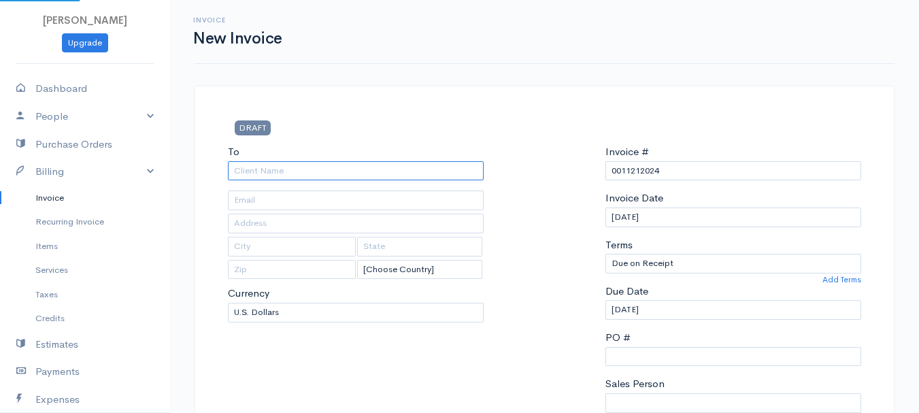
click at [282, 165] on input "To" at bounding box center [356, 171] width 256 height 20
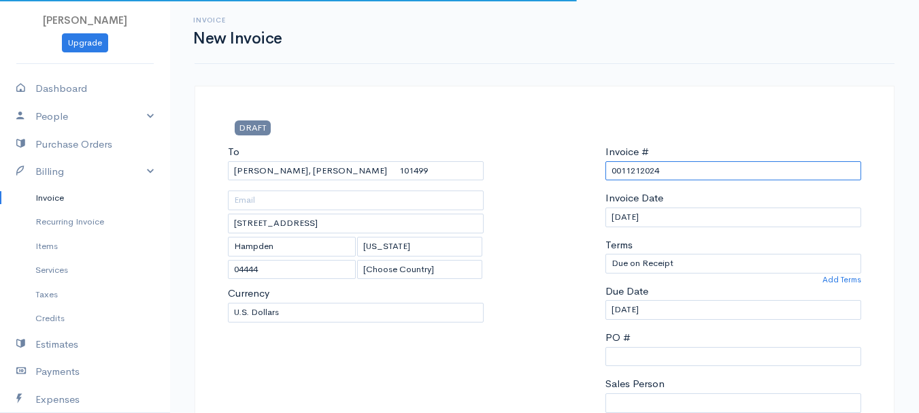
click at [643, 171] on input "0011212024" at bounding box center [734, 171] width 256 height 20
paste input "8-14-25"
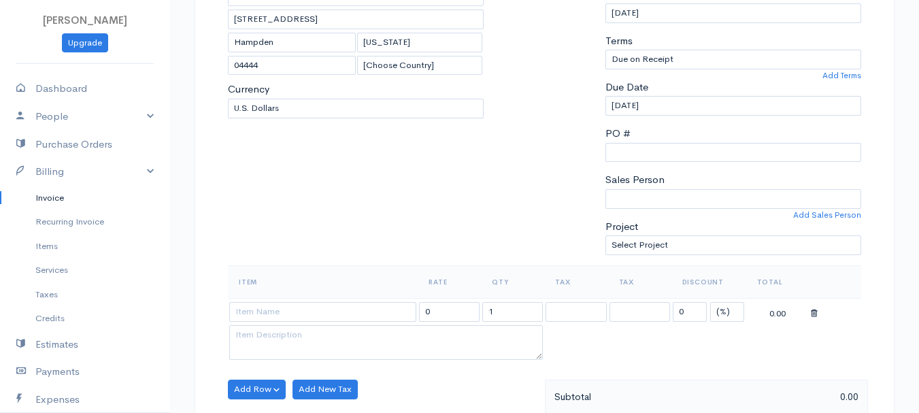
scroll to position [272, 0]
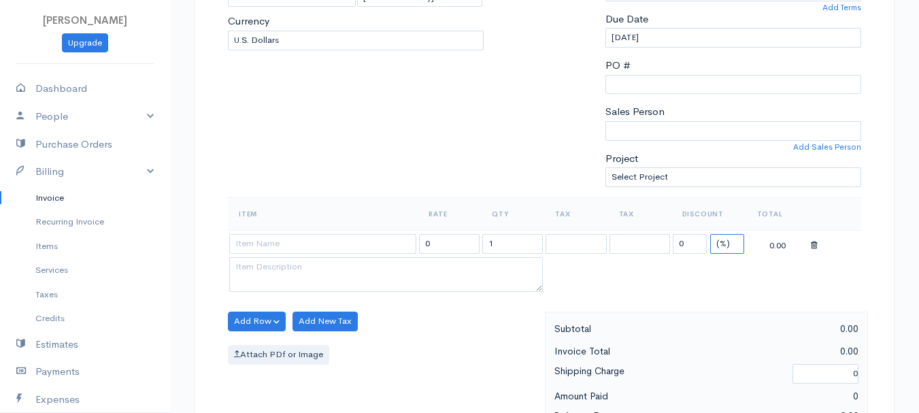
click at [714, 239] on select "(%) Flat" at bounding box center [728, 244] width 34 height 20
click at [711, 234] on select "(%) Flat" at bounding box center [728, 244] width 34 height 20
click at [524, 244] on input "1" at bounding box center [513, 244] width 61 height 20
click at [321, 243] on input at bounding box center [322, 244] width 187 height 20
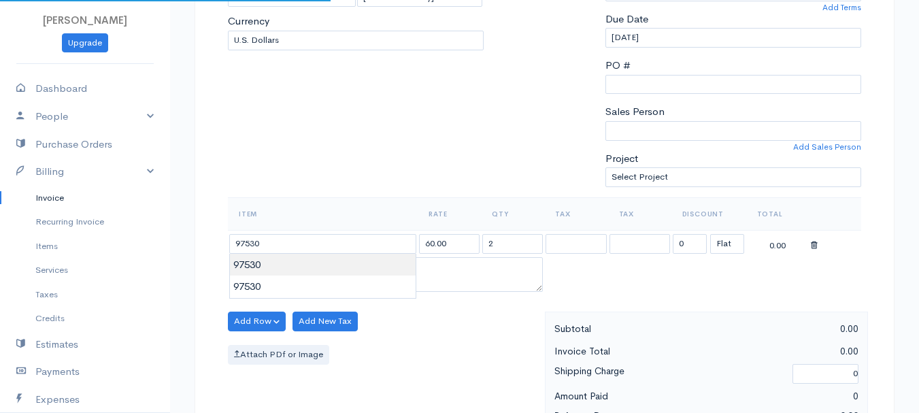
click at [316, 267] on body "beth woodbrey-johnson Upgrade Dashboard People Clients Vendors Staff Users Purc…" at bounding box center [459, 316] width 919 height 1177
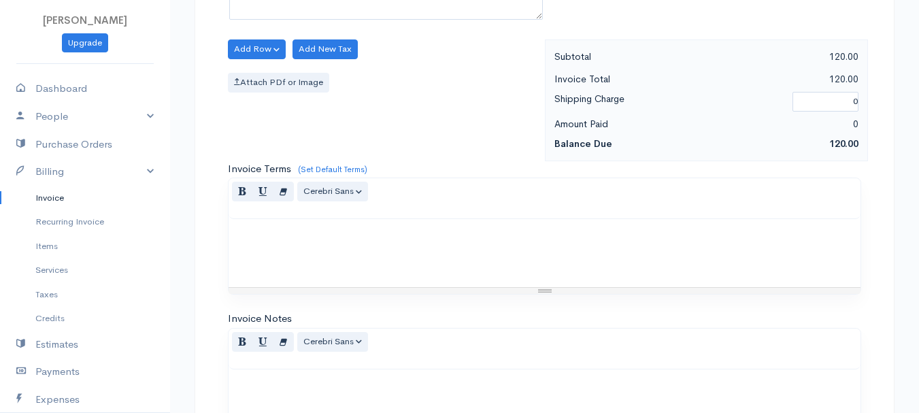
scroll to position [764, 0]
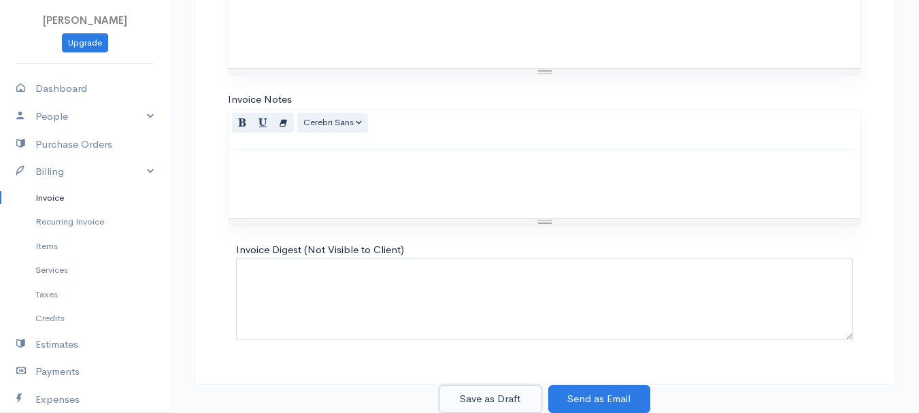
click at [485, 407] on button "Save as Draft" at bounding box center [491, 399] width 102 height 28
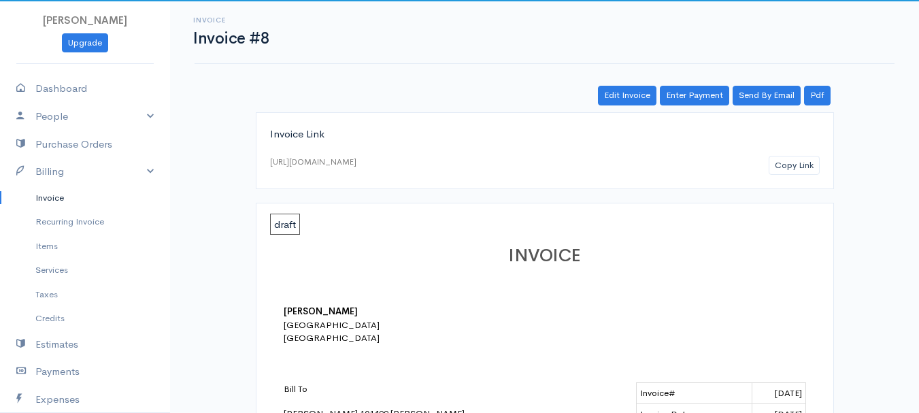
click at [105, 193] on link "Invoice" at bounding box center [85, 198] width 170 height 25
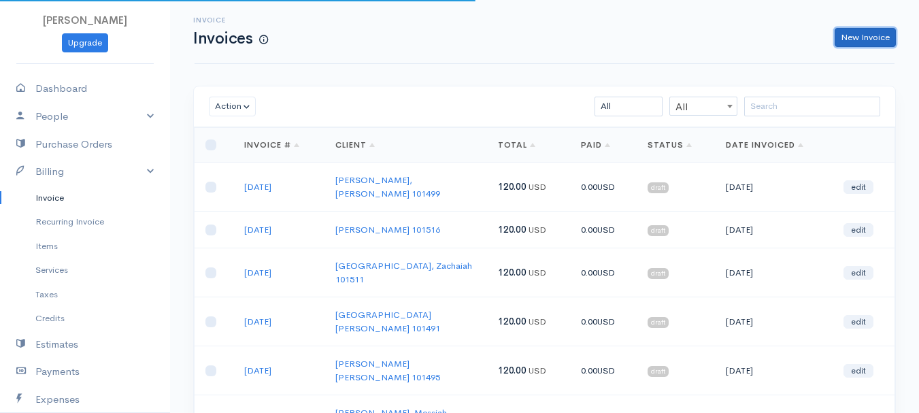
click at [863, 42] on link "New Invoice" at bounding box center [865, 38] width 61 height 20
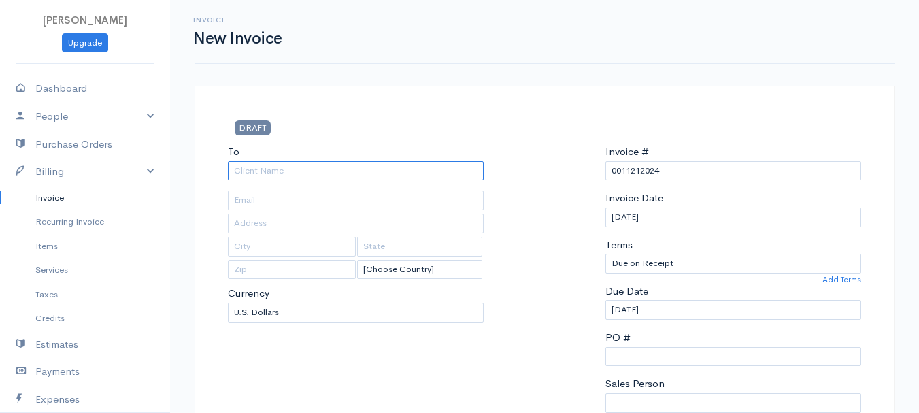
click at [256, 178] on input "To" at bounding box center [356, 171] width 256 height 20
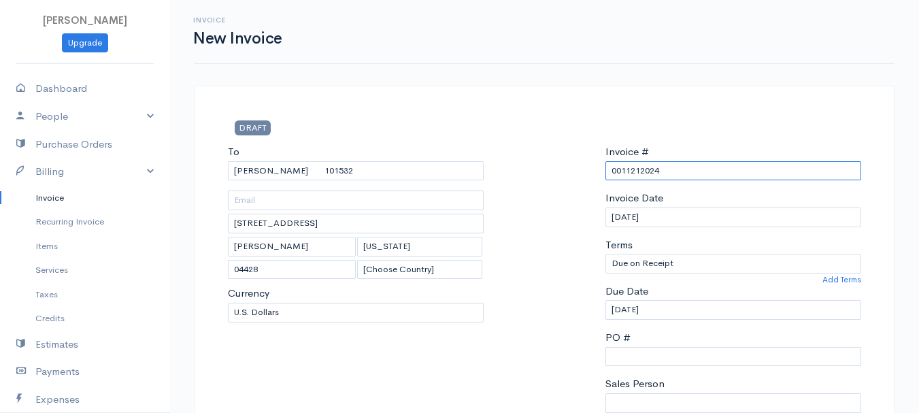
click at [629, 168] on input "0011212024" at bounding box center [734, 171] width 256 height 20
paste input "8-14-25"
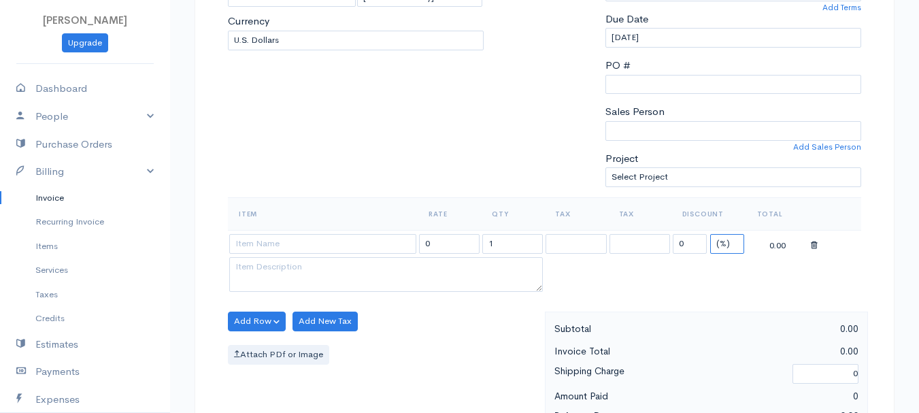
click at [721, 247] on select "(%) Flat" at bounding box center [728, 244] width 34 height 20
click at [711, 234] on select "(%) Flat" at bounding box center [728, 244] width 34 height 20
click at [496, 246] on input "1" at bounding box center [513, 244] width 61 height 20
click at [282, 245] on input at bounding box center [322, 244] width 187 height 20
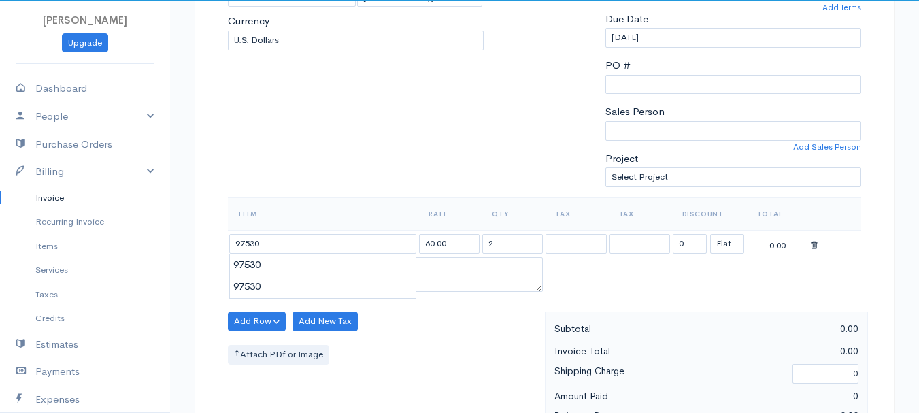
click at [270, 278] on body "beth woodbrey-johnson Upgrade Dashboard People Clients Vendors Staff Users Purc…" at bounding box center [459, 316] width 919 height 1177
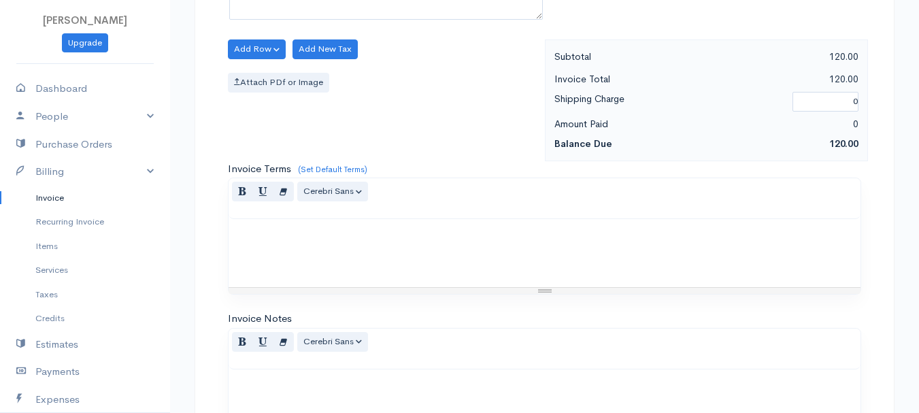
scroll to position [764, 0]
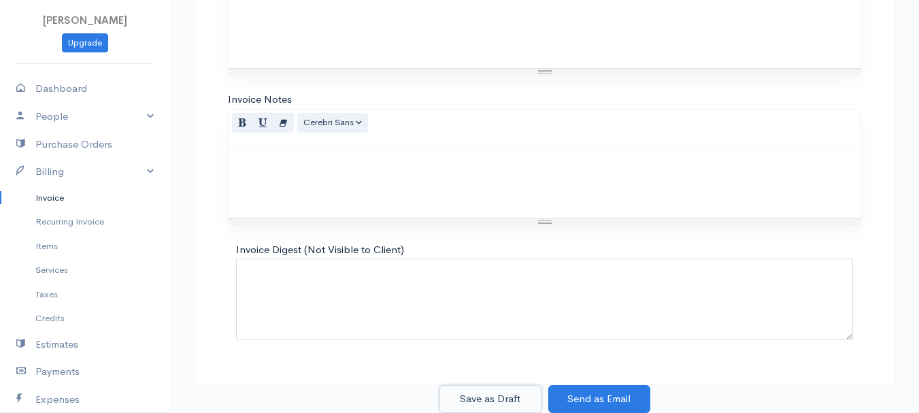
click at [509, 393] on button "Save as Draft" at bounding box center [491, 399] width 102 height 28
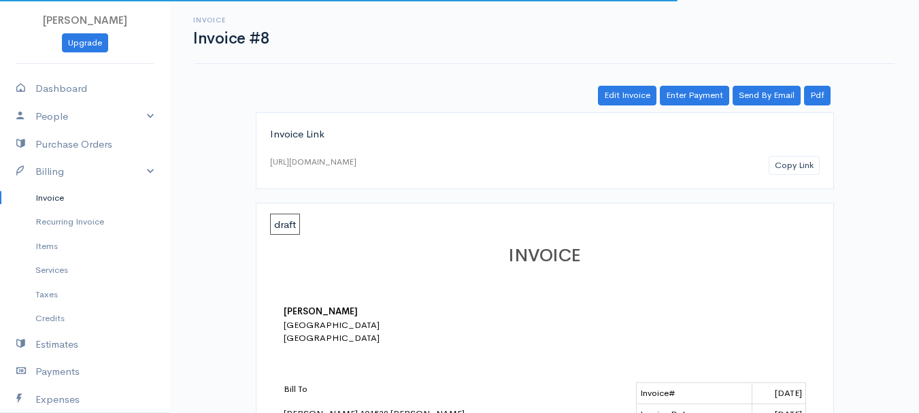
click at [45, 196] on link "Invoice" at bounding box center [85, 198] width 170 height 25
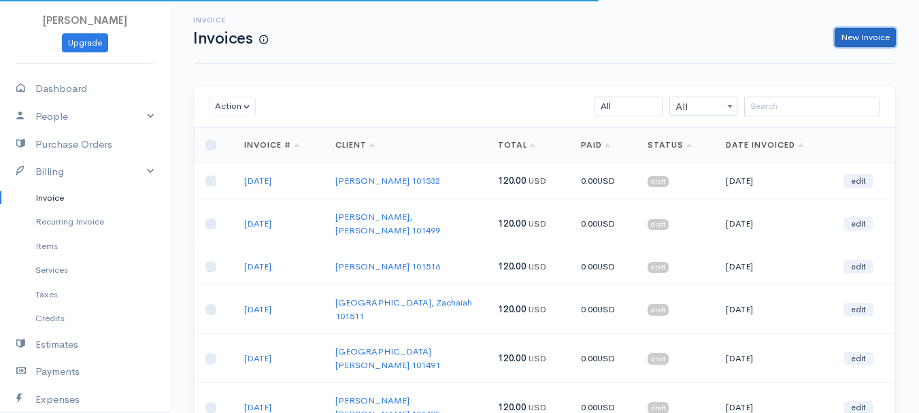
click at [858, 36] on link "New Invoice" at bounding box center [865, 38] width 61 height 20
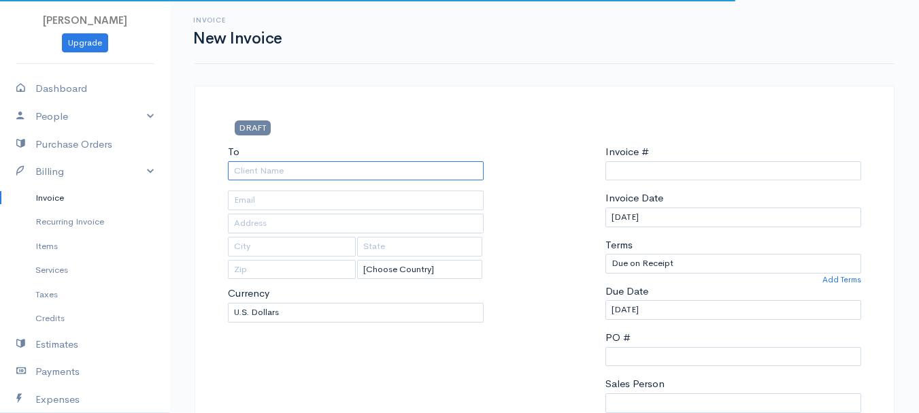
click at [314, 175] on input "To" at bounding box center [356, 171] width 256 height 20
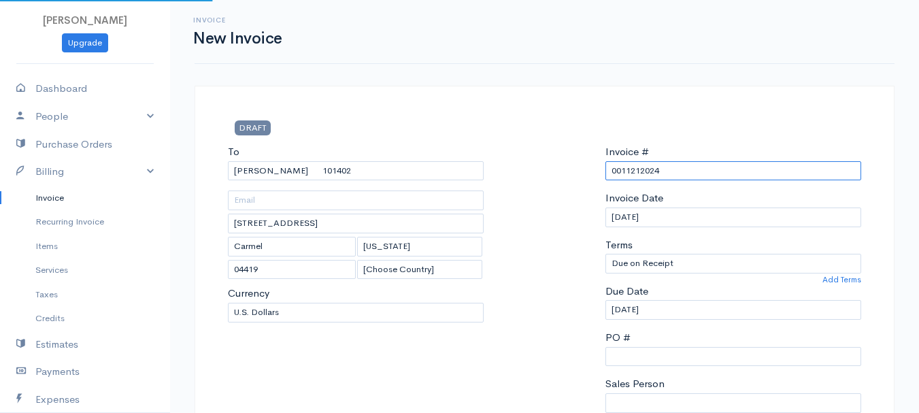
click at [632, 174] on input "0011212024" at bounding box center [734, 171] width 256 height 20
paste input "8-14-25"
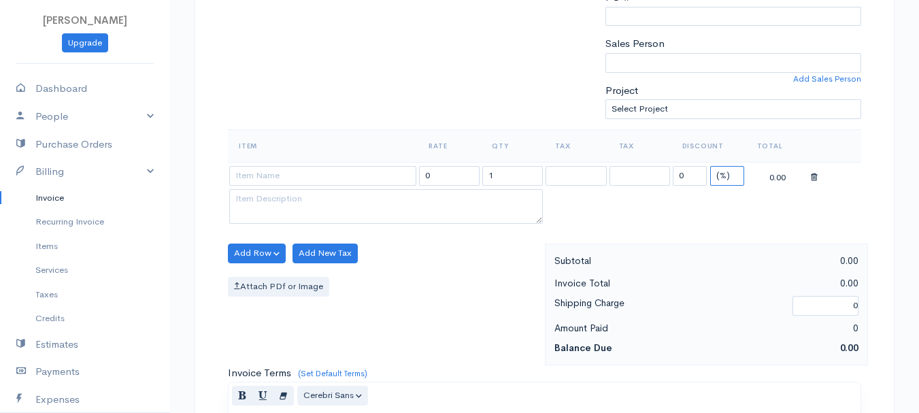
click at [732, 175] on select "(%) Flat" at bounding box center [728, 176] width 34 height 20
click at [711, 166] on select "(%) Flat" at bounding box center [728, 176] width 34 height 20
click at [513, 178] on input "1" at bounding box center [513, 176] width 61 height 20
click at [327, 177] on input at bounding box center [322, 176] width 187 height 20
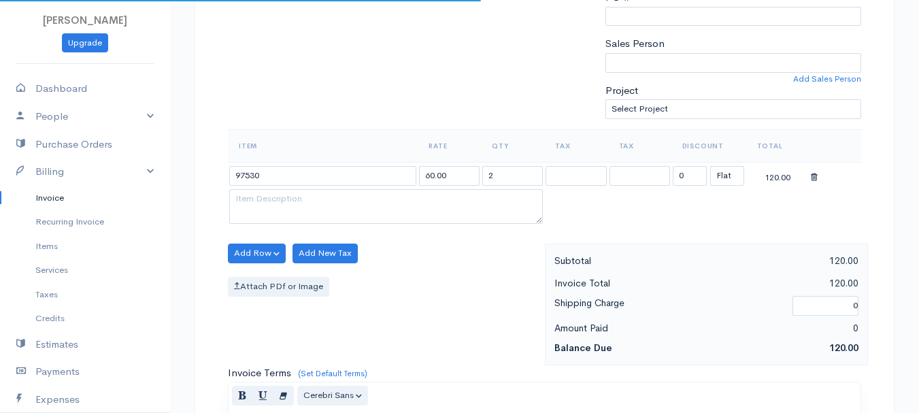
click at [323, 214] on body "beth woodbrey-johnson Upgrade Dashboard People Clients Vendors Staff Users Purc…" at bounding box center [459, 248] width 919 height 1177
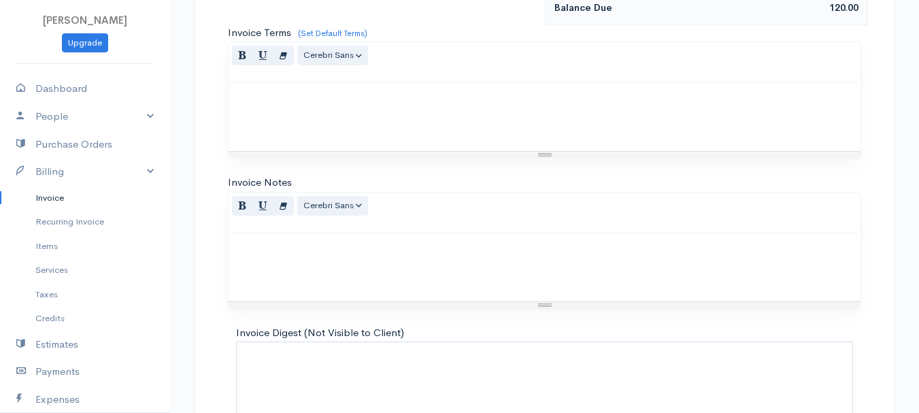
scroll to position [764, 0]
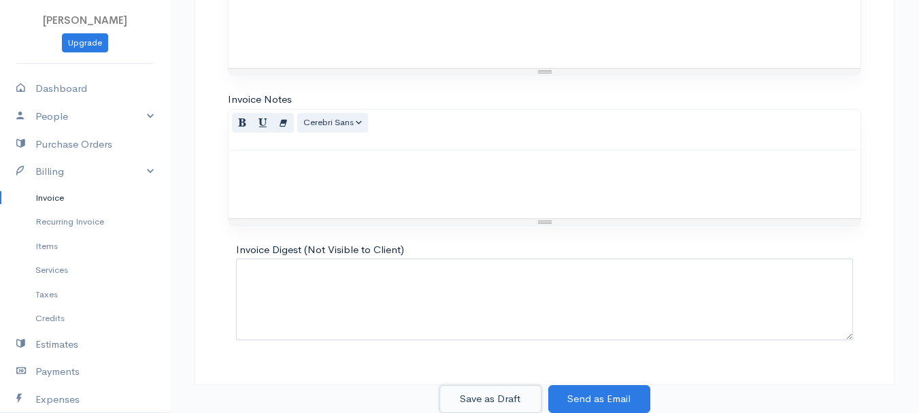
click at [497, 389] on button "Save as Draft" at bounding box center [491, 399] width 102 height 28
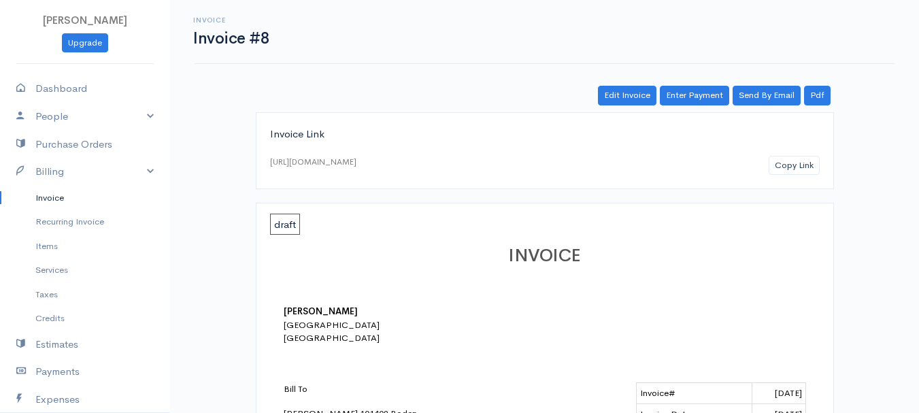
click at [48, 199] on link "Invoice" at bounding box center [85, 198] width 170 height 25
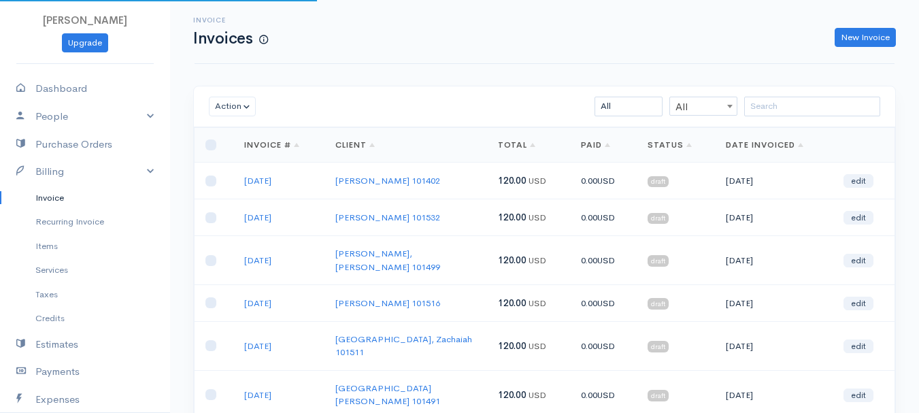
click at [864, 25] on div "Invoice Invoices New Invoice" at bounding box center [544, 31] width 717 height 31
click at [847, 34] on link "New Invoice" at bounding box center [865, 38] width 61 height 20
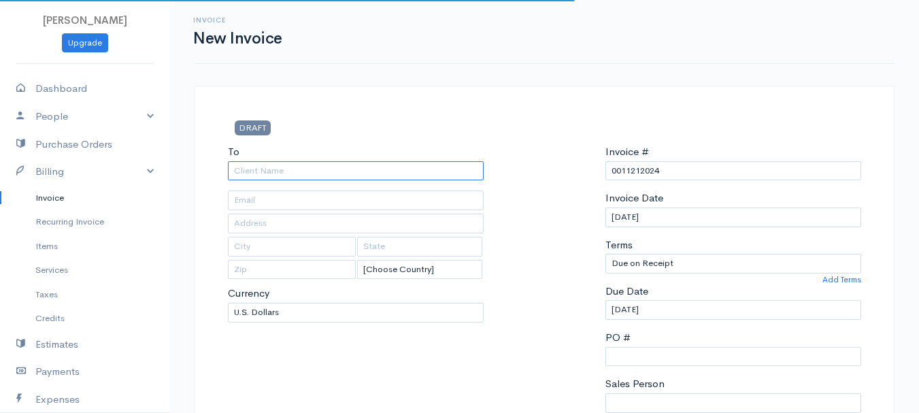
click at [268, 169] on input "To" at bounding box center [356, 171] width 256 height 20
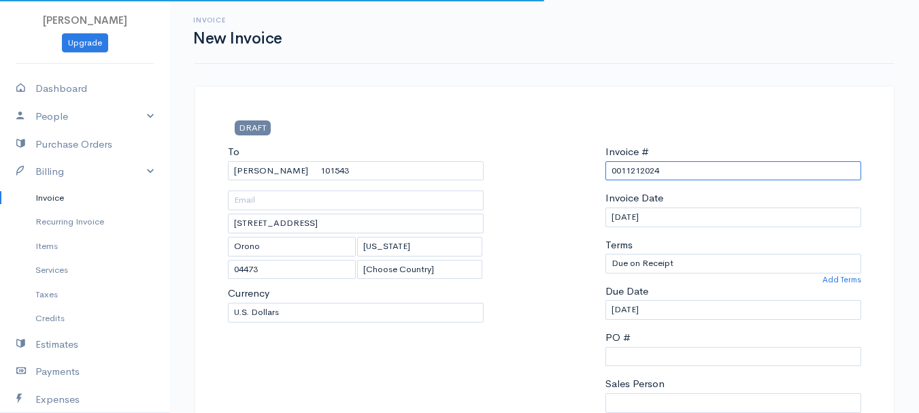
click at [648, 169] on input "0011212024" at bounding box center [734, 171] width 256 height 20
paste input "8-14-25"
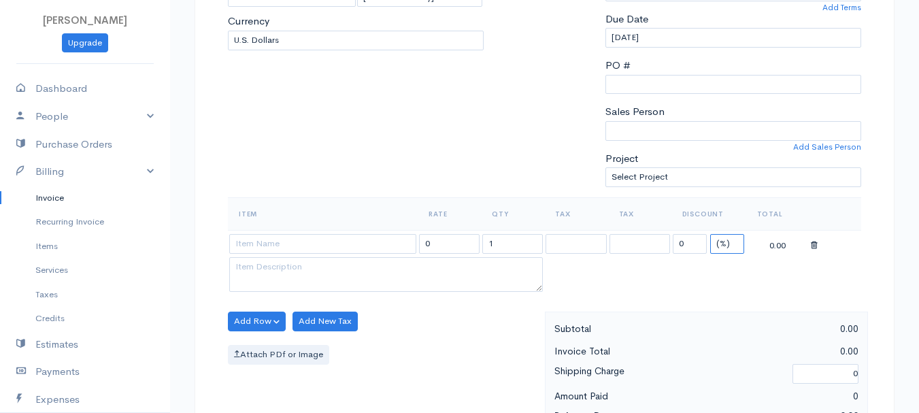
click at [722, 243] on select "(%) Flat" at bounding box center [728, 244] width 34 height 20
click at [711, 234] on select "(%) Flat" at bounding box center [728, 244] width 34 height 20
click at [508, 242] on input "1" at bounding box center [513, 244] width 61 height 20
click at [314, 238] on input at bounding box center [322, 244] width 187 height 20
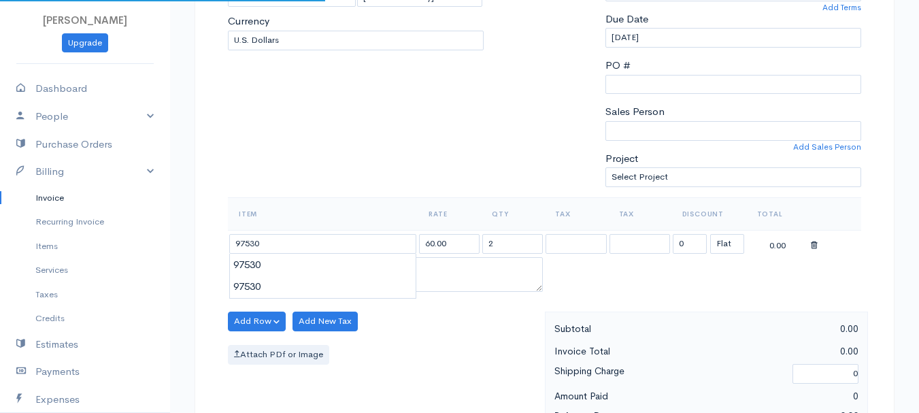
click at [312, 263] on body "beth woodbrey-johnson Upgrade Dashboard People Clients Vendors Staff Users Purc…" at bounding box center [459, 316] width 919 height 1177
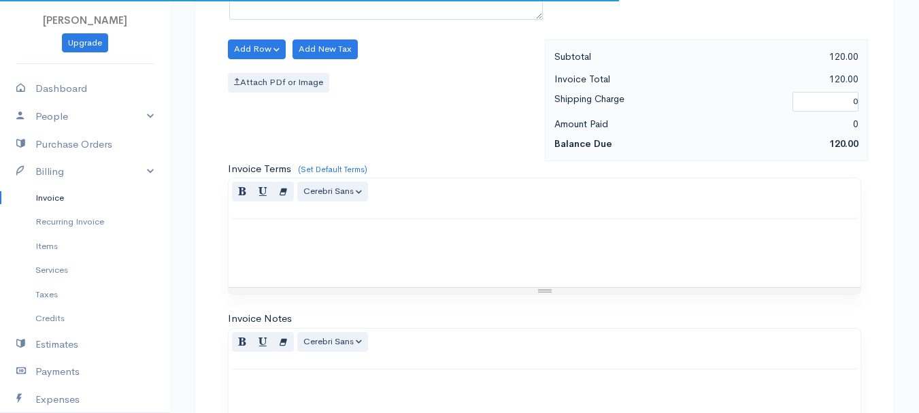
scroll to position [764, 0]
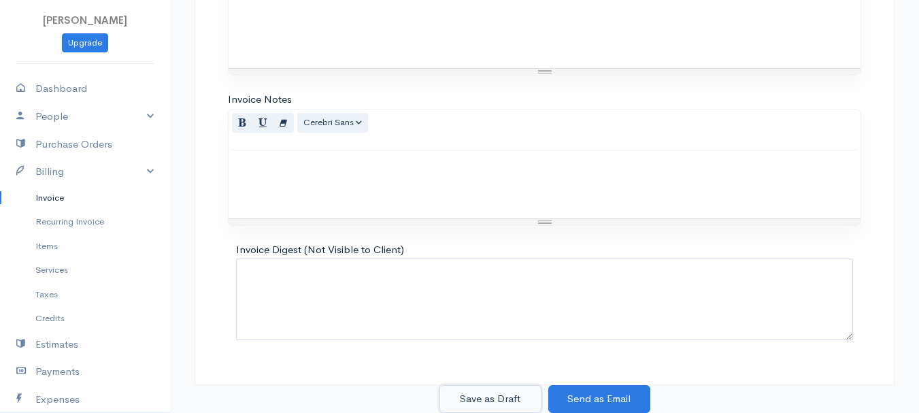
click at [491, 393] on button "Save as Draft" at bounding box center [491, 399] width 102 height 28
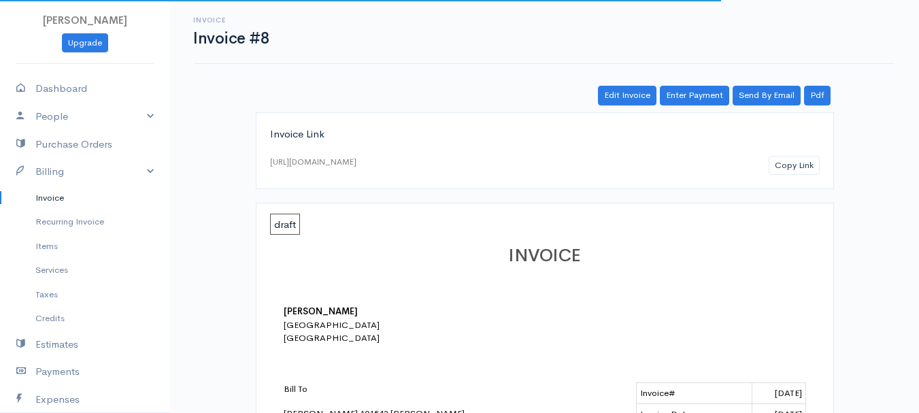
click at [62, 195] on link "Invoice" at bounding box center [85, 198] width 170 height 25
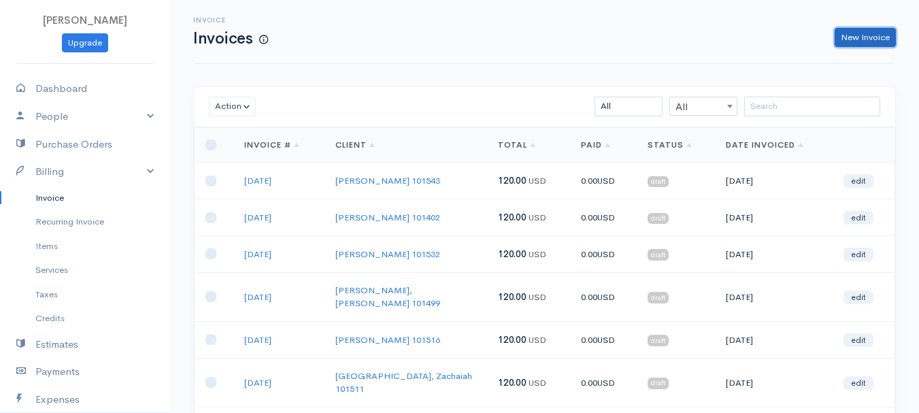
click at [868, 38] on link "New Invoice" at bounding box center [865, 38] width 61 height 20
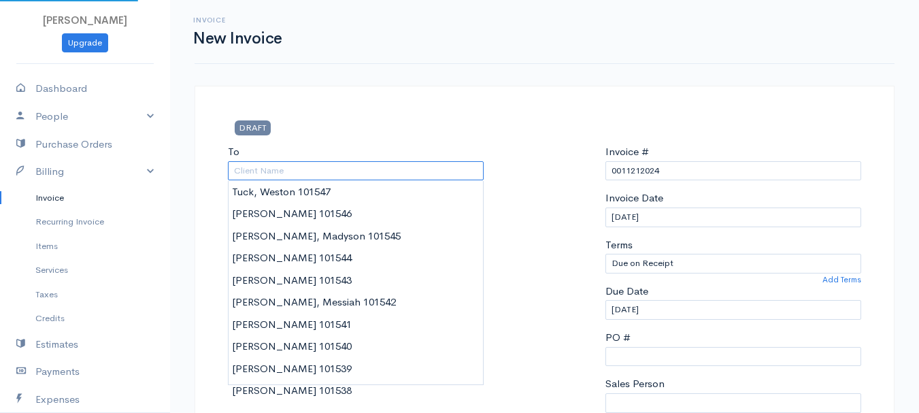
click at [252, 172] on input "To" at bounding box center [356, 171] width 256 height 20
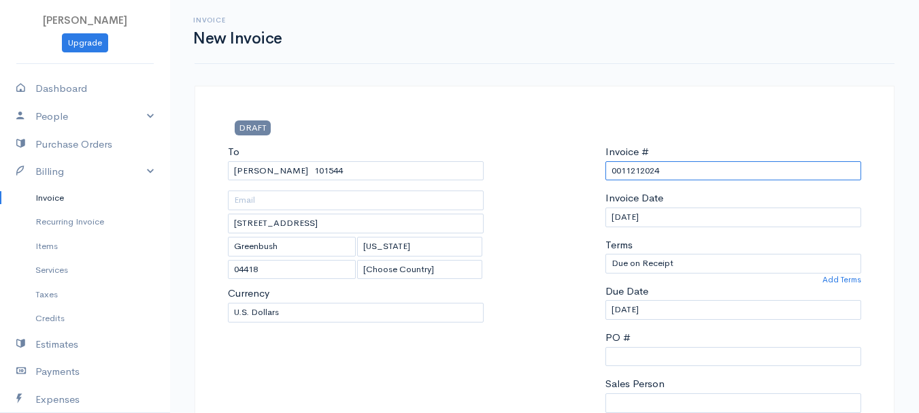
click at [621, 172] on input "0011212024" at bounding box center [734, 171] width 256 height 20
paste input "8-14-25"
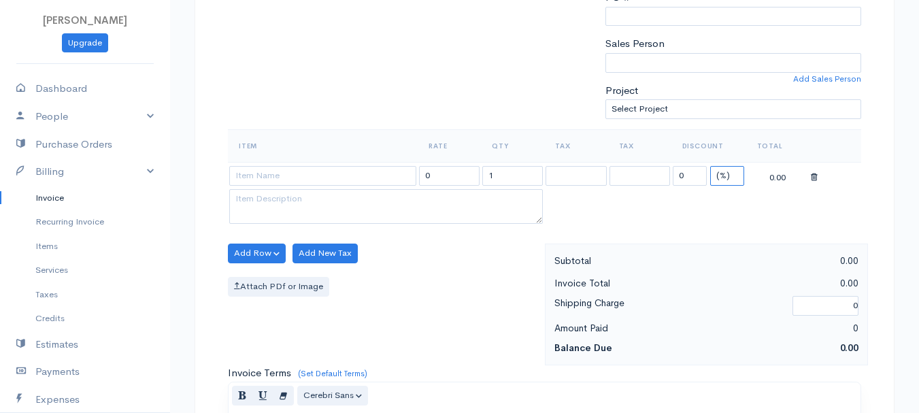
click at [727, 180] on select "(%) Flat" at bounding box center [728, 176] width 34 height 20
click at [711, 166] on select "(%) Flat" at bounding box center [728, 176] width 34 height 20
click at [518, 172] on input "1" at bounding box center [513, 176] width 61 height 20
click at [336, 172] on input at bounding box center [322, 176] width 187 height 20
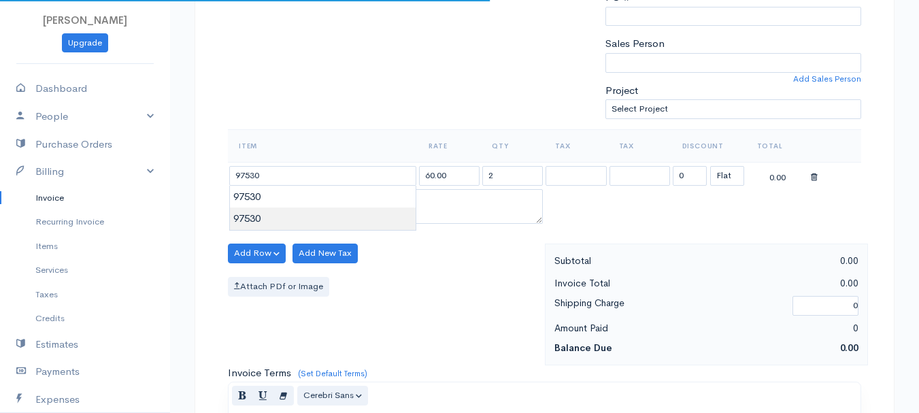
click at [327, 208] on body "beth woodbrey-johnson Upgrade Dashboard People Clients Vendors Staff Users Purc…" at bounding box center [459, 248] width 919 height 1177
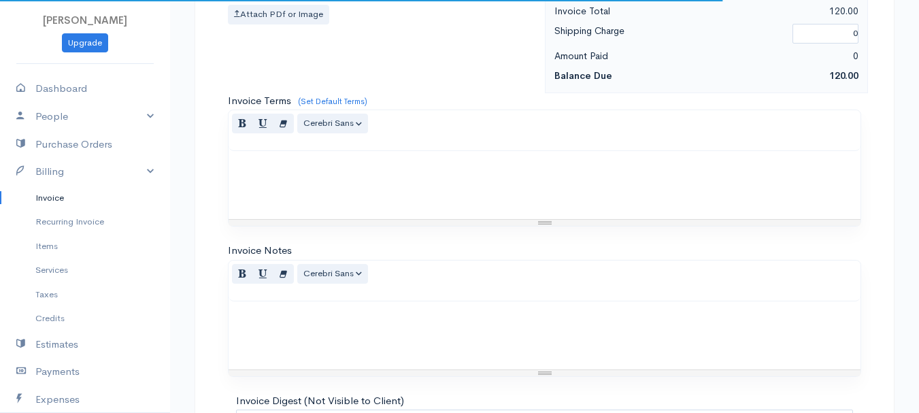
scroll to position [764, 0]
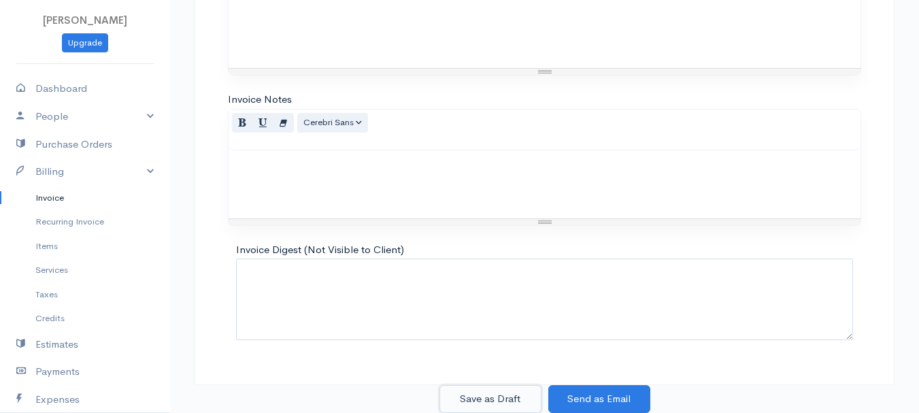
click at [488, 390] on button "Save as Draft" at bounding box center [491, 399] width 102 height 28
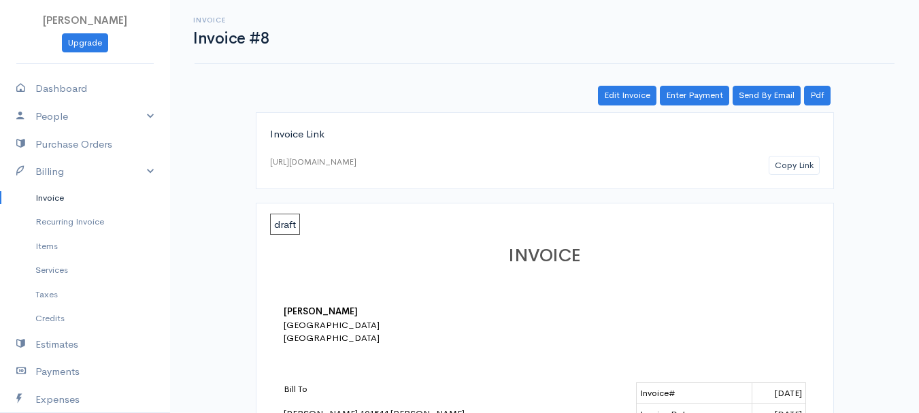
click at [48, 195] on link "Invoice" at bounding box center [85, 198] width 170 height 25
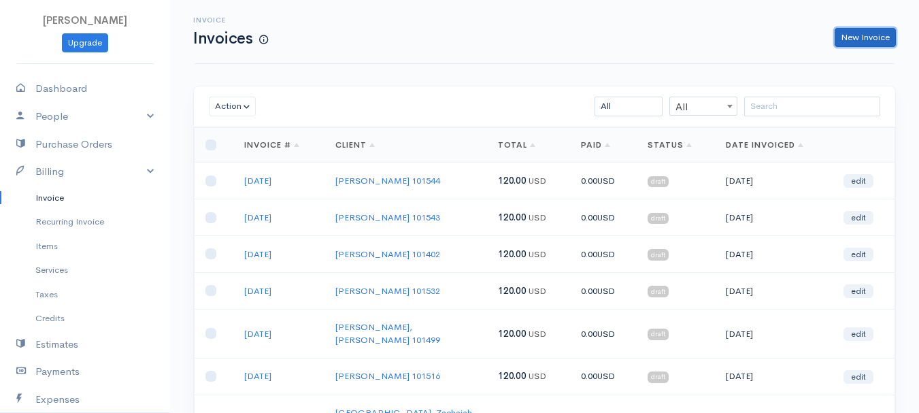
click at [851, 43] on link "New Invoice" at bounding box center [865, 38] width 61 height 20
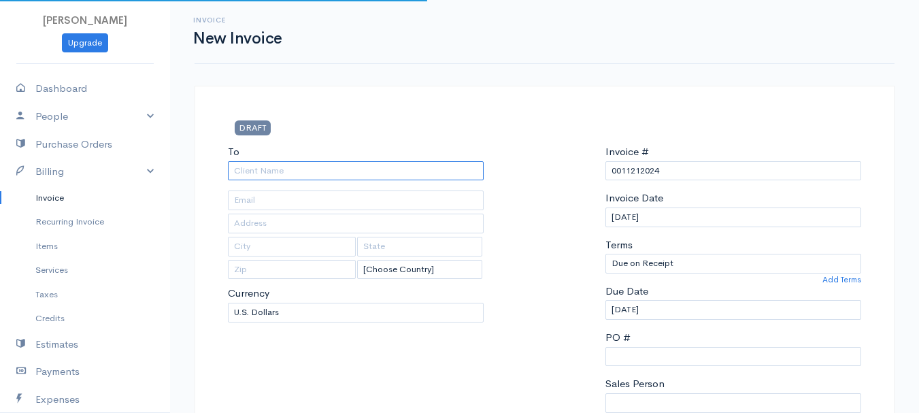
click at [246, 172] on input "To" at bounding box center [356, 171] width 256 height 20
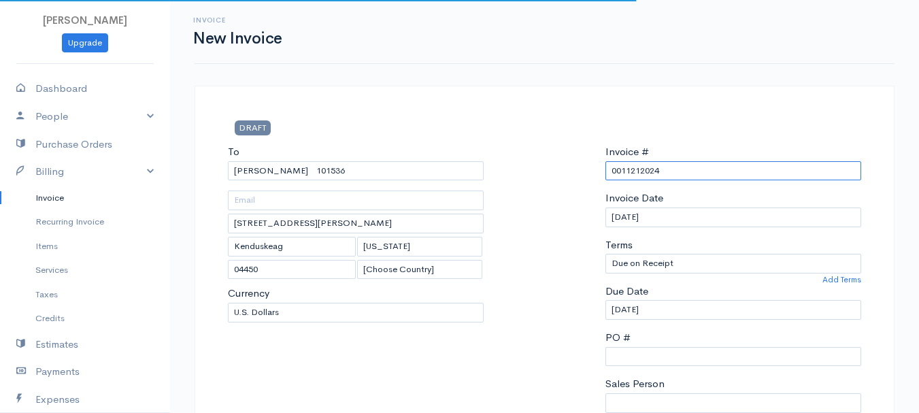
click at [632, 164] on input "0011212024" at bounding box center [734, 171] width 256 height 20
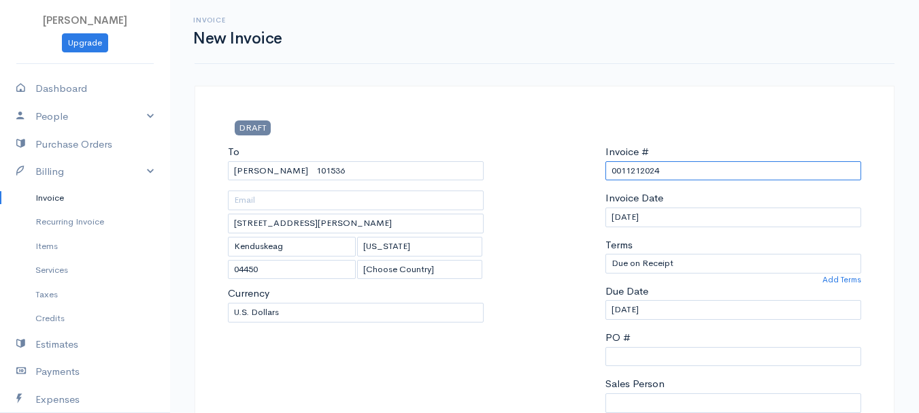
paste input "8-14-25"
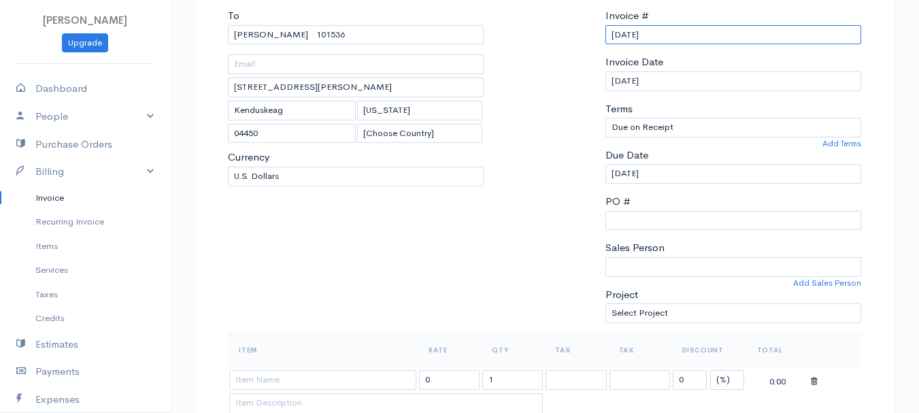
scroll to position [340, 0]
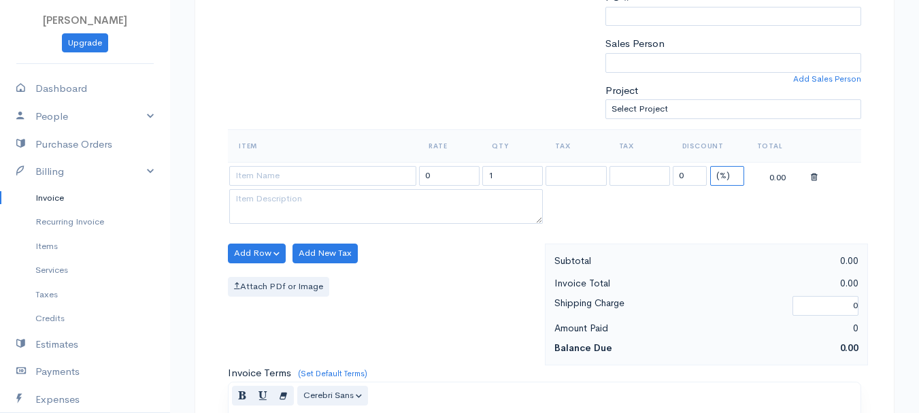
click at [726, 178] on select "(%) Flat" at bounding box center [728, 176] width 34 height 20
click at [711, 166] on select "(%) Flat" at bounding box center [728, 176] width 34 height 20
click at [499, 185] on input "1" at bounding box center [513, 176] width 61 height 20
click at [348, 182] on input at bounding box center [322, 176] width 187 height 20
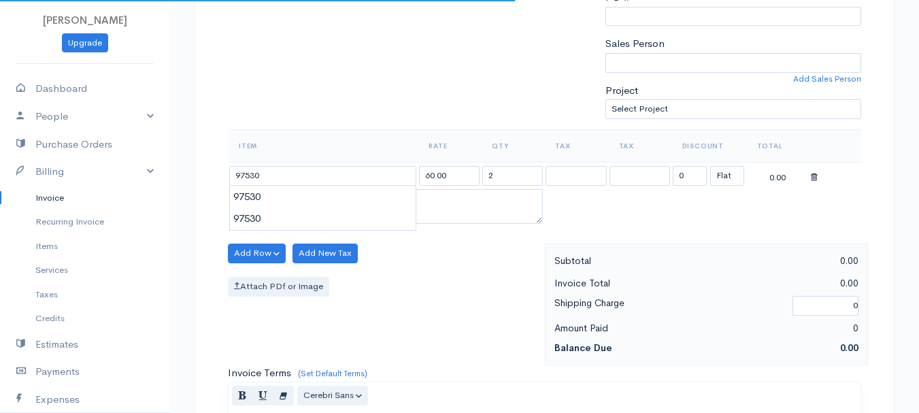
click at [342, 208] on body "beth woodbrey-johnson Upgrade Dashboard People Clients Vendors Staff Users Purc…" at bounding box center [459, 248] width 919 height 1177
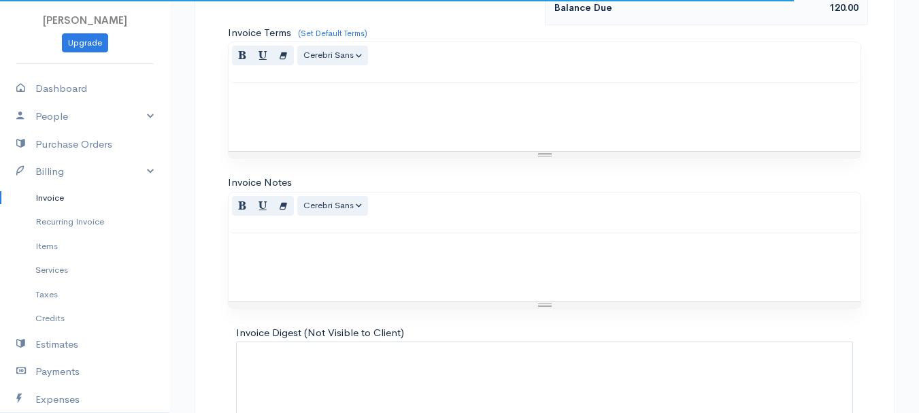
scroll to position [764, 0]
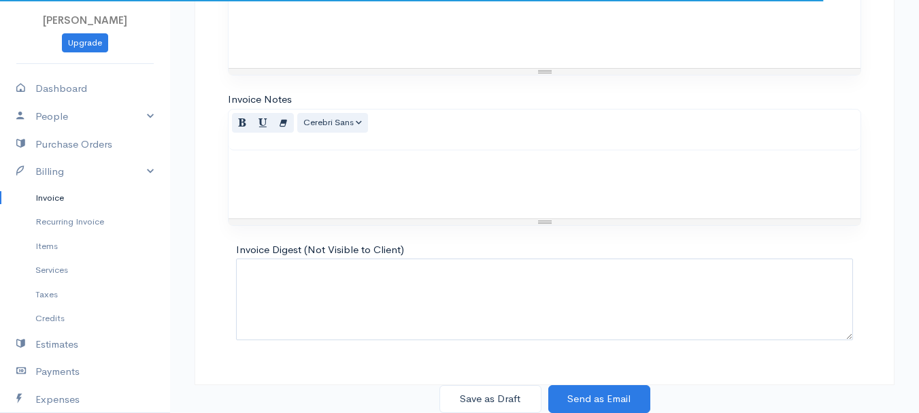
click at [501, 392] on button "Save as Draft" at bounding box center [491, 399] width 102 height 28
click at [46, 194] on link "Invoice" at bounding box center [85, 198] width 170 height 25
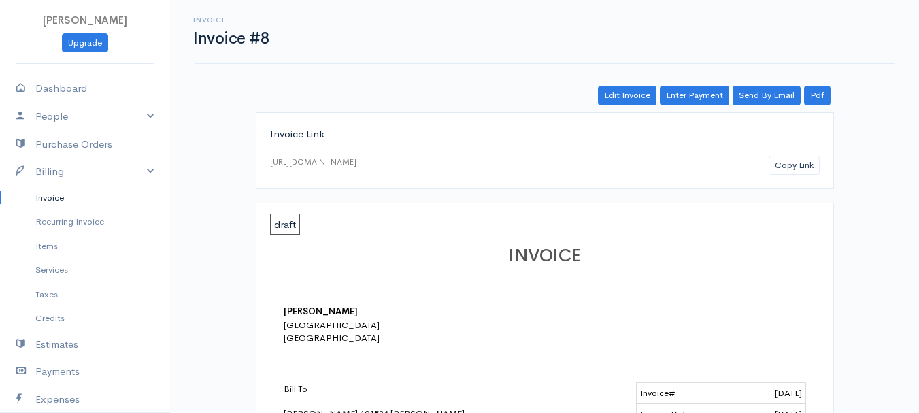
click at [39, 196] on link "Invoice" at bounding box center [85, 198] width 170 height 25
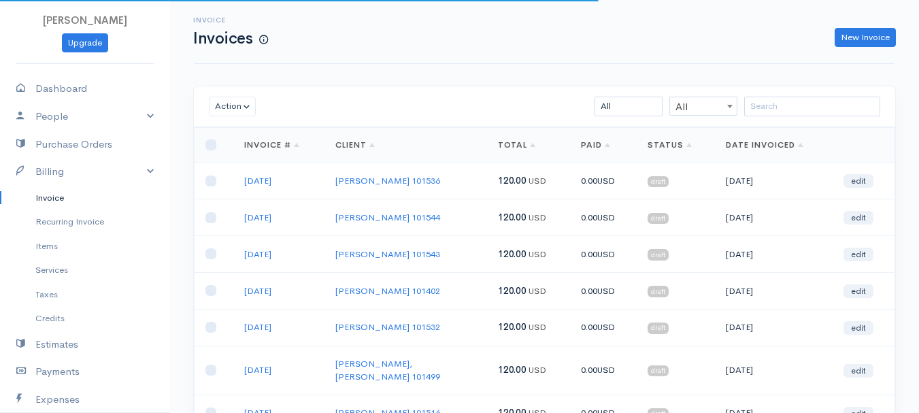
click at [848, 20] on div "Invoice Invoices New Invoice" at bounding box center [544, 31] width 717 height 31
click at [853, 37] on link "New Invoice" at bounding box center [865, 38] width 61 height 20
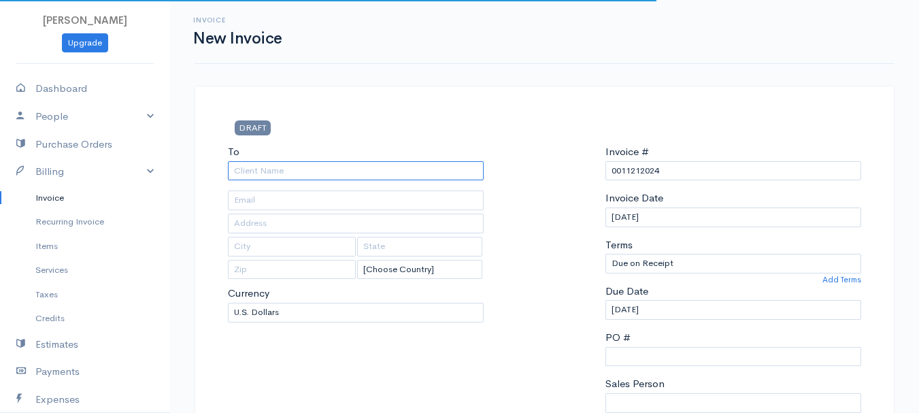
click at [326, 170] on input "To" at bounding box center [356, 171] width 256 height 20
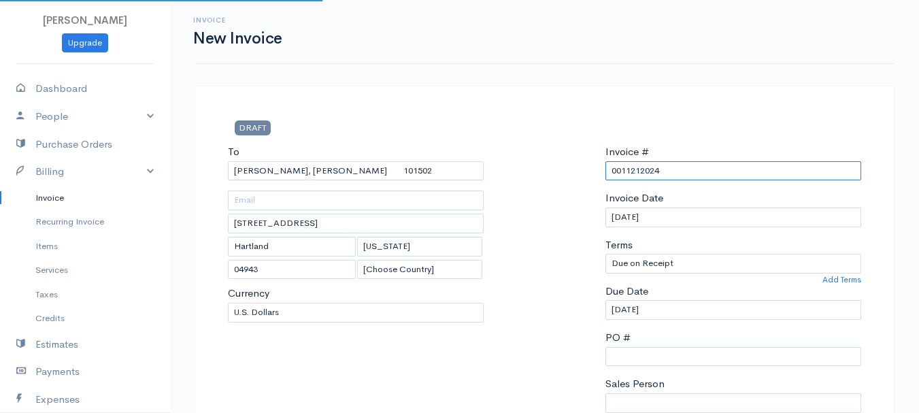
click at [637, 169] on input "0011212024" at bounding box center [734, 171] width 256 height 20
paste input "8-14-25"
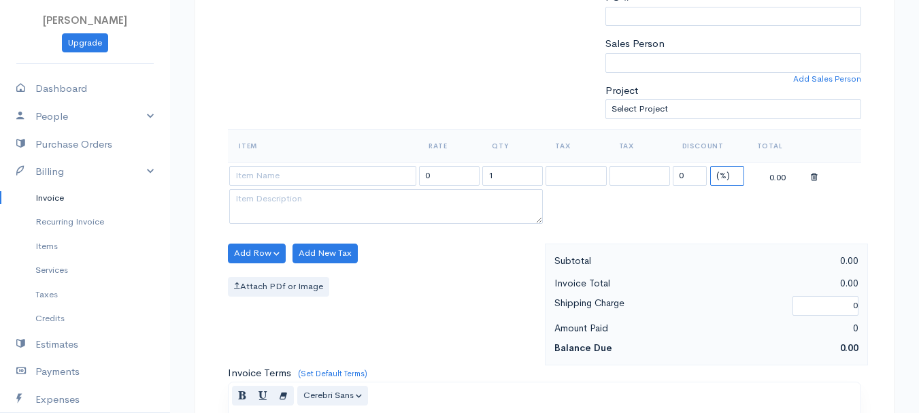
click at [730, 176] on select "(%) Flat" at bounding box center [728, 176] width 34 height 20
click at [711, 166] on select "(%) Flat" at bounding box center [728, 176] width 34 height 20
click at [521, 180] on input "1" at bounding box center [513, 176] width 61 height 20
click at [328, 173] on input at bounding box center [322, 176] width 187 height 20
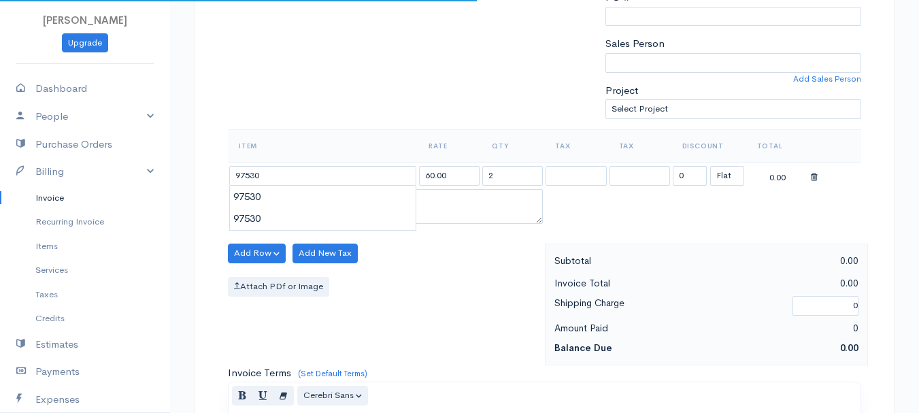
click at [329, 195] on body "beth woodbrey-johnson Upgrade Dashboard People Clients Vendors Staff Users Purc…" at bounding box center [459, 248] width 919 height 1177
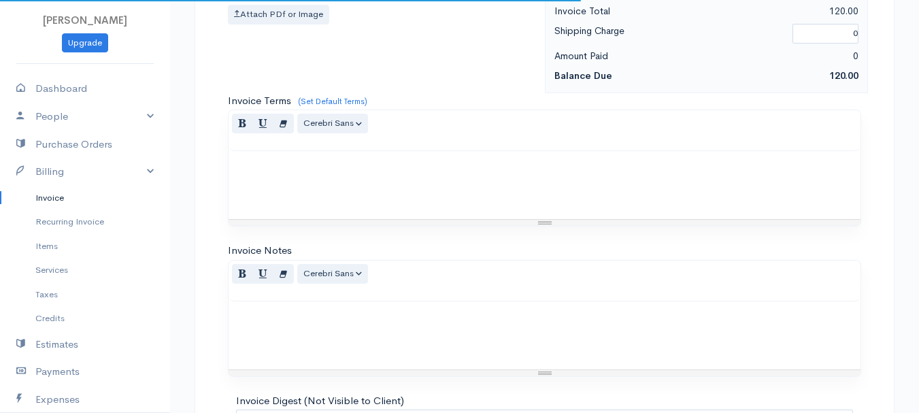
scroll to position [764, 0]
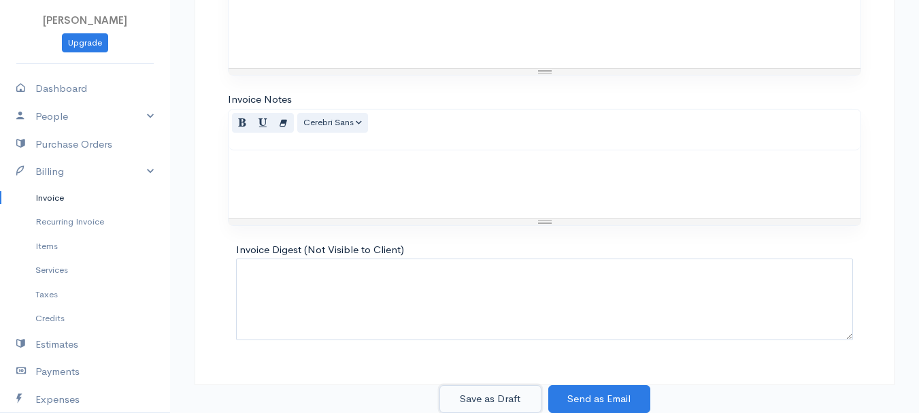
click at [485, 395] on button "Save as Draft" at bounding box center [491, 399] width 102 height 28
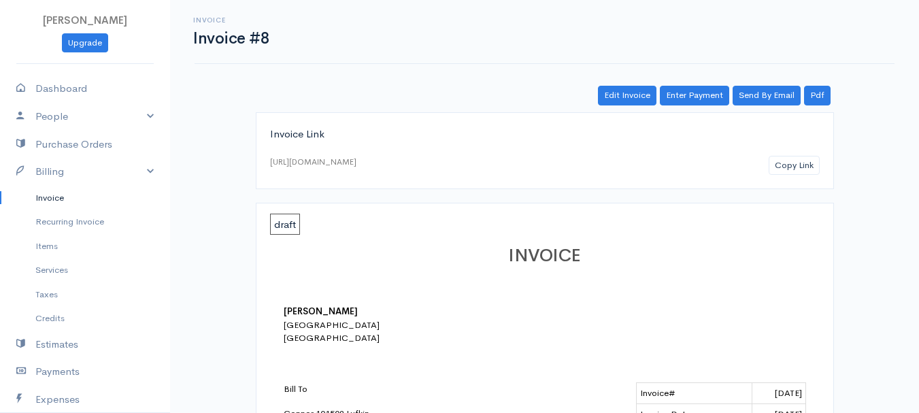
click at [61, 193] on link "Invoice" at bounding box center [85, 198] width 170 height 25
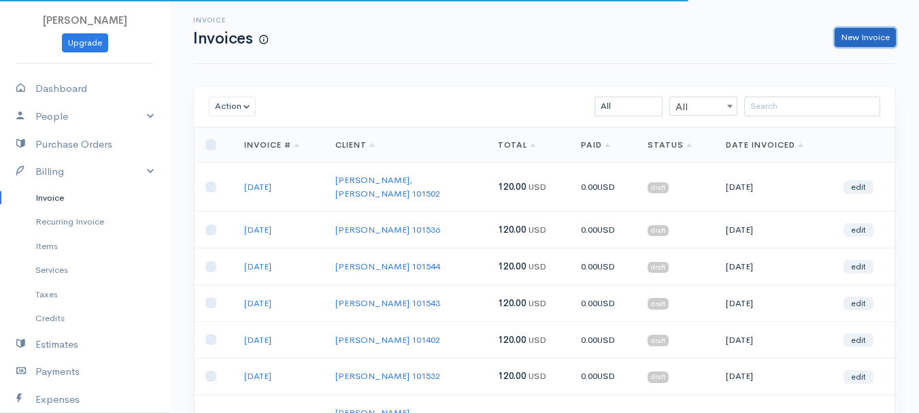
click at [866, 39] on link "New Invoice" at bounding box center [865, 38] width 61 height 20
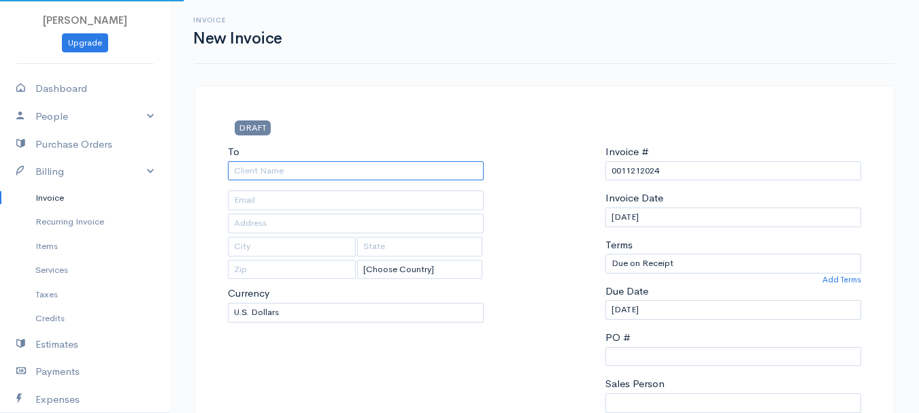
click at [299, 171] on input "To" at bounding box center [356, 171] width 256 height 20
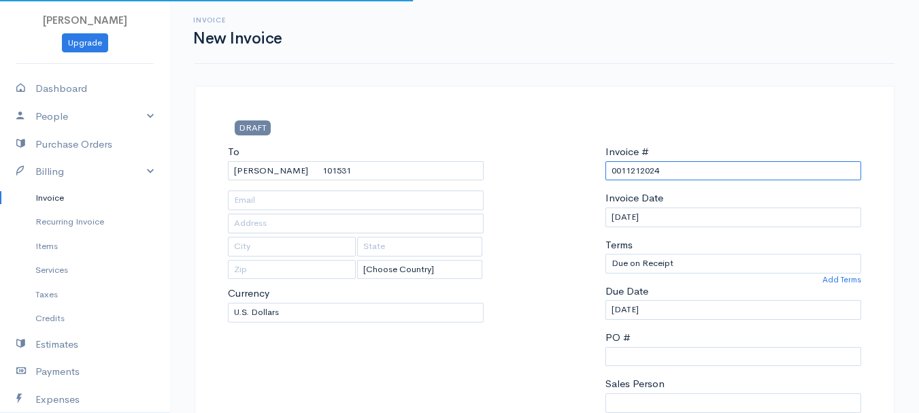
click at [634, 169] on input "0011212024" at bounding box center [734, 171] width 256 height 20
paste input "8-14-25"
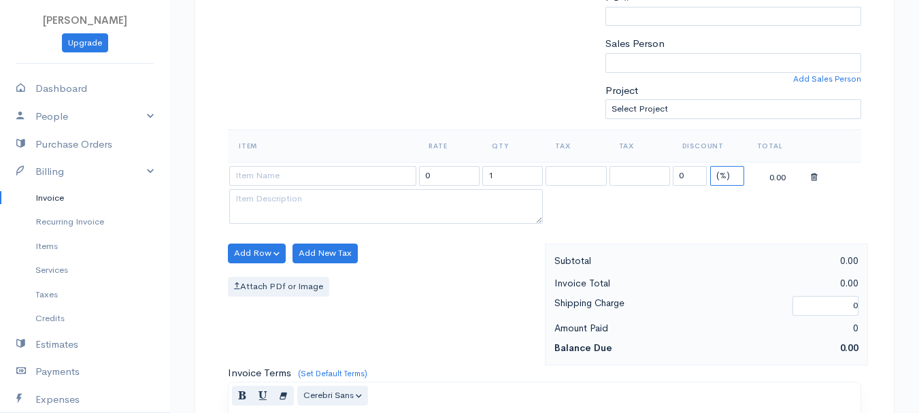
click at [730, 174] on select "(%) Flat" at bounding box center [728, 176] width 34 height 20
click at [711, 166] on select "(%) Flat" at bounding box center [728, 176] width 34 height 20
click at [506, 179] on input "1" at bounding box center [513, 176] width 61 height 20
click at [361, 179] on input at bounding box center [322, 176] width 187 height 20
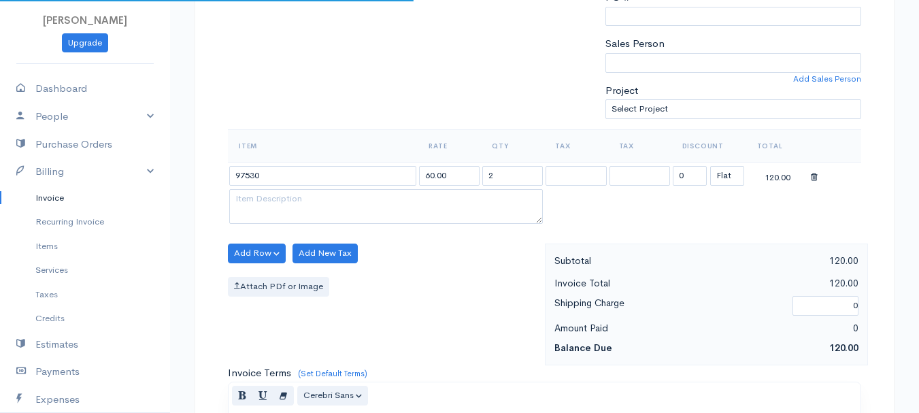
click at [372, 208] on body "beth woodbrey-johnson Upgrade Dashboard People Clients Vendors Staff Users Purc…" at bounding box center [459, 248] width 919 height 1177
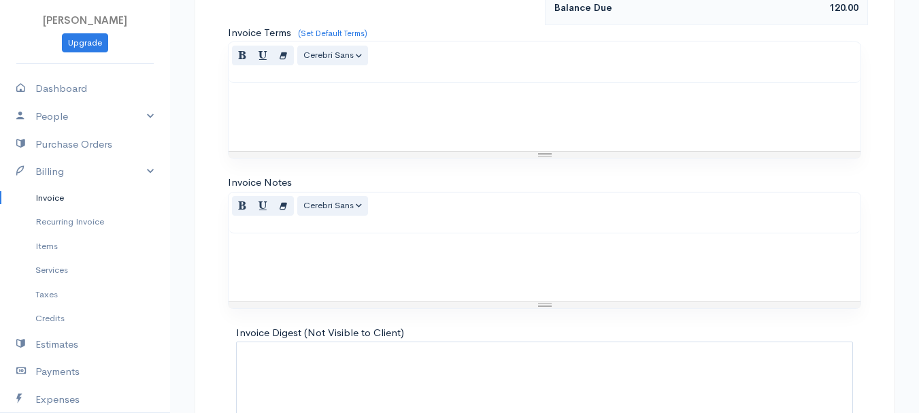
scroll to position [764, 0]
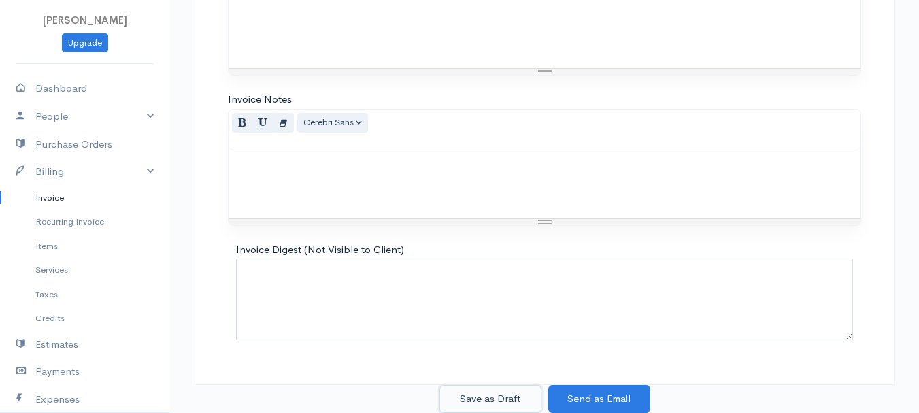
click at [497, 391] on button "Save as Draft" at bounding box center [491, 399] width 102 height 28
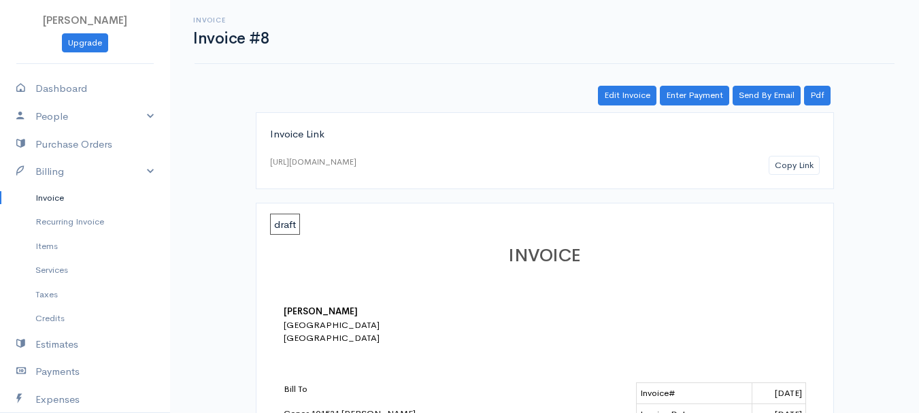
click at [53, 196] on link "Invoice" at bounding box center [85, 198] width 170 height 25
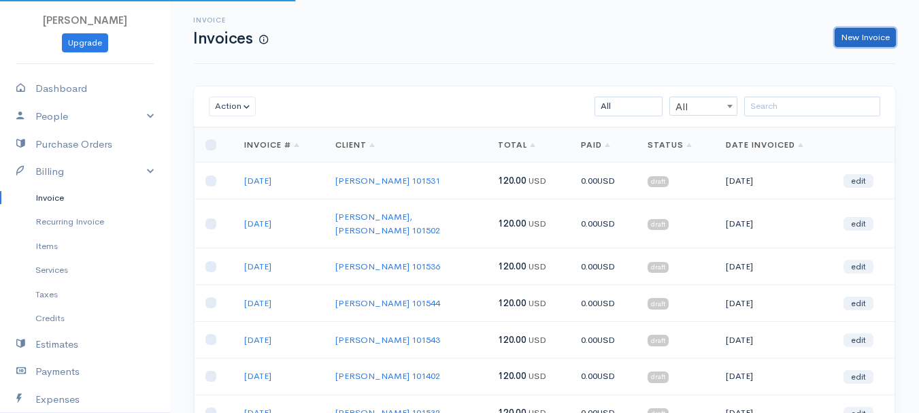
click at [858, 35] on link "New Invoice" at bounding box center [865, 38] width 61 height 20
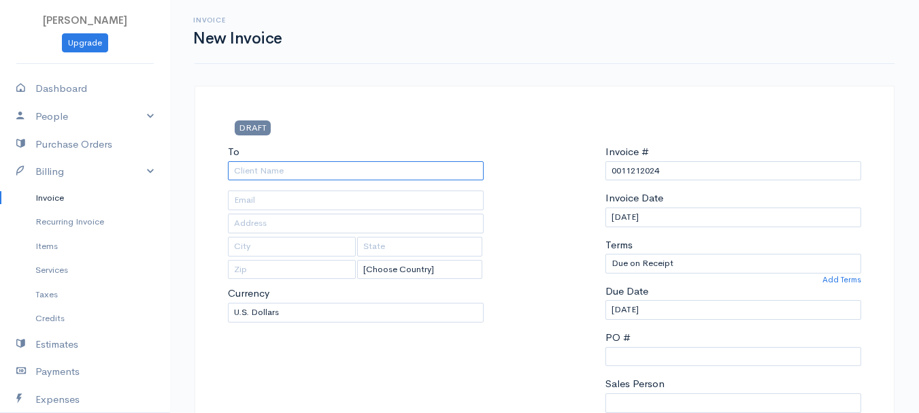
click at [238, 174] on input "To" at bounding box center [356, 171] width 256 height 20
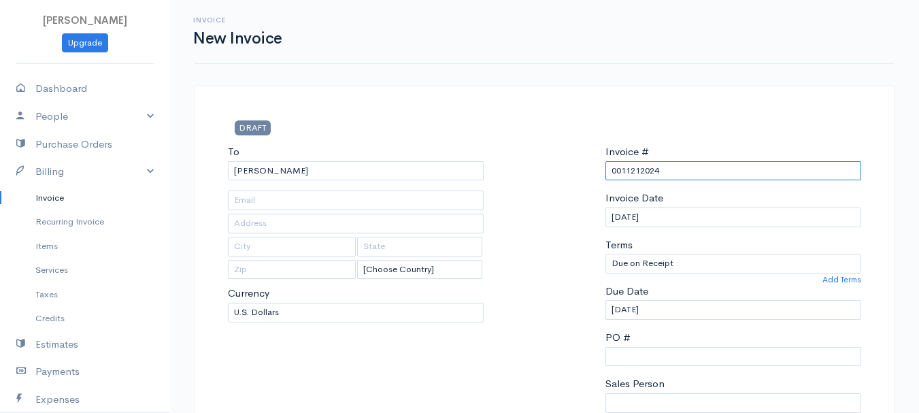
click at [653, 167] on input "0011212024" at bounding box center [734, 171] width 256 height 20
paste input "8-14-25"
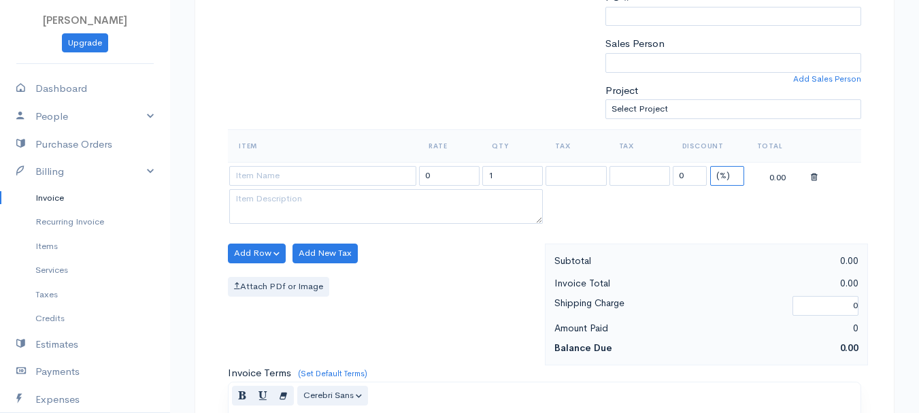
click at [733, 174] on select "(%) Flat" at bounding box center [728, 176] width 34 height 20
click at [711, 166] on select "(%) Flat" at bounding box center [728, 176] width 34 height 20
click at [496, 182] on input "1" at bounding box center [513, 176] width 61 height 20
click at [316, 180] on input at bounding box center [322, 176] width 187 height 20
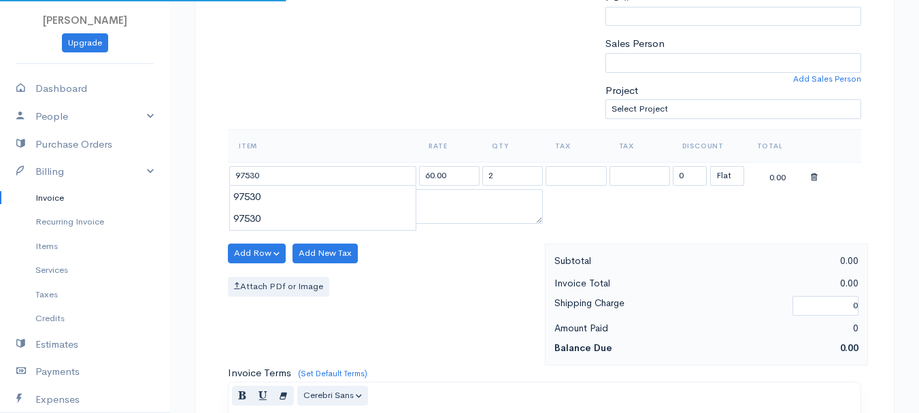
click at [315, 197] on body "beth woodbrey-johnson Upgrade Dashboard People Clients Vendors Staff Users Purc…" at bounding box center [459, 248] width 919 height 1177
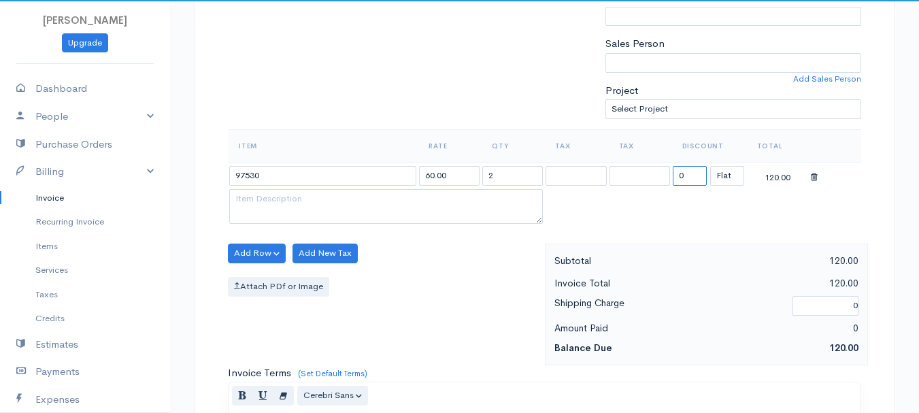
click at [694, 173] on input "0" at bounding box center [690, 176] width 34 height 20
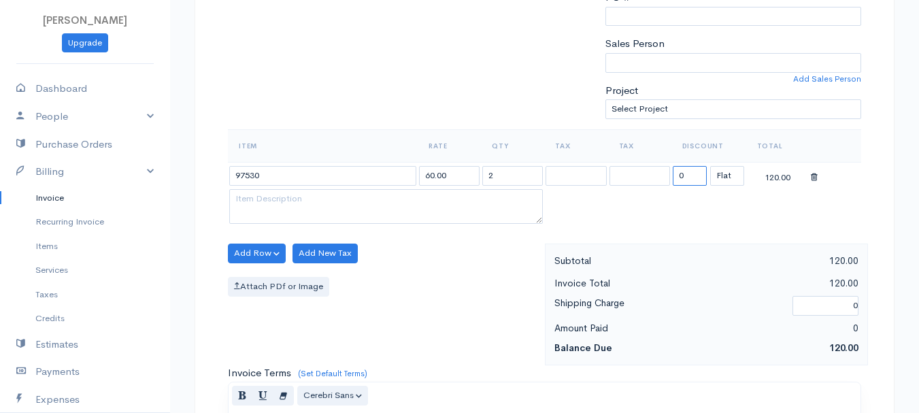
click at [694, 173] on input "0" at bounding box center [690, 176] width 34 height 20
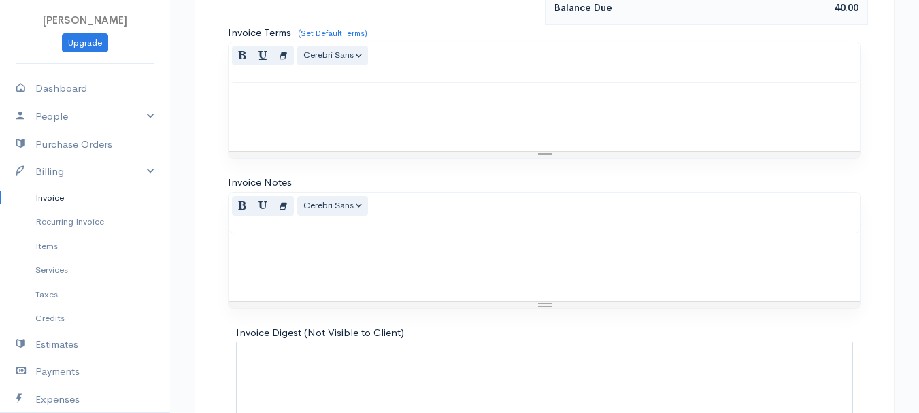
scroll to position [764, 0]
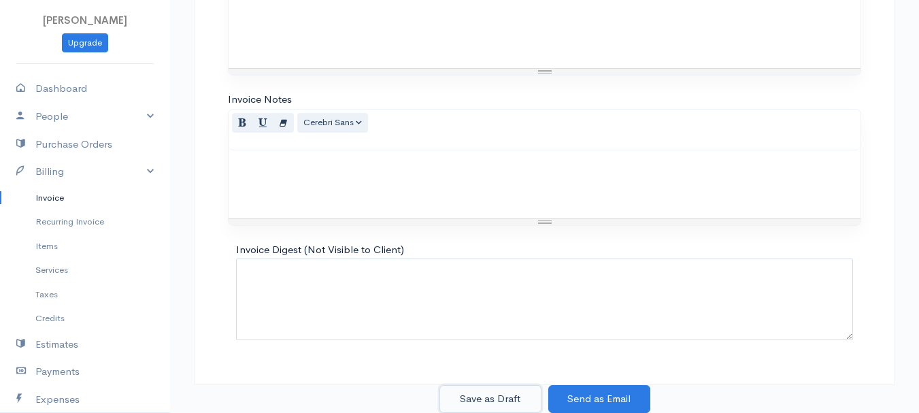
click at [493, 395] on button "Save as Draft" at bounding box center [491, 399] width 102 height 28
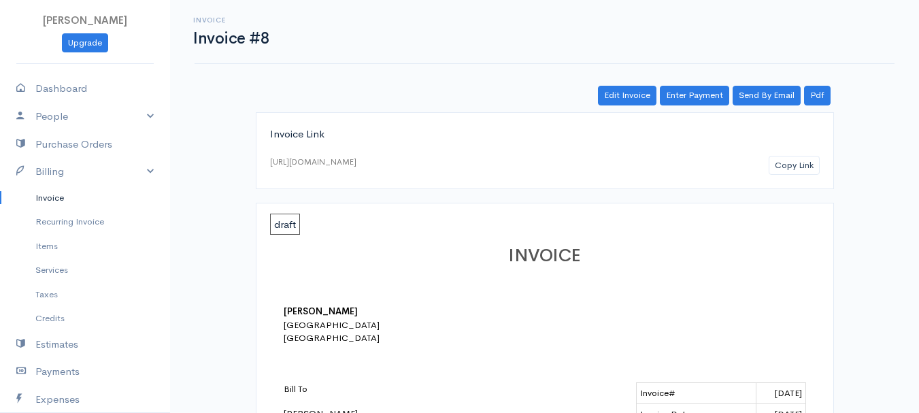
click at [54, 193] on link "Invoice" at bounding box center [85, 198] width 170 height 25
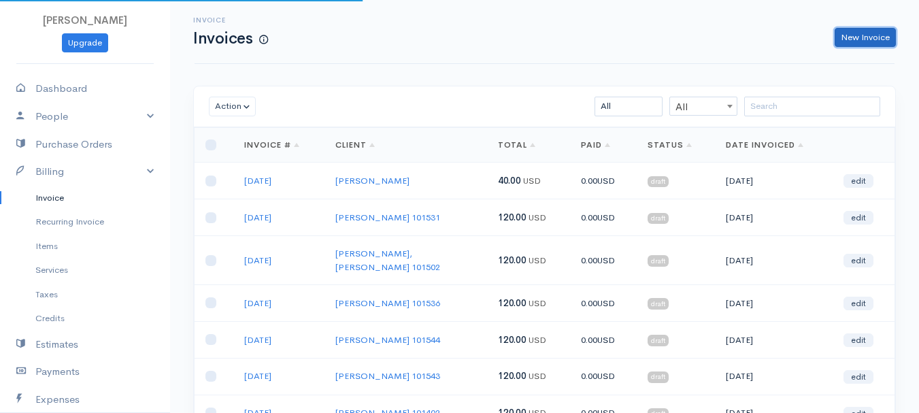
click at [850, 37] on link "New Invoice" at bounding box center [865, 38] width 61 height 20
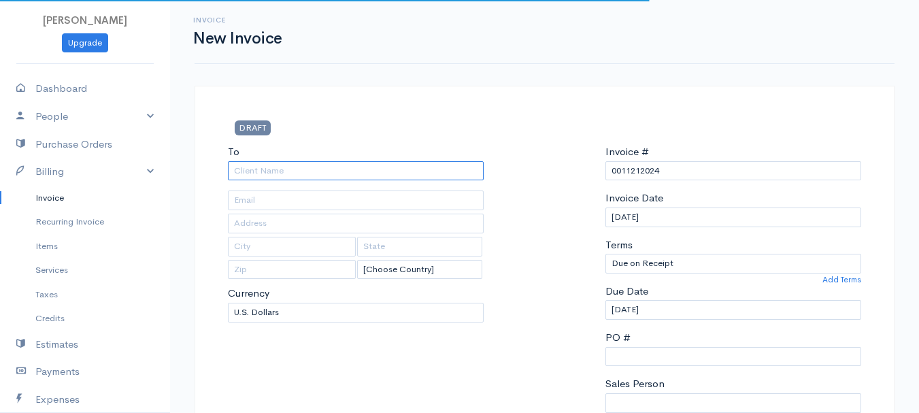
click at [247, 172] on input "To" at bounding box center [356, 171] width 256 height 20
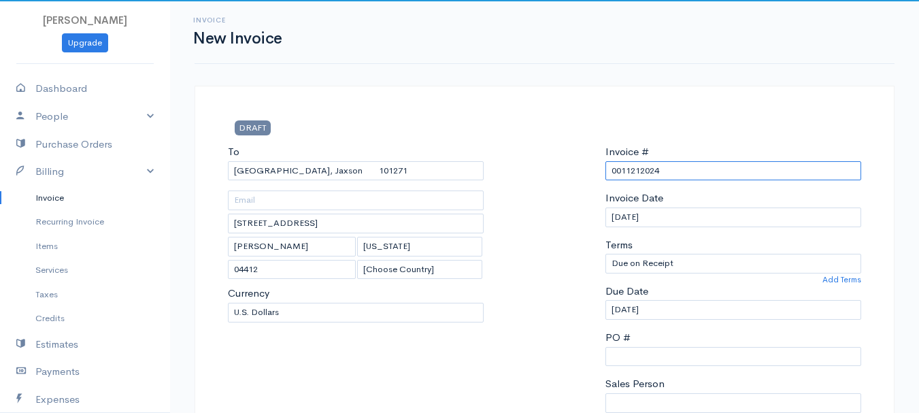
click at [637, 176] on input "0011212024" at bounding box center [734, 171] width 256 height 20
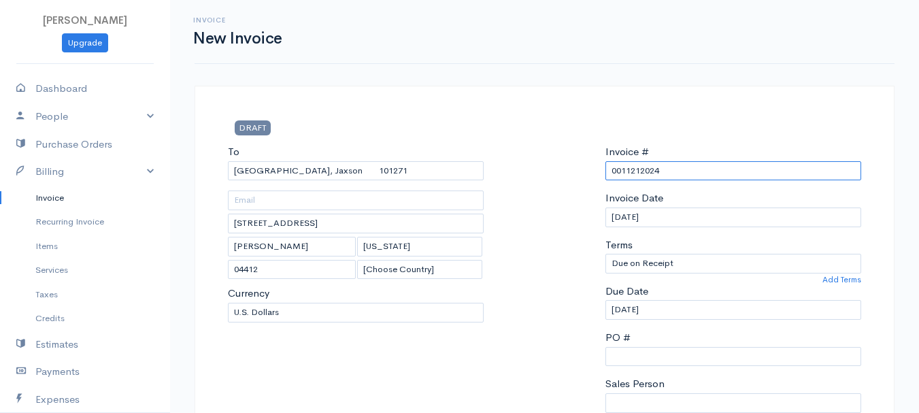
click at [637, 176] on input "0011212024" at bounding box center [734, 171] width 256 height 20
paste input "8-14-25"
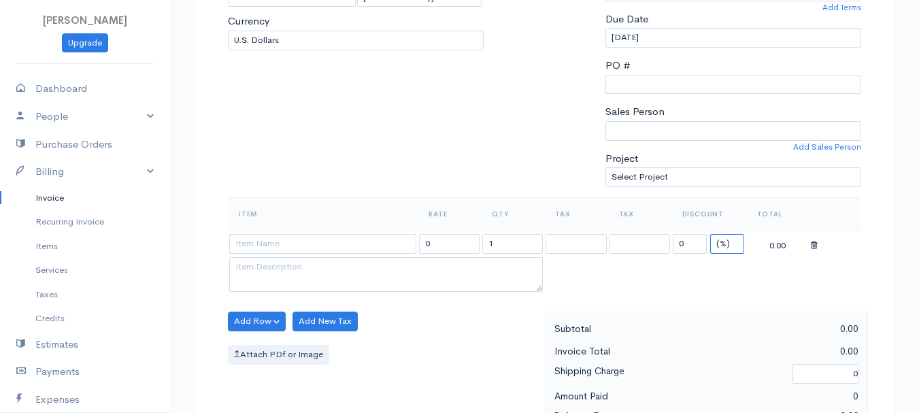
click at [732, 244] on select "(%) Flat" at bounding box center [728, 244] width 34 height 20
click at [711, 234] on select "(%) Flat" at bounding box center [728, 244] width 34 height 20
click at [506, 245] on input "1" at bounding box center [513, 244] width 61 height 20
click at [504, 244] on input "1" at bounding box center [513, 244] width 61 height 20
click at [495, 246] on input "13" at bounding box center [513, 244] width 61 height 20
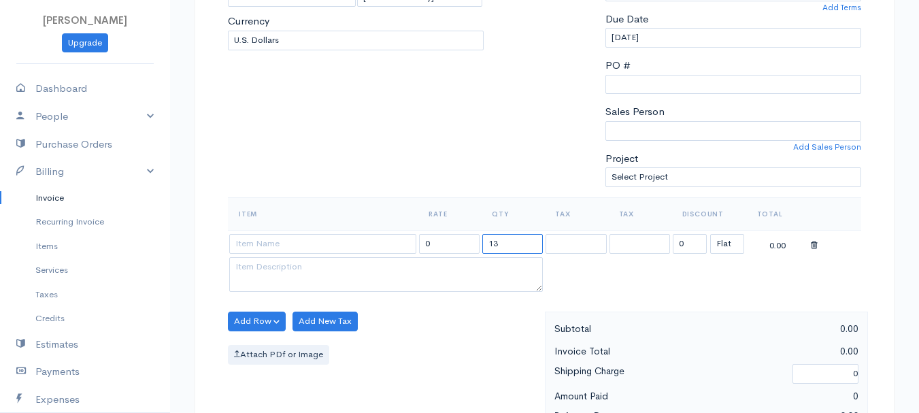
click at [495, 245] on input "13" at bounding box center [513, 244] width 61 height 20
click at [338, 235] on input at bounding box center [322, 244] width 187 height 20
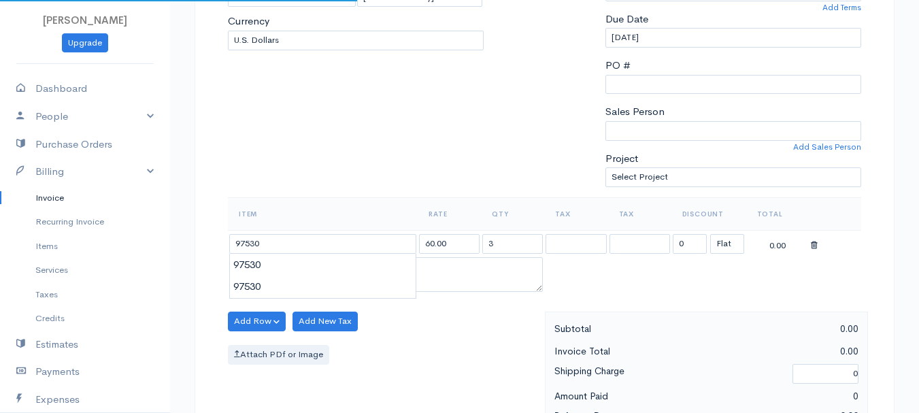
click at [346, 264] on body "beth woodbrey-johnson Upgrade Dashboard People Clients Vendors Staff Users Purc…" at bounding box center [459, 316] width 919 height 1177
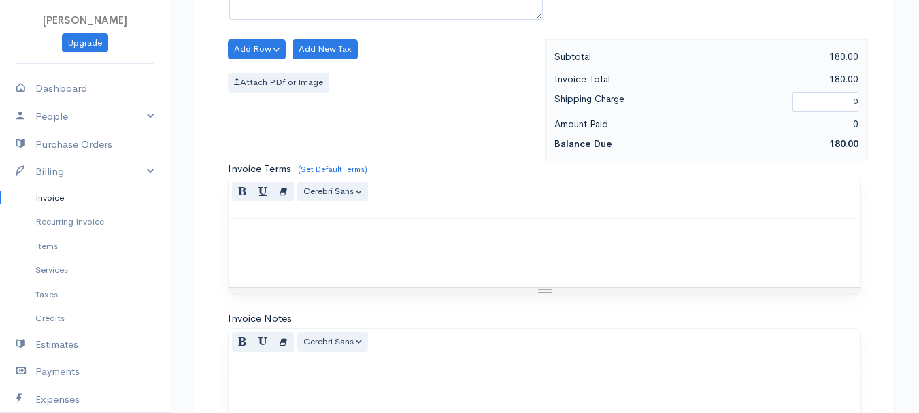
scroll to position [764, 0]
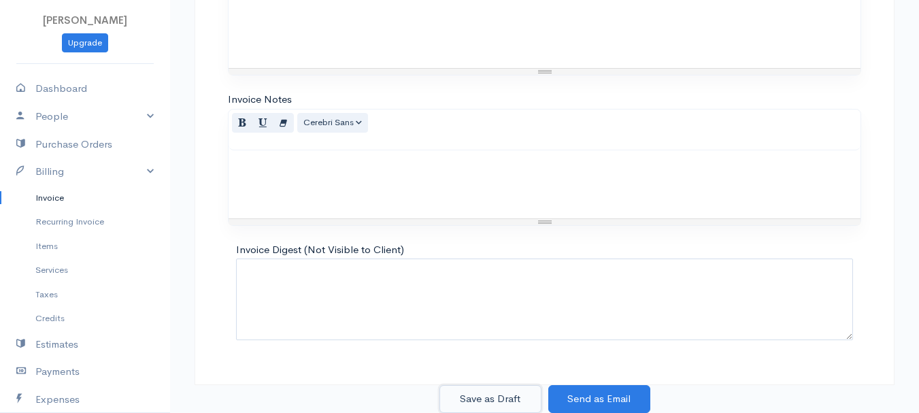
click at [485, 395] on button "Save as Draft" at bounding box center [491, 399] width 102 height 28
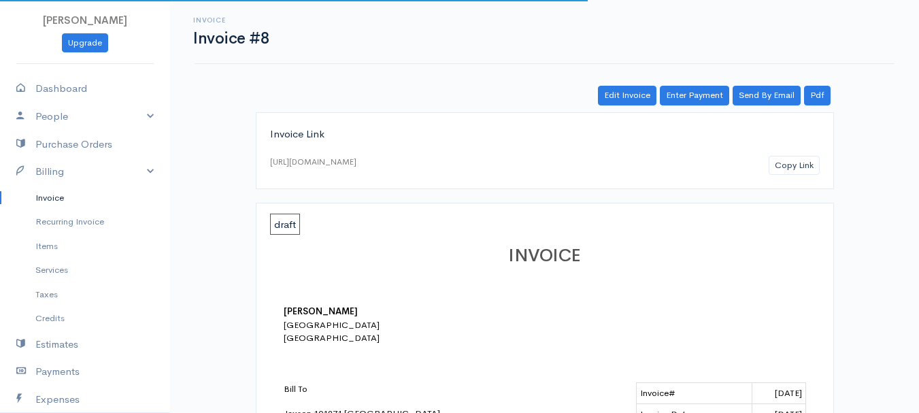
click at [46, 199] on link "Invoice" at bounding box center [85, 198] width 170 height 25
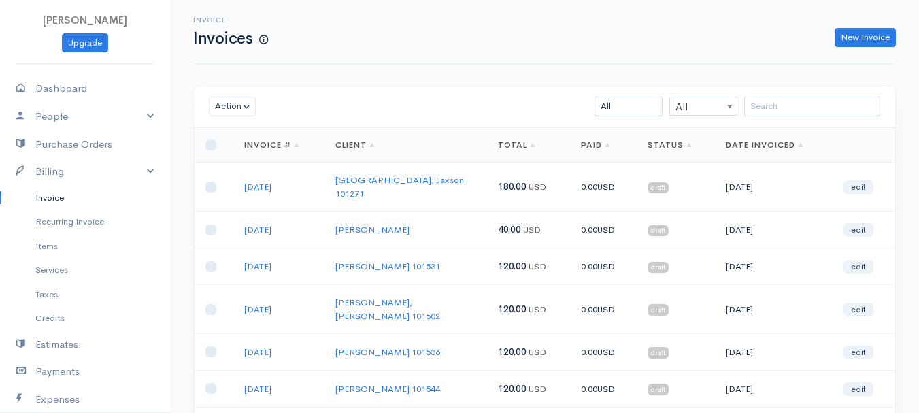
click at [817, 38] on div "New Invoice" at bounding box center [589, 38] width 628 height 20
click at [858, 37] on link "New Invoice" at bounding box center [865, 38] width 61 height 20
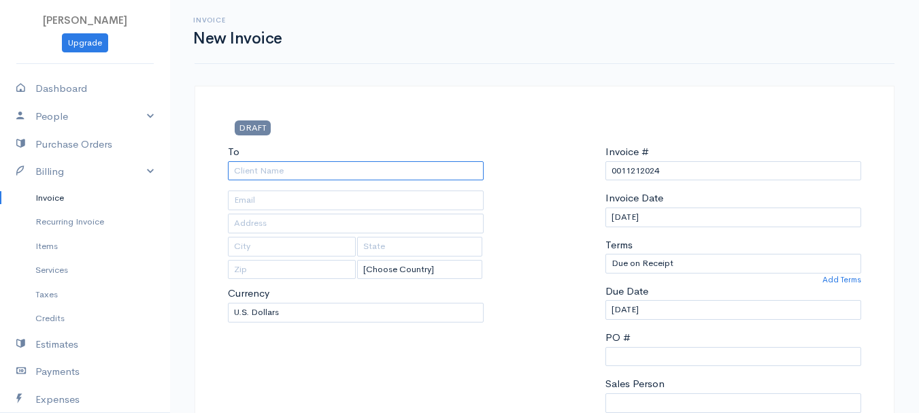
click at [250, 167] on input "To" at bounding box center [356, 171] width 256 height 20
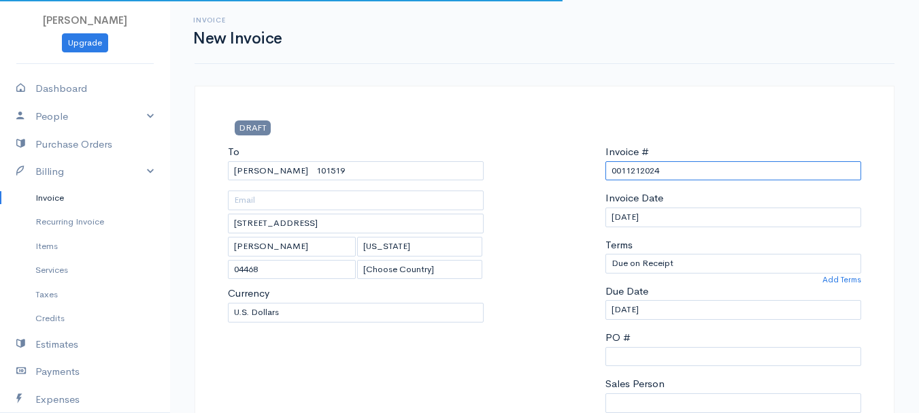
click at [648, 168] on input "0011212024" at bounding box center [734, 171] width 256 height 20
paste input "8-14-25"
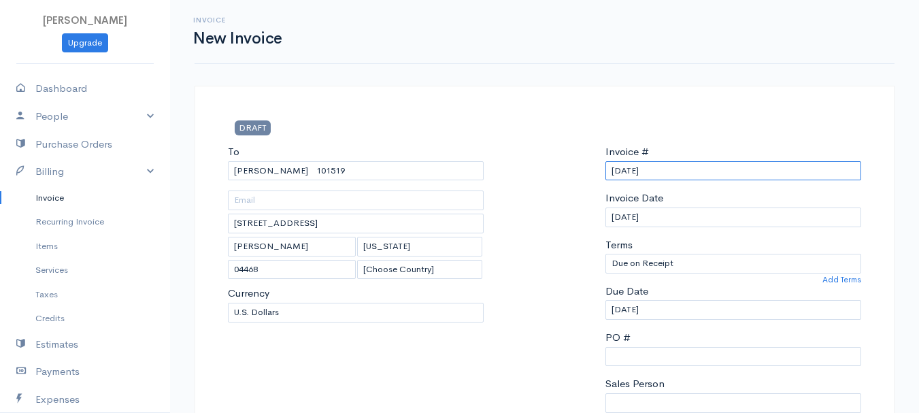
scroll to position [340, 0]
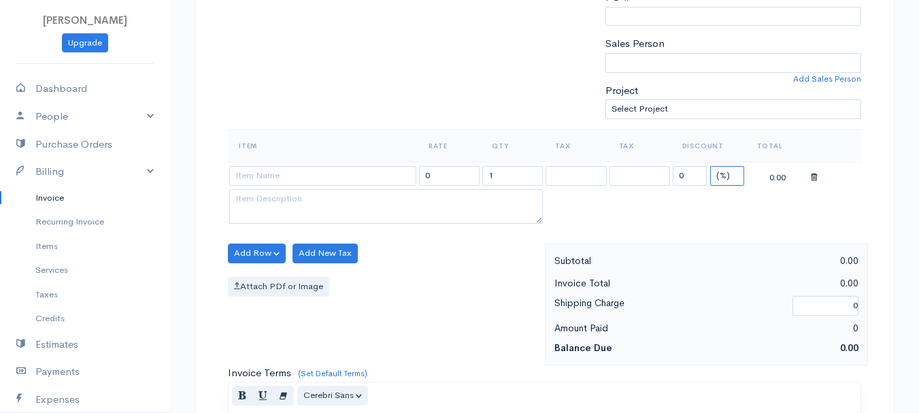
click at [732, 178] on select "(%) Flat" at bounding box center [728, 176] width 34 height 20
click at [711, 166] on select "(%) Flat" at bounding box center [728, 176] width 34 height 20
click at [517, 184] on input "1" at bounding box center [513, 176] width 61 height 20
click at [339, 182] on input at bounding box center [322, 176] width 187 height 20
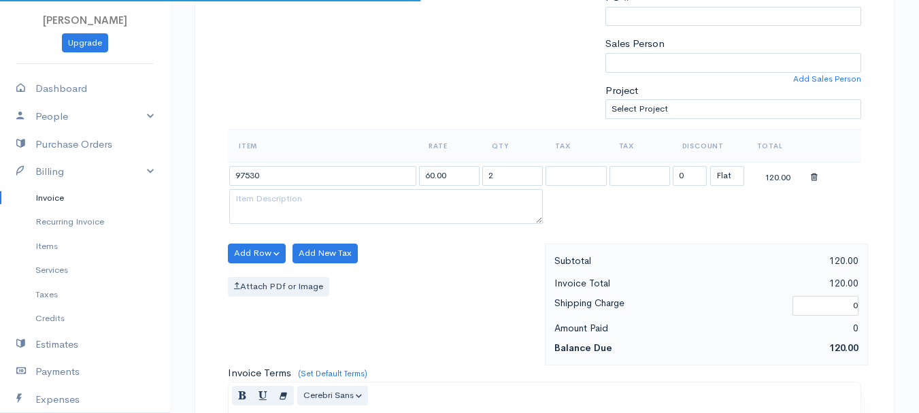
click at [337, 197] on body "beth woodbrey-johnson Upgrade Dashboard People Clients Vendors Staff Users Purc…" at bounding box center [459, 248] width 919 height 1177
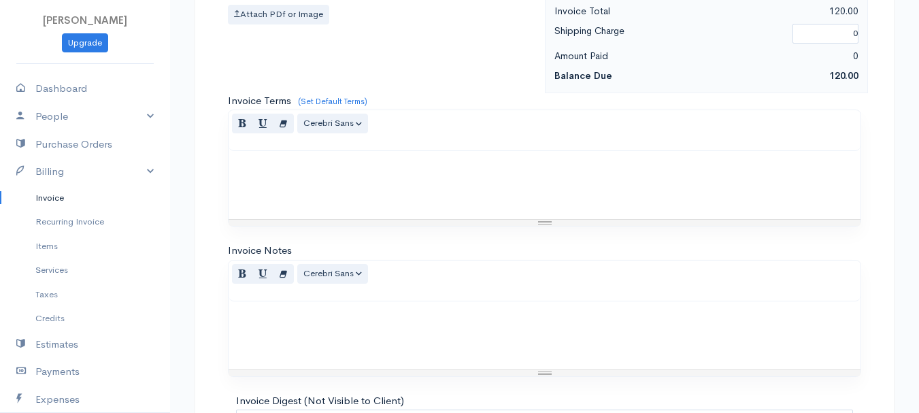
scroll to position [764, 0]
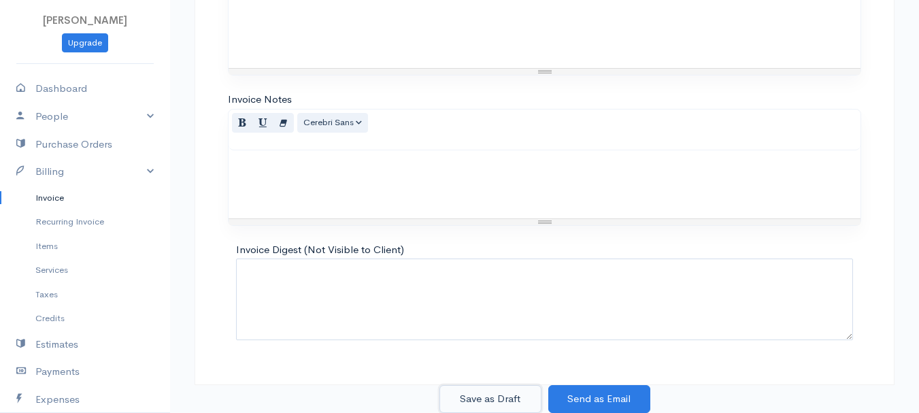
click at [499, 395] on button "Save as Draft" at bounding box center [491, 399] width 102 height 28
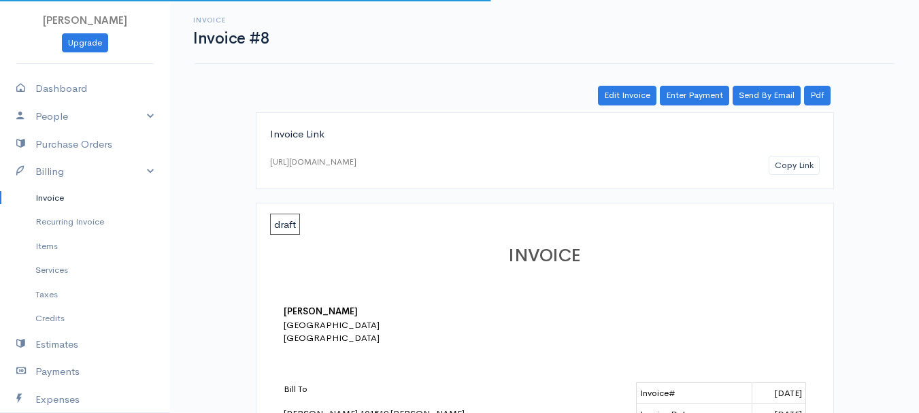
click at [63, 193] on link "Invoice" at bounding box center [85, 198] width 170 height 25
